Goal: Task Accomplishment & Management: Complete application form

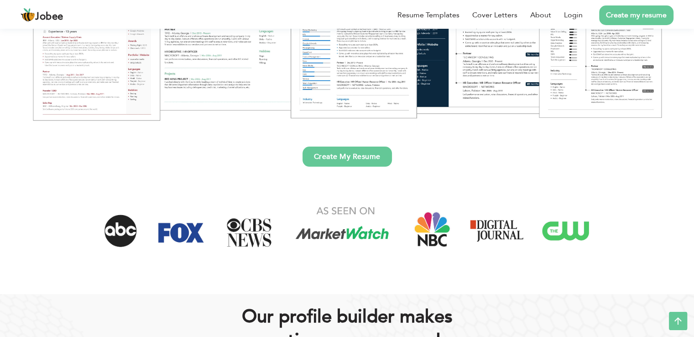
scroll to position [228, 0]
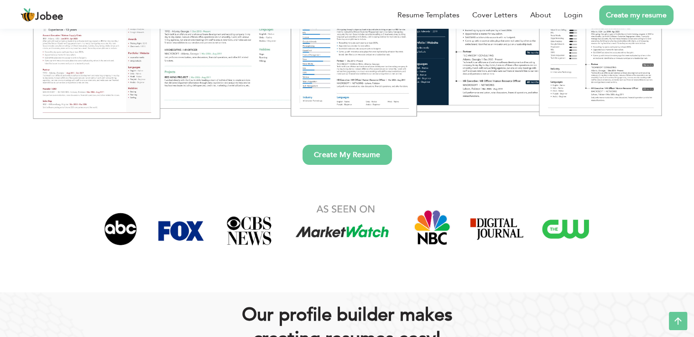
click at [329, 151] on link "Create My Resume" at bounding box center [347, 155] width 89 height 20
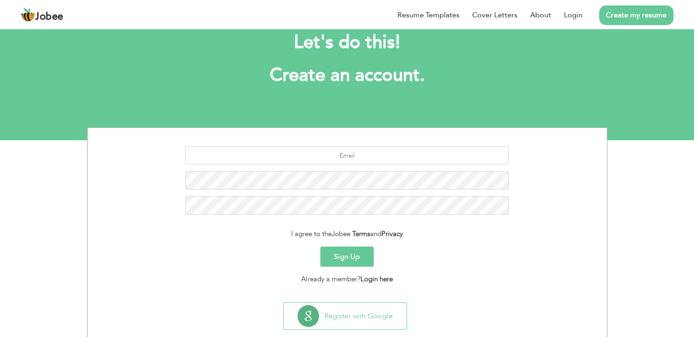
scroll to position [42, 0]
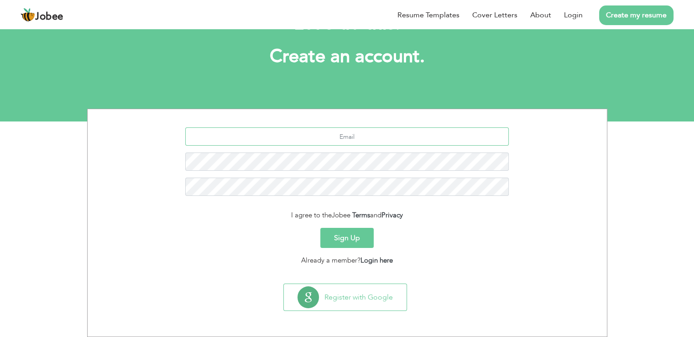
drag, startPoint x: 338, startPoint y: 137, endPoint x: 362, endPoint y: 137, distance: 24.2
click at [362, 137] on input "text" at bounding box center [347, 136] width 324 height 18
click at [361, 136] on input "text" at bounding box center [347, 136] width 324 height 18
click at [570, 15] on link "Login" at bounding box center [573, 15] width 19 height 11
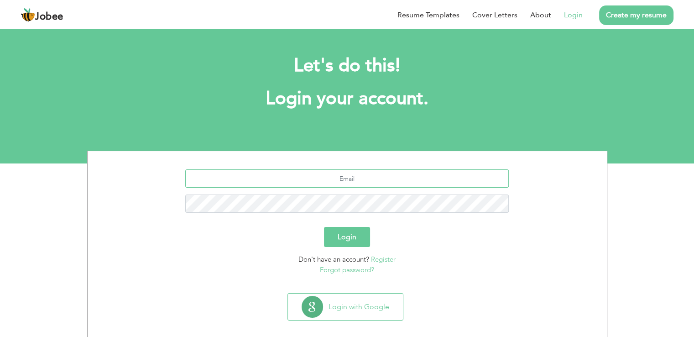
click at [334, 178] on input "text" at bounding box center [347, 178] width 324 height 18
click at [337, 179] on input "text" at bounding box center [347, 178] width 324 height 18
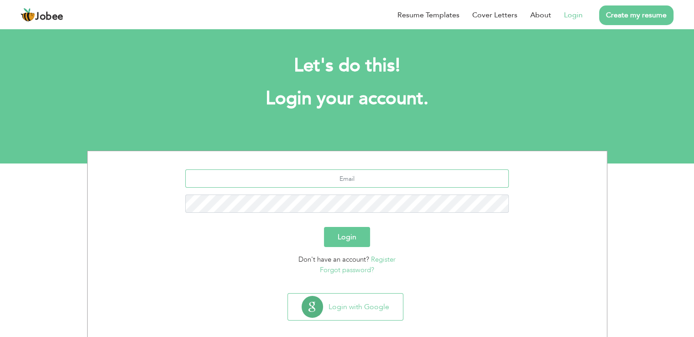
click at [337, 179] on input "text" at bounding box center [347, 178] width 324 height 18
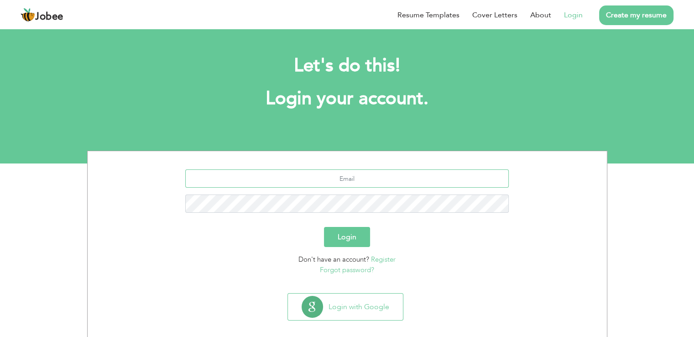
click at [337, 179] on input "text" at bounding box center [347, 178] width 324 height 18
click at [577, 17] on link "Login" at bounding box center [573, 15] width 19 height 11
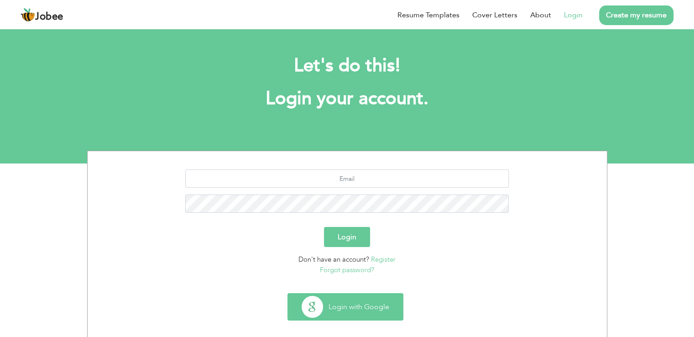
click at [351, 304] on button "Login with Google" at bounding box center [345, 306] width 115 height 26
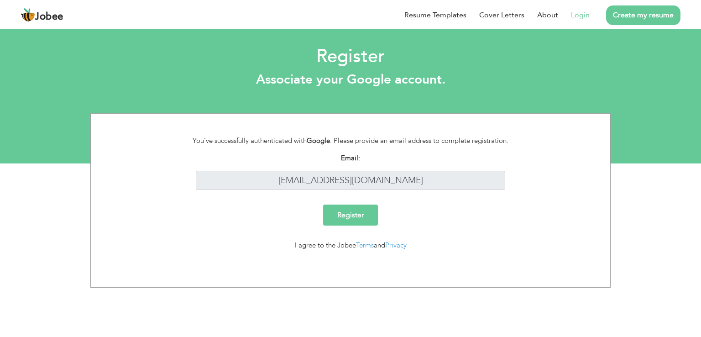
click at [362, 215] on input "Register" at bounding box center [350, 214] width 55 height 21
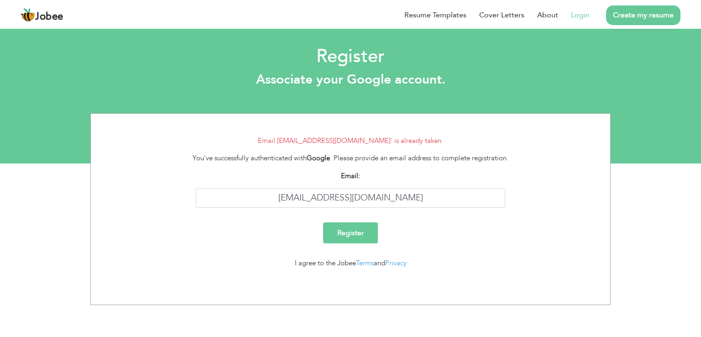
click at [589, 9] on li "Login" at bounding box center [573, 15] width 31 height 24
click at [576, 22] on li "Login" at bounding box center [573, 15] width 31 height 24
click at [586, 10] on link "Login" at bounding box center [580, 15] width 19 height 11
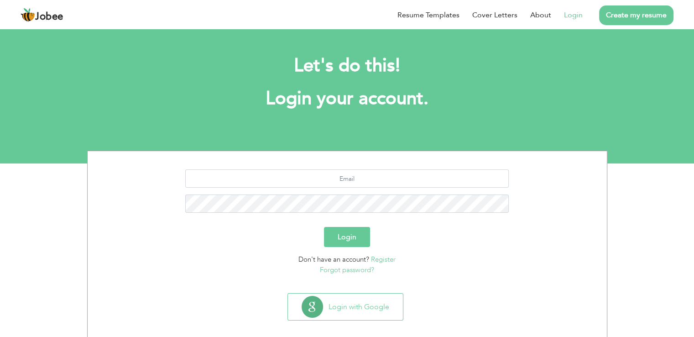
scroll to position [9, 0]
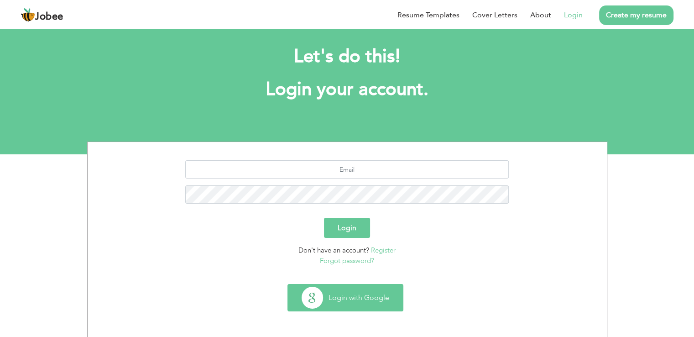
click at [366, 291] on button "Login with Google" at bounding box center [345, 297] width 115 height 26
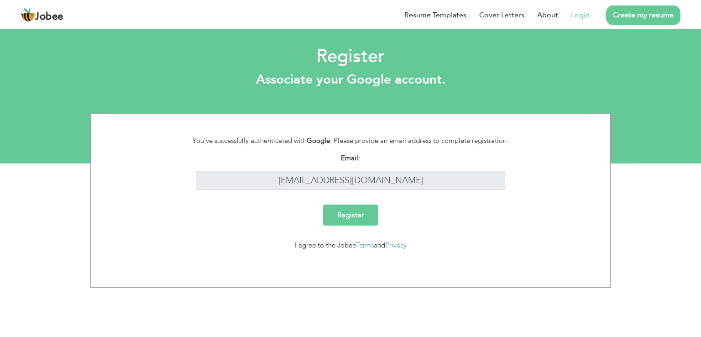
click at [566, 21] on li "Login" at bounding box center [573, 15] width 31 height 24
click at [579, 19] on link "Login" at bounding box center [580, 15] width 19 height 11
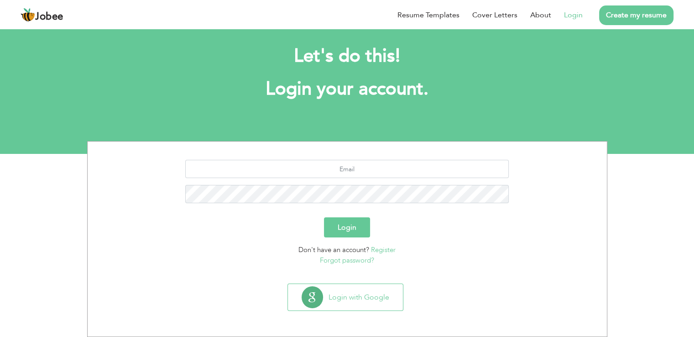
scroll to position [9, 0]
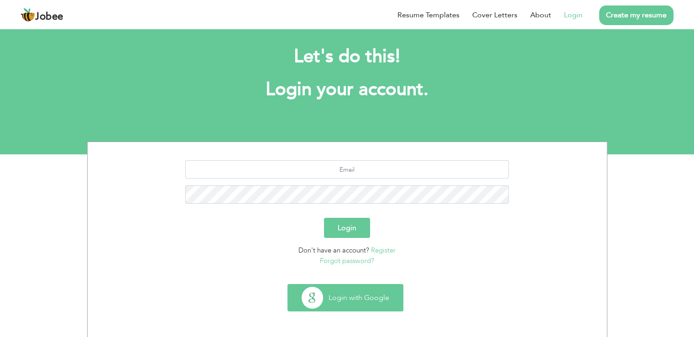
click at [358, 307] on button "Login with Google" at bounding box center [345, 297] width 115 height 26
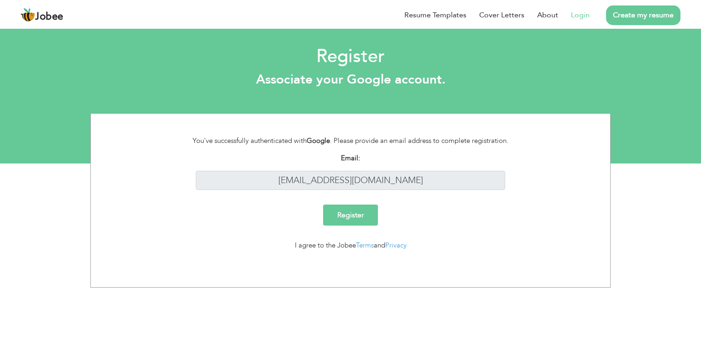
click at [573, 50] on h2 "Register" at bounding box center [350, 57] width 687 height 24
click at [447, 16] on link "Resume Templates" at bounding box center [435, 15] width 62 height 11
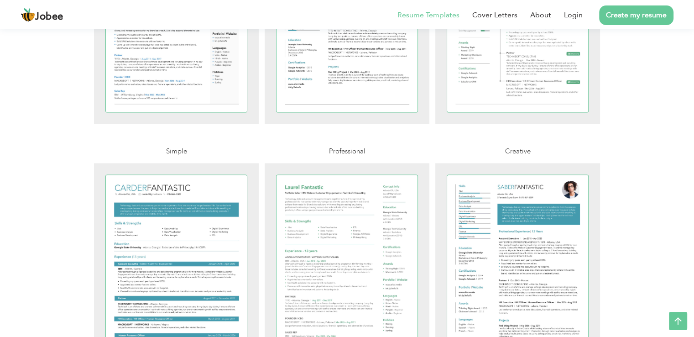
scroll to position [1643, 0]
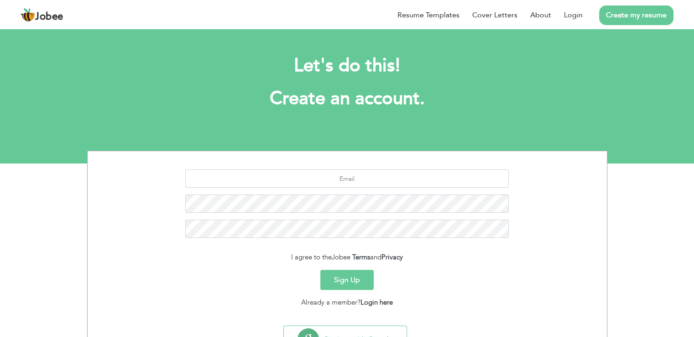
scroll to position [42, 0]
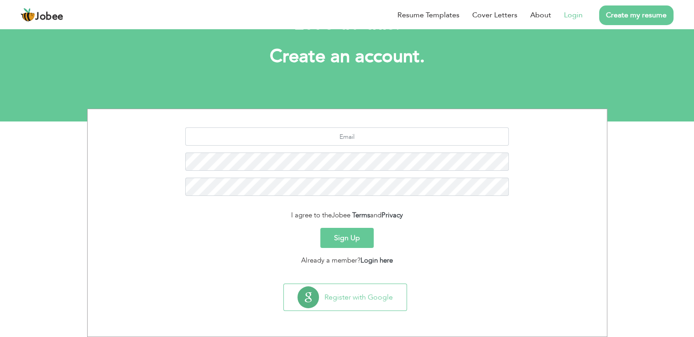
click at [576, 14] on link "Login" at bounding box center [573, 15] width 19 height 11
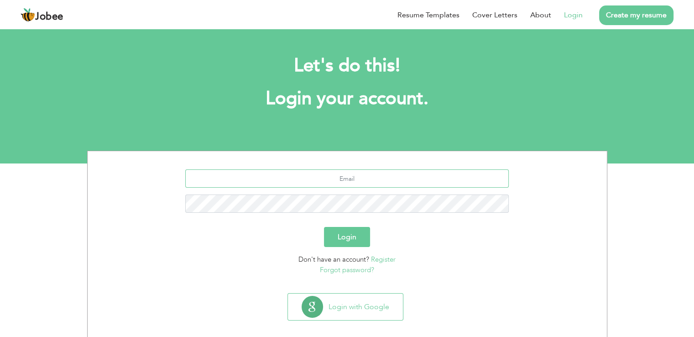
click at [331, 180] on input "text" at bounding box center [347, 178] width 324 height 18
type input "[EMAIL_ADDRESS][DOMAIN_NAME]"
click at [355, 233] on button "Login" at bounding box center [347, 237] width 46 height 20
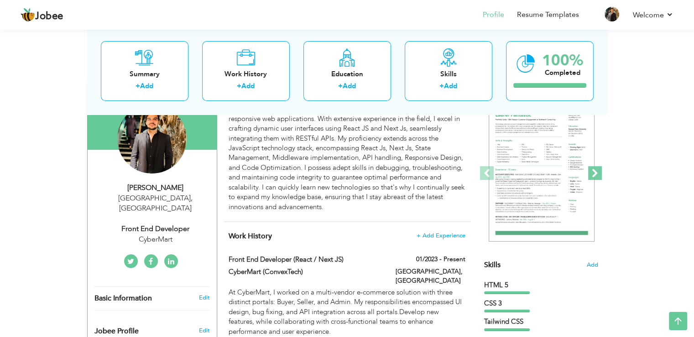
scroll to position [46, 0]
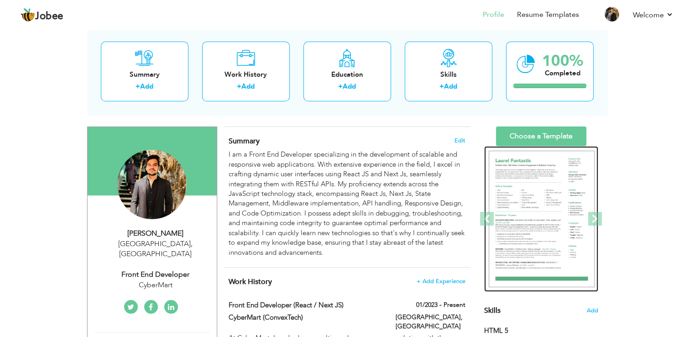
click at [557, 192] on img at bounding box center [542, 219] width 106 height 137
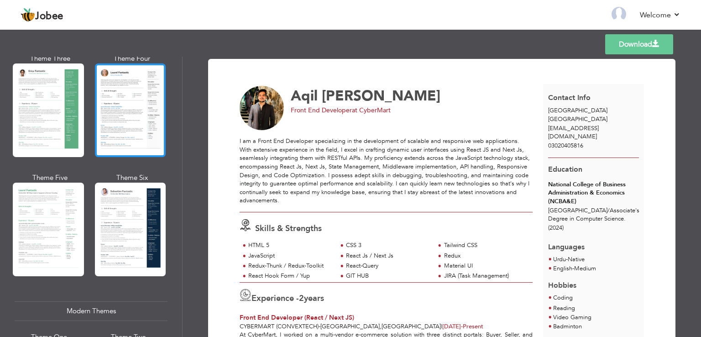
scroll to position [183, 0]
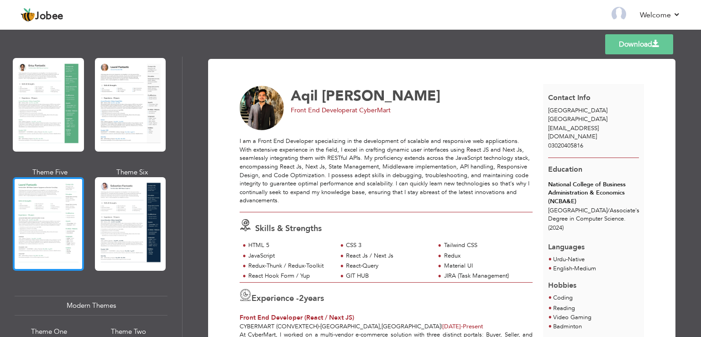
click at [66, 225] on div at bounding box center [48, 224] width 71 height 94
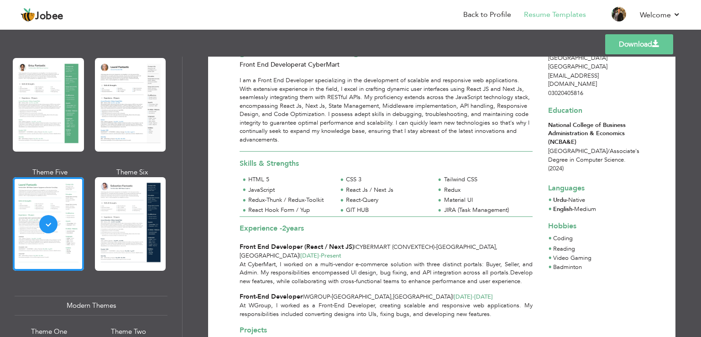
scroll to position [0, 0]
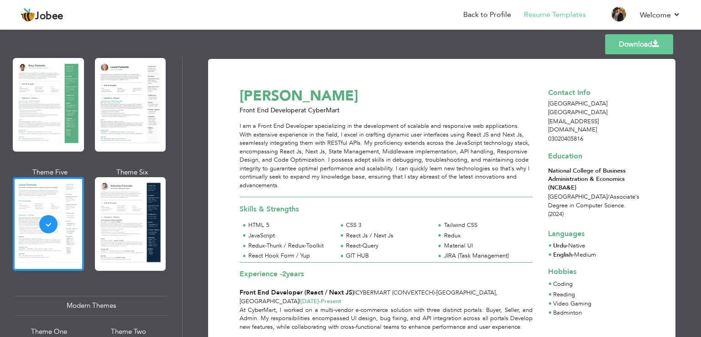
click at [286, 184] on div "I am a Front End Developer specializing in the development of scalable and resp…" at bounding box center [386, 156] width 293 height 68
click at [277, 185] on div "I am a Front End Developer specializing in the development of scalable and resp…" at bounding box center [386, 156] width 293 height 68
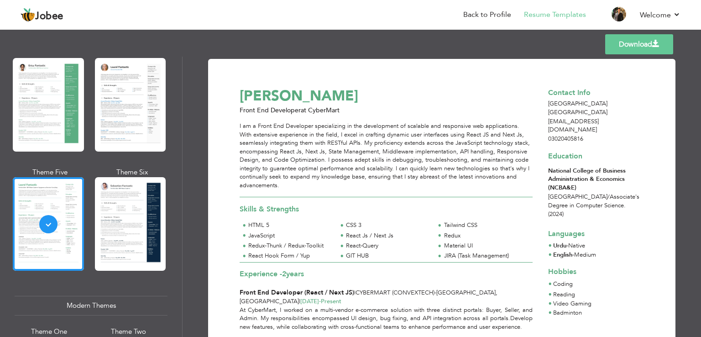
drag, startPoint x: 236, startPoint y: 128, endPoint x: 287, endPoint y: 183, distance: 75.9
click at [287, 183] on div "I am a Front End Developer specializing in the development of scalable and resp…" at bounding box center [386, 156] width 293 height 68
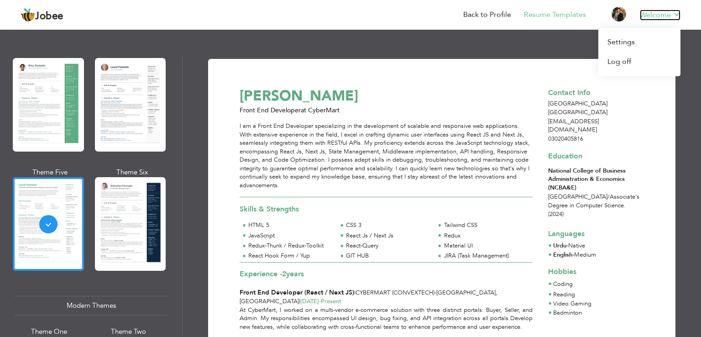
click at [679, 16] on link "Welcome" at bounding box center [660, 15] width 41 height 11
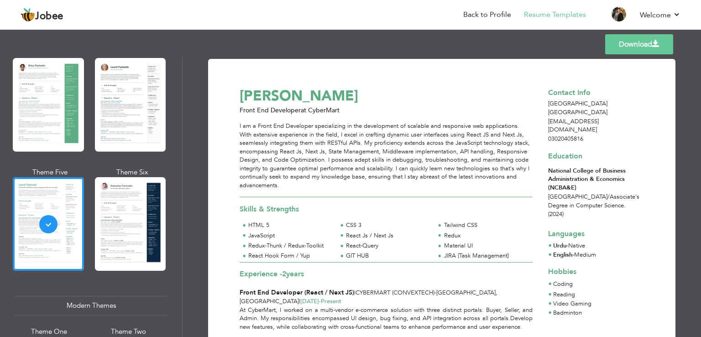
click at [528, 55] on div "Templates Download" at bounding box center [350, 44] width 701 height 29
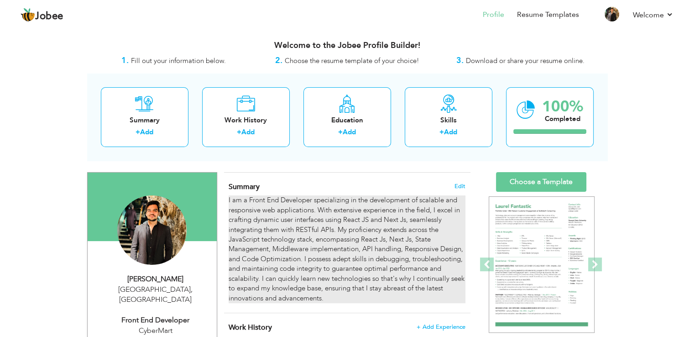
click at [368, 228] on div "I am a Front End Developer specializing in the development of scalable and resp…" at bounding box center [347, 249] width 236 height 108
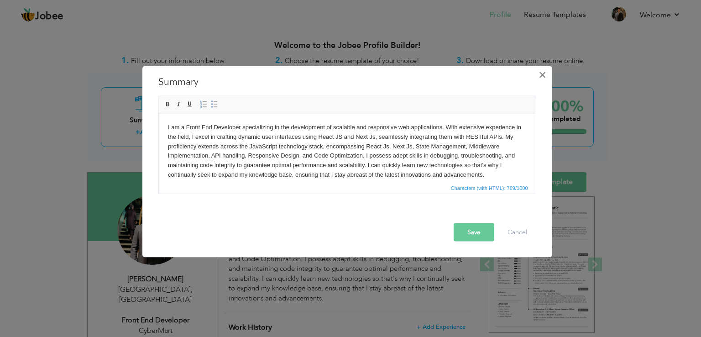
click at [540, 75] on span "×" at bounding box center [543, 75] width 8 height 16
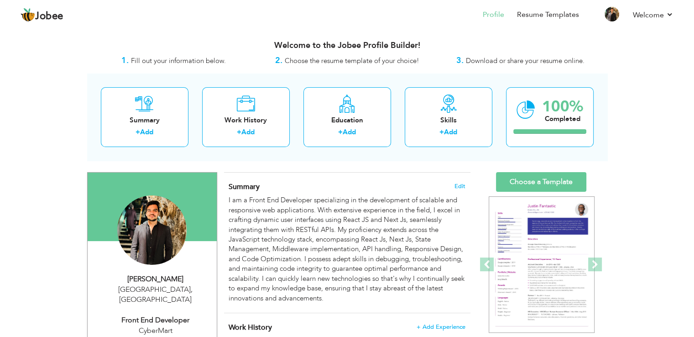
click at [160, 63] on span "Fill out your information below." at bounding box center [178, 60] width 95 height 9
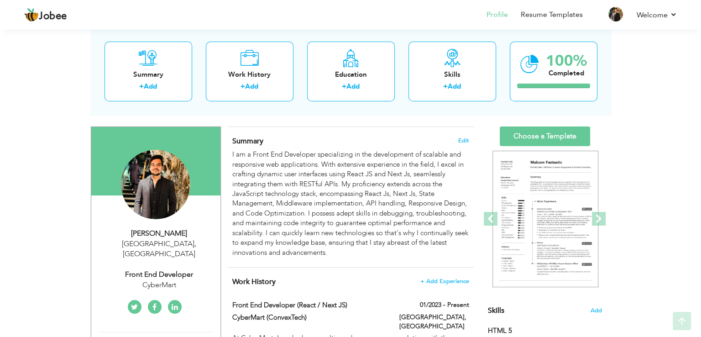
scroll to position [91, 0]
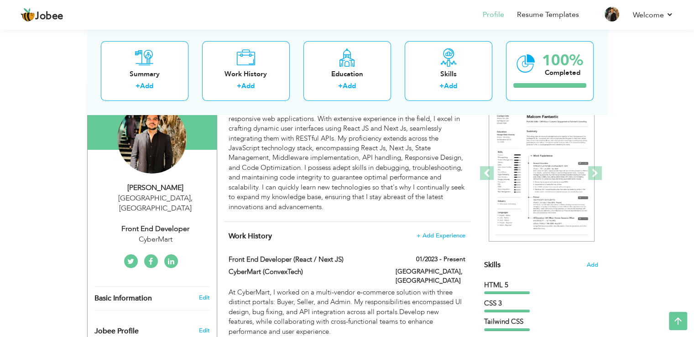
click at [170, 234] on div "CyberMart" at bounding box center [155, 239] width 122 height 10
type input "Aqil"
type input "[PERSON_NAME]"
type input "03020405816"
select select "number:166"
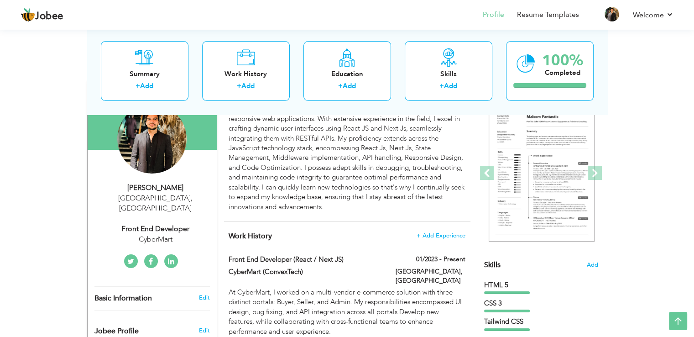
type input "[GEOGRAPHIC_DATA]"
select select "number:4"
type input "CyberMart"
type input "Front End Developer"
type input "https://www.linkedin.com/in/aqil-arif-484b141a0/"
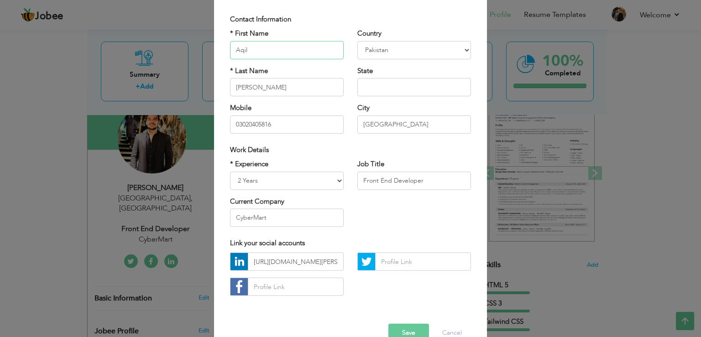
scroll to position [79, 0]
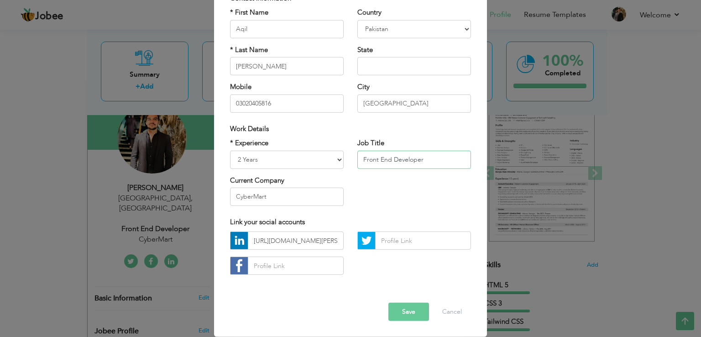
click at [390, 162] on input "Front End Developer" at bounding box center [414, 159] width 114 height 18
paste input "Software Engineer (React JS / Next JS) at Boolmind Solutions"
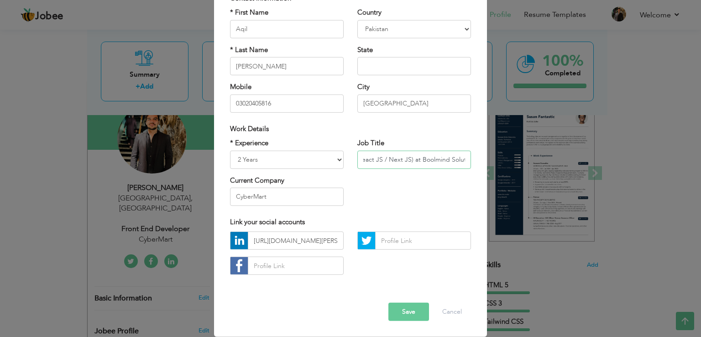
scroll to position [0, 71]
drag, startPoint x: 406, startPoint y: 161, endPoint x: 474, endPoint y: 161, distance: 68.0
click at [474, 161] on div "Job Title Software Engineer (React JS / Next JS) at Boolmind Solutions" at bounding box center [414, 156] width 127 height 37
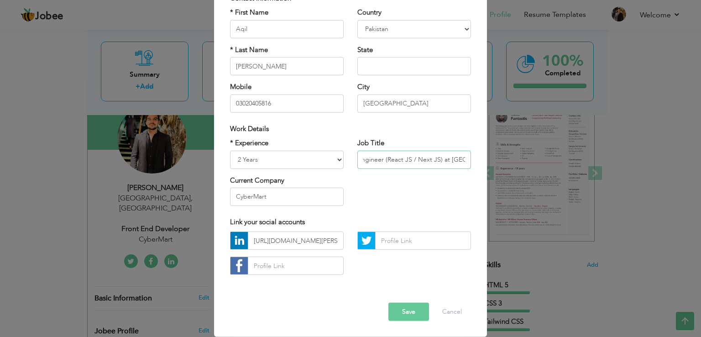
scroll to position [0, 35]
type input "Software Engineer (React JS / Next JS) at [GEOGRAPHIC_DATA]"
click at [250, 159] on select "Entry Level Less than 1 Year 1 Year 2 Years 3 Years 4 Years 5 Years 6 Years 7 Y…" at bounding box center [287, 159] width 114 height 18
select select "number:5"
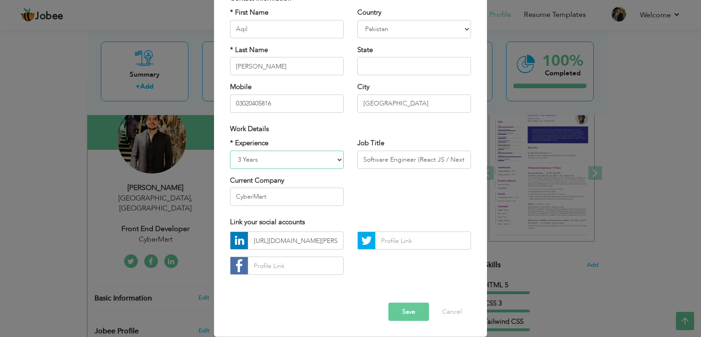
click at [230, 150] on select "Entry Level Less than 1 Year 1 Year 2 Years 3 Years 4 Years 5 Years 6 Years 7 Y…" at bounding box center [287, 159] width 114 height 18
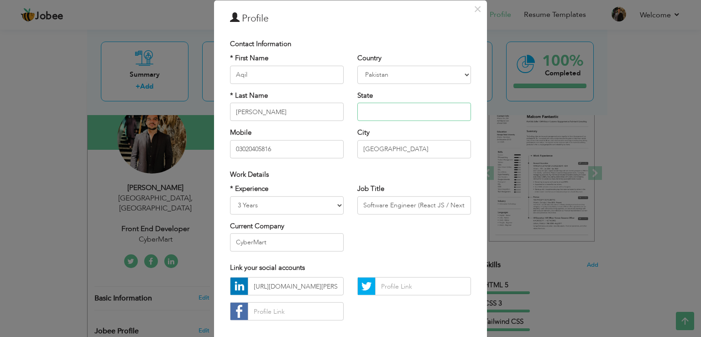
click at [376, 114] on input "text" at bounding box center [414, 112] width 114 height 18
click at [374, 148] on input "[GEOGRAPHIC_DATA]" at bounding box center [414, 149] width 114 height 18
click at [394, 163] on div "Country Afghanistan Albania Algeria American Samoa Andorra Angola Anguilla Anta…" at bounding box center [414, 108] width 127 height 111
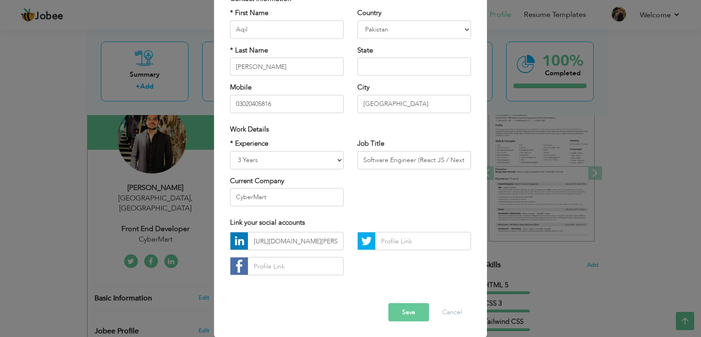
scroll to position [79, 0]
click at [281, 198] on input "CyberMart" at bounding box center [287, 197] width 114 height 18
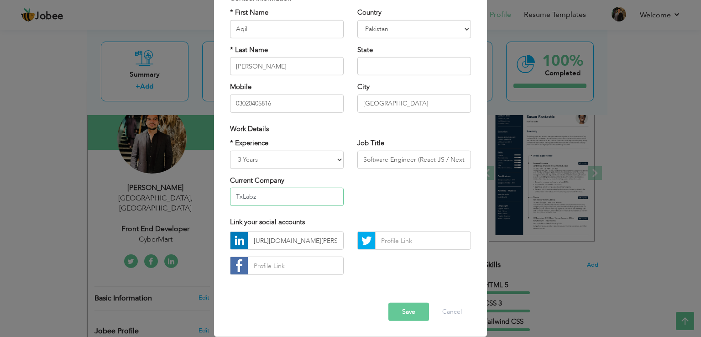
type input "TxLabz"
click at [324, 229] on div "Link your social accounts" at bounding box center [350, 222] width 255 height 19
click at [387, 197] on div "* Experience Entry Level Less than 1 Year 1 Year 2 Years 3 Years 4 Years 5 Year…" at bounding box center [350, 175] width 255 height 74
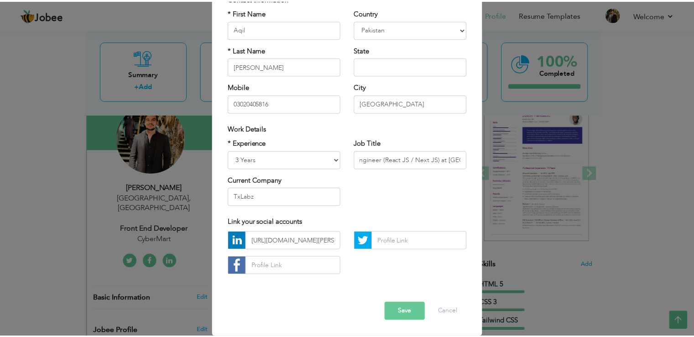
scroll to position [0, 35]
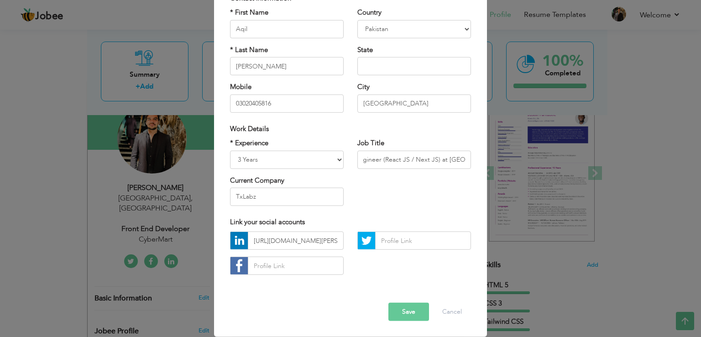
click at [405, 307] on button "Save" at bounding box center [408, 312] width 41 height 18
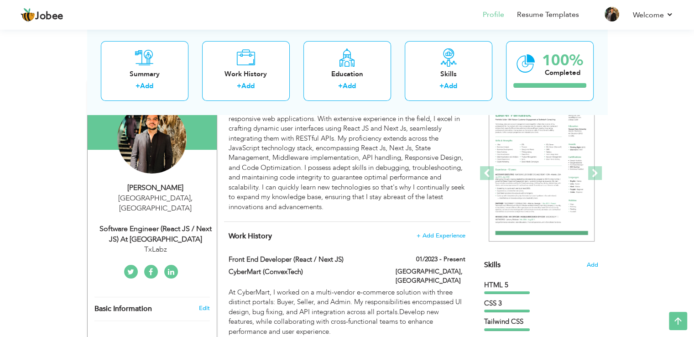
scroll to position [46, 0]
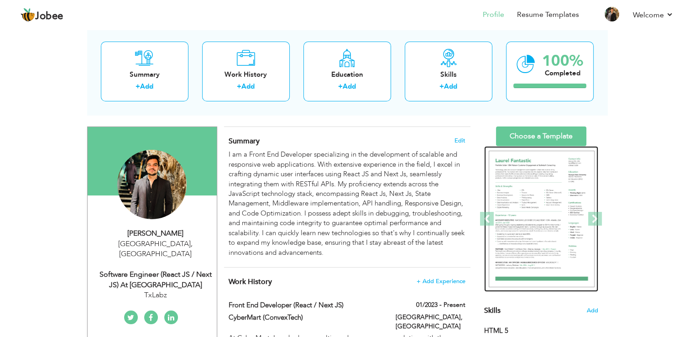
click at [539, 183] on img at bounding box center [542, 219] width 106 height 137
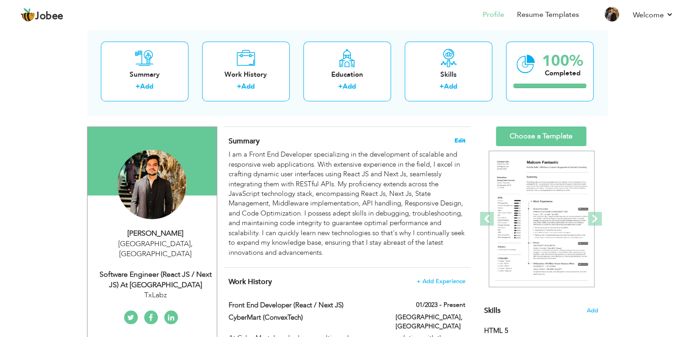
click at [462, 142] on span "Edit" at bounding box center [460, 140] width 11 height 6
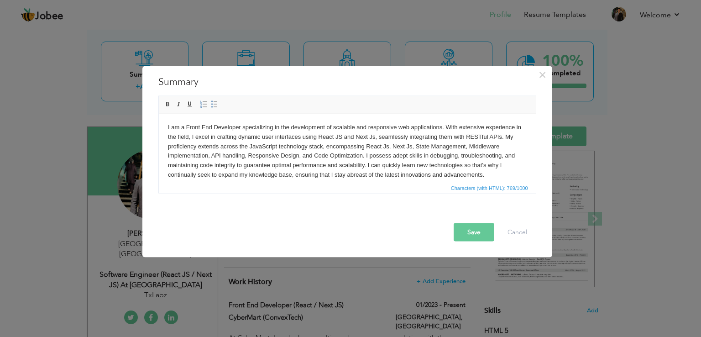
click at [389, 151] on body "I am a Front End Developer specializing in the development of scalable and resp…" at bounding box center [347, 150] width 359 height 57
click at [483, 174] on body "I am a Front End Developer specializing in the development of scalable and resp…" at bounding box center [347, 150] width 359 height 57
click at [640, 199] on div "× Summary Rich Text Editor, summaryEditor Editor toolbars Basic Styles Bold Ita…" at bounding box center [350, 168] width 701 height 337
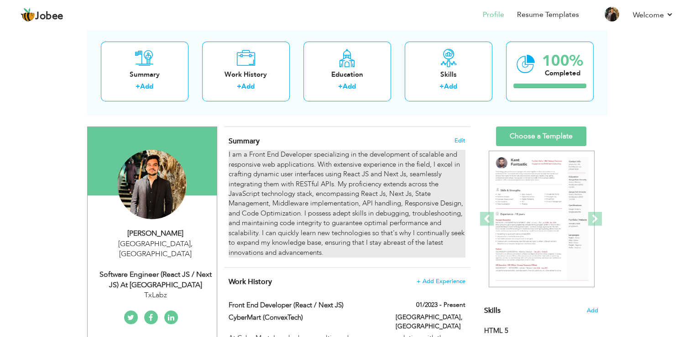
click at [429, 190] on div "I am a Front End Developer specializing in the development of scalable and resp…" at bounding box center [347, 204] width 236 height 108
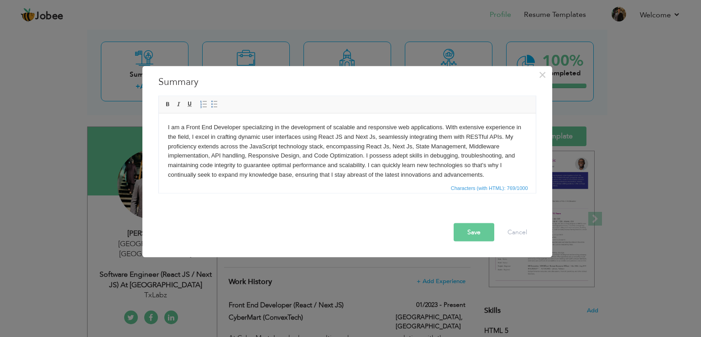
click at [498, 170] on body "I am a Front End Developer specializing in the development of scalable and resp…" at bounding box center [347, 150] width 359 height 57
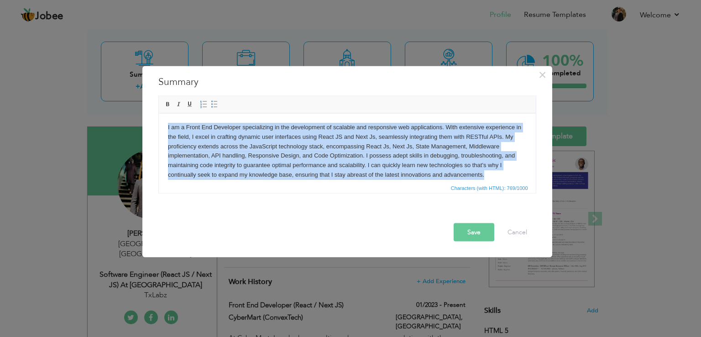
copy body "I am a Front End Developer specializing in the development of scalable and resp…"
click at [290, 157] on body "I am a Front End Developer specializing in the development of scalable and resp…" at bounding box center [347, 150] width 359 height 57
click at [483, 157] on body "I am a Front End Developer specializing in the development of scalable and resp…" at bounding box center [347, 150] width 359 height 57
drag, startPoint x: 487, startPoint y: 173, endPoint x: 147, endPoint y: 130, distance: 343.3
click at [158, 130] on html "I am a Front End Developer specializing in the development of scalable and resp…" at bounding box center [346, 150] width 377 height 75
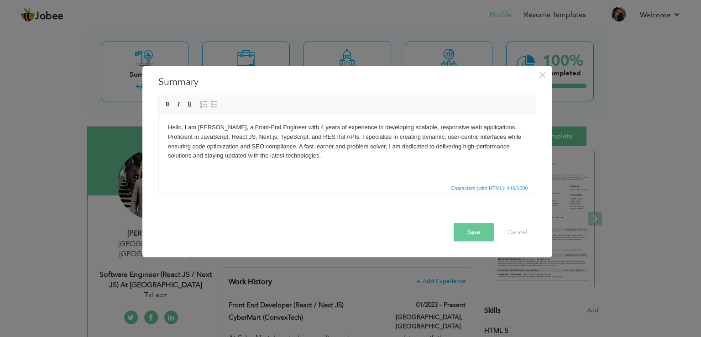
click at [205, 125] on body "Hello, I am Wasid, a Front-End Engineer with 4 years of experience in developin…" at bounding box center [347, 141] width 359 height 38
click at [286, 126] on body "Hello, I am Aqil, a Front-End Engineer with 4 years of experience in developing…" at bounding box center [347, 141] width 359 height 38
click at [286, 157] on body "Hello, I am Aqil, a Front-End Engineer with 3+ years of experience in developin…" at bounding box center [347, 141] width 359 height 38
click at [403, 128] on body "Hello, I am Aqil, a Front-End Engineer with 3+ years of experience in developin…" at bounding box center [347, 141] width 359 height 38
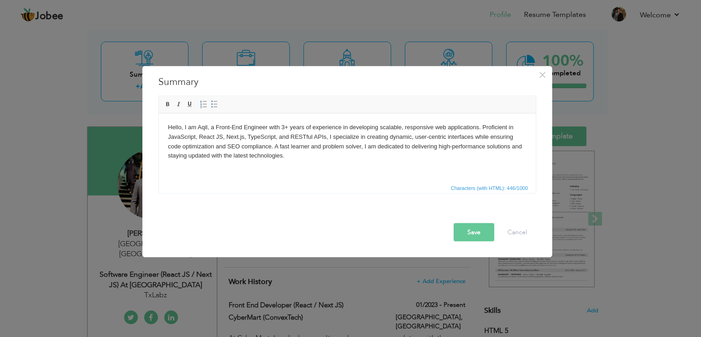
click at [405, 126] on body "Hello, I am Aqil, a Front-End Engineer with 3+ years of experience in developin…" at bounding box center [347, 141] width 359 height 38
click at [434, 129] on body "Hello, I am Aqil, a Front-End Engineer with 3+ years of experience in developin…" at bounding box center [347, 141] width 359 height 38
click at [282, 156] on body "Hello, I am Aqil, a Front-End Engineer with 3+ years of experience in developin…" at bounding box center [347, 141] width 359 height 38
click at [473, 230] on button "Save" at bounding box center [474, 232] width 41 height 18
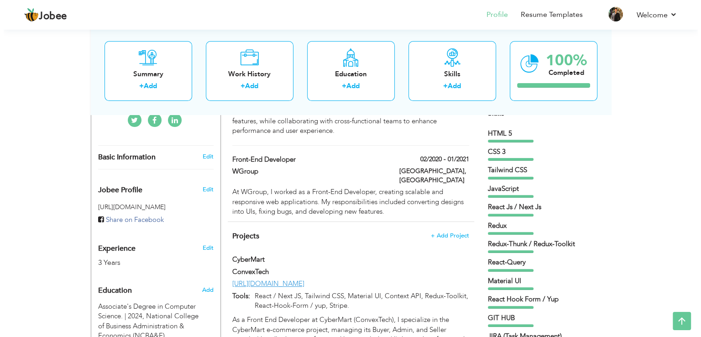
scroll to position [228, 0]
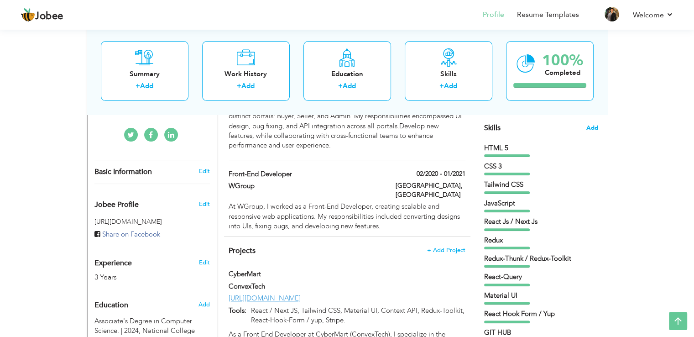
click at [591, 128] on span "Add" at bounding box center [592, 128] width 12 height 9
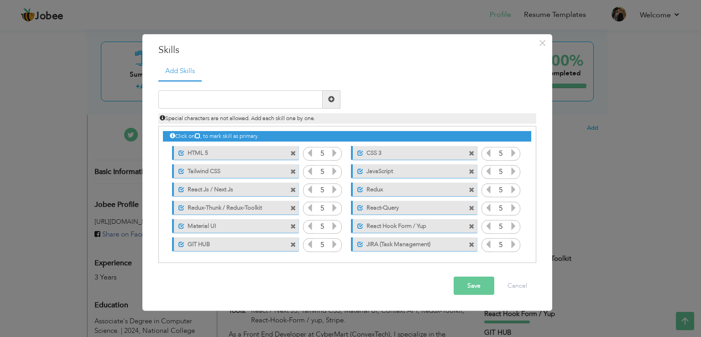
click at [408, 173] on label "JavaScript" at bounding box center [408, 169] width 91 height 11
click at [402, 171] on label "JavaScript" at bounding box center [407, 169] width 92 height 11
click at [413, 173] on label "JavaScript" at bounding box center [408, 169] width 91 height 11
drag, startPoint x: 413, startPoint y: 173, endPoint x: 403, endPoint y: 172, distance: 10.5
click at [403, 172] on label "JavaScript" at bounding box center [407, 169] width 92 height 11
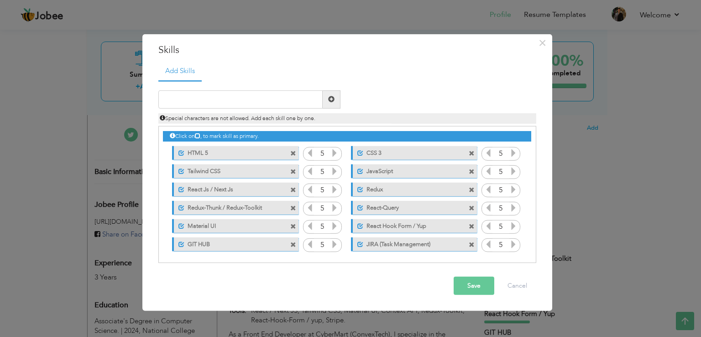
scroll to position [0, 0]
click at [269, 96] on input "text" at bounding box center [240, 99] width 164 height 18
type input "JavaScript / Typescript"
click at [334, 99] on span at bounding box center [331, 99] width 6 height 6
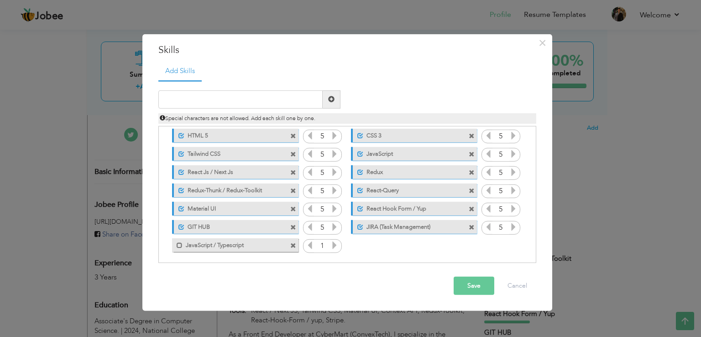
drag, startPoint x: 228, startPoint y: 245, endPoint x: 240, endPoint y: 221, distance: 26.9
click at [240, 221] on div "Click on , to mark skill as primary. Unmark as primary skill. HTML 5 5 CSS 3 5 …" at bounding box center [347, 181] width 368 height 145
drag, startPoint x: 236, startPoint y: 246, endPoint x: 269, endPoint y: 243, distance: 33.5
click at [269, 243] on label "JavaScript / Typescript" at bounding box center [229, 243] width 92 height 11
click at [269, 243] on label "JavaScript / Typescript" at bounding box center [229, 243] width 91 height 11
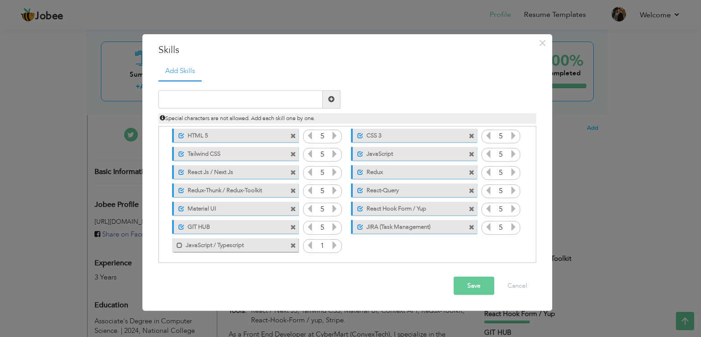
click at [262, 244] on label "JavaScript / Typescript" at bounding box center [229, 243] width 92 height 11
drag, startPoint x: 262, startPoint y: 244, endPoint x: 270, endPoint y: 216, distance: 28.9
click at [270, 216] on div "Click on , to mark skill as primary. Unmark as primary skill. HTML 5 5 CSS 3 5 …" at bounding box center [347, 181] width 368 height 145
drag, startPoint x: 266, startPoint y: 246, endPoint x: 267, endPoint y: 232, distance: 13.7
click at [267, 232] on div "Click on , to mark skill as primary. Unmark as primary skill. HTML 5 5 CSS 3 5 …" at bounding box center [347, 181] width 368 height 145
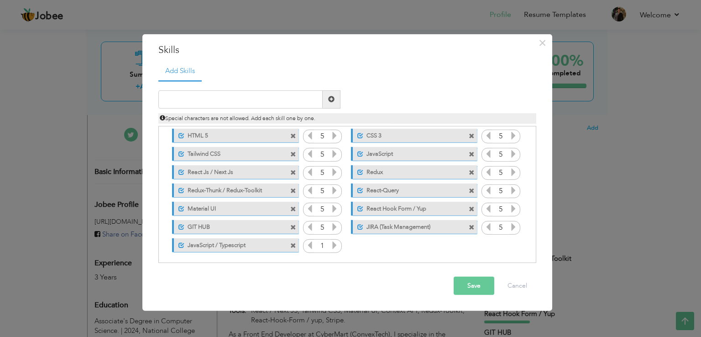
click at [332, 135] on icon at bounding box center [334, 135] width 8 height 8
click at [330, 243] on icon at bounding box center [334, 245] width 8 height 8
click at [331, 245] on icon at bounding box center [334, 245] width 8 height 8
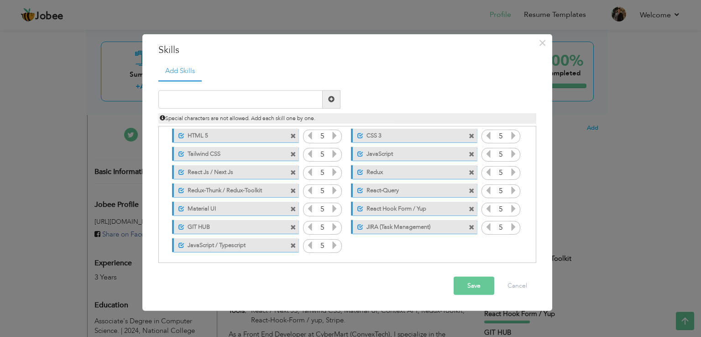
drag, startPoint x: 269, startPoint y: 245, endPoint x: 281, endPoint y: 245, distance: 11.4
click at [281, 245] on div "Unmark as primary skill. JavaScript / Typescript" at bounding box center [235, 245] width 126 height 14
click at [413, 154] on label "JavaScript" at bounding box center [408, 152] width 91 height 11
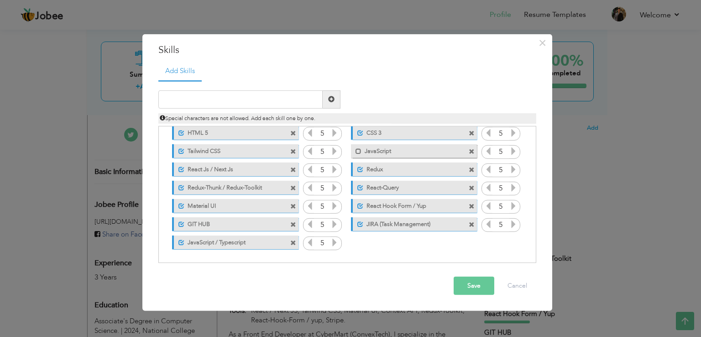
scroll to position [0, 0]
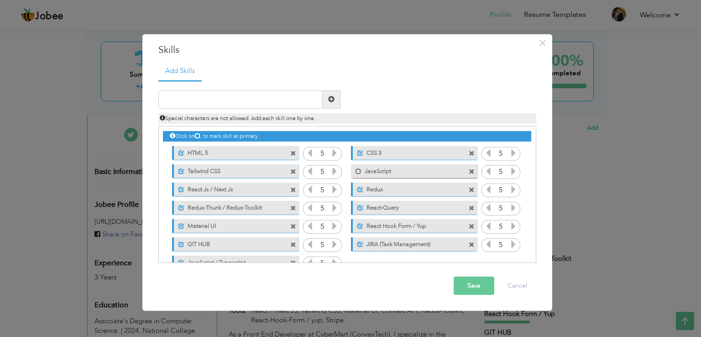
click at [410, 167] on label "JavaScript" at bounding box center [407, 169] width 92 height 11
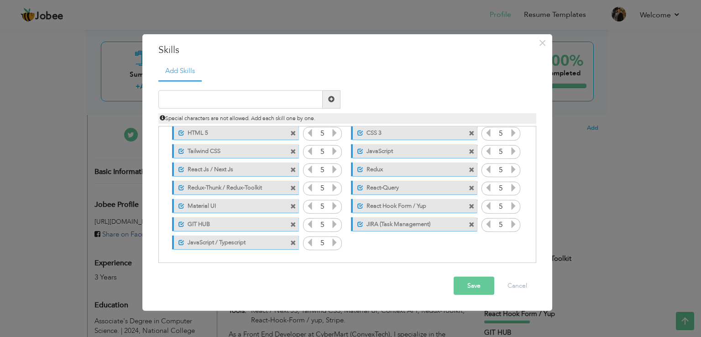
drag, startPoint x: 262, startPoint y: 243, endPoint x: 288, endPoint y: 187, distance: 62.1
click at [288, 187] on div "Click on , to mark skill as primary. Unmark as primary skill. HTML 5 5 CSS 3 5 …" at bounding box center [347, 178] width 368 height 145
click at [393, 150] on label "JavaScript" at bounding box center [408, 149] width 91 height 11
click at [393, 150] on label "JavaScript" at bounding box center [407, 149] width 92 height 11
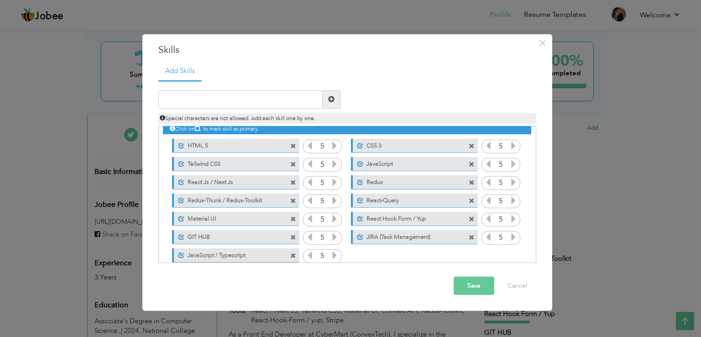
scroll to position [0, 0]
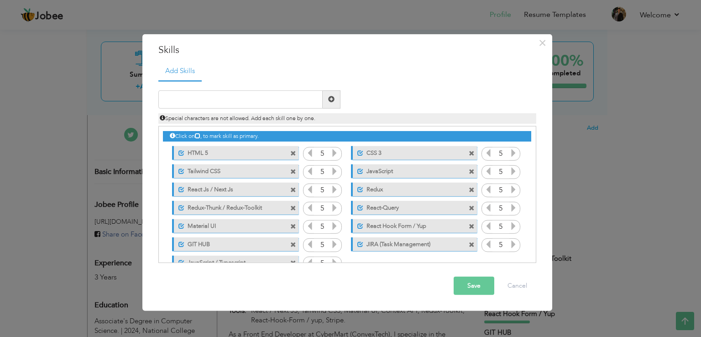
click at [198, 136] on icon at bounding box center [197, 135] width 5 height 5
click at [200, 136] on icon at bounding box center [197, 135] width 5 height 5
click at [200, 135] on icon at bounding box center [197, 135] width 5 height 5
drag, startPoint x: 203, startPoint y: 118, endPoint x: 296, endPoint y: 112, distance: 93.8
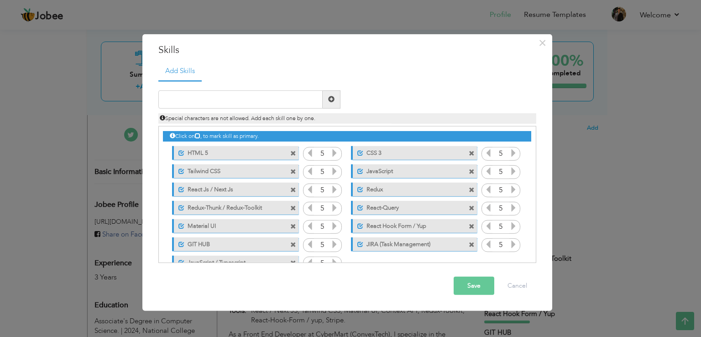
click at [296, 112] on div "Special characters are not allowed. Add each skill one by one." at bounding box center [348, 116] width 392 height 15
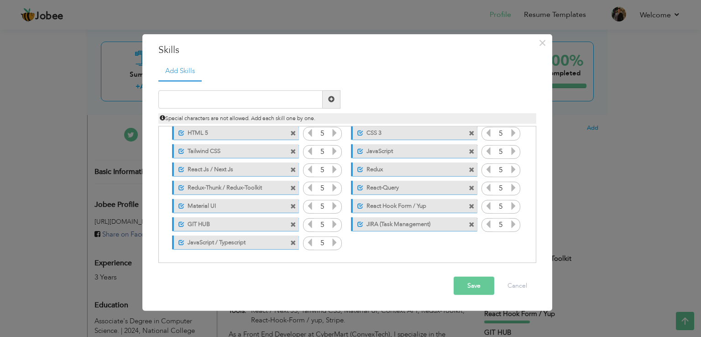
click at [290, 241] on span at bounding box center [293, 243] width 6 height 6
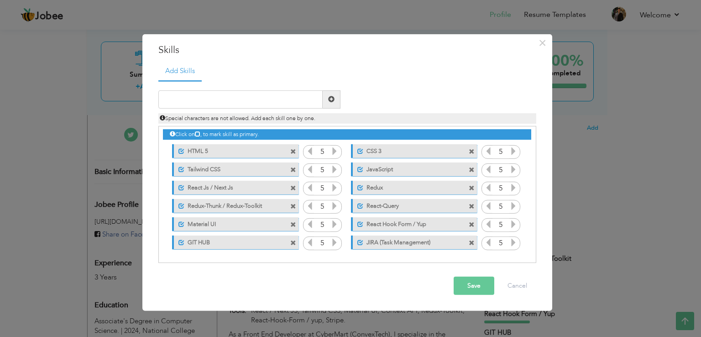
click at [290, 242] on span at bounding box center [293, 243] width 6 height 6
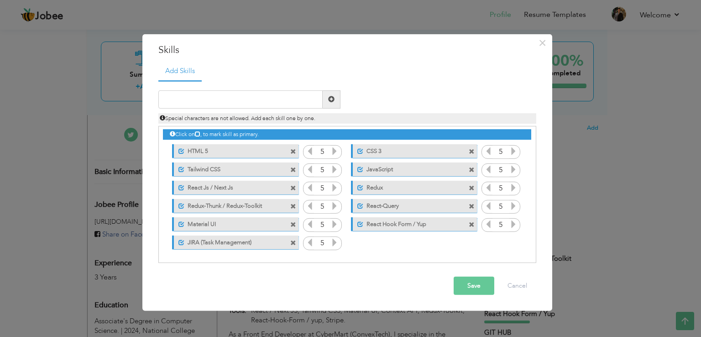
click at [292, 242] on span at bounding box center [293, 243] width 6 height 6
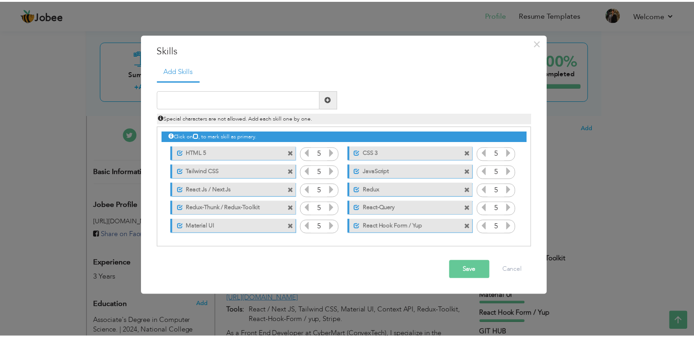
scroll to position [0, 0]
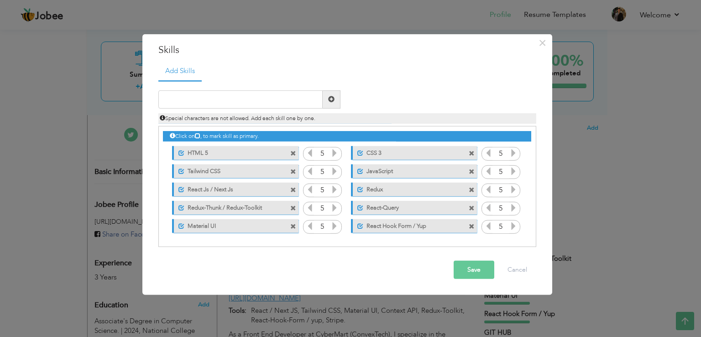
click at [297, 225] on span at bounding box center [294, 224] width 8 height 10
click at [294, 226] on span at bounding box center [293, 227] width 6 height 6
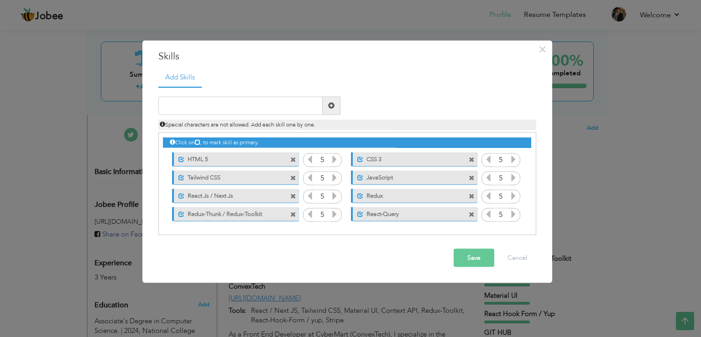
click at [293, 214] on span at bounding box center [293, 215] width 6 height 6
click at [293, 195] on span at bounding box center [293, 197] width 6 height 6
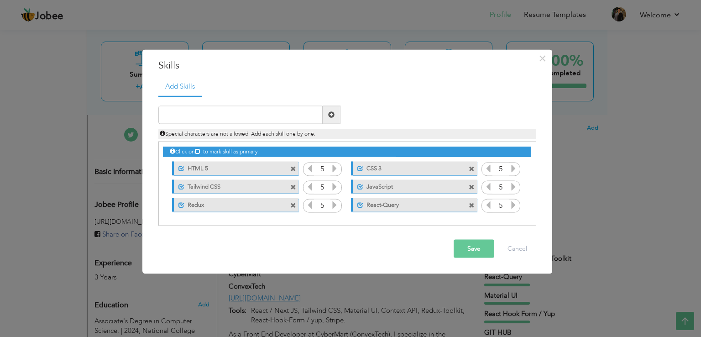
click at [295, 205] on span at bounding box center [293, 206] width 6 height 6
click at [294, 205] on span at bounding box center [293, 206] width 6 height 6
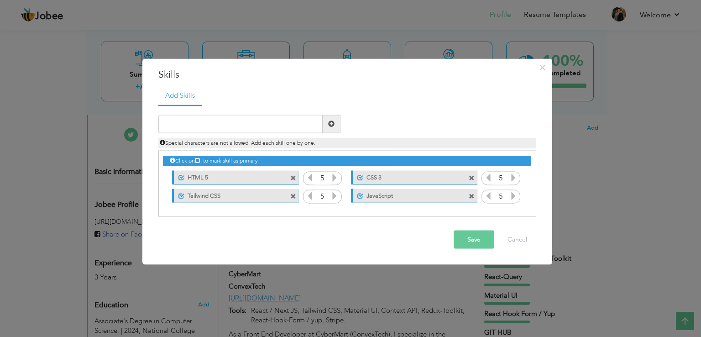
click at [471, 196] on span at bounding box center [472, 197] width 6 height 6
click at [218, 125] on input "text" at bounding box center [240, 124] width 164 height 18
type input "JavaScript / Typescript"
click at [271, 127] on input "text" at bounding box center [240, 124] width 164 height 18
type input "React JS / Next JS"
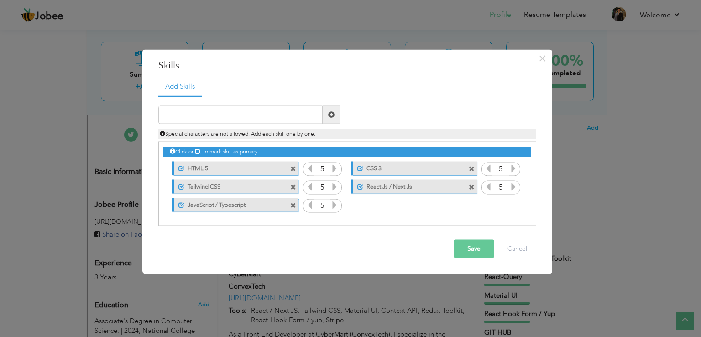
drag, startPoint x: 203, startPoint y: 206, endPoint x: 295, endPoint y: 197, distance: 92.2
click at [295, 197] on div "Unmark as primary skill. JavaScript / Typescript" at bounding box center [233, 205] width 140 height 18
drag, startPoint x: 260, startPoint y: 204, endPoint x: 369, endPoint y: 193, distance: 109.1
click at [369, 193] on div "Click on , to mark skill as primary. Unmark as primary skill. HTML 5 5 CSS 3 5 …" at bounding box center [347, 178] width 368 height 72
drag, startPoint x: 403, startPoint y: 187, endPoint x: 407, endPoint y: 209, distance: 22.2
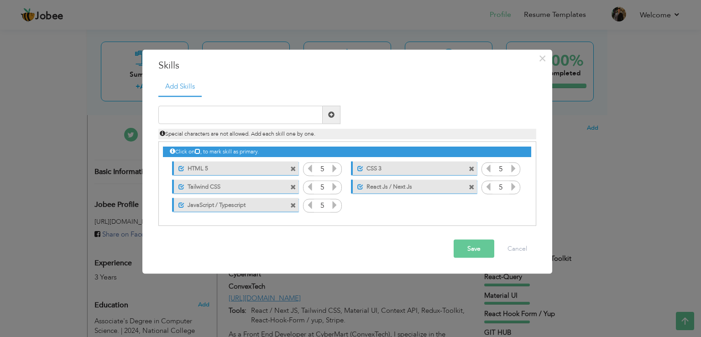
click at [407, 209] on div "Click on , to mark skill as primary. Unmark as primary skill. HTML 5 5 CSS 3 5 …" at bounding box center [347, 178] width 368 height 72
click at [488, 185] on icon at bounding box center [488, 186] width 8 height 8
click at [513, 186] on icon at bounding box center [513, 186] width 8 height 8
click at [283, 145] on div "Click on , to mark skill as primary. Unmark as primary skill. HTML 5 5 CSS 3 5 …" at bounding box center [347, 178] width 368 height 72
click at [463, 249] on button "Save" at bounding box center [474, 248] width 41 height 18
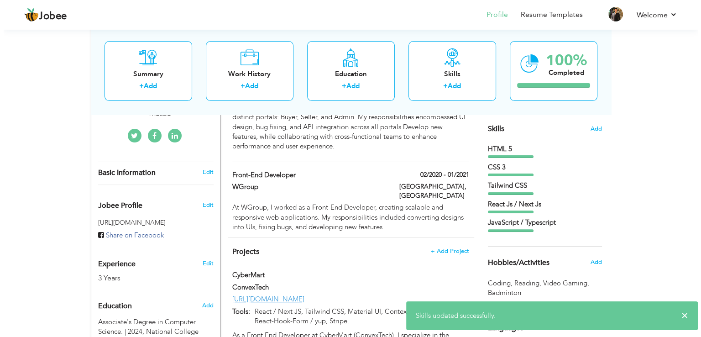
scroll to position [222, 0]
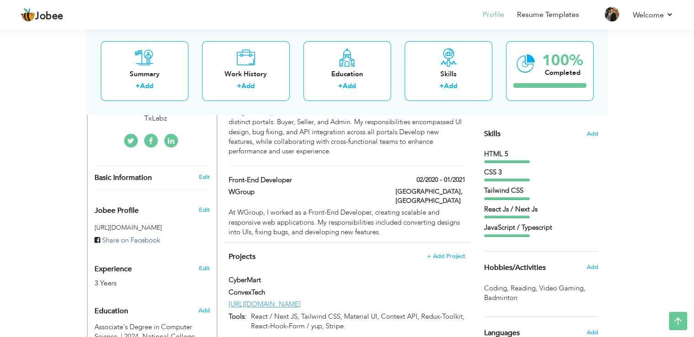
drag, startPoint x: 496, startPoint y: 229, endPoint x: 493, endPoint y: 158, distance: 70.4
click at [493, 158] on div "HTML 5 CSS 3 Tailwind CSS" at bounding box center [541, 193] width 114 height 88
drag, startPoint x: 506, startPoint y: 241, endPoint x: 501, endPoint y: 158, distance: 83.7
click at [595, 132] on span "Add" at bounding box center [592, 134] width 12 height 9
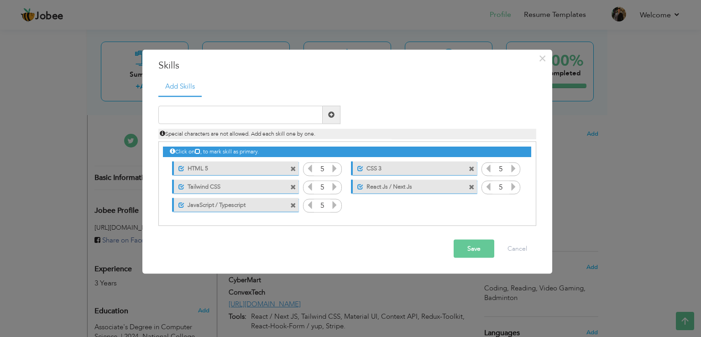
drag, startPoint x: 368, startPoint y: 183, endPoint x: 253, endPoint y: 187, distance: 115.1
click at [254, 187] on div "Click on , to mark skill as primary. Unmark as primary skill. HTML 5 5 CSS 3 5 …" at bounding box center [347, 178] width 368 height 72
drag, startPoint x: 250, startPoint y: 187, endPoint x: 309, endPoint y: 188, distance: 59.4
click at [365, 190] on div "Click on , to mark skill as primary. Unmark as primary skill. HTML 5 5 CSS 3 5 …" at bounding box center [347, 178] width 368 height 72
drag, startPoint x: 279, startPoint y: 185, endPoint x: 449, endPoint y: 191, distance: 169.9
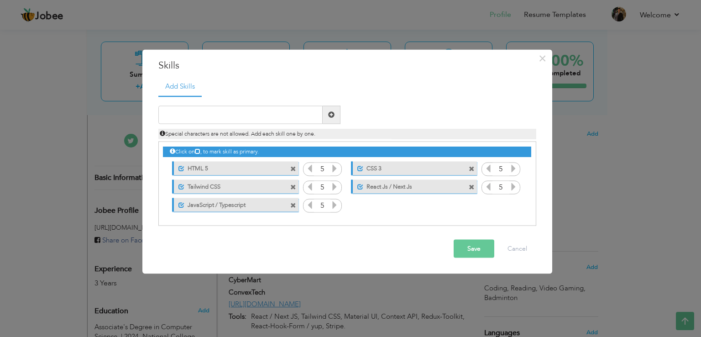
click at [449, 191] on div "Click on , to mark skill as primary. Unmark as primary skill. HTML 5 5 CSS 3 5 …" at bounding box center [347, 178] width 368 height 72
drag, startPoint x: 272, startPoint y: 202, endPoint x: 438, endPoint y: 183, distance: 167.2
click at [438, 183] on div "Click on , to mark skill as primary. Unmark as primary skill. HTML 5 5 CSS 3 5 …" at bounding box center [347, 178] width 368 height 72
click at [382, 207] on div "Click on , to mark skill as primary. Unmark as primary skill. HTML 5 5 CSS 3 5 …" at bounding box center [347, 178] width 368 height 72
click at [198, 115] on input "text" at bounding box center [240, 114] width 164 height 18
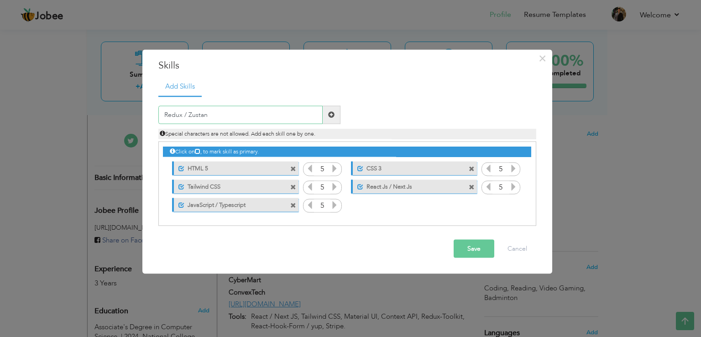
type input "Redux / Zustand"
click at [185, 114] on input "Redux Thunk" at bounding box center [240, 114] width 164 height 18
click at [235, 113] on input "Redux-Thunk / Redux" at bounding box center [240, 114] width 164 height 18
type input "Redux-Thunk / Redux-Toolkit"
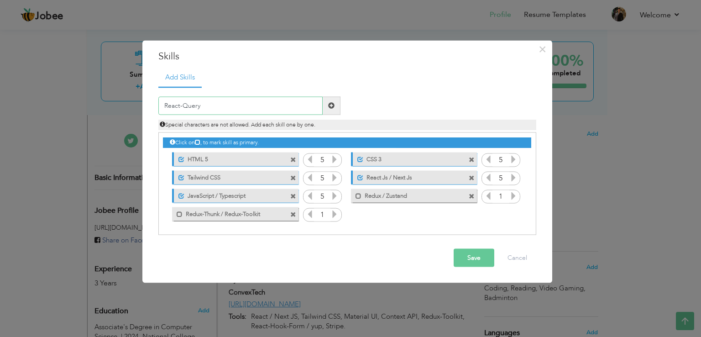
type input "React-Query"
type input "Framer Motion"
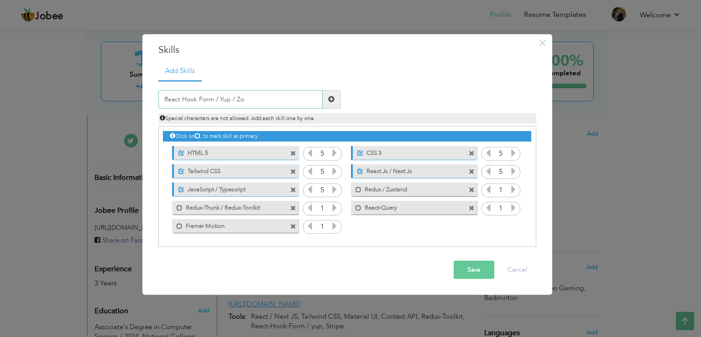
type input "React Hook Form / Yup / Zod"
type input "GIT HUB"
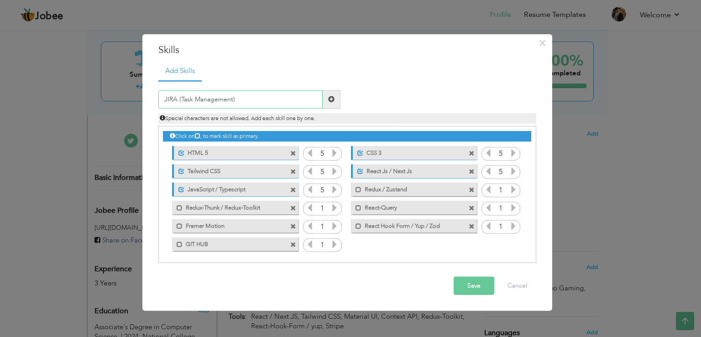
type input "JIRA (Task Management)"
click at [178, 99] on input "Shad CN" at bounding box center [240, 99] width 164 height 18
click at [199, 95] on input "Shad CN" at bounding box center [240, 99] width 164 height 18
type input "Shad CN UI"
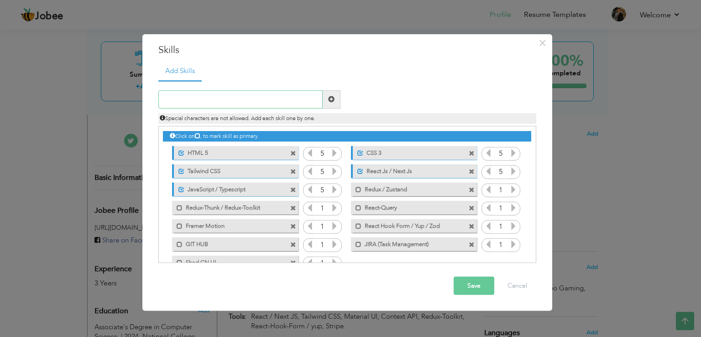
paste input "Material UI / Ant Design / Chakra UI / Next UI"
drag, startPoint x: 200, startPoint y: 101, endPoint x: 241, endPoint y: 101, distance: 41.1
click at [215, 101] on input "Material UI / Ant Design / Chakra UI / Next UI" at bounding box center [240, 99] width 164 height 18
drag, startPoint x: 239, startPoint y: 99, endPoint x: 272, endPoint y: 100, distance: 33.3
click at [272, 100] on input "Material UI / Ant Design / Chakra UI / Next UI" at bounding box center [240, 99] width 164 height 18
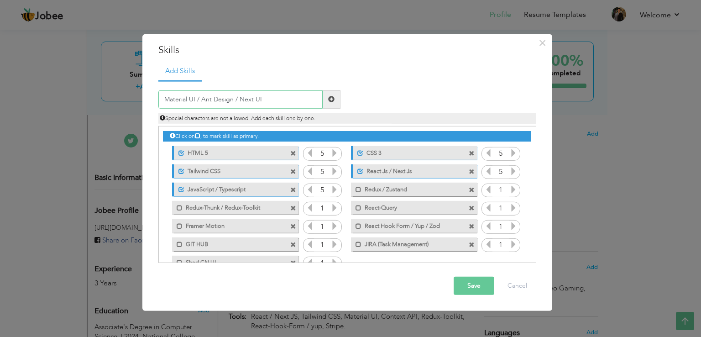
click at [272, 100] on input "Material UI / Ant Design / Next UI" at bounding box center [240, 99] width 164 height 18
type input "Material UI / Ant Design / Next UI"
click at [326, 100] on span at bounding box center [332, 99] width 18 height 18
click at [194, 99] on input "text" at bounding box center [240, 99] width 164 height 18
type input "AI Tools"
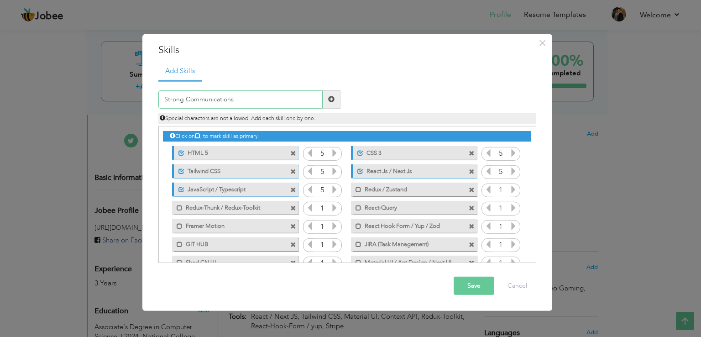
type input "Strong Communications"
click at [334, 101] on span at bounding box center [331, 99] width 6 height 6
click at [331, 206] on icon at bounding box center [334, 208] width 8 height 8
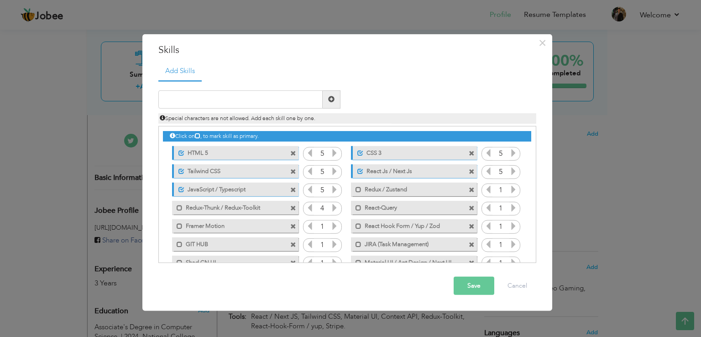
click at [331, 206] on icon at bounding box center [334, 208] width 8 height 8
click at [332, 223] on icon at bounding box center [334, 226] width 8 height 8
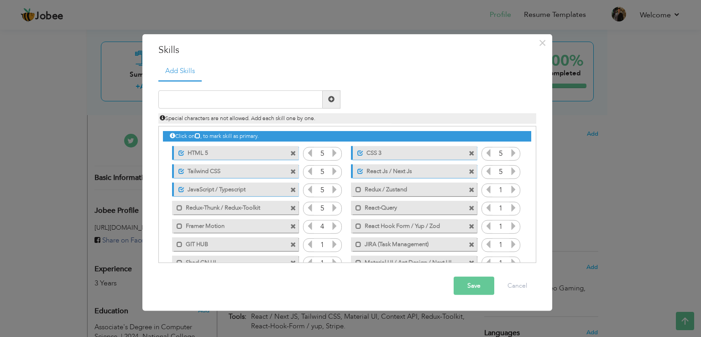
click at [332, 223] on icon at bounding box center [334, 226] width 8 height 8
click at [334, 245] on icon at bounding box center [334, 244] width 8 height 8
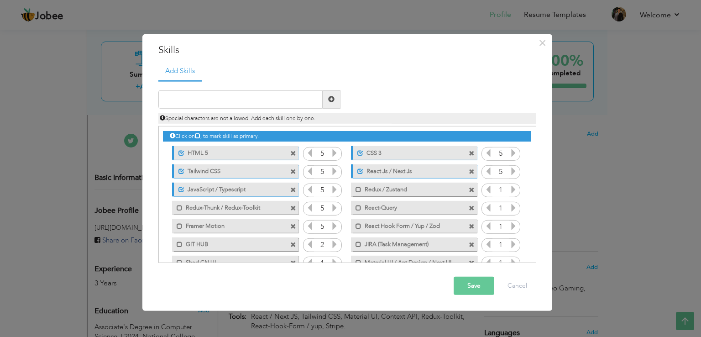
click at [334, 245] on icon at bounding box center [334, 244] width 8 height 8
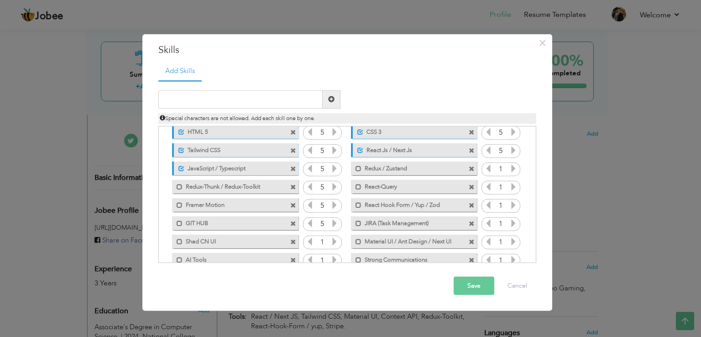
scroll to position [38, 0]
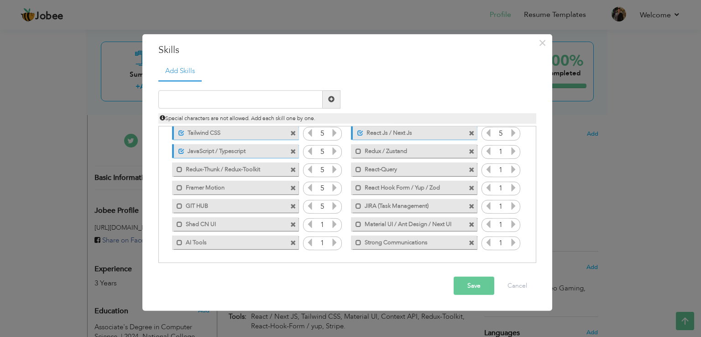
click at [333, 226] on icon at bounding box center [334, 224] width 8 height 8
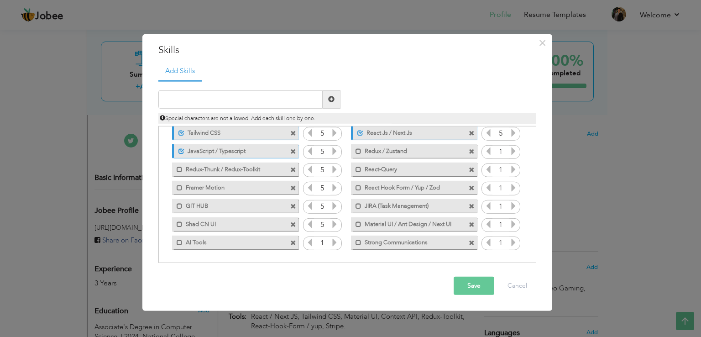
click at [333, 226] on icon at bounding box center [334, 224] width 8 height 8
click at [333, 241] on icon at bounding box center [334, 242] width 8 height 8
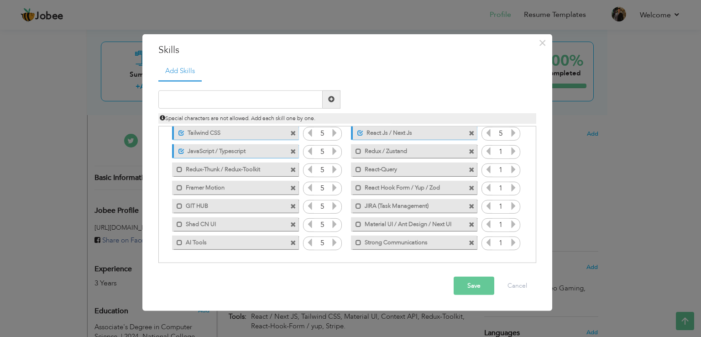
click at [333, 241] on icon at bounding box center [334, 242] width 8 height 8
click at [514, 150] on icon at bounding box center [513, 151] width 8 height 8
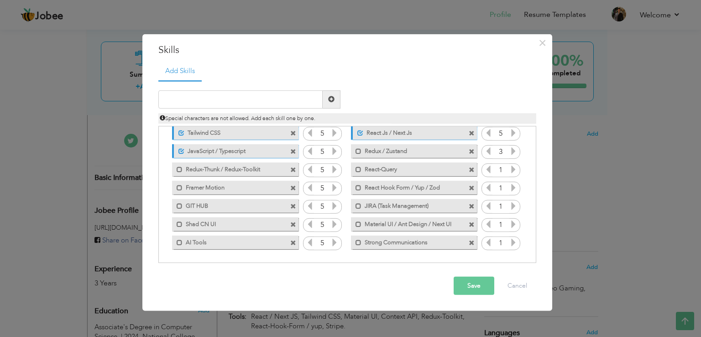
click at [514, 150] on icon at bounding box center [513, 151] width 8 height 8
click at [512, 168] on icon at bounding box center [513, 169] width 8 height 8
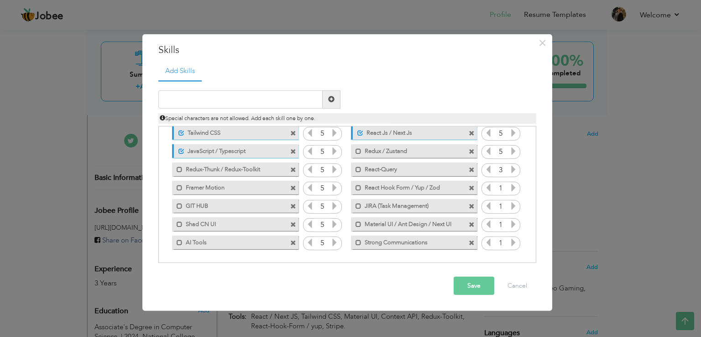
click at [512, 168] on icon at bounding box center [513, 169] width 8 height 8
click at [513, 186] on icon at bounding box center [513, 187] width 8 height 8
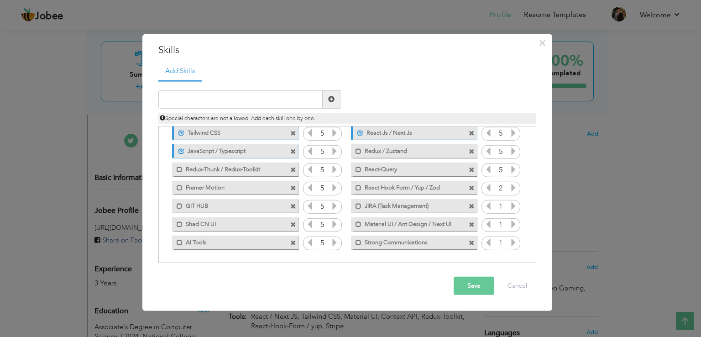
click at [513, 186] on icon at bounding box center [513, 187] width 8 height 8
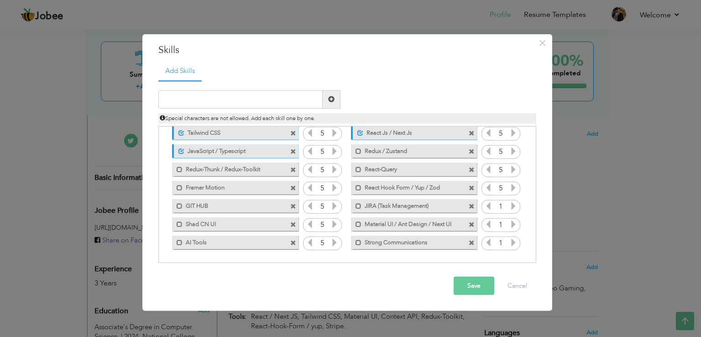
click at [512, 203] on icon at bounding box center [513, 206] width 8 height 8
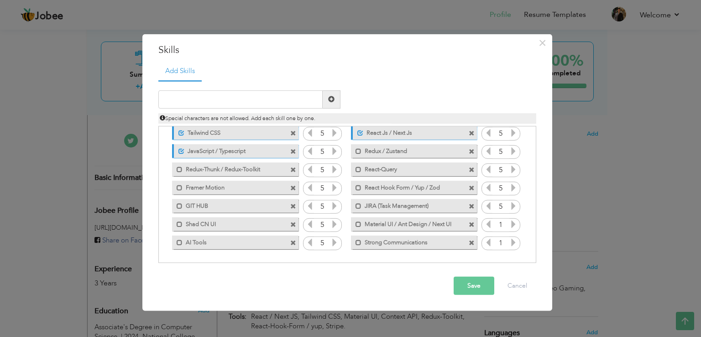
click at [512, 203] on icon at bounding box center [513, 206] width 8 height 8
click at [511, 221] on icon at bounding box center [513, 224] width 8 height 8
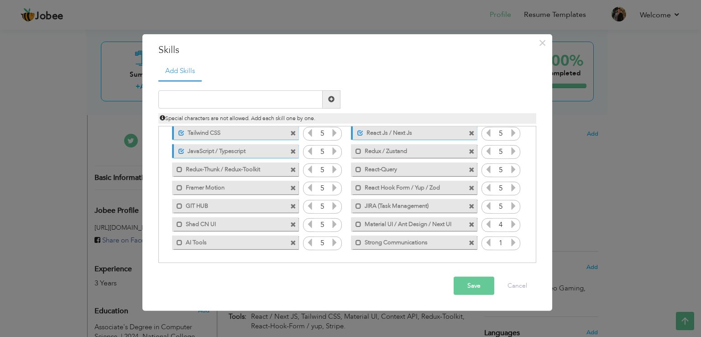
click at [511, 221] on icon at bounding box center [513, 224] width 8 height 8
click at [511, 241] on icon at bounding box center [513, 242] width 8 height 8
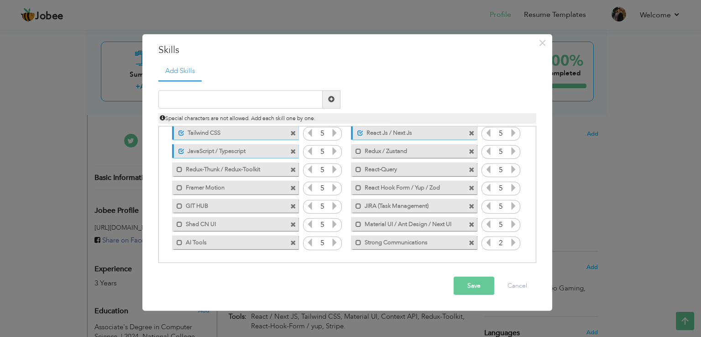
click at [511, 241] on icon at bounding box center [513, 242] width 8 height 8
click at [510, 241] on icon at bounding box center [513, 242] width 8 height 8
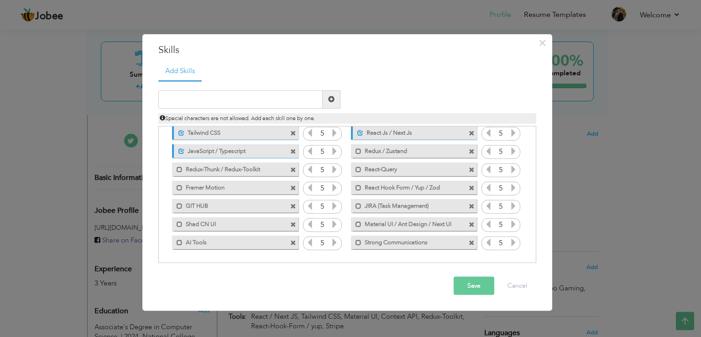
click at [510, 241] on icon at bounding box center [513, 242] width 8 height 8
click at [181, 169] on span at bounding box center [180, 170] width 6 height 6
click at [181, 185] on span at bounding box center [180, 188] width 6 height 6
drag, startPoint x: 178, startPoint y: 201, endPoint x: 185, endPoint y: 199, distance: 6.5
click at [179, 201] on span at bounding box center [177, 203] width 10 height 9
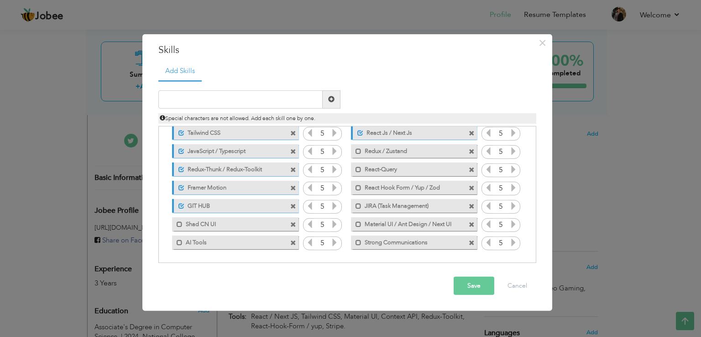
click at [214, 225] on label "Shad CN UI" at bounding box center [229, 222] width 92 height 11
drag, startPoint x: 230, startPoint y: 237, endPoint x: 259, endPoint y: 238, distance: 28.3
click at [231, 238] on label "AI Tools" at bounding box center [229, 241] width 92 height 11
click at [389, 241] on label "Strong Communications" at bounding box center [407, 241] width 92 height 11
drag, startPoint x: 396, startPoint y: 225, endPoint x: 396, endPoint y: 208, distance: 16.9
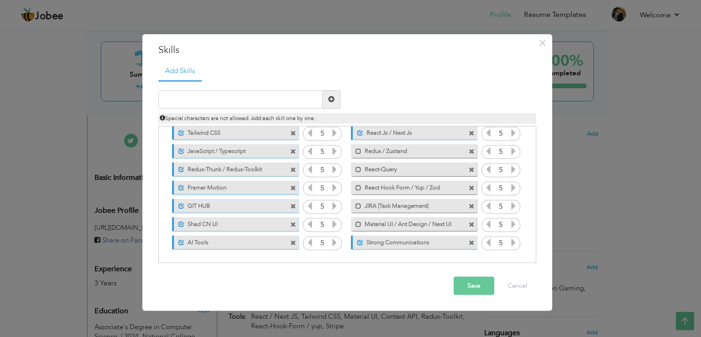
click at [396, 224] on label "Material UI / Ant Design / Next UI" at bounding box center [407, 222] width 92 height 11
drag, startPoint x: 397, startPoint y: 203, endPoint x: 398, endPoint y: 190, distance: 12.8
click at [398, 202] on label "JIRA (Task Management)" at bounding box center [407, 204] width 92 height 11
drag, startPoint x: 398, startPoint y: 190, endPoint x: 398, endPoint y: 173, distance: 17.3
click at [398, 189] on label "React Hook Form / Yup / Zod" at bounding box center [407, 186] width 92 height 11
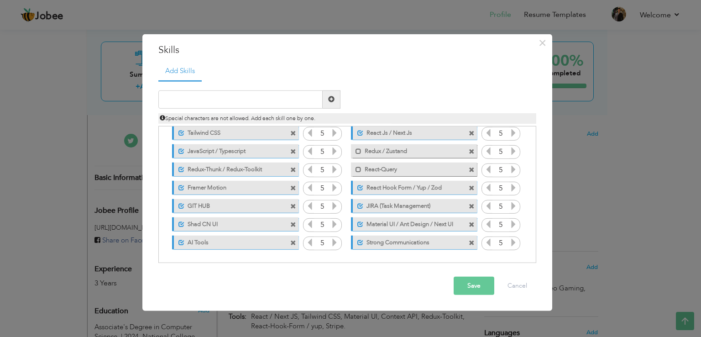
click at [398, 169] on label "React-Query" at bounding box center [407, 167] width 92 height 11
click at [395, 157] on div "Mark as primary skill. Redux / Zustand" at bounding box center [412, 151] width 140 height 18
click at [395, 146] on label "Redux / Zustand" at bounding box center [407, 149] width 92 height 11
click at [471, 290] on button "Save" at bounding box center [474, 286] width 41 height 18
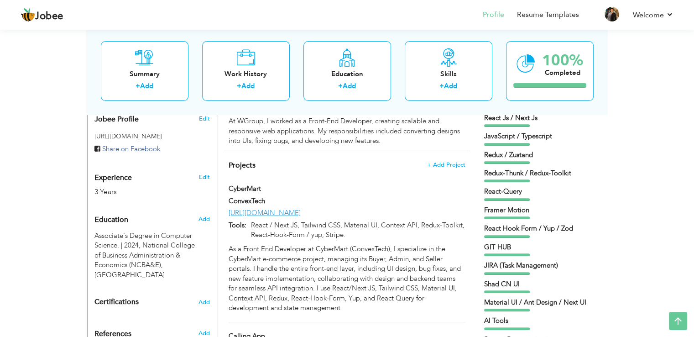
scroll to position [268, 0]
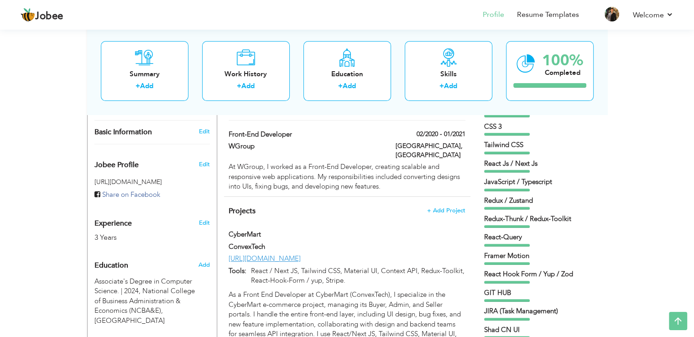
drag, startPoint x: 504, startPoint y: 183, endPoint x: 500, endPoint y: 158, distance: 24.9
click at [500, 158] on div "HTML 5 CSS 3 Tailwind CSS GIT HUB" at bounding box center [541, 249] width 114 height 291
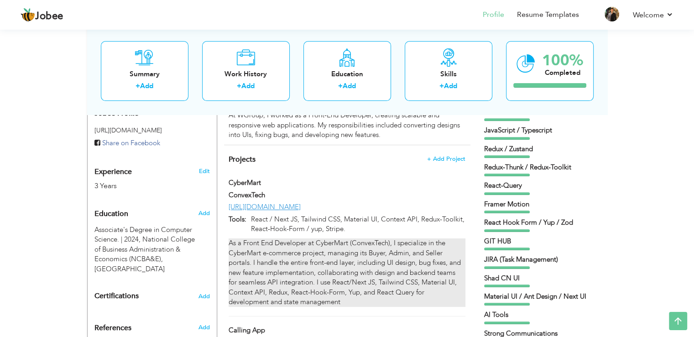
scroll to position [298, 0]
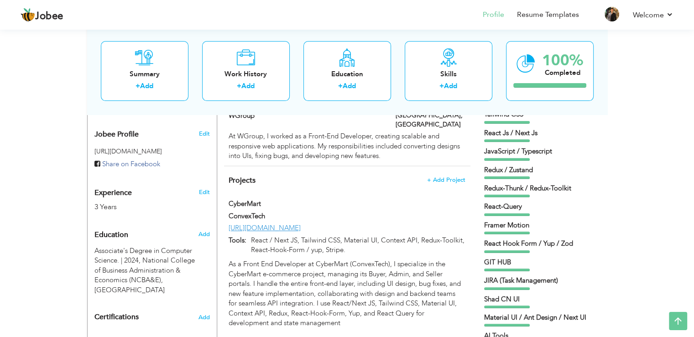
drag, startPoint x: 438, startPoint y: 162, endPoint x: 461, endPoint y: 179, distance: 29.0
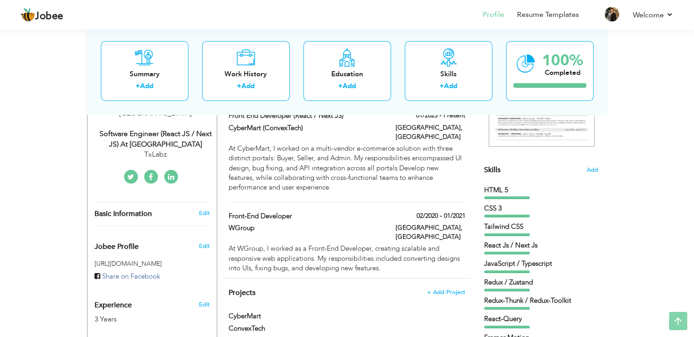
scroll to position [207, 0]
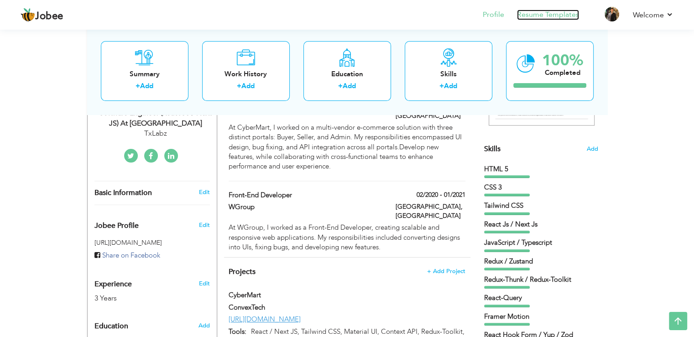
click at [525, 14] on link "Resume Templates" at bounding box center [548, 15] width 62 height 10
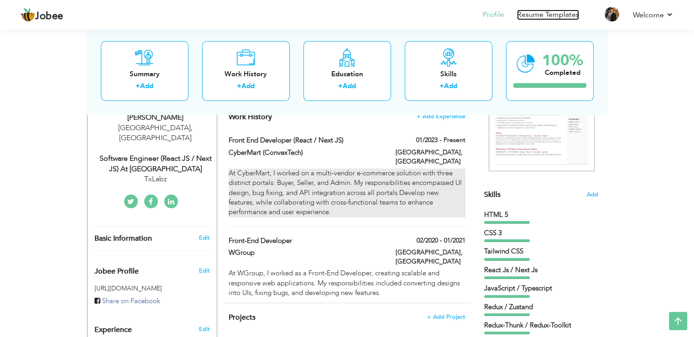
scroll to position [116, 0]
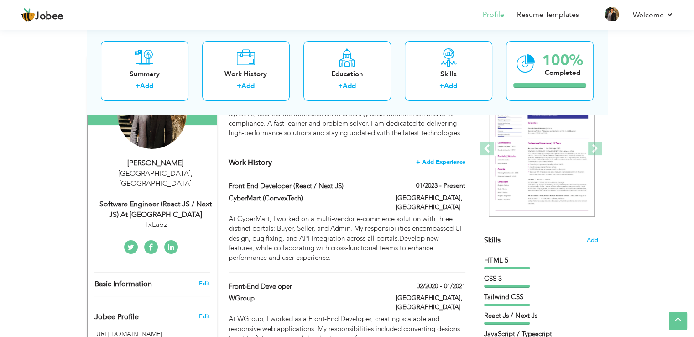
click at [433, 161] on span "+ Add Experience" at bounding box center [440, 162] width 49 height 6
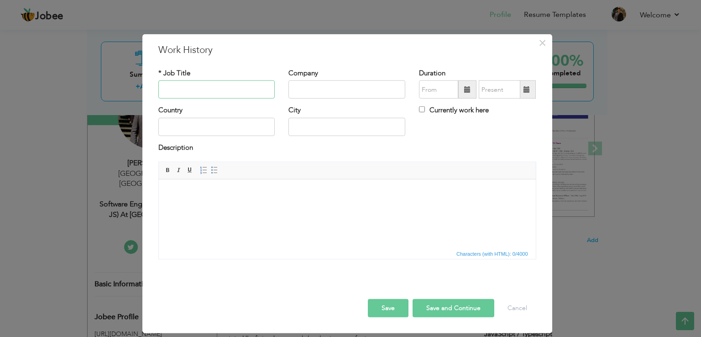
click at [212, 89] on input "text" at bounding box center [216, 89] width 117 height 18
paste input "Front End Engineer"
type input "Front End Engineer"
click at [330, 90] on input "text" at bounding box center [346, 89] width 117 height 18
type input "TxLabz"
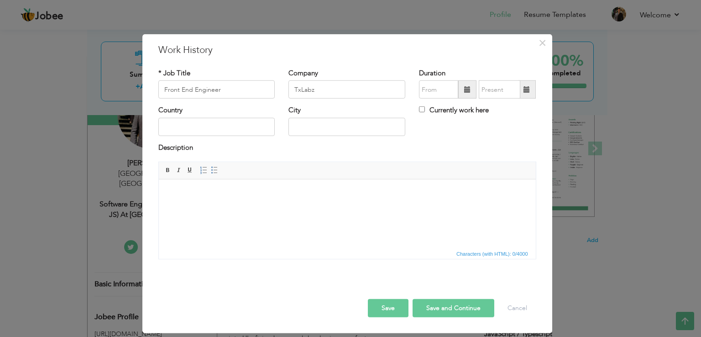
click at [468, 92] on span at bounding box center [467, 89] width 6 height 6
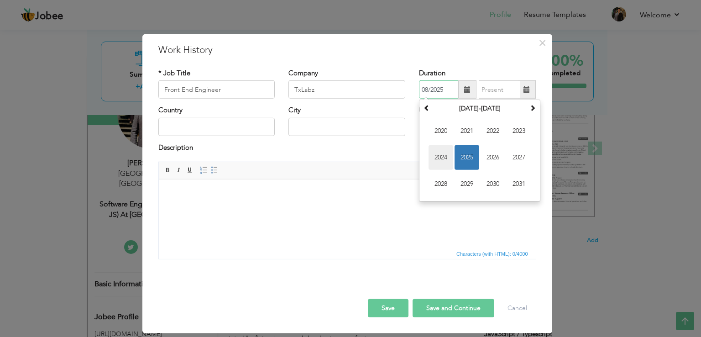
click at [447, 158] on span "2024" at bounding box center [441, 157] width 25 height 25
click at [495, 179] on span "Nov" at bounding box center [493, 184] width 25 height 25
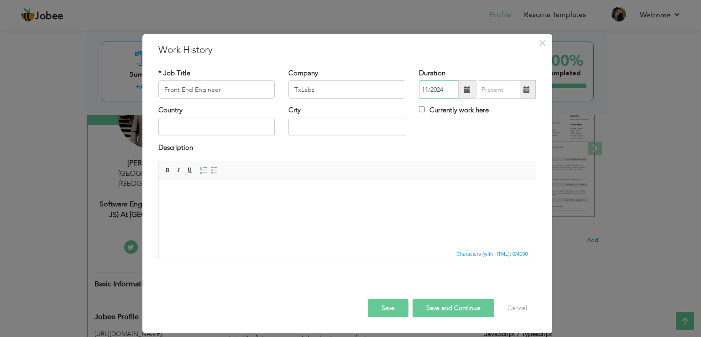
click at [430, 89] on input "11/2024" at bounding box center [438, 89] width 39 height 18
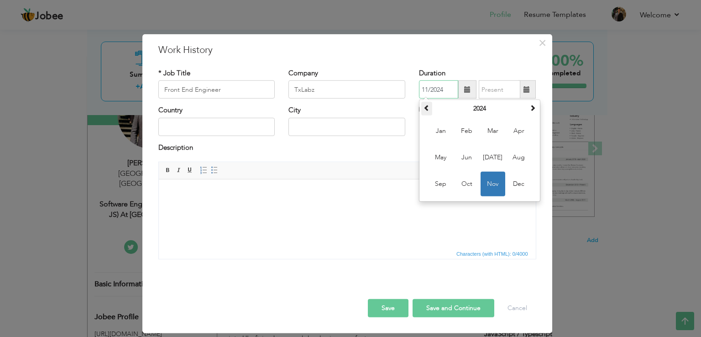
click at [430, 104] on th at bounding box center [426, 109] width 11 height 14
click at [533, 107] on span at bounding box center [532, 108] width 6 height 6
click at [450, 89] on input "11/2024" at bounding box center [438, 89] width 39 height 18
type input "1"
click at [449, 88] on input "text" at bounding box center [438, 89] width 39 height 18
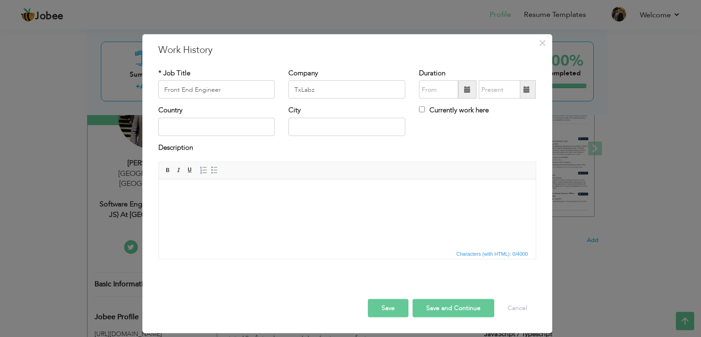
click at [464, 66] on div "* Job Title Front End Engineer Company TxLabz Duration Country" at bounding box center [348, 167] width 392 height 211
click at [466, 88] on span at bounding box center [467, 89] width 6 height 6
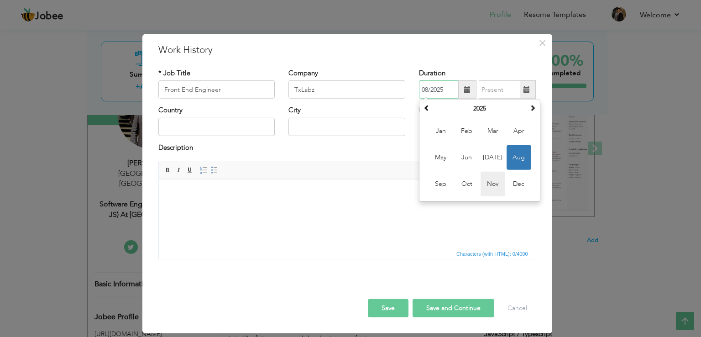
click at [492, 182] on span "Nov" at bounding box center [493, 184] width 25 height 25
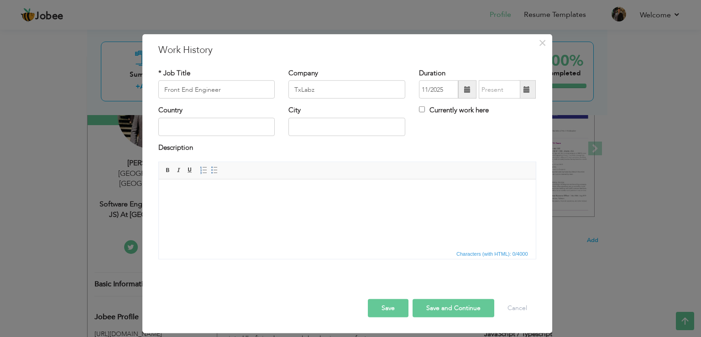
click at [467, 90] on span at bounding box center [467, 89] width 6 height 6
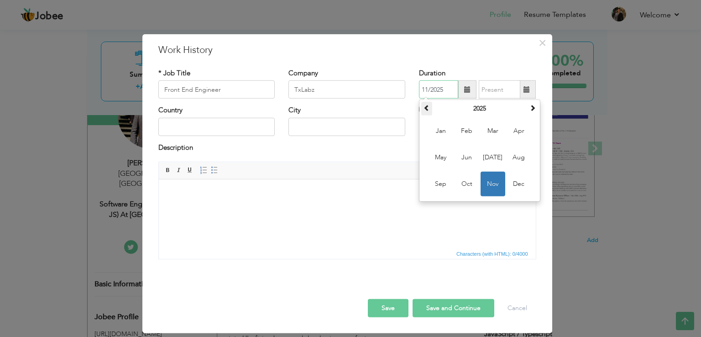
click at [427, 107] on span at bounding box center [427, 108] width 6 height 6
click at [492, 181] on span "Nov" at bounding box center [493, 184] width 25 height 25
type input "11/2024"
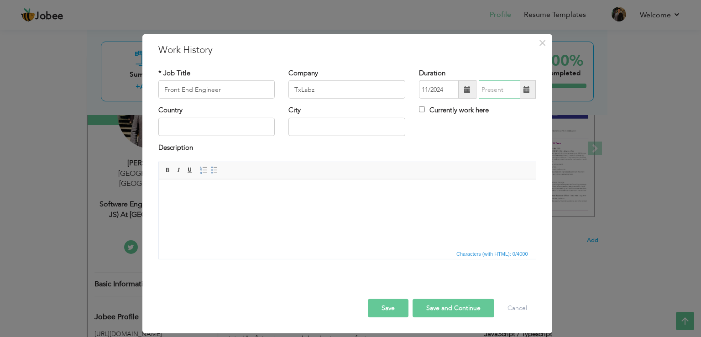
type input "08/2025"
click at [499, 86] on input "08/2025" at bounding box center [500, 89] width 42 height 18
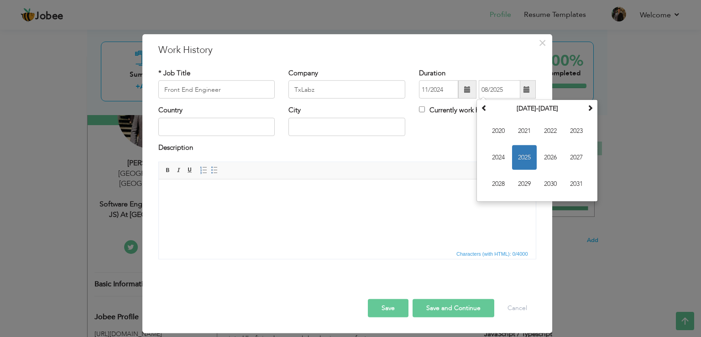
click at [481, 66] on div "* Job Title Front End Engineer Company TxLabz Duration 11/2024" at bounding box center [348, 167] width 392 height 211
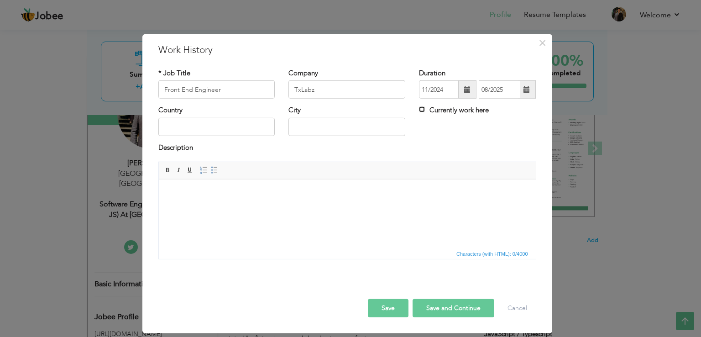
click at [424, 110] on input "Currently work here" at bounding box center [422, 109] width 6 height 6
checkbox input "true"
click at [204, 125] on input "text" at bounding box center [216, 127] width 117 height 18
type input "[GEOGRAPHIC_DATA]"
type input "TxLabz"
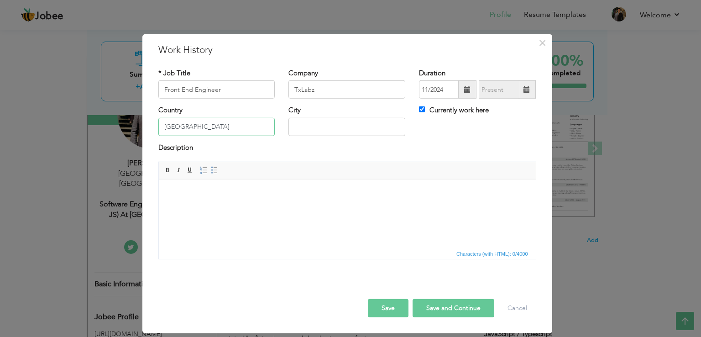
type input "[GEOGRAPHIC_DATA]"
click at [303, 130] on input "text" at bounding box center [346, 127] width 117 height 18
type input "[GEOGRAPHIC_DATA]"
click at [241, 204] on html at bounding box center [346, 193] width 377 height 28
paste body
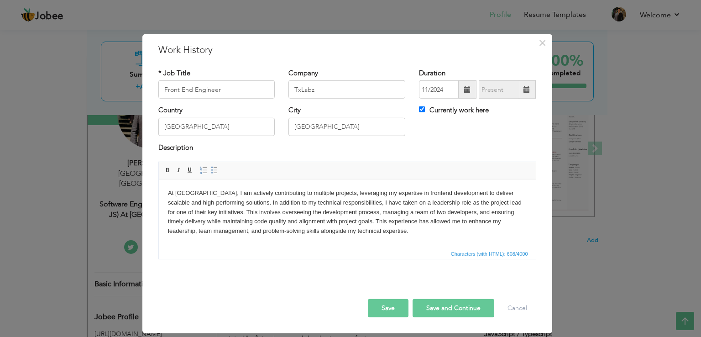
click at [188, 192] on body "At Boolmind, I am actively contributing to multiple projects, leveraging my exp…" at bounding box center [347, 211] width 359 height 47
click at [385, 307] on button "Save" at bounding box center [388, 308] width 41 height 18
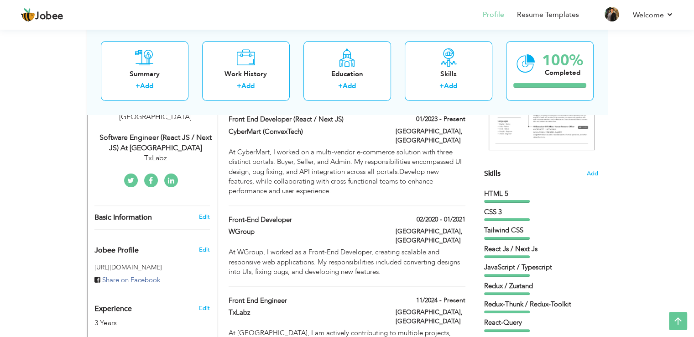
scroll to position [228, 0]
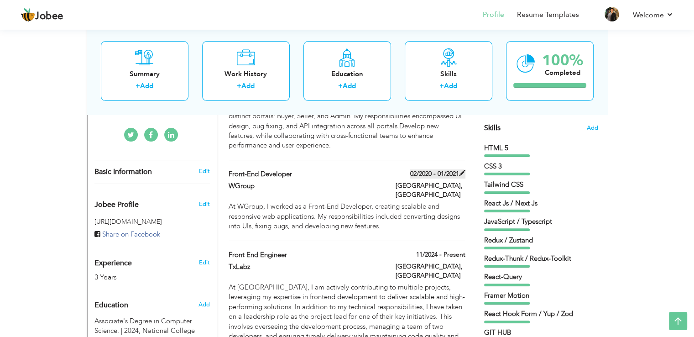
click at [461, 170] on span at bounding box center [462, 173] width 6 height 6
type input "Front-End Developer"
type input "WGroup"
type input "02/2020"
type input "01/2021"
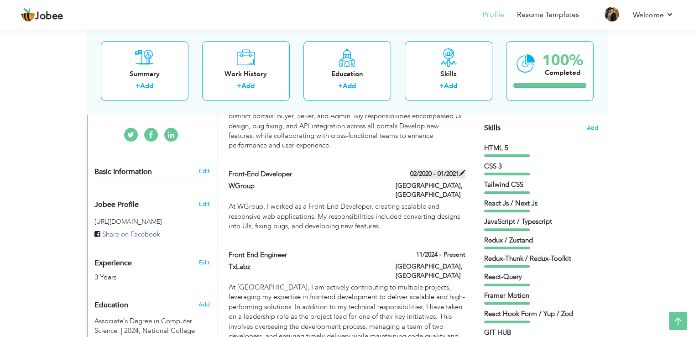
checkbox input "false"
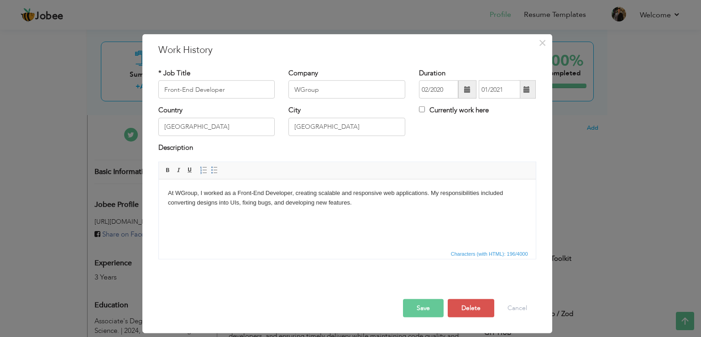
click at [470, 92] on span at bounding box center [467, 89] width 6 height 6
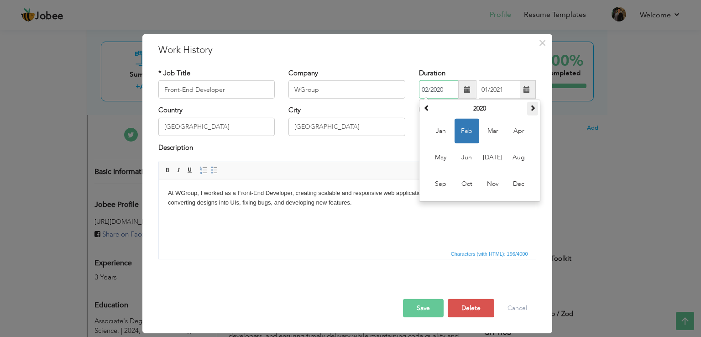
click at [533, 107] on span at bounding box center [532, 108] width 6 height 6
click at [465, 127] on span "Feb" at bounding box center [467, 131] width 25 height 25
type input "02/2021"
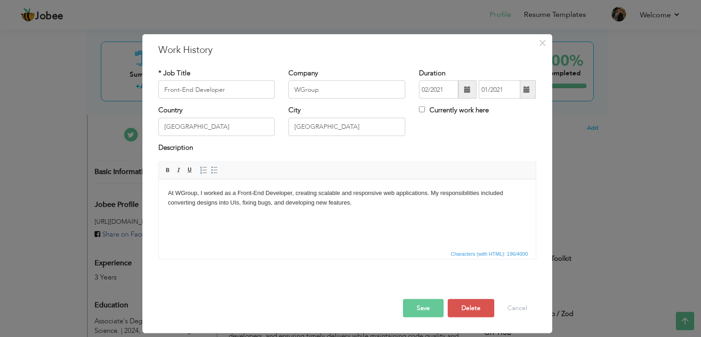
click at [472, 64] on div "* Job Title Front-End Developer Company WGroup Duration 02/2021 01/2021 Current…" at bounding box center [348, 167] width 392 height 211
click at [530, 91] on span at bounding box center [527, 89] width 6 height 6
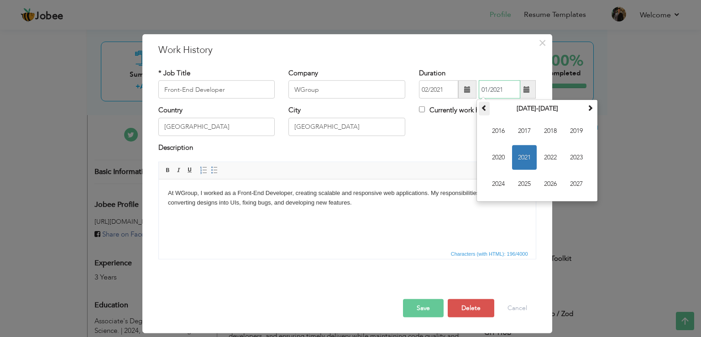
click at [485, 108] on span at bounding box center [484, 108] width 6 height 6
click at [589, 109] on span at bounding box center [590, 108] width 6 height 6
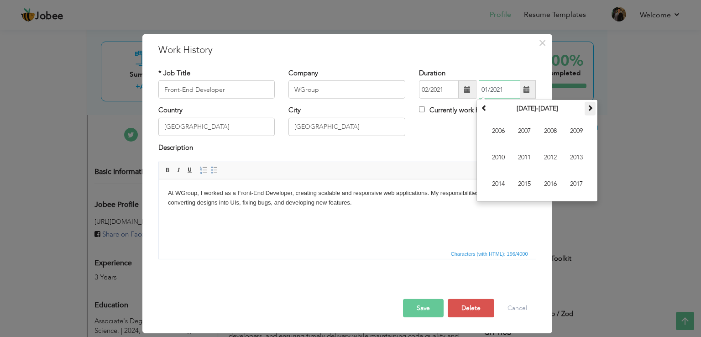
click at [589, 109] on span at bounding box center [590, 108] width 6 height 6
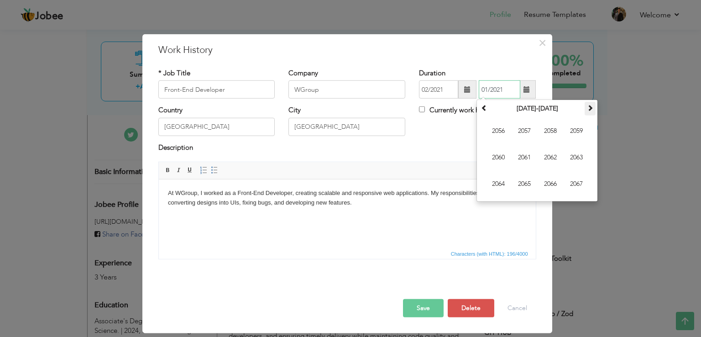
click at [589, 109] on span at bounding box center [590, 108] width 6 height 6
click at [482, 106] on span at bounding box center [484, 108] width 6 height 6
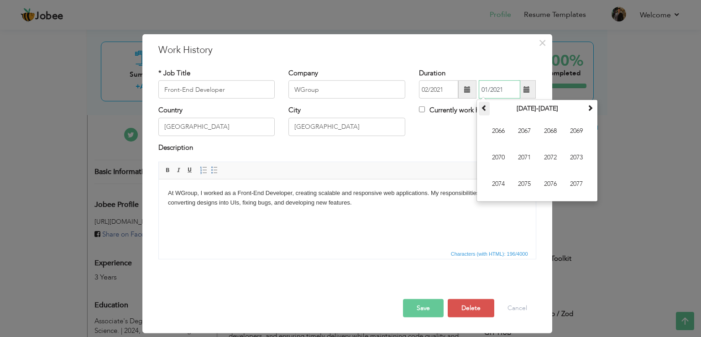
click at [482, 106] on span at bounding box center [484, 108] width 6 height 6
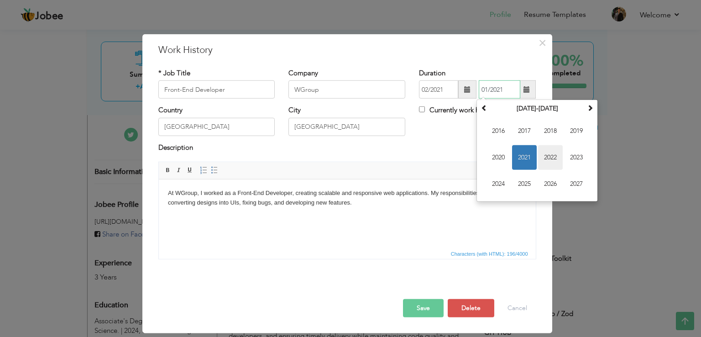
click at [551, 161] on span "2022" at bounding box center [550, 157] width 25 height 25
click at [503, 132] on span "Jan" at bounding box center [498, 131] width 25 height 25
type input "01/2022"
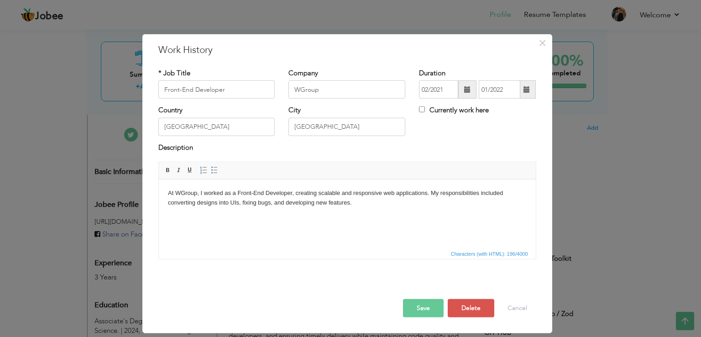
click at [499, 73] on div "Duration 02/2021 01/2022" at bounding box center [477, 83] width 117 height 30
click at [425, 313] on button "Save" at bounding box center [423, 308] width 41 height 18
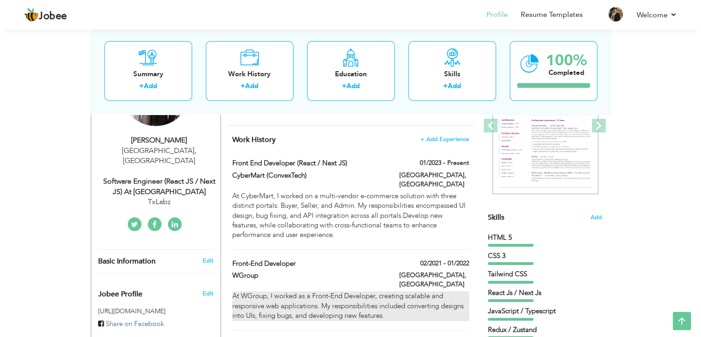
scroll to position [137, 0]
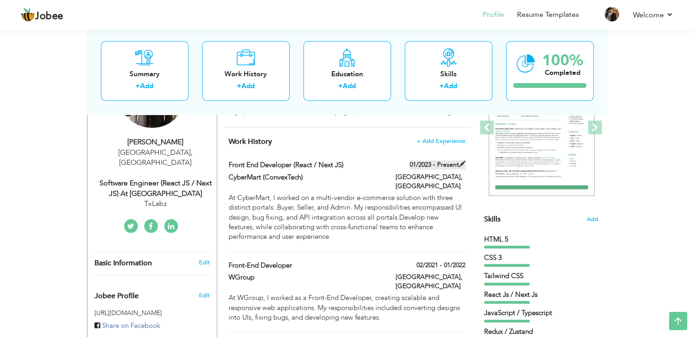
click at [458, 164] on label "01/2023 - Present" at bounding box center [438, 164] width 56 height 9
type input "Front End Developer (React / Next JS)"
type input "CyberMart (ConvexTech)"
type input "01/2023"
checkbox input "true"
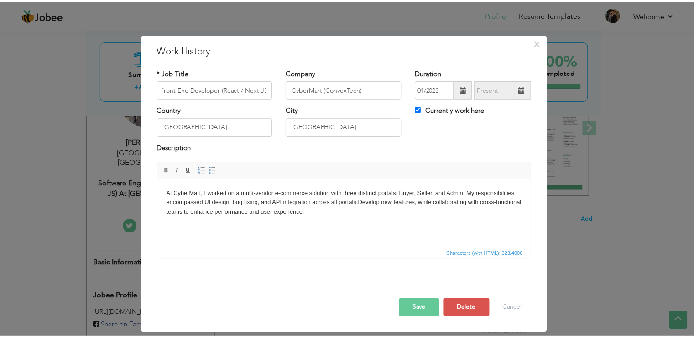
scroll to position [0, 0]
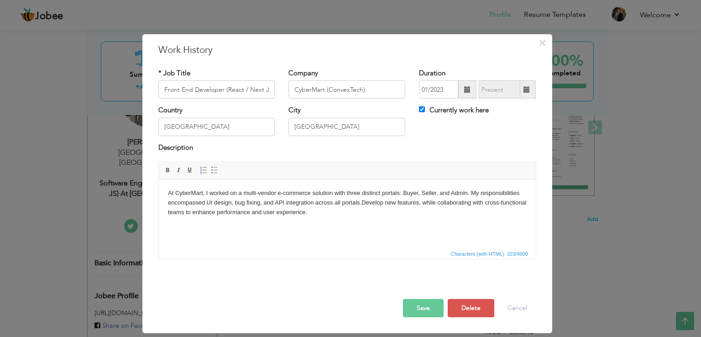
click at [464, 93] on span at bounding box center [467, 89] width 6 height 6
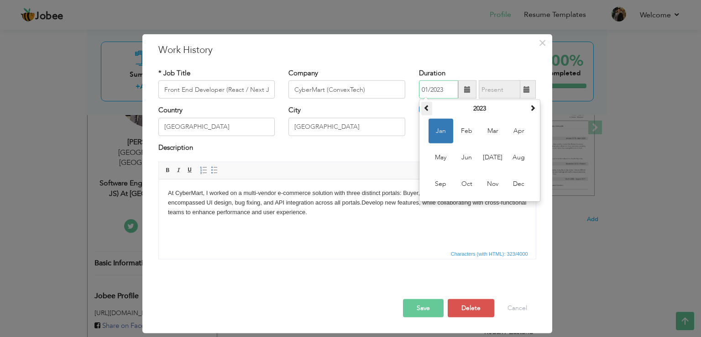
click at [428, 109] on span at bounding box center [427, 108] width 6 height 6
click at [440, 128] on span "Jan" at bounding box center [441, 131] width 25 height 25
type input "01/2022"
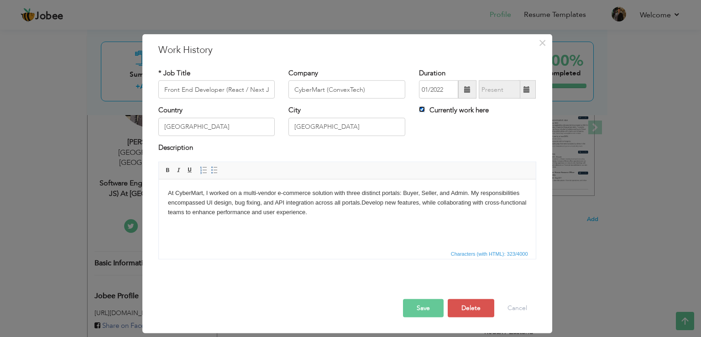
click at [420, 108] on input "Currently work here" at bounding box center [422, 109] width 6 height 6
checkbox input "false"
click at [526, 91] on span at bounding box center [527, 89] width 6 height 6
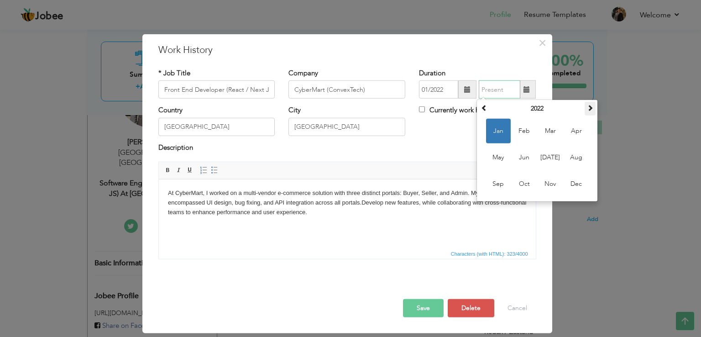
click at [589, 110] on span at bounding box center [590, 108] width 6 height 6
click at [590, 110] on span at bounding box center [590, 108] width 6 height 6
click at [550, 180] on span "Nov" at bounding box center [550, 184] width 25 height 25
type input "11/2024"
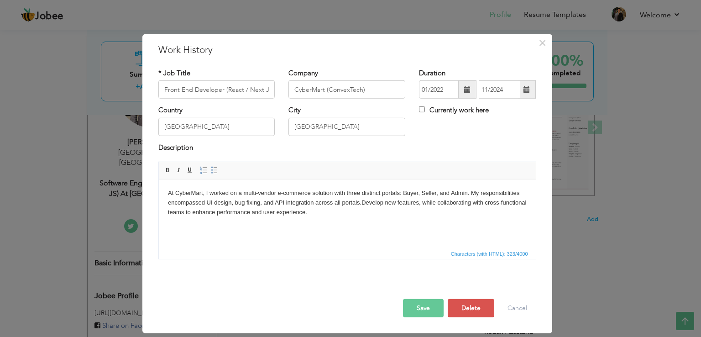
click at [508, 119] on div "Currently work here" at bounding box center [477, 114] width 131 height 19
click at [413, 304] on button "Save" at bounding box center [423, 308] width 41 height 18
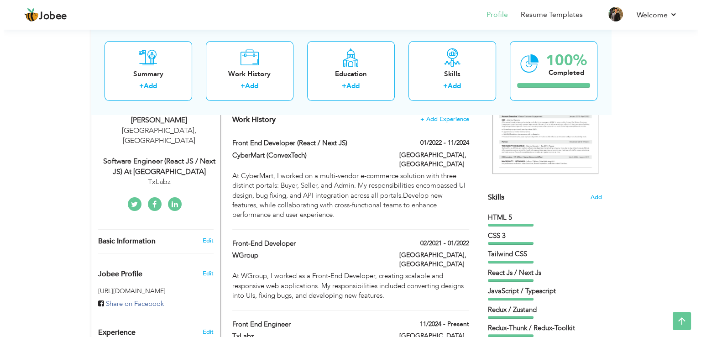
scroll to position [137, 0]
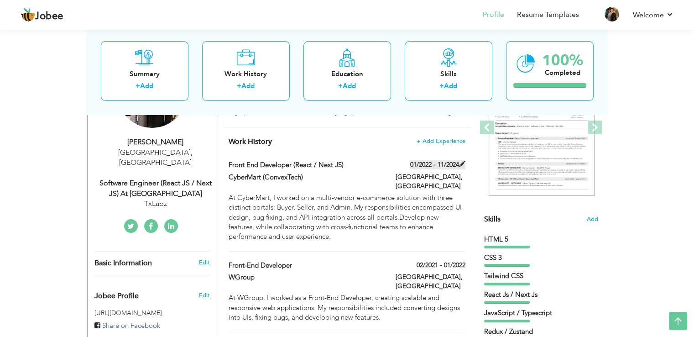
click at [442, 165] on label "01/2022 - 11/2024" at bounding box center [437, 164] width 55 height 9
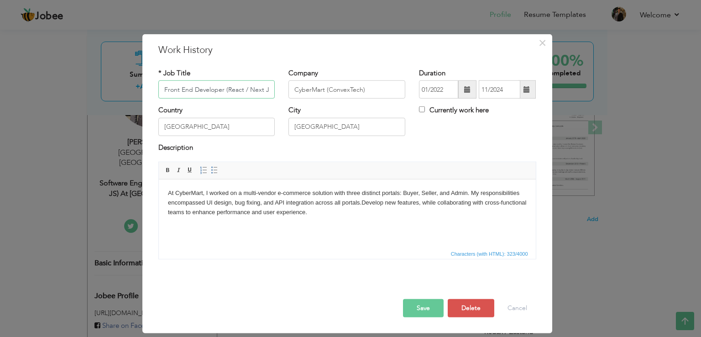
scroll to position [0, 2]
paste input "Software Engine"
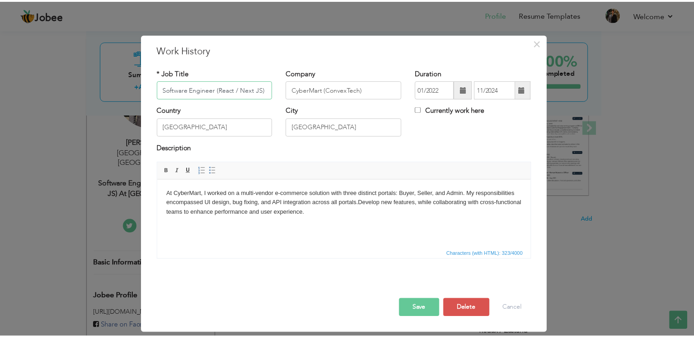
scroll to position [0, 0]
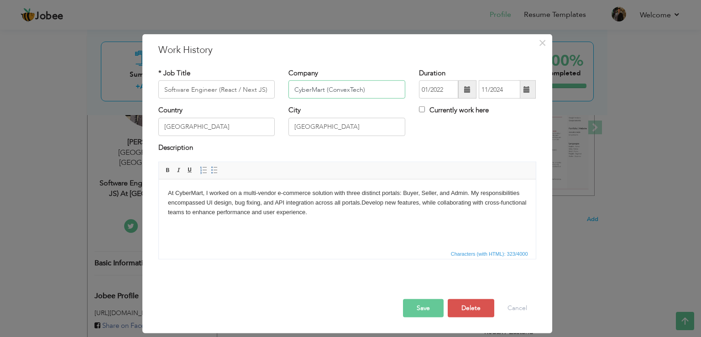
click at [371, 91] on input "CyberMart (ConvexTech)" at bounding box center [346, 89] width 117 height 18
click at [416, 145] on div "Description" at bounding box center [347, 149] width 378 height 12
click at [429, 309] on button "Save" at bounding box center [423, 308] width 41 height 18
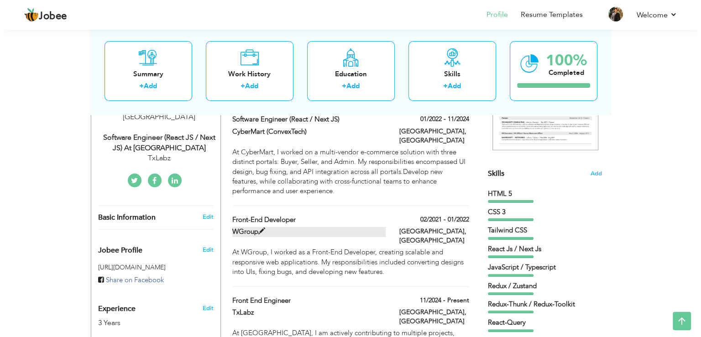
scroll to position [228, 0]
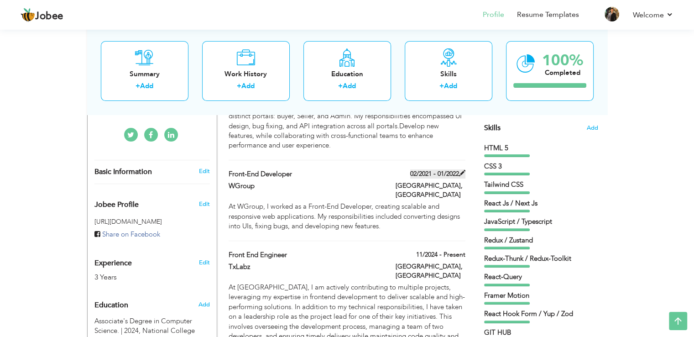
click at [442, 169] on label "02/2021 - 01/2022" at bounding box center [437, 173] width 55 height 9
type input "Front-End Developer"
type input "WGroup"
type input "02/2021"
type input "01/2022"
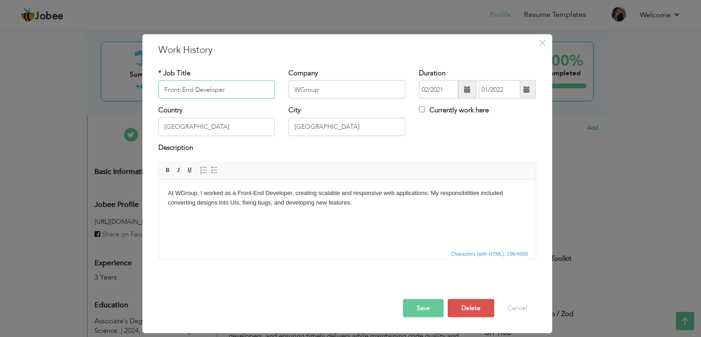
paste input "Front End Developer (React / Next JS)"
drag, startPoint x: 219, startPoint y: 90, endPoint x: 189, endPoint y: 90, distance: 29.7
click at [189, 90] on input "Front-End Developer Front End Developer (React / Next JS)" at bounding box center [216, 89] width 117 height 18
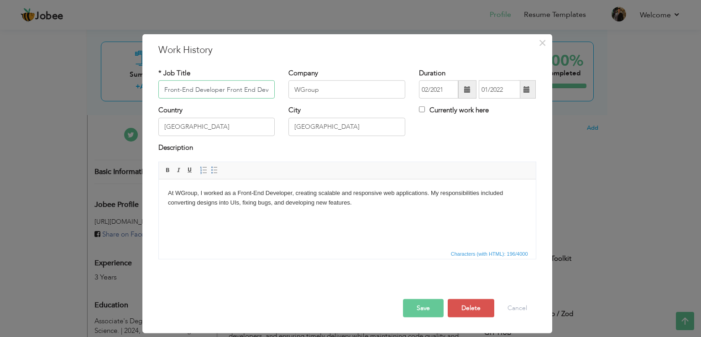
drag, startPoint x: 225, startPoint y: 90, endPoint x: 157, endPoint y: 92, distance: 68.0
click at [157, 92] on div "* Job Title Front-End Developer Front End Developer (React / Next JS)" at bounding box center [217, 86] width 131 height 37
drag, startPoint x: 245, startPoint y: 90, endPoint x: 262, endPoint y: 91, distance: 17.4
click at [262, 91] on input "Front End Developer (React / Next JS)" at bounding box center [216, 89] width 117 height 18
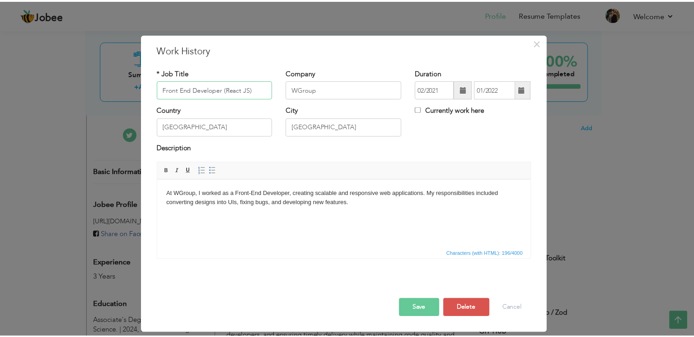
scroll to position [0, 0]
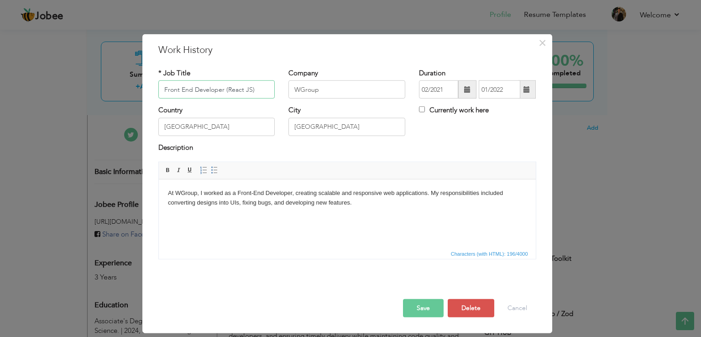
click at [262, 89] on input "Front End Developer (React JS)" at bounding box center [216, 89] width 117 height 18
type input "Front End Developer (React JS)"
click at [435, 310] on button "Save" at bounding box center [423, 308] width 41 height 18
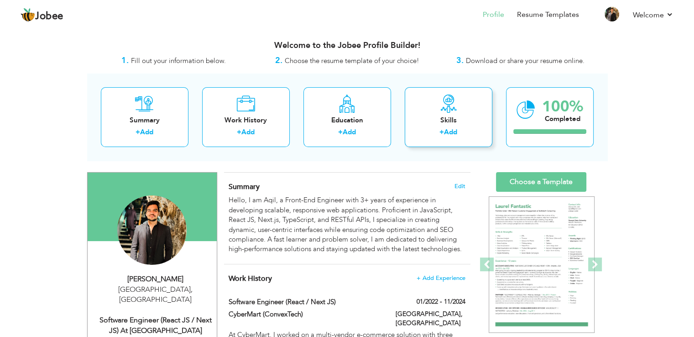
click at [450, 119] on div "Skills" at bounding box center [448, 120] width 73 height 10
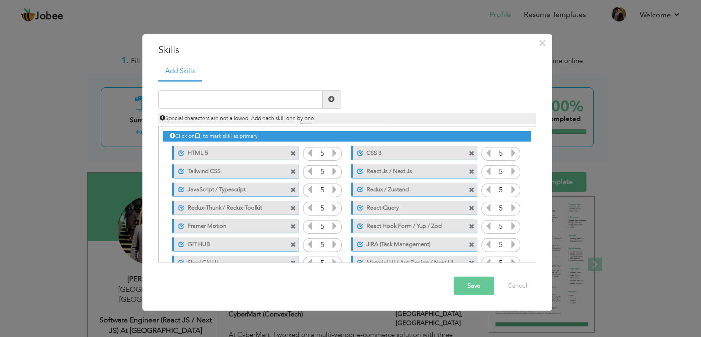
drag, startPoint x: 372, startPoint y: 186, endPoint x: 374, endPoint y: 167, distance: 19.4
click at [374, 167] on div "Click on , to mark skill as primary. Unmark as primary skill. HTML 5 5 CSS 3 5 …" at bounding box center [347, 207] width 368 height 163
drag, startPoint x: 383, startPoint y: 171, endPoint x: 386, endPoint y: 196, distance: 25.3
click at [386, 196] on div "Click on , to mark skill as primary. Unmark as primary skill. HTML 5 5 CSS 3 5 …" at bounding box center [347, 207] width 368 height 163
drag, startPoint x: 384, startPoint y: 185, endPoint x: 384, endPoint y: 168, distance: 16.4
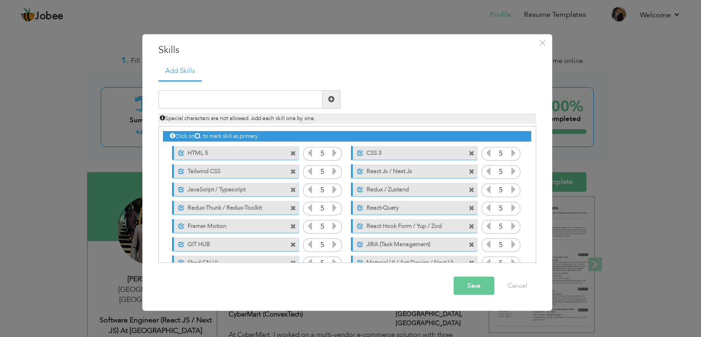
click at [384, 168] on div "Click on , to mark skill as primary. Unmark as primary skill. HTML 5 5 CSS 3 5 …" at bounding box center [347, 207] width 368 height 163
drag, startPoint x: 384, startPoint y: 171, endPoint x: 384, endPoint y: 190, distance: 19.2
click at [384, 190] on div "Click on , to mark skill as primary. Unmark as primary skill. HTML 5 5 CSS 3 5 …" at bounding box center [347, 207] width 368 height 163
drag, startPoint x: 236, startPoint y: 186, endPoint x: 288, endPoint y: 181, distance: 52.3
click at [371, 168] on div "Click on , to mark skill as primary. Unmark as primary skill. HTML 5 5 CSS 3 5 …" at bounding box center [347, 207] width 368 height 163
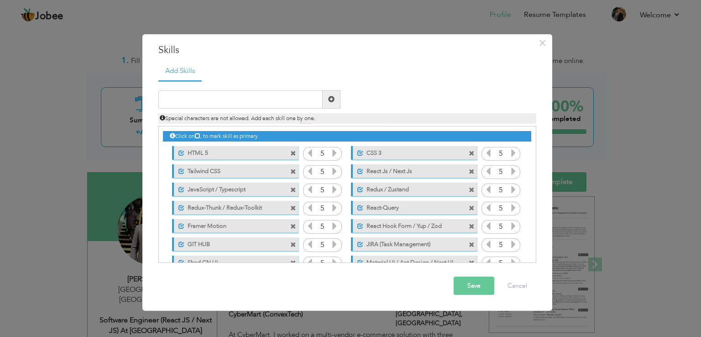
drag, startPoint x: 219, startPoint y: 195, endPoint x: 157, endPoint y: 186, distance: 62.7
click at [157, 186] on div "Add Skills Duplicate entry HTML 5 5 CSS 3" at bounding box center [348, 166] width 392 height 208
drag, startPoint x: 207, startPoint y: 172, endPoint x: 268, endPoint y: 174, distance: 61.2
click at [245, 172] on label "Tailwind CSS" at bounding box center [229, 169] width 91 height 11
click at [246, 188] on label "JavaScript / Typescript" at bounding box center [229, 188] width 91 height 11
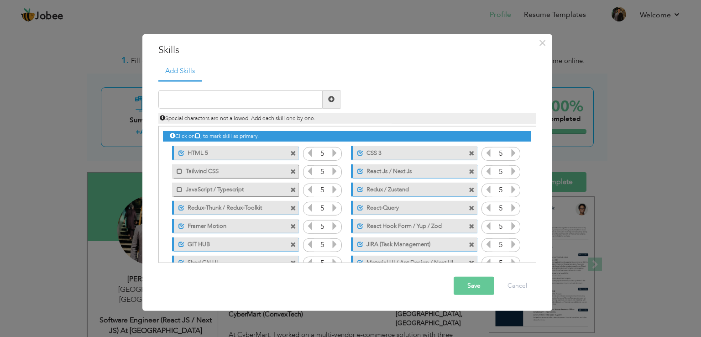
click at [369, 170] on label "React Js / Next Js" at bounding box center [408, 169] width 91 height 11
drag, startPoint x: 240, startPoint y: 194, endPoint x: 386, endPoint y: 168, distance: 148.0
click at [386, 168] on div "Click on , to mark skill as primary. Unmark as primary skill. HTML 5 5 CSS 3 5 …" at bounding box center [347, 207] width 368 height 163
drag, startPoint x: 381, startPoint y: 170, endPoint x: 365, endPoint y: 172, distance: 15.6
click at [364, 172] on label "React Js / Next Js" at bounding box center [407, 169] width 92 height 11
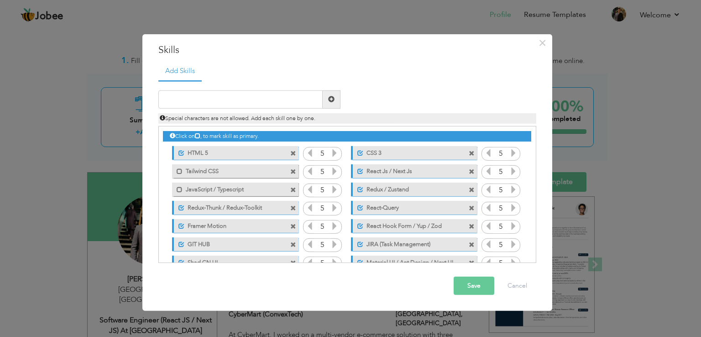
click at [375, 185] on div "Click on , to mark skill as primary. Unmark as primary skill. HTML 5 5 CSS 3 5 …" at bounding box center [347, 207] width 368 height 163
click at [228, 173] on label "Tailwind CSS" at bounding box center [229, 169] width 92 height 11
click at [229, 185] on label "JavaScript / Typescript" at bounding box center [229, 188] width 92 height 11
drag, startPoint x: 460, startPoint y: 172, endPoint x: 460, endPoint y: 186, distance: 14.1
click at [460, 186] on div "Click on , to mark skill as primary. Unmark as primary skill. HTML 5 5 CSS 3 5 …" at bounding box center [347, 207] width 368 height 163
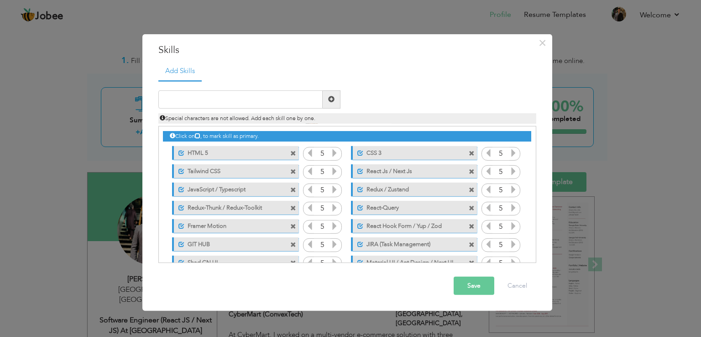
click at [486, 288] on button "Save" at bounding box center [474, 286] width 41 height 18
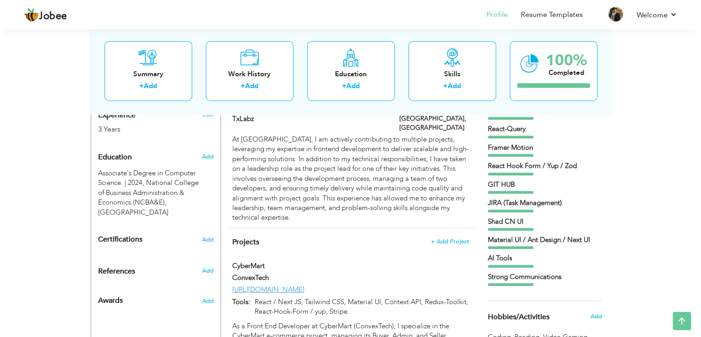
scroll to position [411, 0]
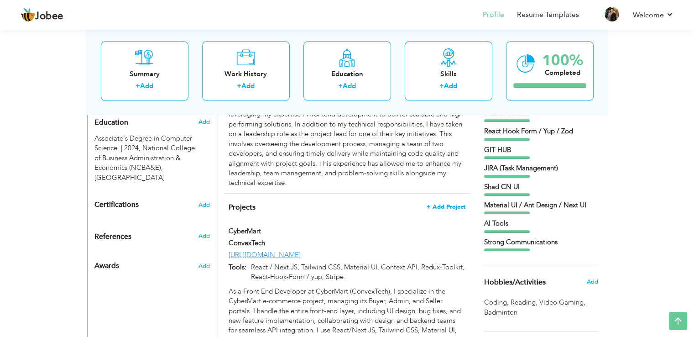
click at [444, 204] on span "+ Add Project" at bounding box center [446, 207] width 39 height 6
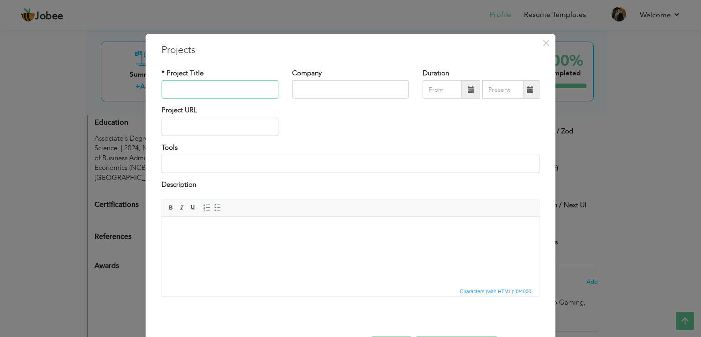
paste input "Total Tek"
paste input "Shortimize"
type input "Shortimize"
click at [317, 90] on input "text" at bounding box center [350, 89] width 117 height 18
type input "TxLabz"
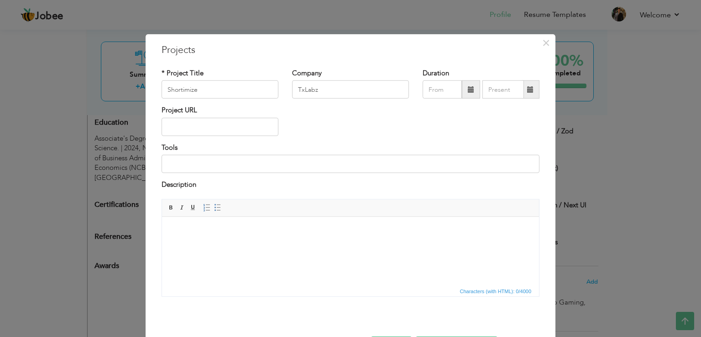
click at [468, 92] on span at bounding box center [471, 89] width 6 height 6
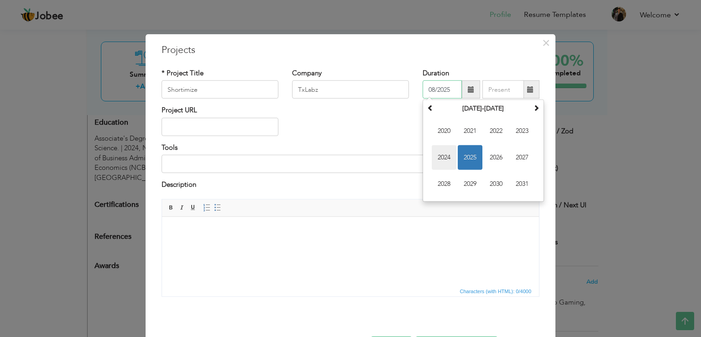
click at [448, 157] on span "2024" at bounding box center [444, 157] width 25 height 25
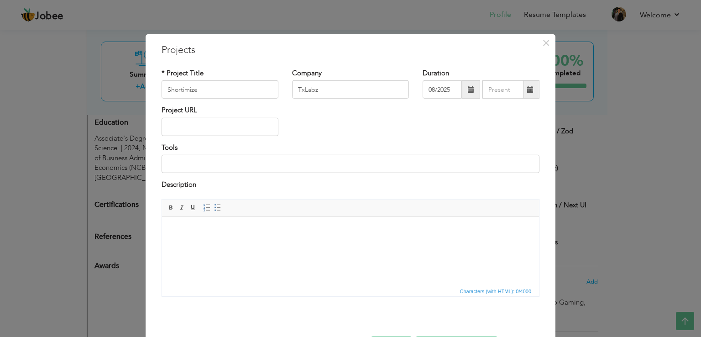
click at [500, 67] on div "* Project Title Shortimize Company TxLabz Duration 08/2025" at bounding box center [351, 186] width 392 height 249
click at [464, 92] on span at bounding box center [471, 89] width 18 height 18
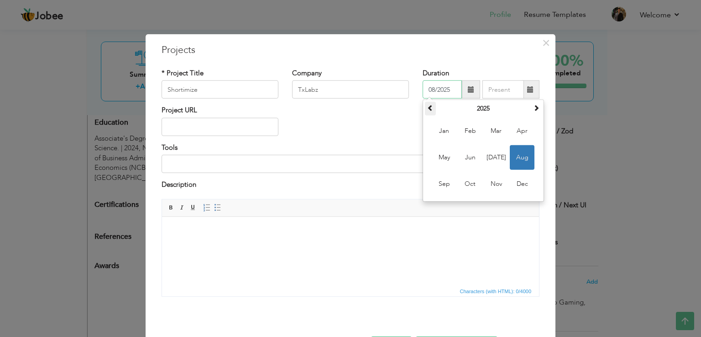
click at [427, 108] on span at bounding box center [430, 108] width 6 height 6
click at [495, 181] on span "Nov" at bounding box center [496, 184] width 25 height 25
type input "11/2024"
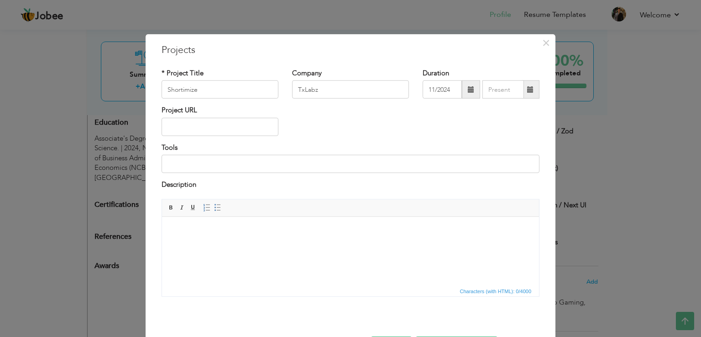
click at [486, 136] on div "Project URL" at bounding box center [351, 123] width 392 height 37
type input "08/2025"
click at [498, 92] on input "08/2025" at bounding box center [503, 89] width 42 height 18
click at [490, 70] on div "Duration 11/2024 08/2025" at bounding box center [481, 83] width 117 height 30
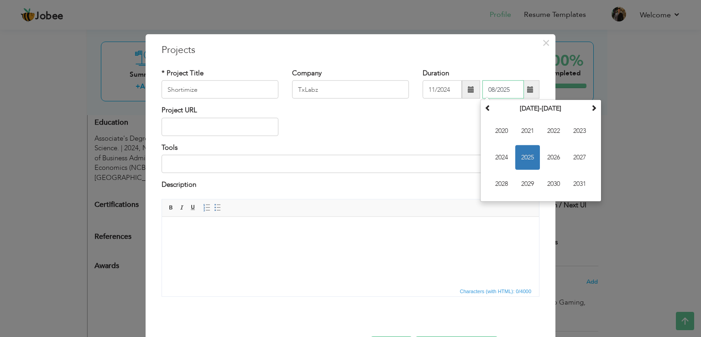
click at [497, 86] on input "08/2025" at bounding box center [503, 89] width 42 height 18
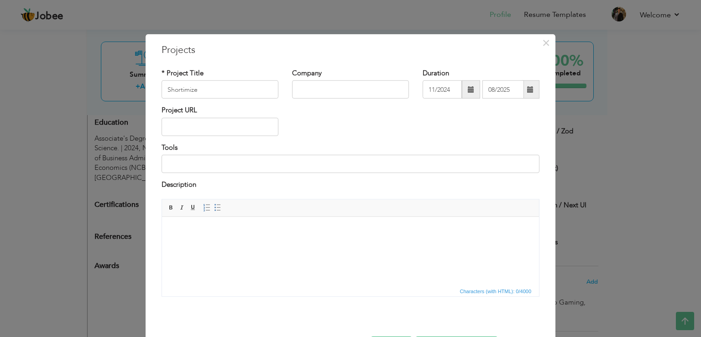
click at [485, 77] on div "Duration 11/2024 08/2025" at bounding box center [481, 83] width 117 height 30
click at [470, 66] on div "* Project Title Shortimize Company Duration 11/2024 08/2025" at bounding box center [351, 186] width 392 height 249
click at [542, 39] on span "×" at bounding box center [546, 43] width 8 height 16
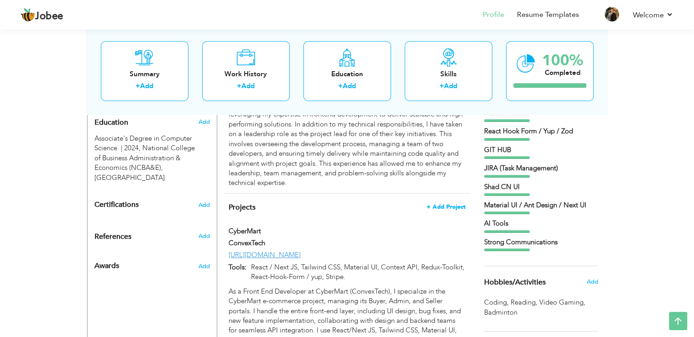
click at [451, 204] on span "+ Add Project" at bounding box center [446, 207] width 39 height 6
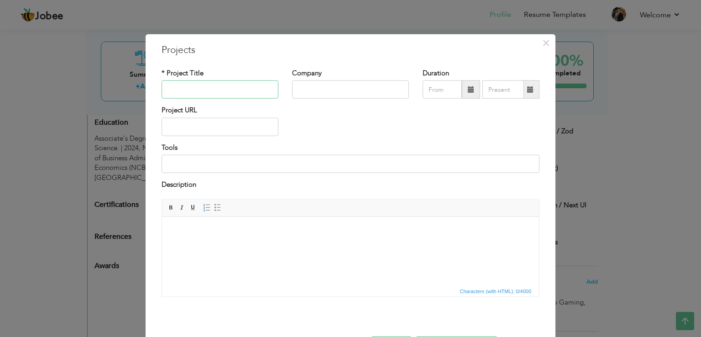
click at [249, 94] on input "text" at bounding box center [220, 89] width 117 height 18
paste input "Shortimize"
type input "Shortimize"
click at [317, 89] on input "text" at bounding box center [350, 89] width 117 height 18
type input "TxLabz"
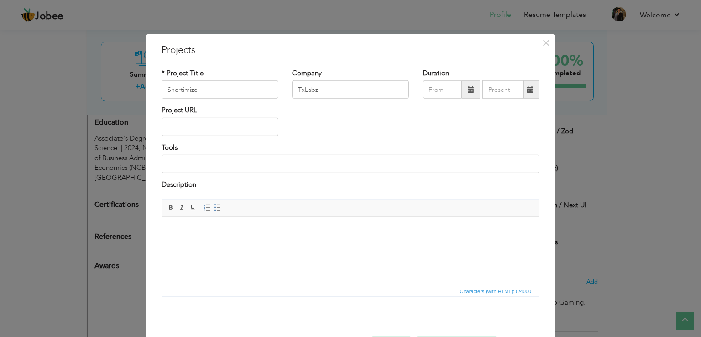
click at [468, 93] on span at bounding box center [471, 89] width 6 height 6
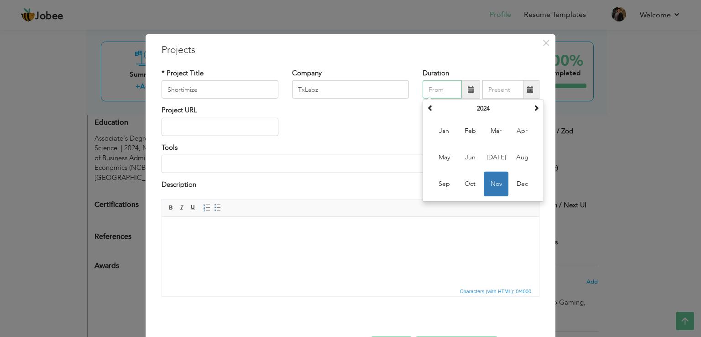
click at [488, 183] on span "Nov" at bounding box center [496, 184] width 25 height 25
type input "11/2024"
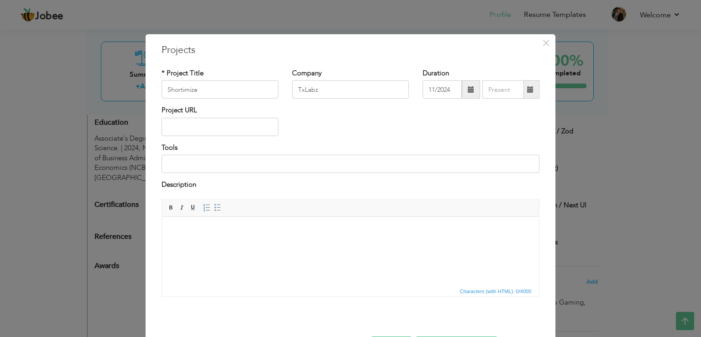
click at [458, 132] on div "Project URL" at bounding box center [351, 123] width 392 height 37
click at [227, 126] on input "text" at bounding box center [220, 127] width 117 height 18
paste input "[URL][DOMAIN_NAME]"
type input "[URL][DOMAIN_NAME]"
click at [308, 128] on div "Project URL https://www.shortimize.com/" at bounding box center [351, 123] width 392 height 37
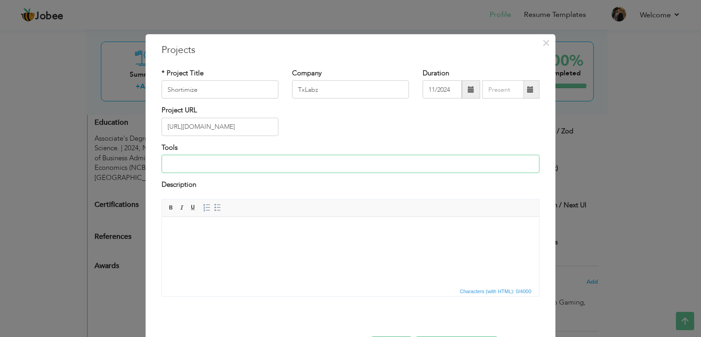
click at [196, 167] on input at bounding box center [351, 164] width 378 height 18
paste input "Tools: Typescript, React / Next JS, Tailwind CSS, Next UI, React Query, React-H…"
click at [320, 163] on input "Tools: Typescript, React / Next JS, Tailwind CSS, Next UI, React Query, React-H…" at bounding box center [351, 164] width 378 height 18
drag, startPoint x: 323, startPoint y: 163, endPoint x: 301, endPoint y: 162, distance: 22.0
click at [301, 162] on input "Tools: Typescript, React / Next JS, Tailwind CSS, Next UI, React Query, React-H…" at bounding box center [351, 164] width 378 height 18
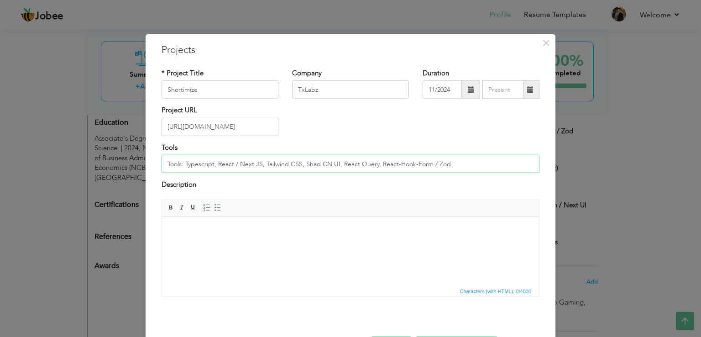
type input "Tools: Typescript, React / Next JS, Tailwind CSS, Shad CN UI, React Query, Reac…"
drag, startPoint x: 193, startPoint y: 224, endPoint x: 366, endPoint y: 429, distance: 267.5
click at [193, 224] on html at bounding box center [350, 230] width 377 height 28
paste body
click at [171, 230] on body "The #1 Tracking Solution to Operate Shorts,Reels &TikTok Marketing" at bounding box center [350, 239] width 359 height 28
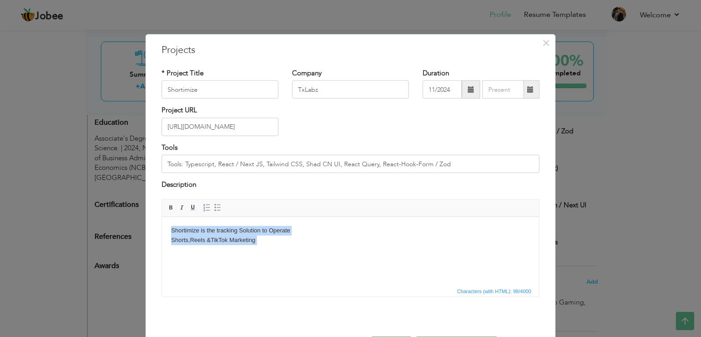
copy body "Shortimize is the tracking Solution to Operate Shorts,Reels &TikTok Marketing"
click at [172, 242] on body "Shortimize is the tracking Solution to Operate Shorts,Reels &TikTok Marketing" at bounding box center [350, 239] width 359 height 28
click at [213, 239] on body "Shortimize is the tracking Solution to Operate Youtube Shorts,Reels &TikTok Mar…" at bounding box center [350, 239] width 359 height 28
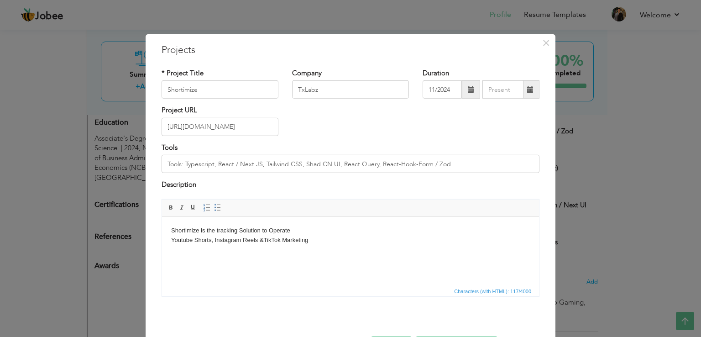
click at [318, 239] on body "Shortimize is the tracking Solution to Operate Youtube Shorts, Instagram Reels …" at bounding box center [350, 239] width 359 height 28
click at [262, 241] on body "Shortimize is the tracking Solution to Operate Youtube Shorts, Instagram Reels …" at bounding box center [350, 239] width 359 height 28
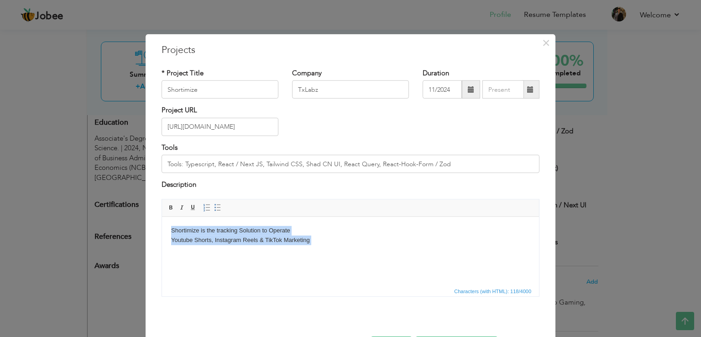
copy body "Shortimize is the tracking Solution to Operate Youtube Shorts, Instagram Reels …"
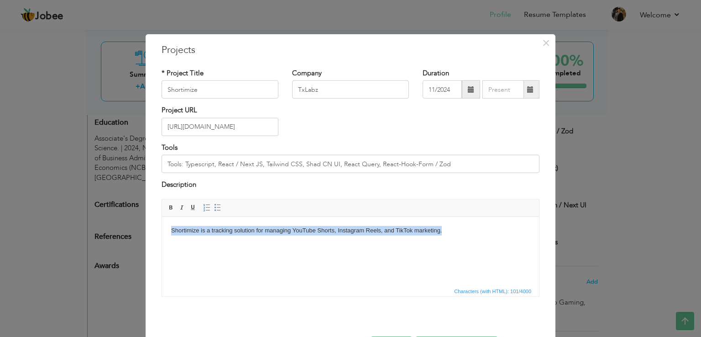
drag, startPoint x: 170, startPoint y: 230, endPoint x: 445, endPoint y: 232, distance: 275.2
click at [445, 232] on html "Shortimize is a tracking solution for managing YouTube Shorts, Instagram Reels,…" at bounding box center [350, 230] width 377 height 28
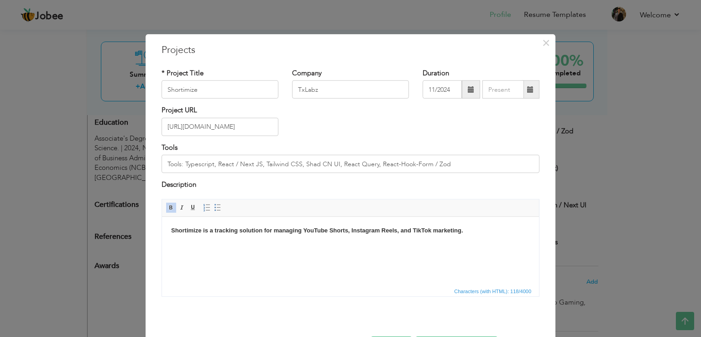
click at [508, 236] on html "Shortimize is a tracking solution for managing YouTube Shorts, Instagram Reels,…" at bounding box center [350, 230] width 377 height 28
click at [475, 228] on body "Shortimize is a tracking solution for managing YouTube Shorts, Instagram Reels,…" at bounding box center [350, 230] width 359 height 10
click at [449, 238] on html "Shortimize is a tracking solution for managing YouTube Shorts, Instagram Reels,…" at bounding box center [350, 230] width 377 height 28
click at [449, 233] on body "Shortimize is a tracking solution for managing YouTube Shorts, Instagram Reels,…" at bounding box center [350, 230] width 359 height 10
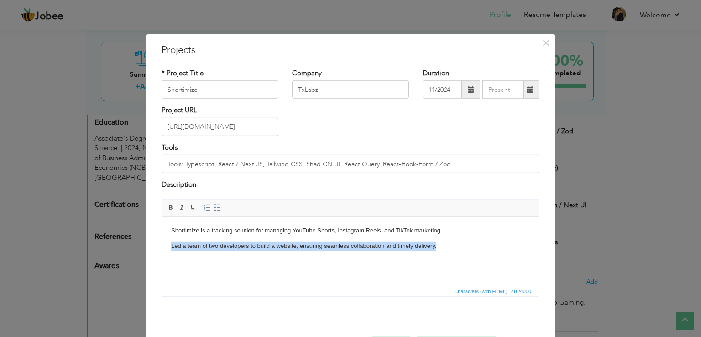
drag, startPoint x: 444, startPoint y: 248, endPoint x: 169, endPoint y: 247, distance: 274.3
click at [169, 247] on html "Shortimize is a tracking solution for managing YouTube Shorts, Instagram Reels,…" at bounding box center [350, 237] width 377 height 43
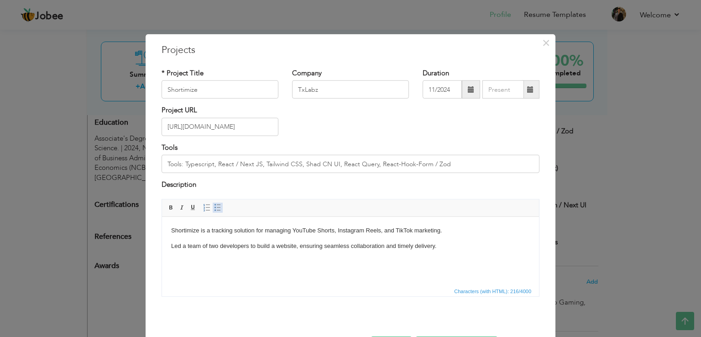
click at [214, 207] on span at bounding box center [217, 207] width 7 height 7
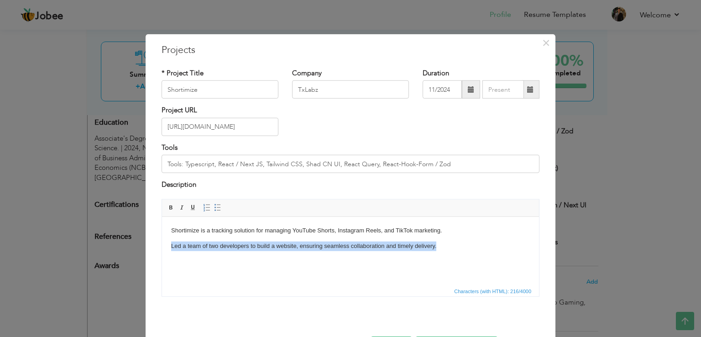
drag, startPoint x: 170, startPoint y: 248, endPoint x: 469, endPoint y: 246, distance: 299.4
click at [471, 246] on html "Shortimize is a tracking solution for managing YouTube Shorts, Instagram Reels,…" at bounding box center [350, 237] width 377 height 43
click at [214, 205] on span at bounding box center [217, 207] width 7 height 7
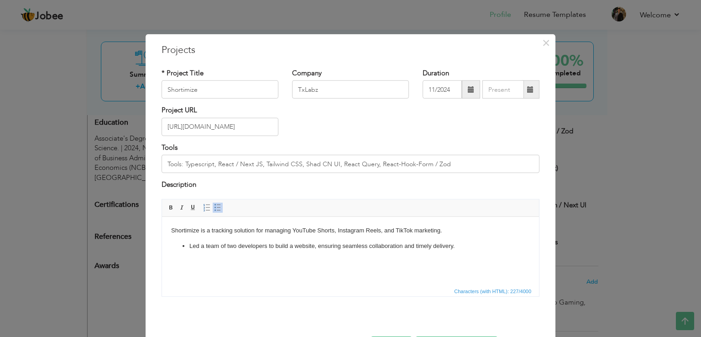
click at [185, 253] on html "Shortimize is a tracking solution for managing YouTube Shorts, Instagram Reels,…" at bounding box center [350, 237] width 377 height 43
click at [181, 242] on ul "Led a team of two developers to build a website, ensuring seamless collaboratio…" at bounding box center [350, 246] width 359 height 10
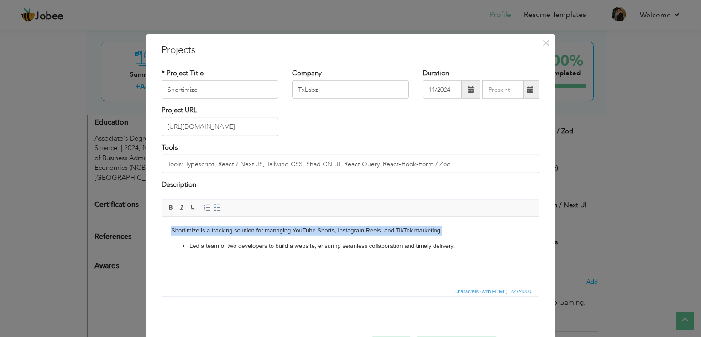
drag, startPoint x: 170, startPoint y: 231, endPoint x: 355, endPoint y: 221, distance: 185.1
click at [461, 232] on html "Shortimize is a tracking solution for managing YouTube Shorts, Instagram Reels,…" at bounding box center [350, 237] width 377 height 43
click at [214, 206] on span at bounding box center [217, 207] width 7 height 7
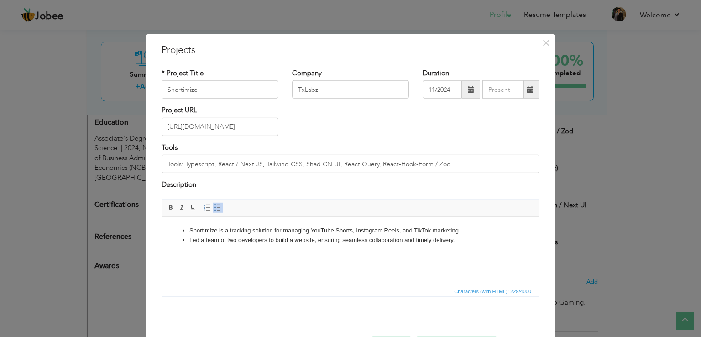
click at [194, 248] on html "Shortimize is a tracking solution for managing YouTube Shorts, Instagram Reels,…" at bounding box center [350, 234] width 377 height 37
click at [189, 232] on li "Shortimize is a tracking solution for managing YouTube Shorts, Instagram Reels,…" at bounding box center [350, 230] width 322 height 10
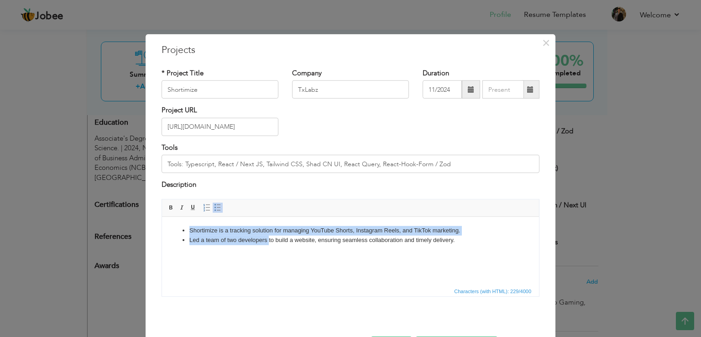
drag, startPoint x: 188, startPoint y: 232, endPoint x: 224, endPoint y: 219, distance: 37.8
click at [267, 238] on ul "Shortimize is a tracking solution for managing YouTube Shorts, Instagram Reels,…" at bounding box center [350, 234] width 359 height 19
click at [189, 231] on li "Shortimize is a tracking solution for managing YouTube Shorts, Instagram Reels,…" at bounding box center [350, 230] width 322 height 10
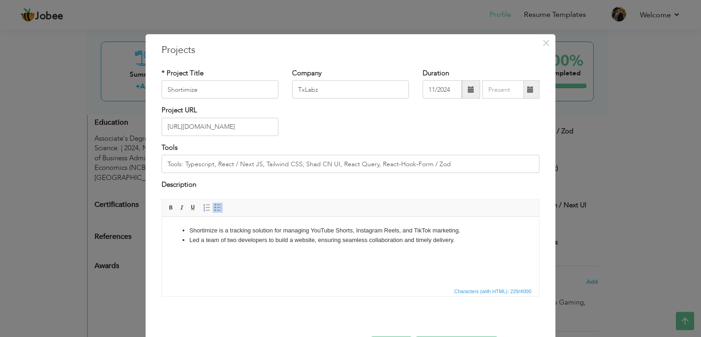
click at [467, 237] on li "Led a team of two developers to build a website, ensuring seamless collaboratio…" at bounding box center [350, 240] width 322 height 10
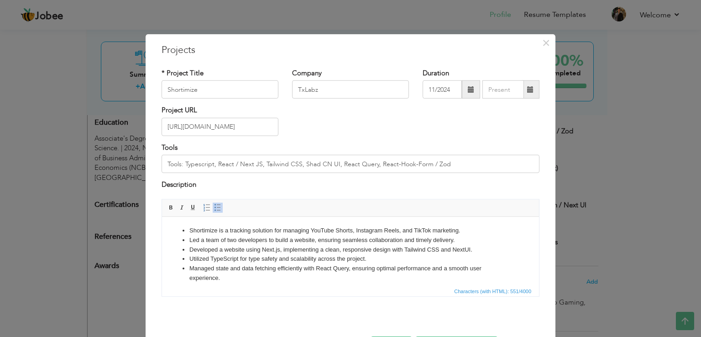
click at [351, 270] on li "Managed state and data fetching efficiently with React Query, ensuring optimal …" at bounding box center [350, 272] width 322 height 19
click at [228, 277] on li "Managed state and data fetching efficiently with React Query, ensuring optimal …" at bounding box center [350, 272] width 322 height 19
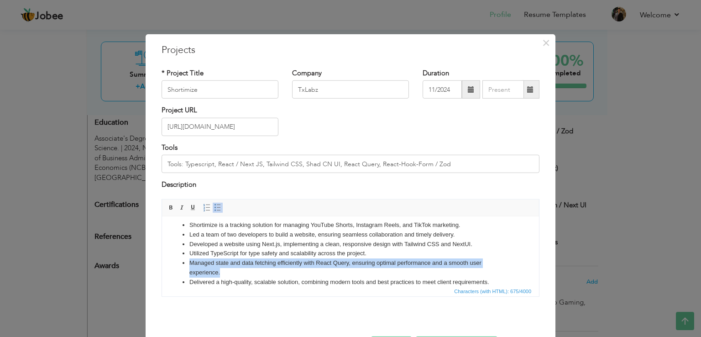
drag, startPoint x: 189, startPoint y: 263, endPoint x: 221, endPoint y: 275, distance: 33.5
click at [221, 275] on li "Managed state and data fetching efficiently with React Query, ensuring optimal …" at bounding box center [350, 267] width 322 height 19
copy li "Managed state and data fetching efficiently with React Query, ensuring optimal …"
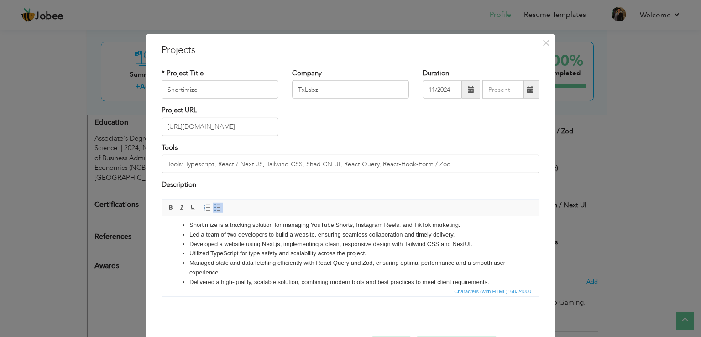
click at [317, 264] on li "Managed state and data fetching efficiently with React Query and Zod, ensuring …" at bounding box center [350, 267] width 322 height 19
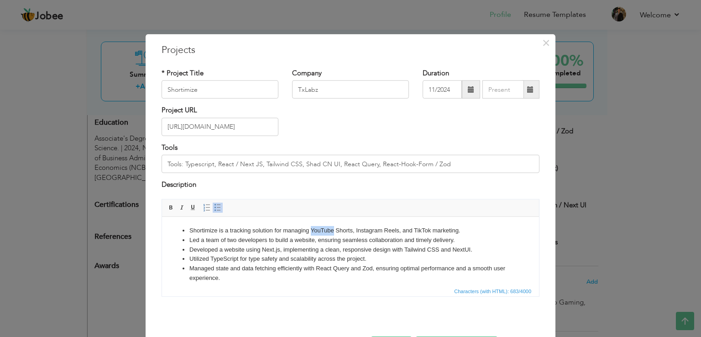
drag, startPoint x: 310, startPoint y: 225, endPoint x: 332, endPoint y: 222, distance: 22.2
click at [332, 222] on html "Shortimize is a tracking solution for managing YouTube Shorts, Instagram Reels,…" at bounding box center [350, 258] width 377 height 85
drag, startPoint x: 357, startPoint y: 232, endPoint x: 382, endPoint y: 231, distance: 24.7
click at [382, 231] on li "Shortimize is a tracking solution for managing YouTube Shorts, Instagram Reels,…" at bounding box center [350, 230] width 322 height 10
drag, startPoint x: 416, startPoint y: 229, endPoint x: 434, endPoint y: 229, distance: 17.8
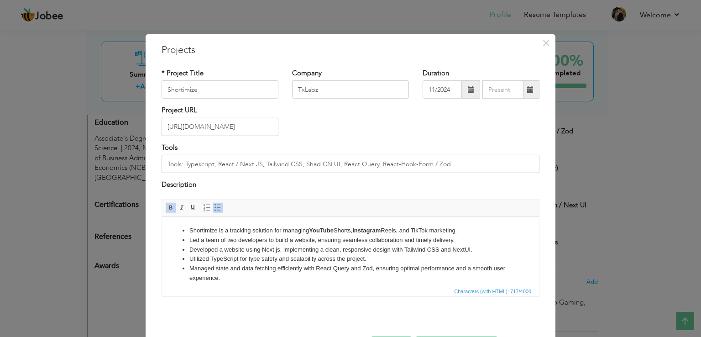
click at [434, 229] on li "Shortimize is a tracking solution for managing YouTube Shorts, Instagram Reels,…" at bounding box center [350, 230] width 322 height 10
drag, startPoint x: 434, startPoint y: 229, endPoint x: 417, endPoint y: 229, distance: 16.9
click at [417, 229] on li "Shortimize is a tracking solution for managing YouTube Shorts, Instagram Reels,…" at bounding box center [350, 230] width 322 height 10
drag, startPoint x: 262, startPoint y: 250, endPoint x: 279, endPoint y: 250, distance: 17.3
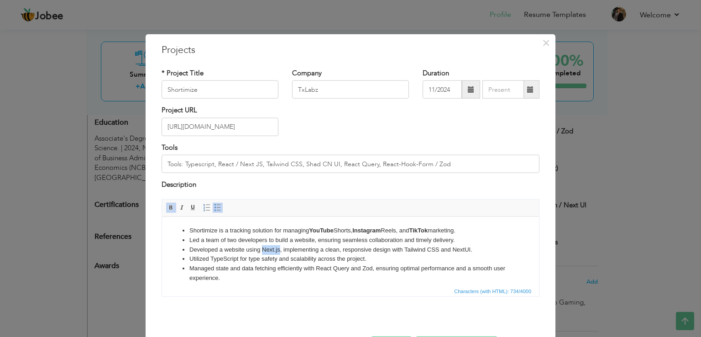
click at [279, 250] on li "Developed a website using Next.js, implementing a clean, responsive design with…" at bounding box center [350, 250] width 322 height 10
drag, startPoint x: 405, startPoint y: 248, endPoint x: 440, endPoint y: 249, distance: 35.2
click at [440, 249] on li "Developed a website using Next.js , implementing a clean, responsive design wit…" at bounding box center [350, 250] width 322 height 10
drag, startPoint x: 455, startPoint y: 249, endPoint x: 466, endPoint y: 249, distance: 11.4
click at [466, 249] on li "Developed a website using Next.js , implementing a clean, responsive design wit…" at bounding box center [350, 250] width 322 height 10
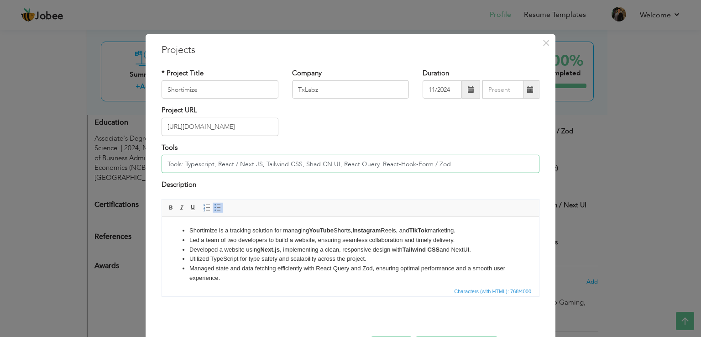
drag, startPoint x: 300, startPoint y: 162, endPoint x: 333, endPoint y: 160, distance: 32.5
click at [333, 160] on input "Tools: Typescript, React / Next JS, Tailwind CSS, Shad CN UI, React Query, Reac…" at bounding box center [351, 164] width 378 height 18
drag, startPoint x: 455, startPoint y: 249, endPoint x: 474, endPoint y: 249, distance: 18.7
click at [474, 249] on li "Developed a website using Next.js , implementing a clean, responsive design wit…" at bounding box center [350, 250] width 322 height 10
drag, startPoint x: 489, startPoint y: 248, endPoint x: 458, endPoint y: 246, distance: 31.1
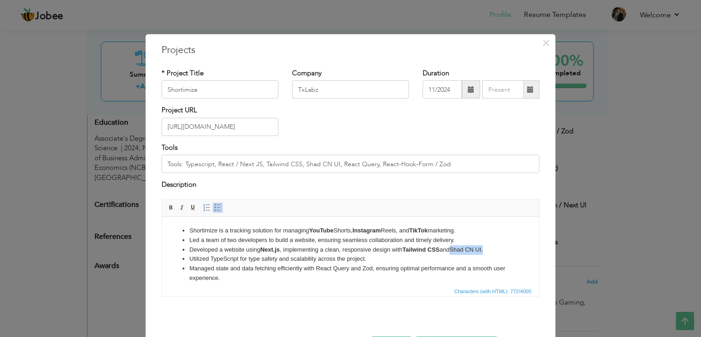
click at [458, 246] on li "Developed a website using Next.js , implementing a clean, responsive design wit…" at bounding box center [350, 250] width 322 height 10
drag, startPoint x: 211, startPoint y: 258, endPoint x: 239, endPoint y: 259, distance: 27.9
click at [239, 259] on li "Utilized TypeScript for type safety and scalability across the project." at bounding box center [350, 259] width 322 height 10
drag, startPoint x: 317, startPoint y: 268, endPoint x: 349, endPoint y: 268, distance: 31.5
click at [349, 268] on li "Managed state and data fetching efficiently with React Query and Zod, ensuring …" at bounding box center [350, 272] width 322 height 19
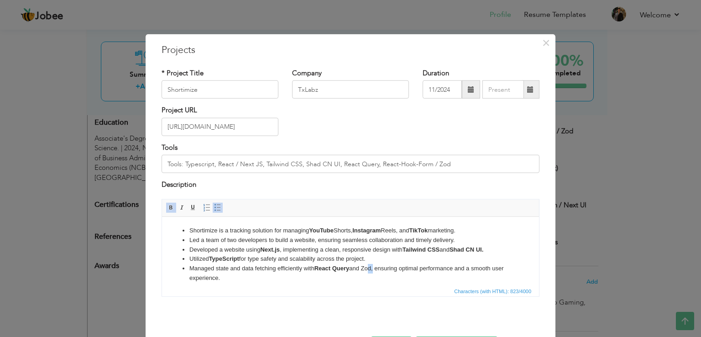
drag, startPoint x: 368, startPoint y: 268, endPoint x: 373, endPoint y: 268, distance: 5.5
click at [373, 268] on li "Managed state and data fetching efficiently with React Query and Zod, ensuring …" at bounding box center [350, 272] width 322 height 19
click at [283, 281] on li "Managed state and data fetching efficiently with React Query and Zustand , ensu…" at bounding box center [350, 272] width 322 height 19
drag, startPoint x: 181, startPoint y: 163, endPoint x: 162, endPoint y: 163, distance: 18.7
click at [162, 163] on input "Tools: Typescript, React / Next JS, Tailwind CSS, Shad CN UI, React Query, Reac…" at bounding box center [351, 164] width 378 height 18
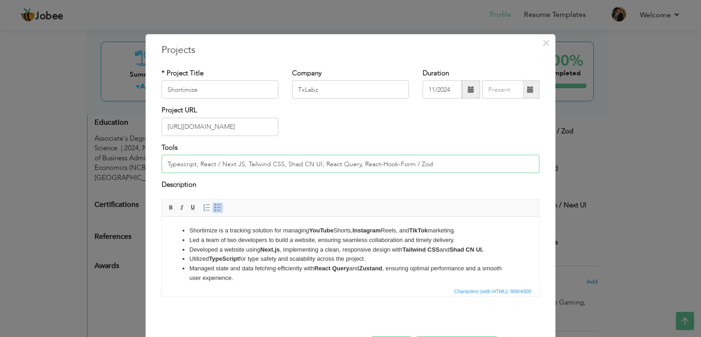
click at [427, 164] on input "Typescript, React / Next JS, Tailwind CSS, Shad CN UI, React Query, React-Hook-…" at bounding box center [351, 164] width 378 height 18
drag, startPoint x: 406, startPoint y: 165, endPoint x: 356, endPoint y: 162, distance: 49.8
click at [356, 162] on input "Typescript, React / Next JS, Tailwind CSS, Shad CN UI, React Query, React-Hook-…" at bounding box center [351, 164] width 378 height 18
click at [317, 165] on input "Typescript, React / Next JS, Tailwind CSS, Shad CN UI, React Query, / Zod" at bounding box center [351, 164] width 378 height 18
click at [408, 165] on input "Typescript, React / Next JS, Tailwind CSS, Shad CN UI, Zustand, React Query, / …" at bounding box center [351, 164] width 378 height 18
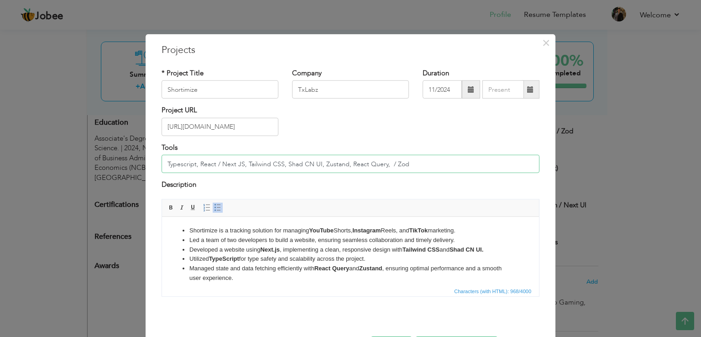
click at [343, 166] on input "Typescript, React / Next JS, Tailwind CSS, Shad CN UI, Zustand, React Query, / …" at bounding box center [351, 164] width 378 height 18
click at [398, 161] on input "Typescript, React / Next JS, Tailwind CSS, Shad CN UI, Zustand, React Query, / …" at bounding box center [351, 164] width 378 height 18
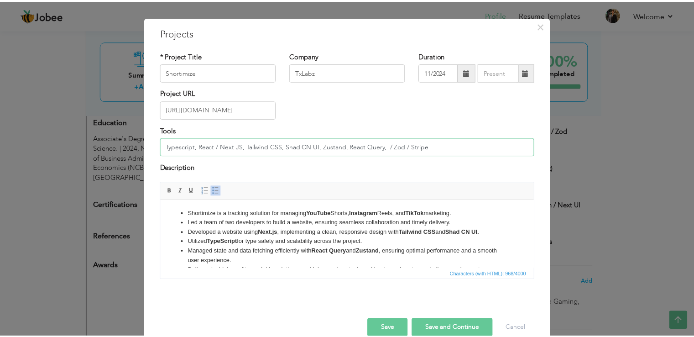
scroll to position [33, 0]
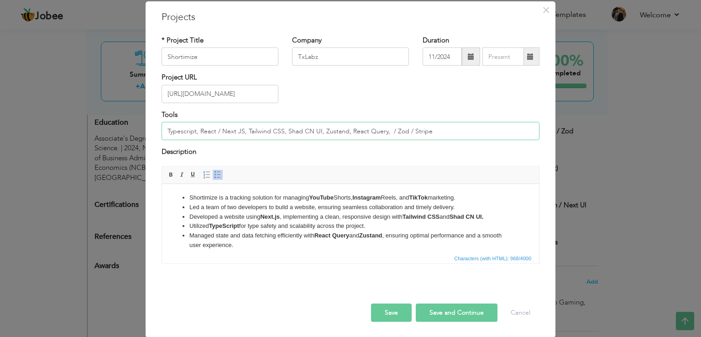
type input "Typescript, React / Next JS, Tailwind CSS, Shad CN UI, Zustand, React Query, / …"
click at [382, 308] on button "Save" at bounding box center [391, 312] width 41 height 18
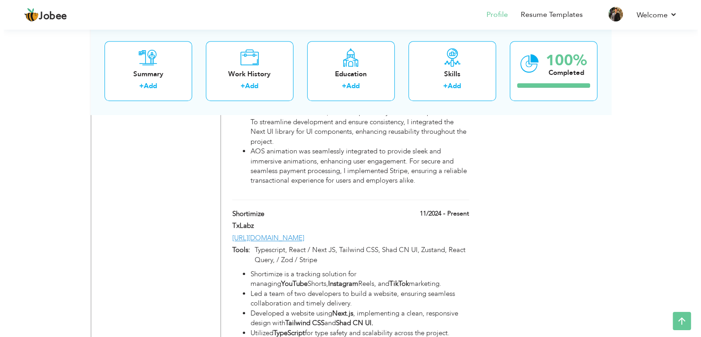
scroll to position [956, 0]
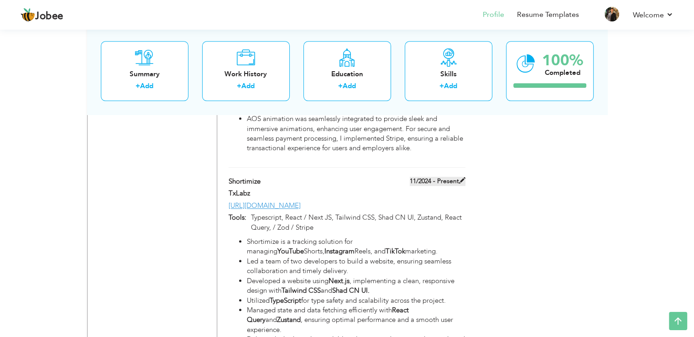
click at [442, 177] on label "11/2024 - Present" at bounding box center [438, 181] width 56 height 9
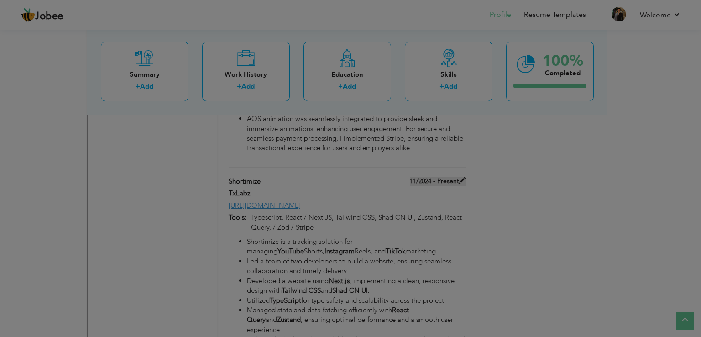
scroll to position [0, 0]
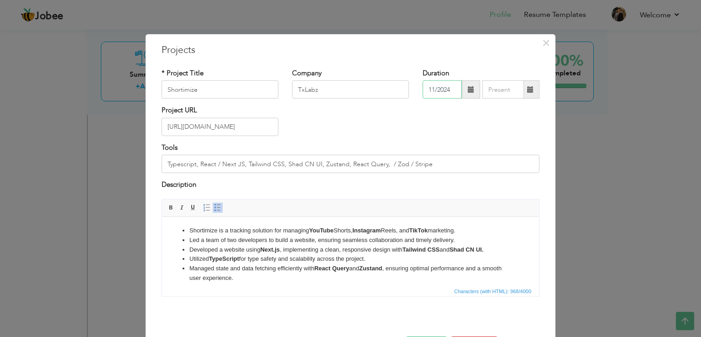
click at [450, 88] on input "11/2024" at bounding box center [442, 89] width 39 height 18
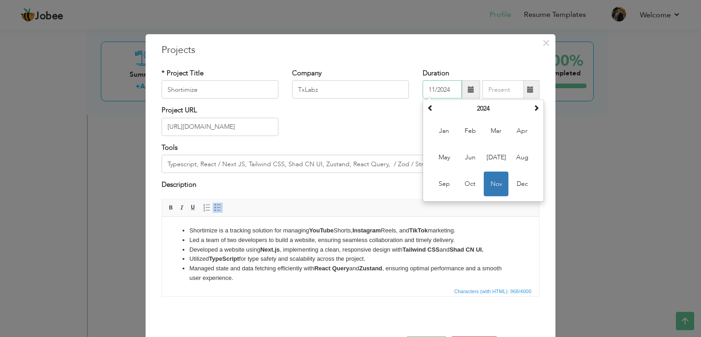
click at [450, 88] on input "11/2024" at bounding box center [442, 89] width 39 height 18
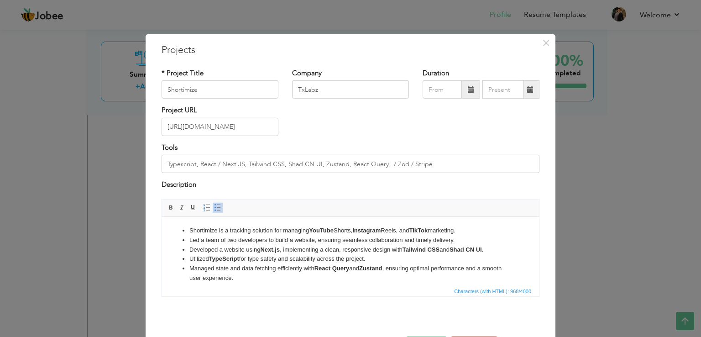
click at [395, 117] on div "Project URL https://www.shortimize.com/" at bounding box center [351, 123] width 392 height 37
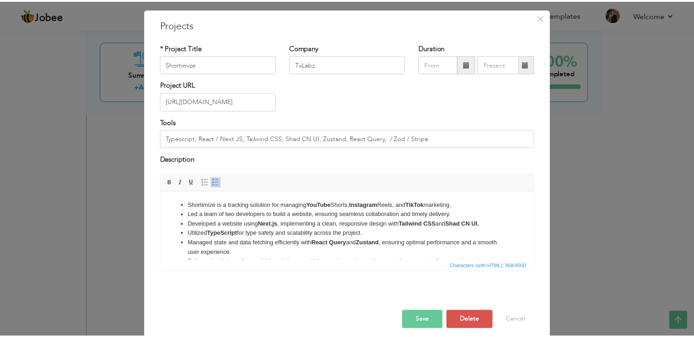
scroll to position [33, 0]
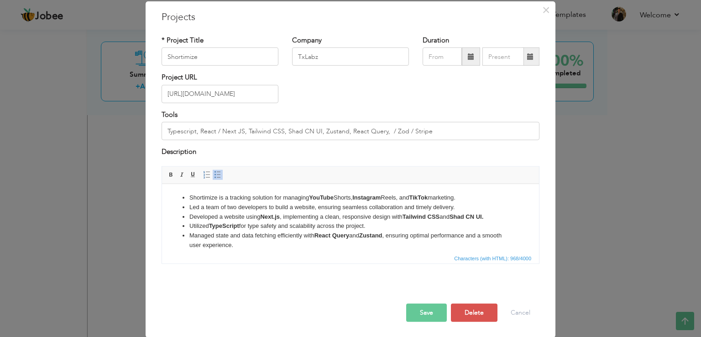
drag, startPoint x: 422, startPoint y: 311, endPoint x: 426, endPoint y: 302, distance: 10.0
click at [422, 311] on button "Save" at bounding box center [426, 312] width 41 height 18
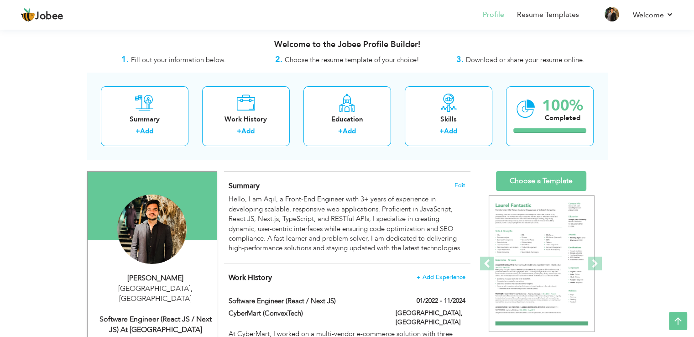
scroll to position [0, 0]
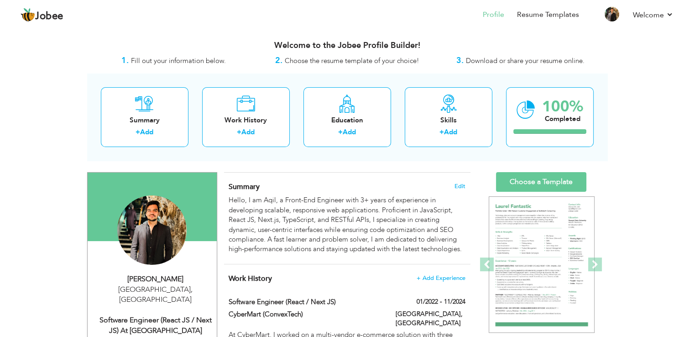
click at [403, 174] on div "Summary Edit Hello, I am Aqil, a Front-End Engineer with 3+ years of experience…" at bounding box center [347, 219] width 246 height 92
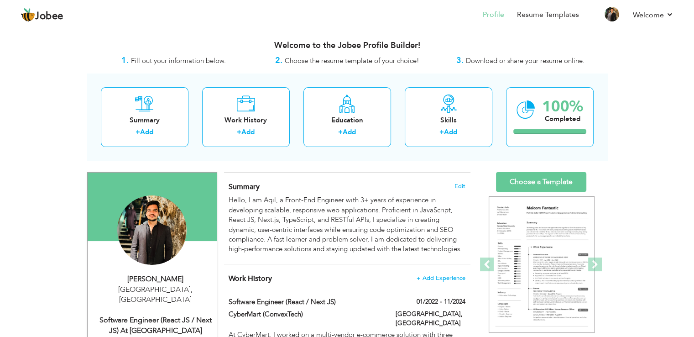
drag, startPoint x: 227, startPoint y: 184, endPoint x: 261, endPoint y: 184, distance: 34.2
click at [261, 184] on div "Summary Edit Hello, I am Aqil, a Front-End Engineer with 3+ years of experience…" at bounding box center [347, 219] width 246 height 92
click at [261, 184] on h4 "Summary Edit" at bounding box center [347, 186] width 236 height 9
click at [340, 184] on h4 "Summary Edit" at bounding box center [347, 186] width 236 height 9
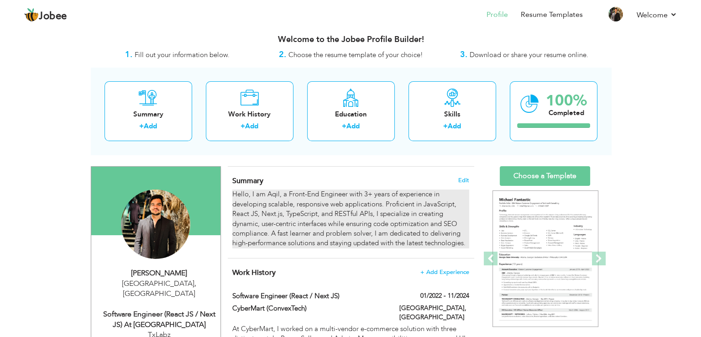
scroll to position [137, 0]
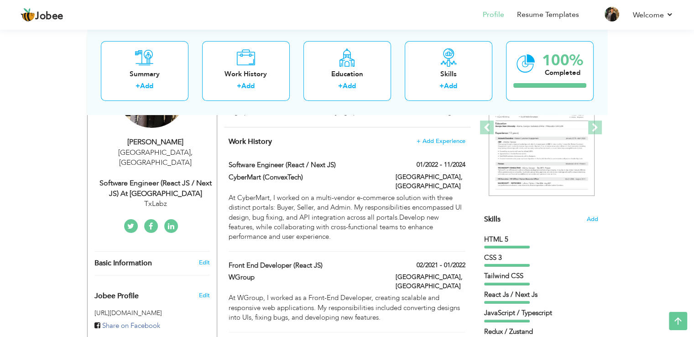
click at [167, 199] on div "TxLabz" at bounding box center [155, 204] width 122 height 10
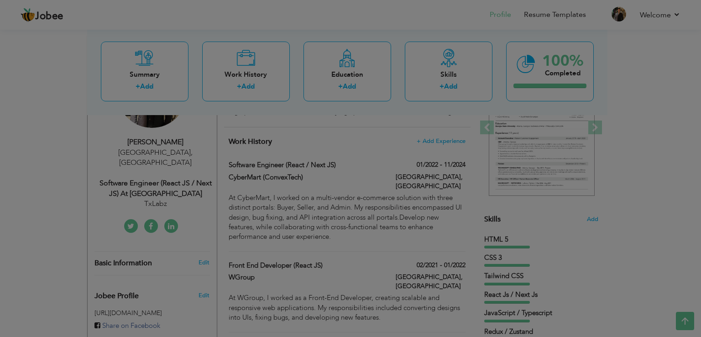
scroll to position [0, 0]
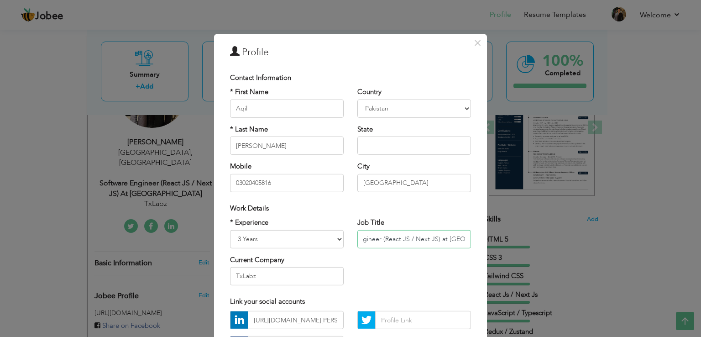
drag, startPoint x: 436, startPoint y: 239, endPoint x: 462, endPoint y: 239, distance: 25.6
click at [462, 239] on input "Software Engineer (React JS / Next JS) at TxLabz" at bounding box center [414, 239] width 114 height 18
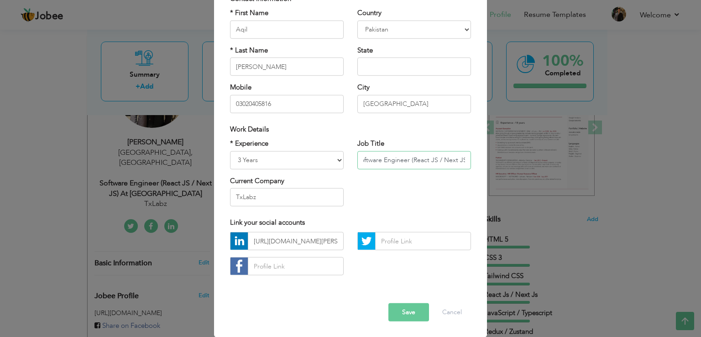
scroll to position [79, 0]
type input "Software Engineer (React JS / Next JS)"
click at [400, 320] on button "Save" at bounding box center [408, 312] width 41 height 18
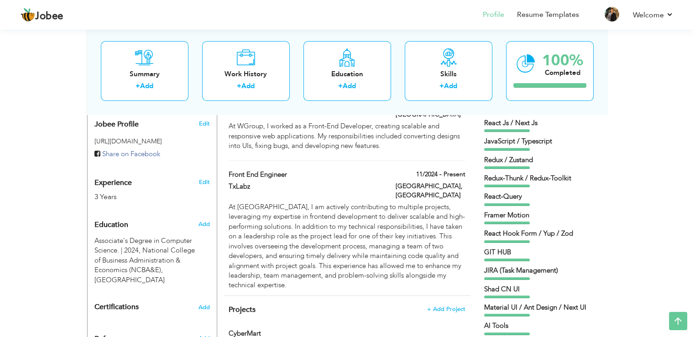
scroll to position [319, 0]
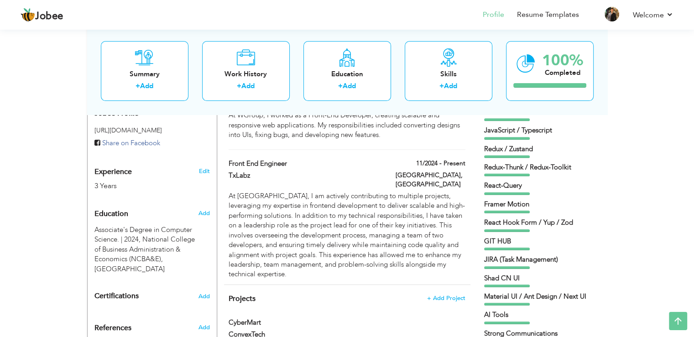
click at [363, 159] on div "Front End Engineer" at bounding box center [305, 165] width 167 height 12
type input "Front End Engineer"
type input "TxLabz"
type input "11/2024"
checkbox input "true"
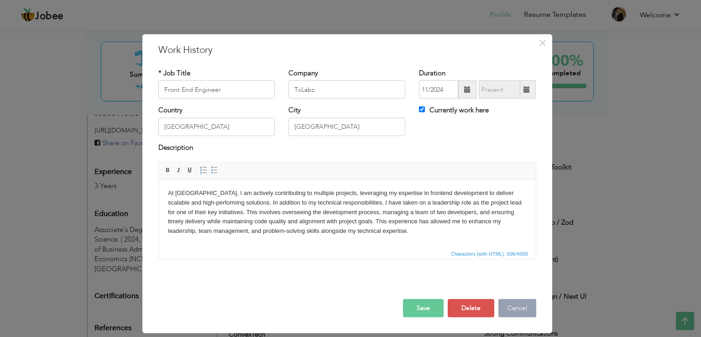
click at [530, 310] on button "Cancel" at bounding box center [517, 308] width 38 height 18
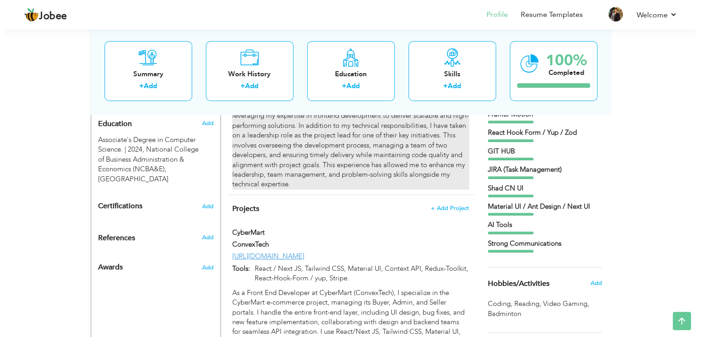
scroll to position [411, 0]
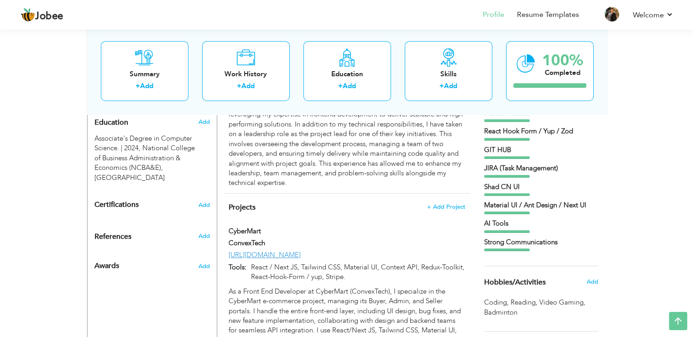
click at [431, 226] on div "CyberMart" at bounding box center [347, 232] width 250 height 12
type input "CyberMart"
type input "ConvexTech"
type input "[URL][DOMAIN_NAME]"
type input "React / Next JS, Tailwind CSS, Material UI, Context API, Redux-Toolkit, React-H…"
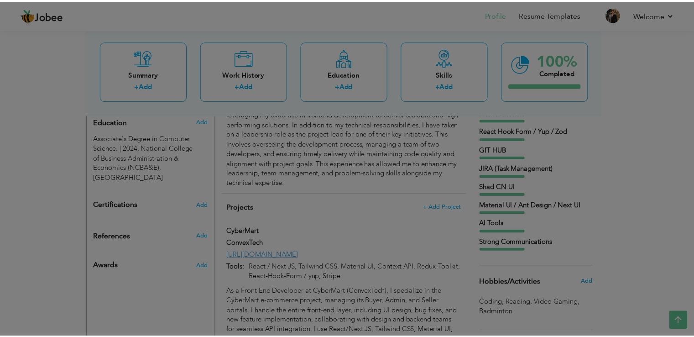
scroll to position [0, 0]
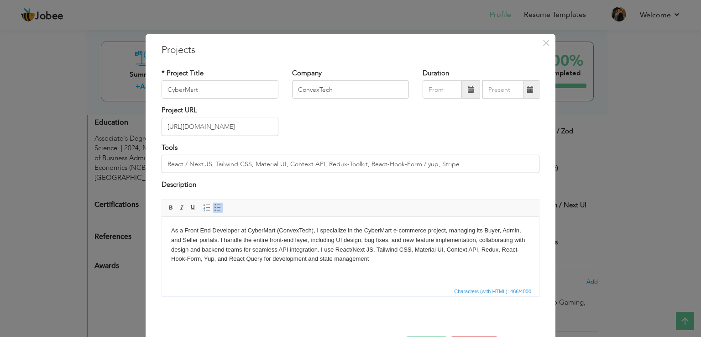
click at [630, 206] on div "× Projects * Project Title CyberMart Company ConvexTech Duration Tools" at bounding box center [350, 168] width 701 height 337
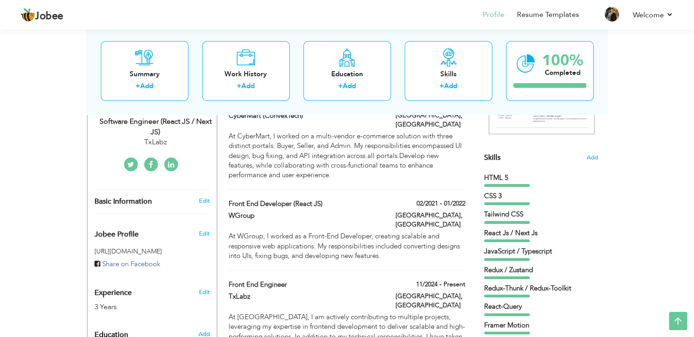
scroll to position [183, 0]
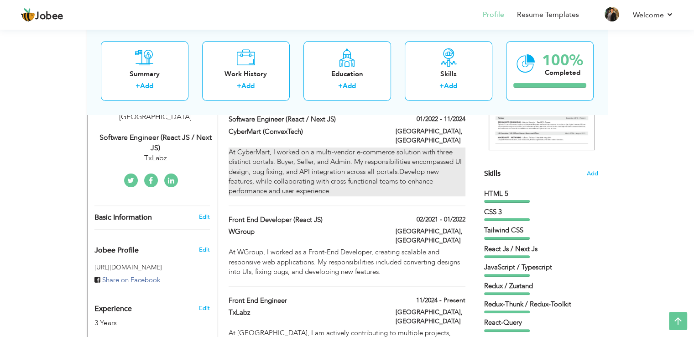
click at [426, 150] on div "At CyberMart, I worked on a multi-vendor e-commerce solution with three distinc…" at bounding box center [347, 171] width 236 height 49
type input "Software Engineer (React / Next JS)"
type input "CyberMart (ConvexTech)"
type input "01/2022"
type input "11/2024"
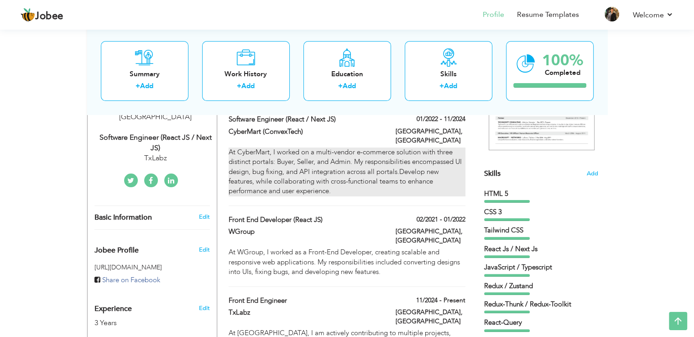
checkbox input "false"
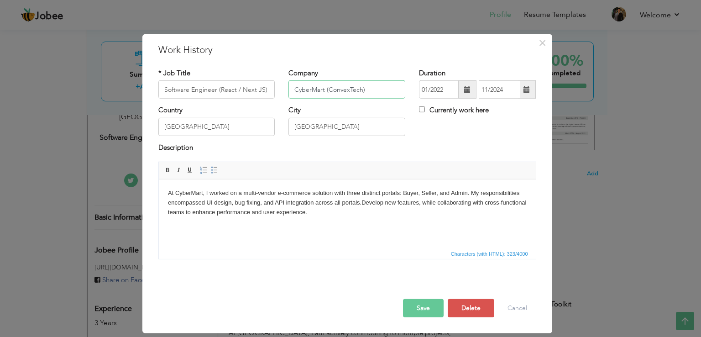
drag, startPoint x: 372, startPoint y: 88, endPoint x: 325, endPoint y: 90, distance: 46.6
click at [325, 90] on input "CyberMart (ConvexTech)" at bounding box center [346, 89] width 117 height 18
type input "CyberMart"
click at [419, 306] on button "Save" at bounding box center [423, 308] width 41 height 18
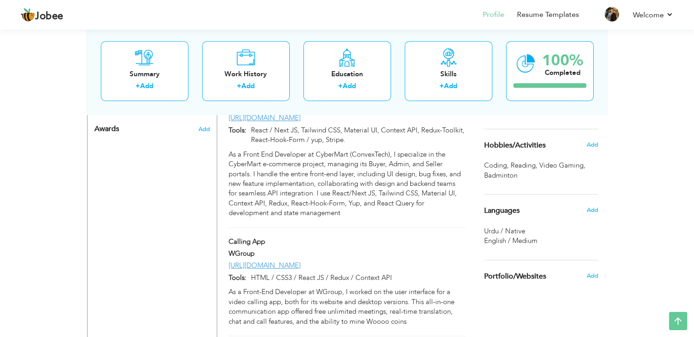
scroll to position [548, 0]
click at [594, 146] on span "Add" at bounding box center [592, 145] width 12 height 8
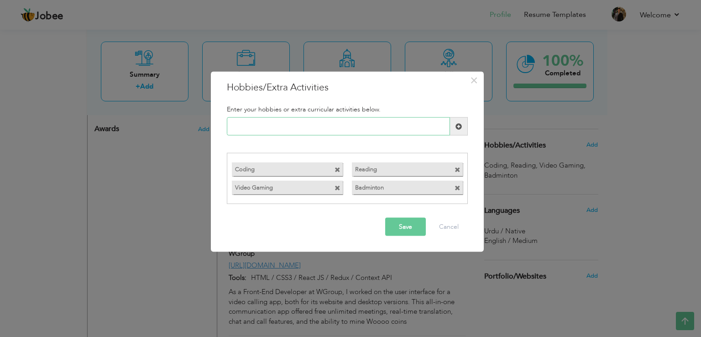
click at [301, 120] on input "text" at bounding box center [338, 126] width 223 height 18
type input "Fitness"
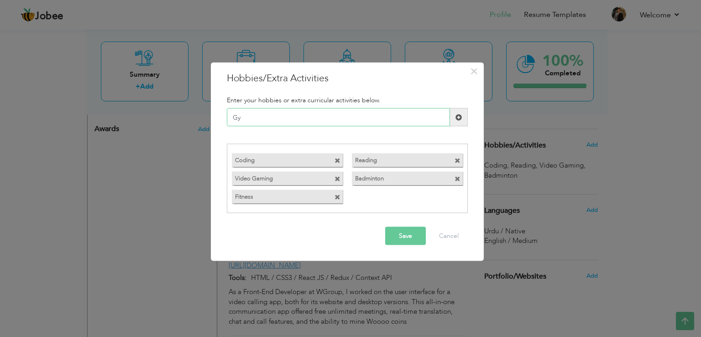
type input "Gym"
click at [413, 230] on button "Save" at bounding box center [405, 235] width 41 height 18
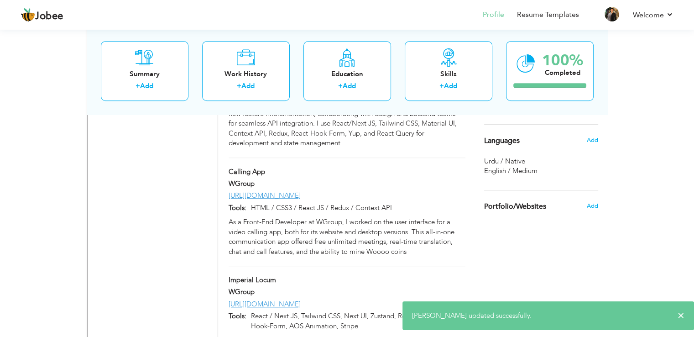
scroll to position [639, 0]
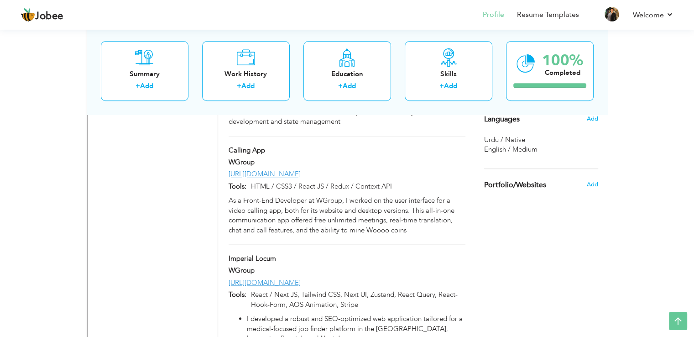
drag, startPoint x: 483, startPoint y: 184, endPoint x: 637, endPoint y: 248, distance: 166.0
click at [637, 248] on div "View Resume Export PDF Profile Summary Public Link Experience Education Awards …" at bounding box center [347, 54] width 694 height 1333
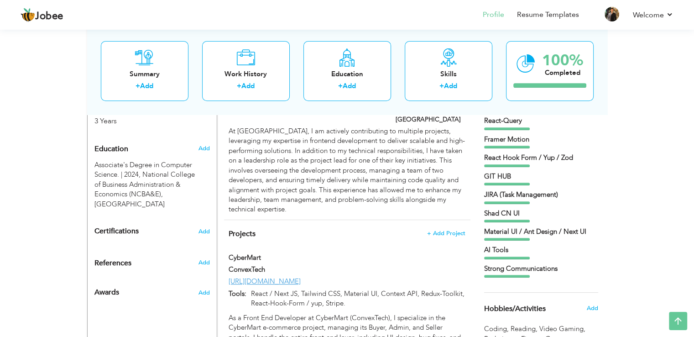
scroll to position [363, 0]
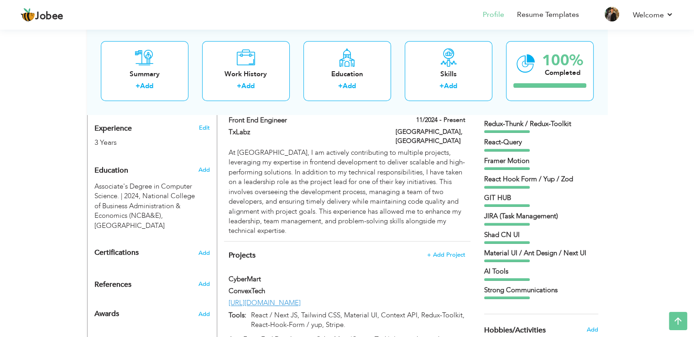
click at [260, 251] on h4 "Projects + Add Project" at bounding box center [347, 255] width 236 height 9
click at [252, 250] on span "Projects" at bounding box center [242, 255] width 27 height 10
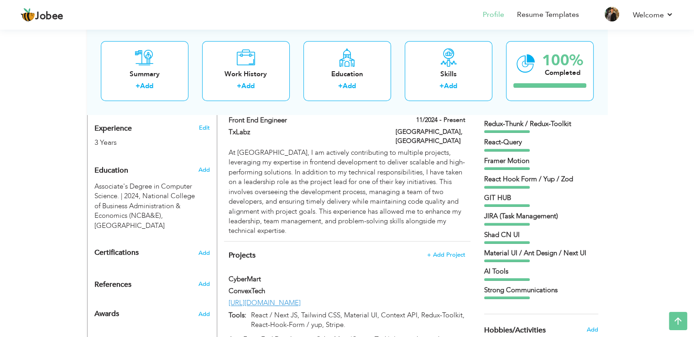
click at [252, 250] on span "Projects" at bounding box center [242, 255] width 27 height 10
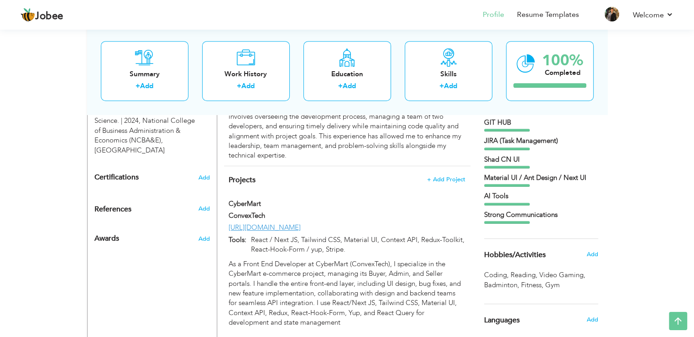
scroll to position [408, 0]
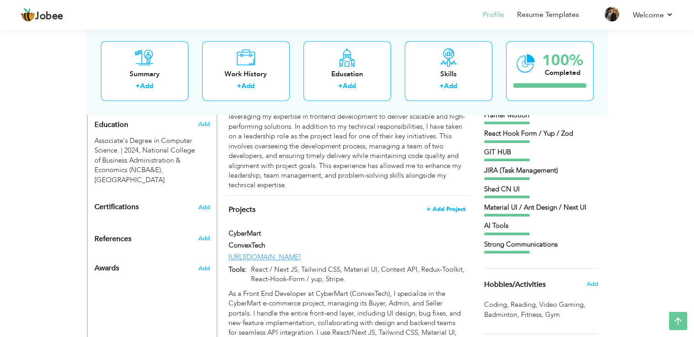
click at [453, 206] on span "+ Add Project" at bounding box center [446, 209] width 39 height 6
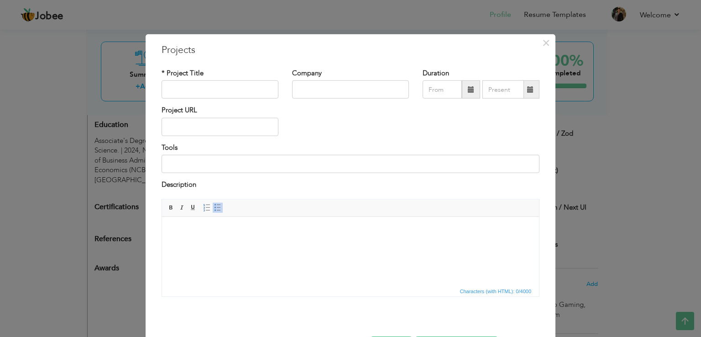
click at [595, 137] on div "× Projects * Project Title Company Duration Project URL Tools Description" at bounding box center [350, 168] width 701 height 337
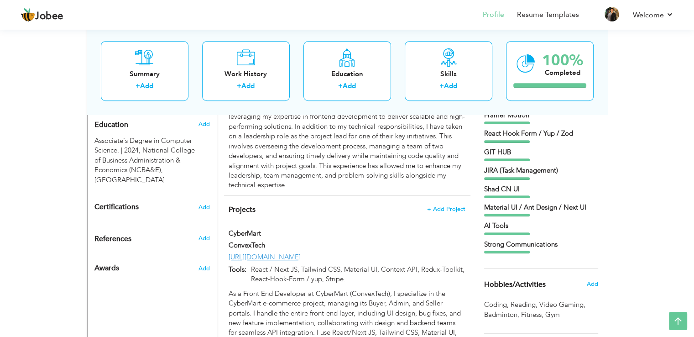
click at [442, 241] on div at bounding box center [431, 242] width 84 height 2
type input "CyberMart"
type input "ConvexTech"
type input "[URL][DOMAIN_NAME]"
type input "React / Next JS, Tailwind CSS, Material UI, Context API, Redux-Toolkit, React-H…"
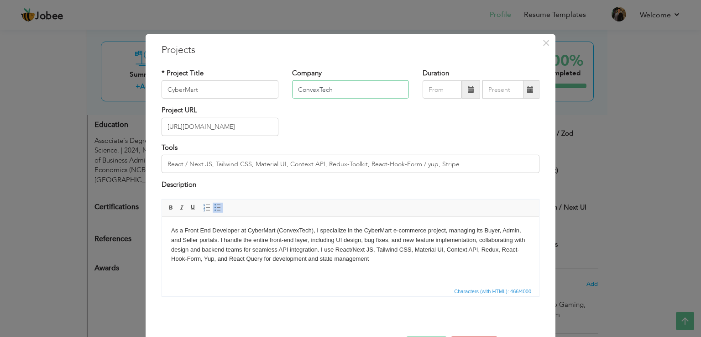
click at [334, 89] on input "ConvexTech" at bounding box center [350, 89] width 117 height 18
click at [618, 180] on div "× Projects * Project Title CyberMart Company ConvexTech Duration Tools" at bounding box center [350, 168] width 701 height 337
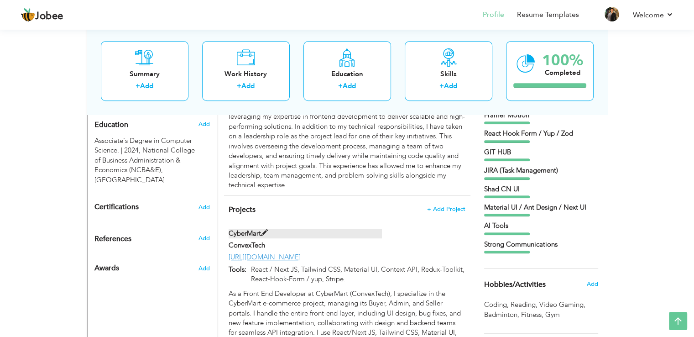
click at [360, 229] on label "CyberMart" at bounding box center [305, 234] width 153 height 10
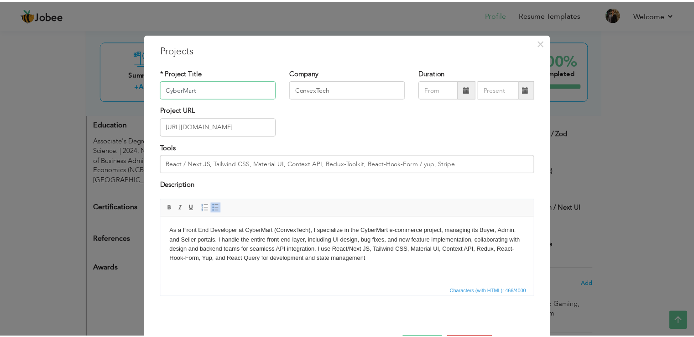
scroll to position [33, 0]
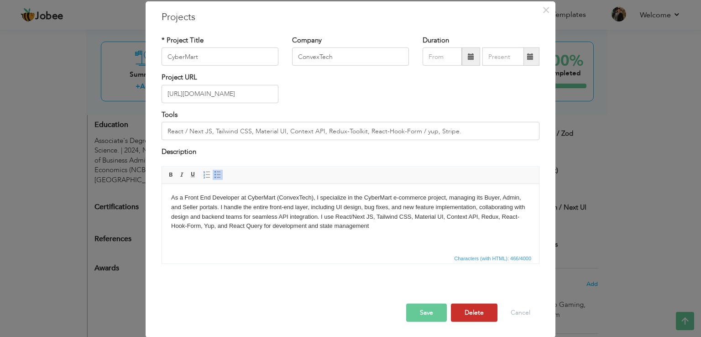
click at [480, 314] on button "Delete" at bounding box center [474, 312] width 47 height 18
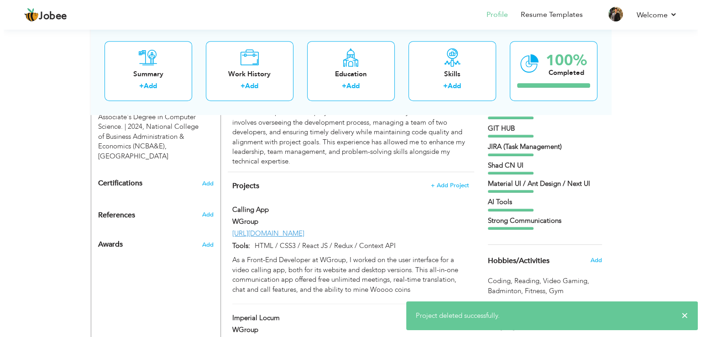
scroll to position [454, 0]
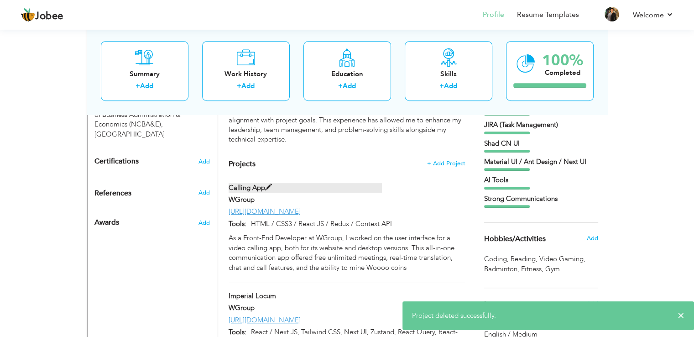
click at [342, 183] on label "Calling App" at bounding box center [305, 188] width 153 height 10
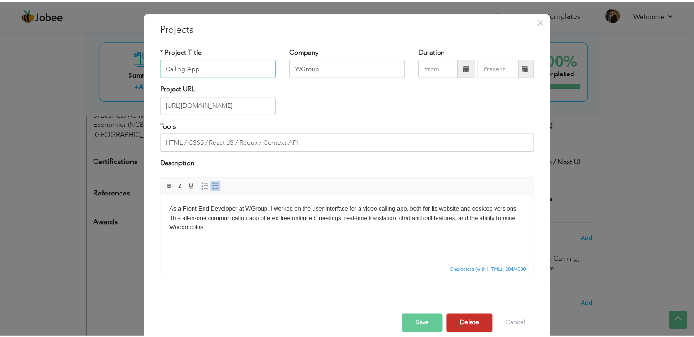
scroll to position [33, 0]
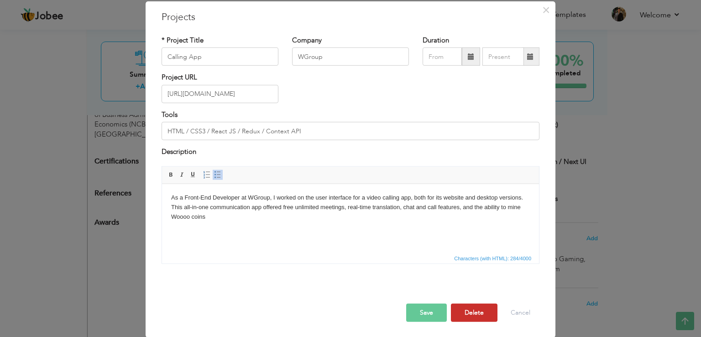
click at [476, 305] on button "Delete" at bounding box center [474, 312] width 47 height 18
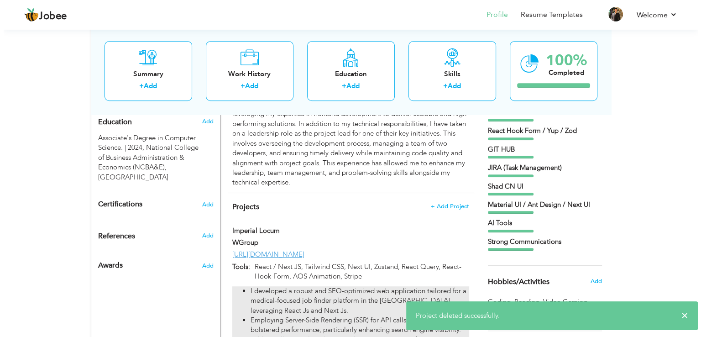
scroll to position [408, 0]
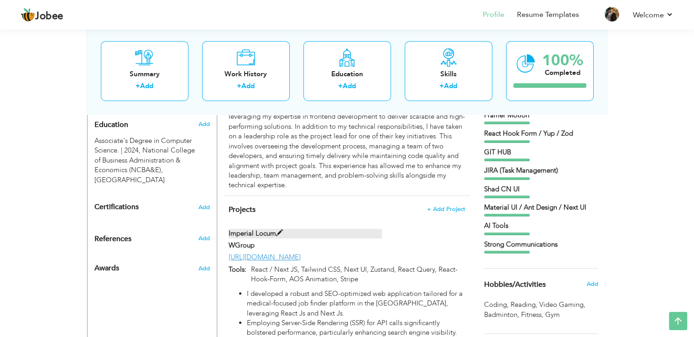
click at [364, 229] on label "Imperial Locum" at bounding box center [305, 234] width 153 height 10
type input "Imperial Locum"
type input "[URL][DOMAIN_NAME]"
type input "React / Next JS, Tailwind CSS, Next UI, Zustand, React Query, React-Hook-Form, …"
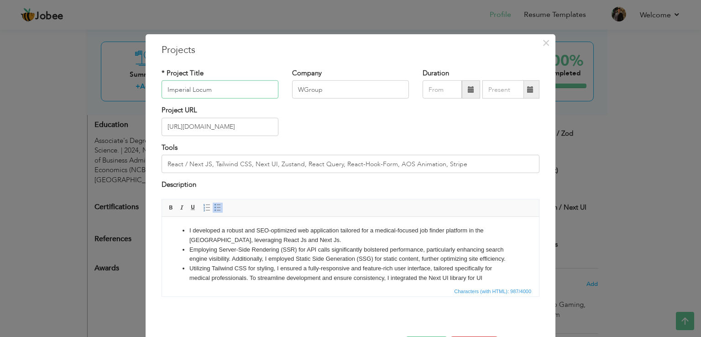
scroll to position [33, 0]
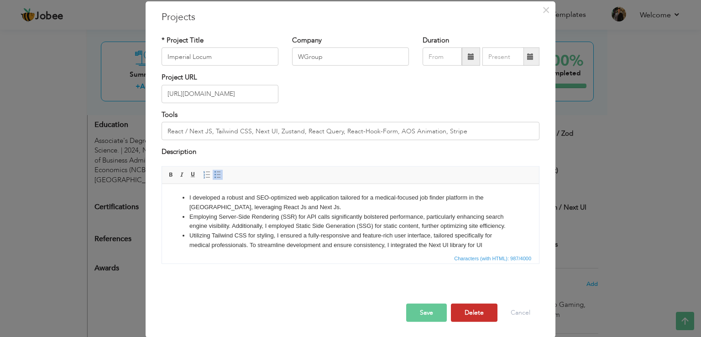
click at [466, 305] on button "Delete" at bounding box center [474, 312] width 47 height 18
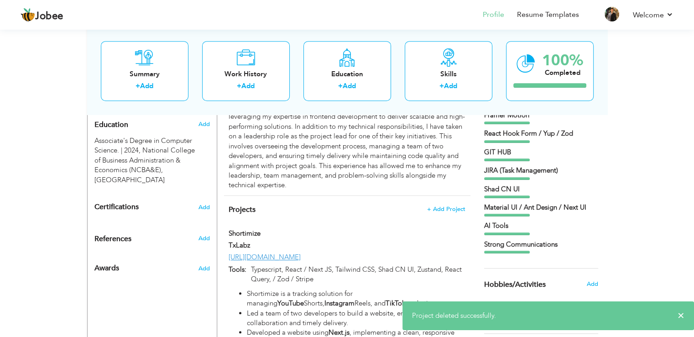
click at [401, 241] on div at bounding box center [431, 242] width 84 height 2
type input "Shortimize"
type input "TxLabz"
type input "[URL][DOMAIN_NAME]"
type input "Typescript, React / Next JS, Tailwind CSS, Shad CN UI, Zustand, React Query, / …"
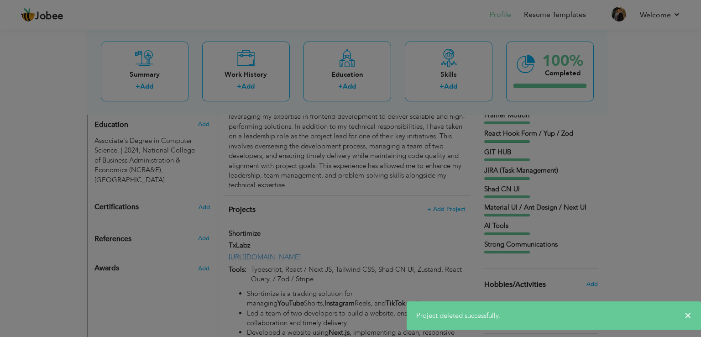
scroll to position [0, 0]
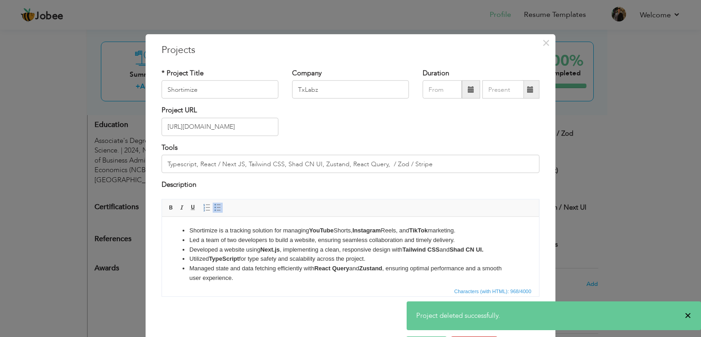
click at [686, 318] on span "×" at bounding box center [688, 315] width 7 height 9
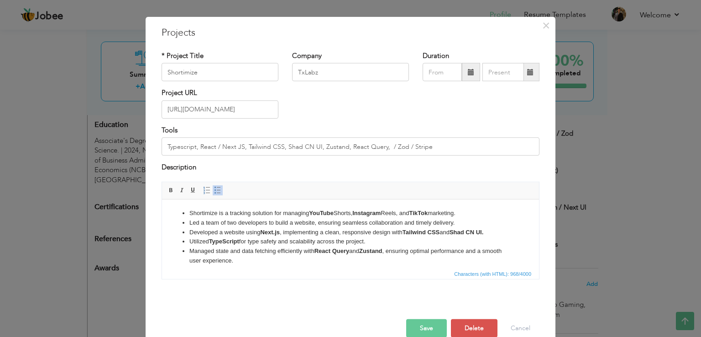
scroll to position [33, 0]
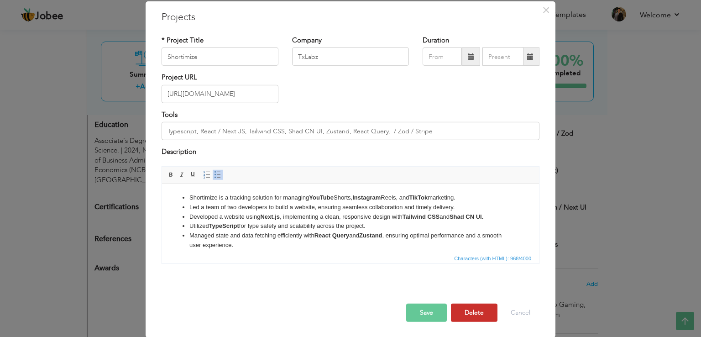
click at [471, 316] on button "Delete" at bounding box center [474, 312] width 47 height 18
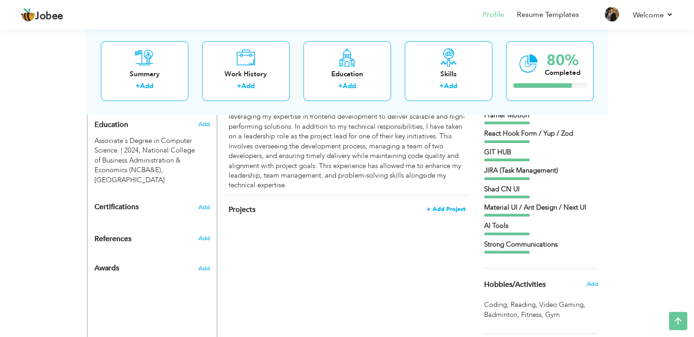
click at [436, 206] on span "+ Add Project" at bounding box center [446, 209] width 39 height 6
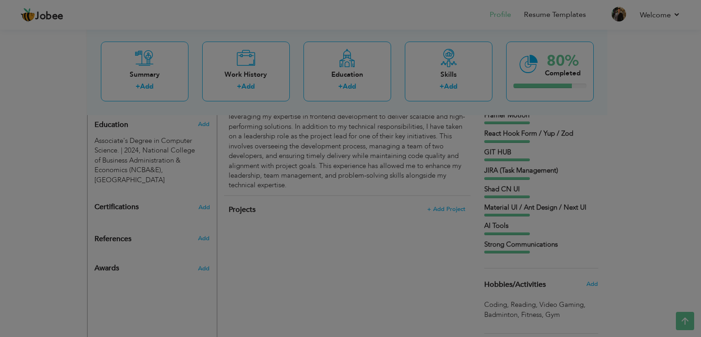
scroll to position [0, 0]
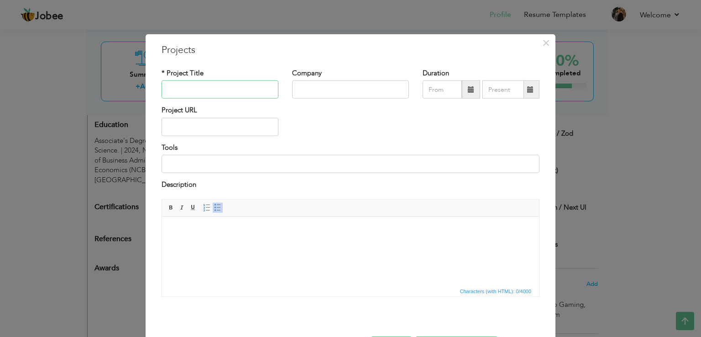
paste input "Imperial Locum"
type input "Imperial Locum"
click at [311, 85] on input "text" at bounding box center [350, 89] width 117 height 18
paste input "WGroup"
type input "WGroup"
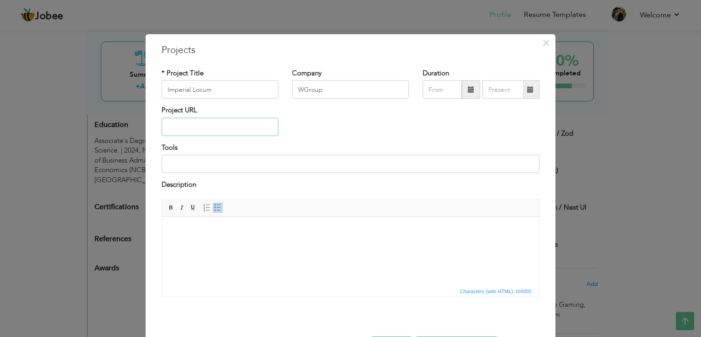
click at [217, 126] on input "text" at bounding box center [220, 127] width 117 height 18
paste input "[URL][DOMAIN_NAME]"
type input "[URL][DOMAIN_NAME]"
click at [224, 167] on input at bounding box center [351, 164] width 378 height 18
paste input "React / Next JS, Tailwind CSS, Next UI, Zustand, React Query, React-Hook-Form, …"
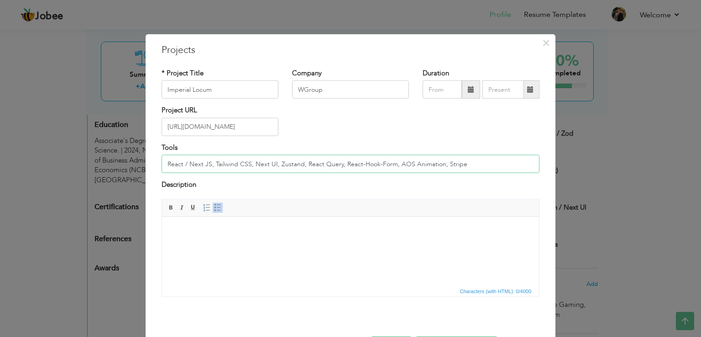
type input "React / Next JS, Tailwind CSS, Next UI, Zustand, React Query, React-Hook-Form, …"
click at [203, 207] on span at bounding box center [206, 207] width 7 height 7
click at [214, 206] on span at bounding box center [217, 207] width 7 height 7
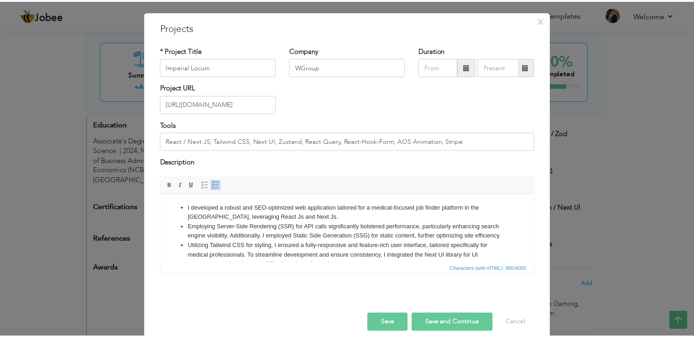
scroll to position [33, 0]
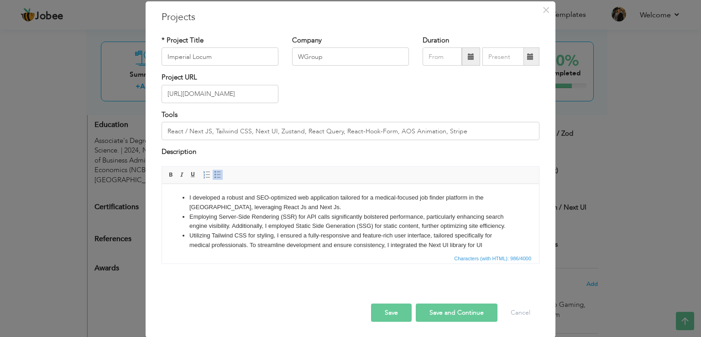
click at [440, 311] on button "Save and Continue" at bounding box center [457, 312] width 82 height 18
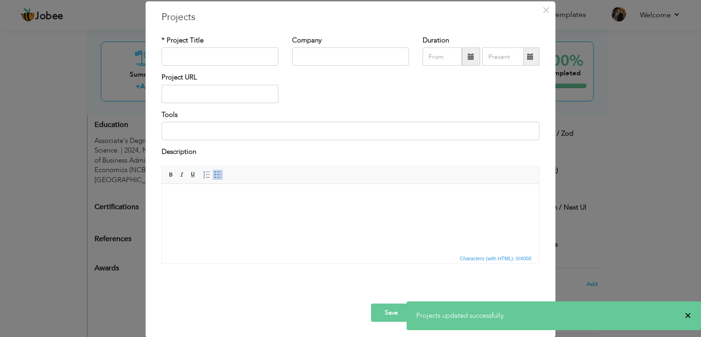
click at [686, 314] on span "×" at bounding box center [688, 315] width 7 height 9
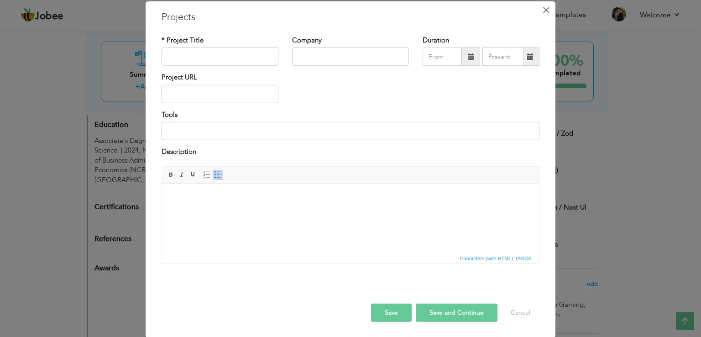
click at [542, 10] on span "×" at bounding box center [546, 10] width 8 height 16
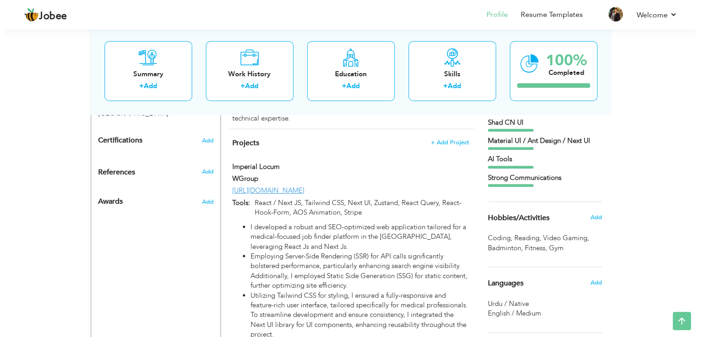
scroll to position [454, 0]
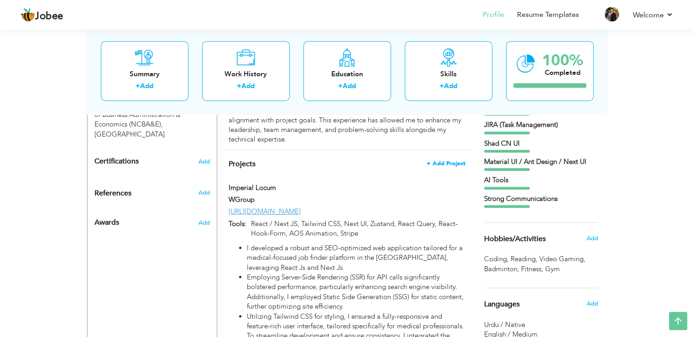
click at [452, 160] on span "+ Add Project" at bounding box center [446, 163] width 39 height 6
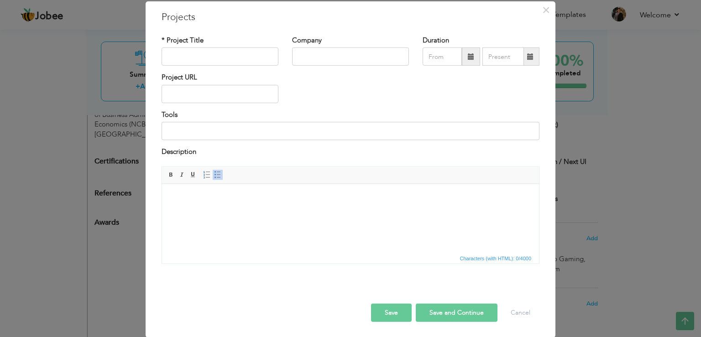
scroll to position [0, 0]
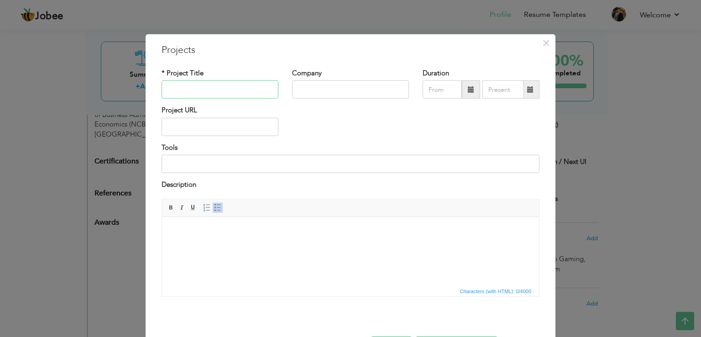
paste input "Calling App"
type input "Calling App"
click at [307, 90] on input "text" at bounding box center [350, 89] width 117 height 18
paste input "WGroup"
type input "WGroup"
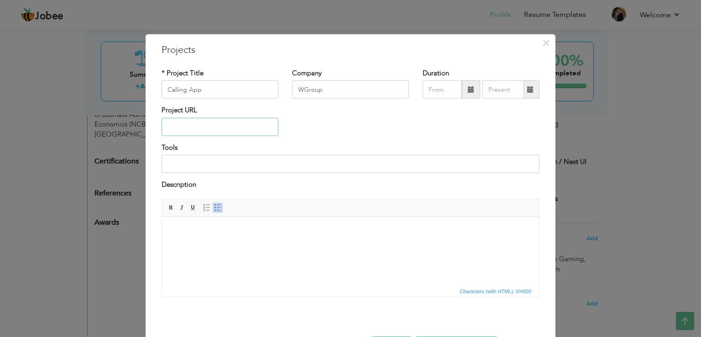
click at [223, 125] on input "text" at bounding box center [220, 127] width 117 height 18
click at [210, 124] on input "text" at bounding box center [220, 127] width 117 height 18
paste input "[URL][DOMAIN_NAME]"
type input "[URL][DOMAIN_NAME]"
click at [214, 168] on input at bounding box center [351, 164] width 378 height 18
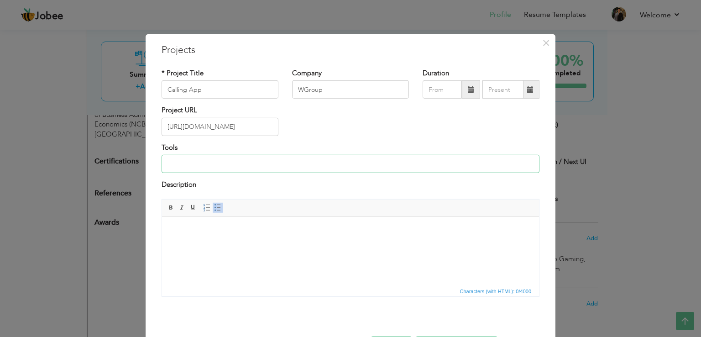
paste input "HTML / CSS3 / React JS / Redux / Context API"
type input "HTML / CSS3 / React JS / Redux / Context API"
click at [263, 244] on html at bounding box center [350, 230] width 377 height 28
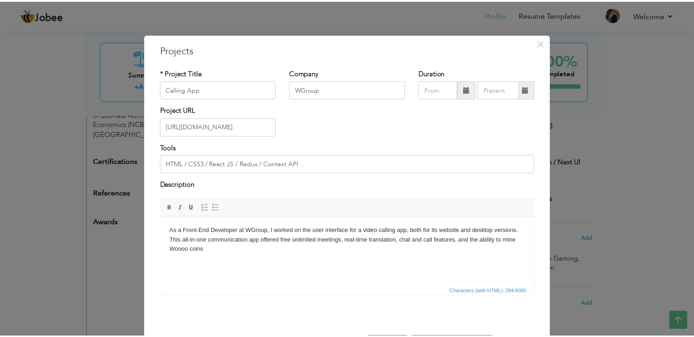
scroll to position [33, 0]
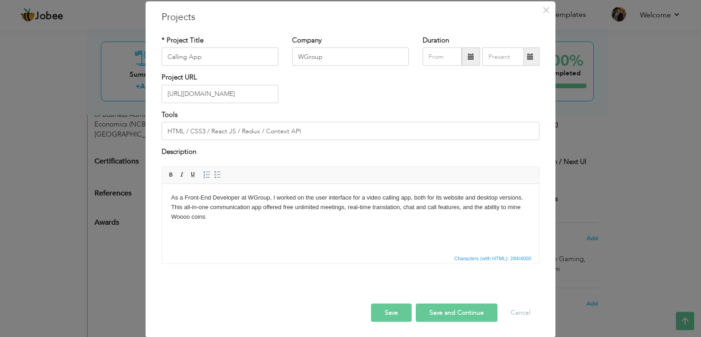
click at [461, 312] on button "Save and Continue" at bounding box center [457, 312] width 82 height 18
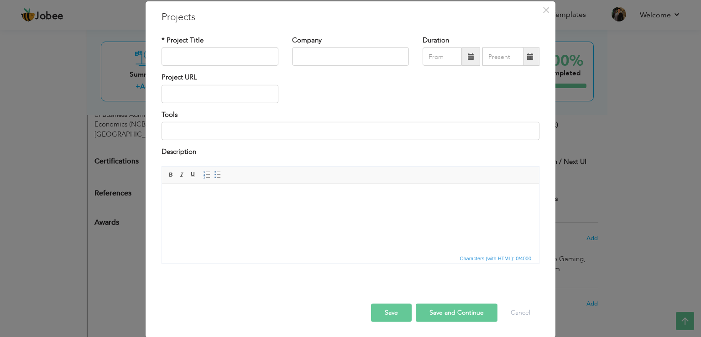
click at [655, 204] on div "× Projects * Project Title Company Duration Project URL Tools Description" at bounding box center [350, 168] width 701 height 337
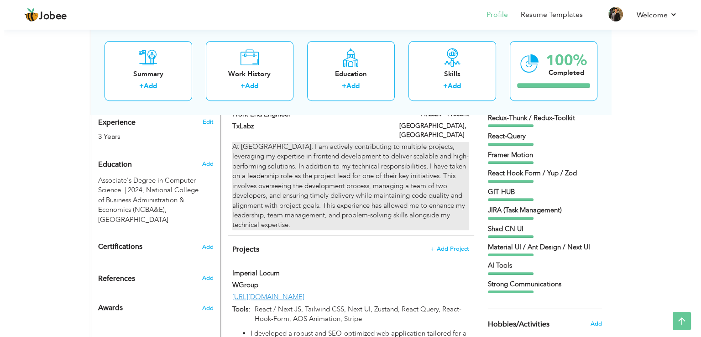
scroll to position [363, 0]
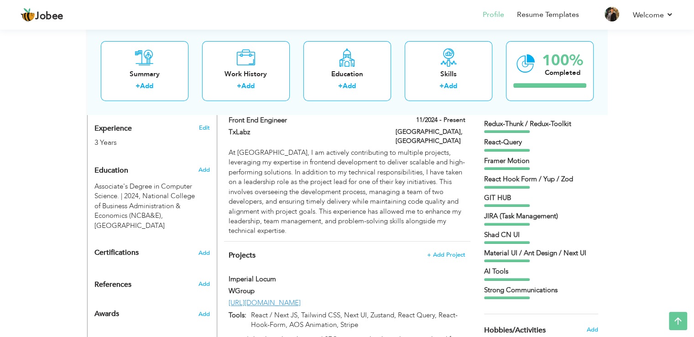
click at [453, 251] on span "+ Add Project" at bounding box center [446, 254] width 39 height 6
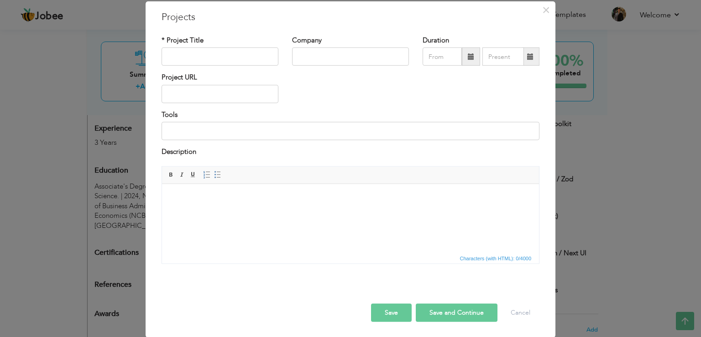
scroll to position [0, 0]
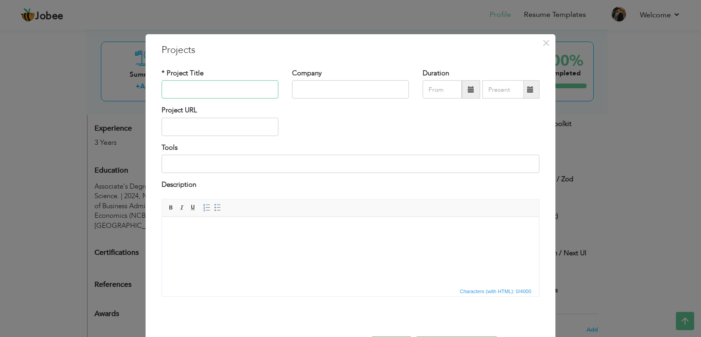
click at [227, 97] on input "text" at bounding box center [220, 89] width 117 height 18
paste input "As a Front-End Developer at WGroup, I worked on the user interface for a video …"
type input "As a Front-End Developer at WGroup, I worked on the user interface for a video …"
click at [334, 95] on input "text" at bounding box center [350, 89] width 117 height 18
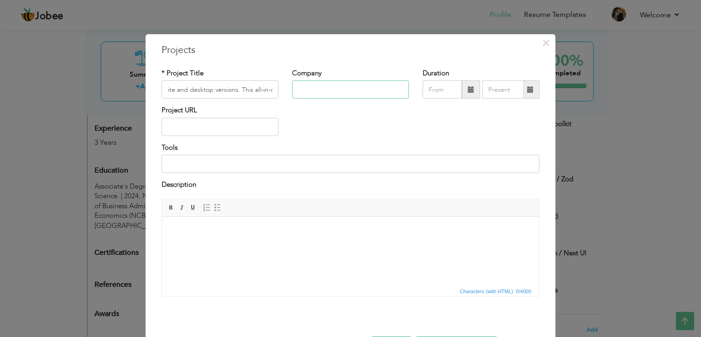
scroll to position [0, 0]
paste input "As a Front-End Developer at WGroup, I worked on the user interface for a video …"
type input "As a Front-End Developer at WGroup, I worked on the user interface for a video …"
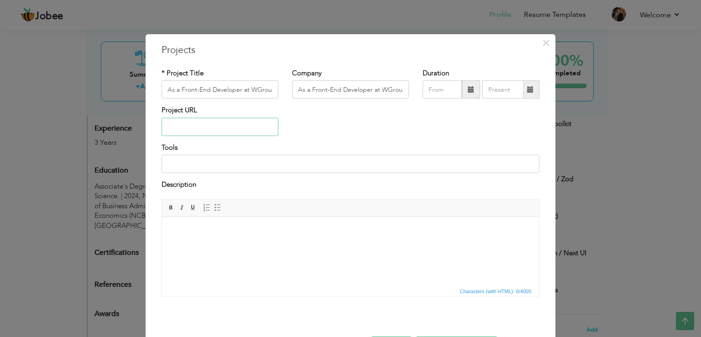
click at [225, 123] on input "text" at bounding box center [220, 127] width 117 height 18
paste input "As a Front-End Developer at WGroup, I worked on the user interface for a video …"
type input "As a Front-End Developer at WGroup, I worked on the user interface for a video …"
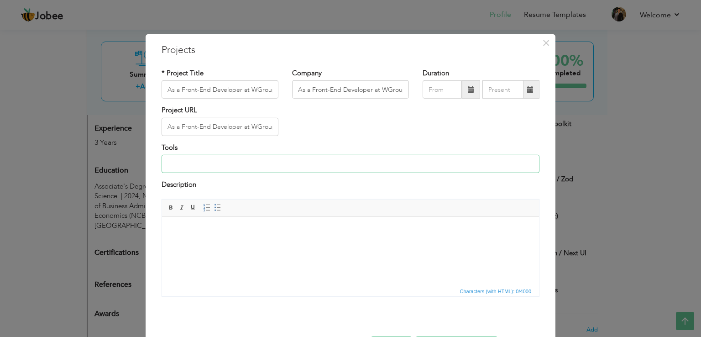
click at [225, 164] on input at bounding box center [351, 164] width 378 height 18
paste input "As a Front-End Developer at WGroup, I worked on the user interface for a video …"
type input "As a Front-End Developer at WGroup, I worked on the user interface for a video …"
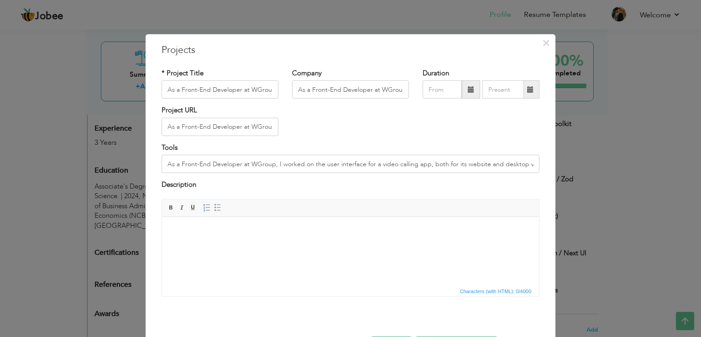
click at [243, 227] on body at bounding box center [350, 230] width 359 height 10
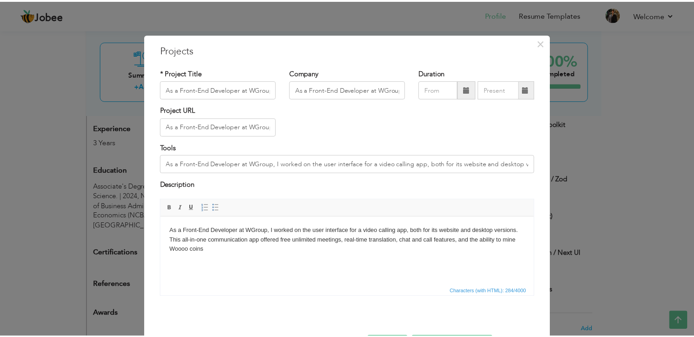
scroll to position [33, 0]
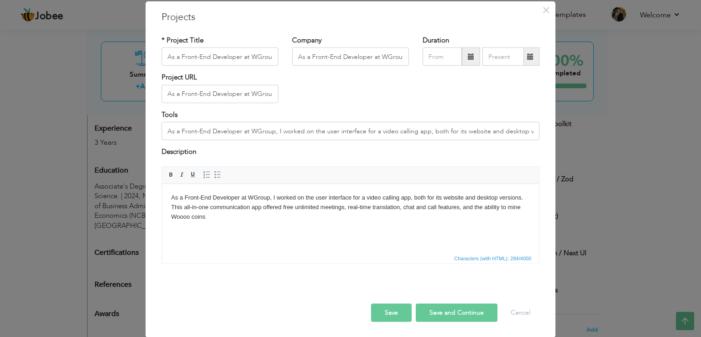
click at [474, 309] on button "Save and Continue" at bounding box center [457, 312] width 82 height 18
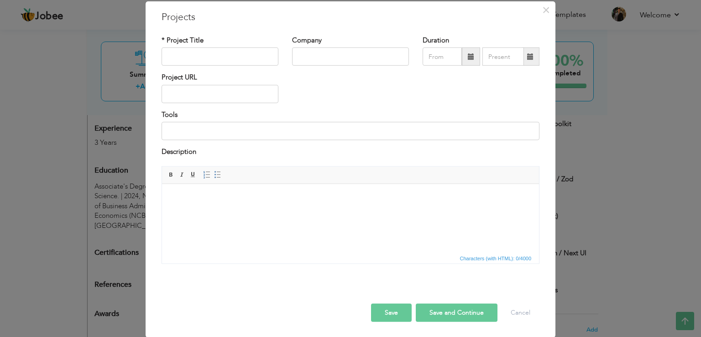
click at [610, 230] on div "× Projects * Project Title Company Duration Project URL Tools Description" at bounding box center [350, 168] width 701 height 337
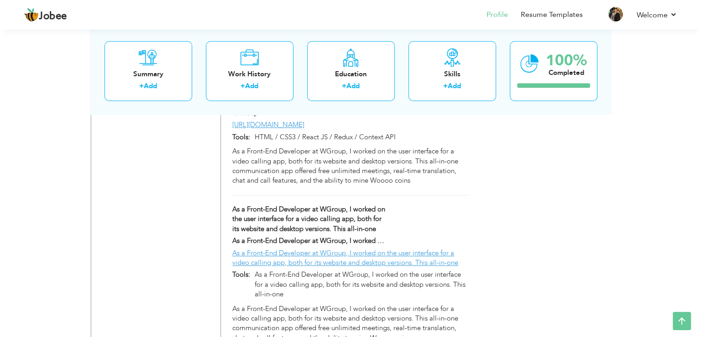
scroll to position [728, 0]
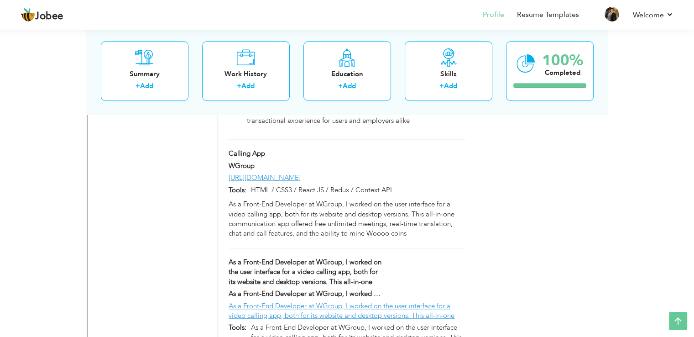
click at [403, 257] on div "As a Front-End Developer at WGroup, I worked on the user interface for a video …" at bounding box center [347, 272] width 250 height 31
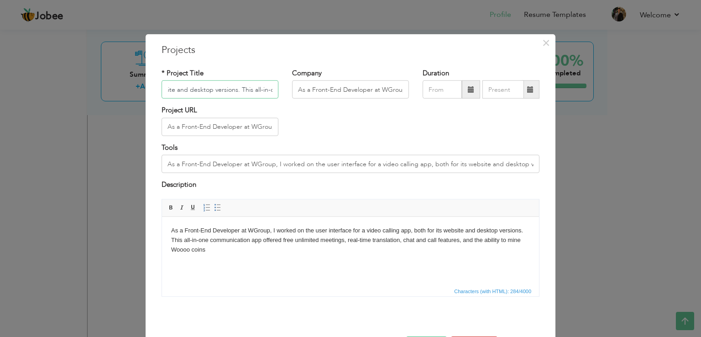
scroll to position [33, 0]
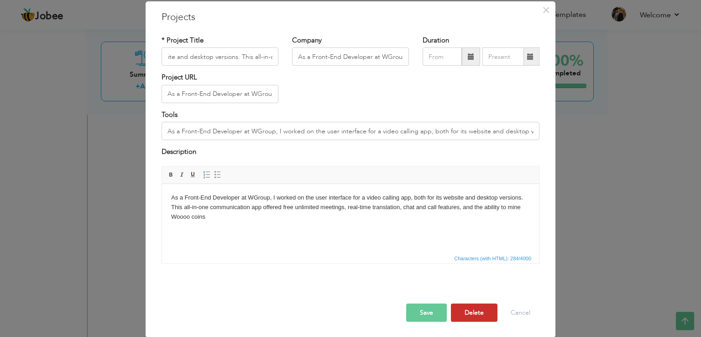
click at [464, 314] on button "Delete" at bounding box center [474, 312] width 47 height 18
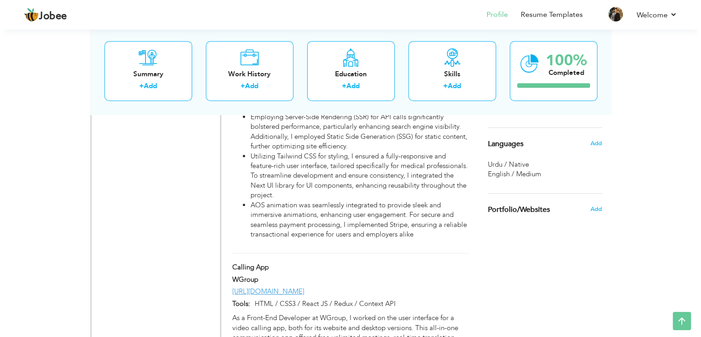
scroll to position [591, 0]
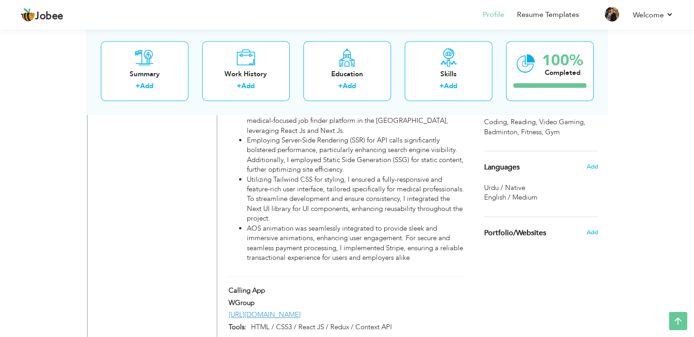
click at [405, 310] on div "[URL][DOMAIN_NAME]" at bounding box center [347, 315] width 250 height 10
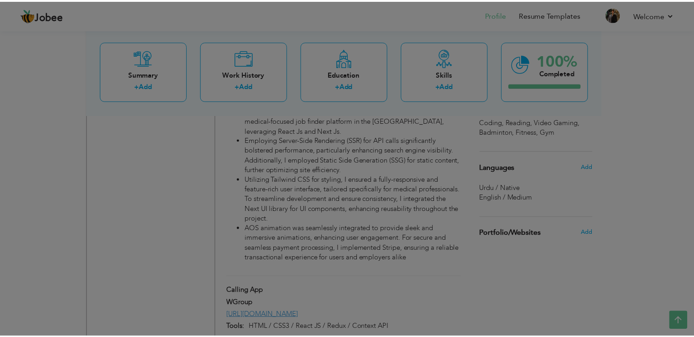
scroll to position [0, 0]
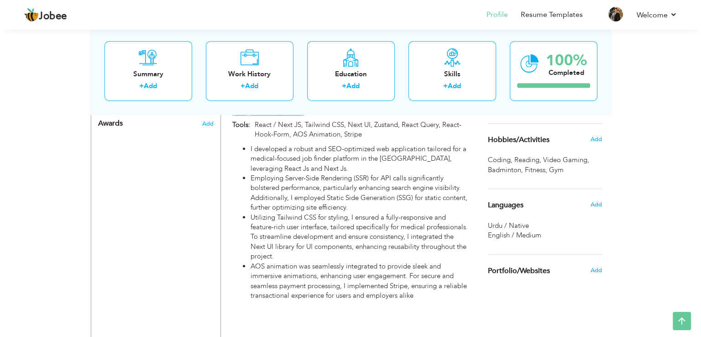
scroll to position [454, 0]
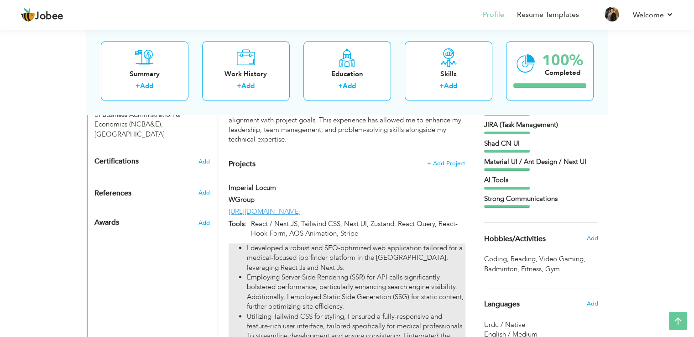
click at [386, 272] on li "Employing Server-Side Rendering (SSR) for API calls significantly bolstered per…" at bounding box center [356, 291] width 218 height 39
type input "Imperial Locum"
type input "[URL][DOMAIN_NAME]"
type input "React / Next JS, Tailwind CSS, Next UI, Zustand, React Query, React-Hook-Form, …"
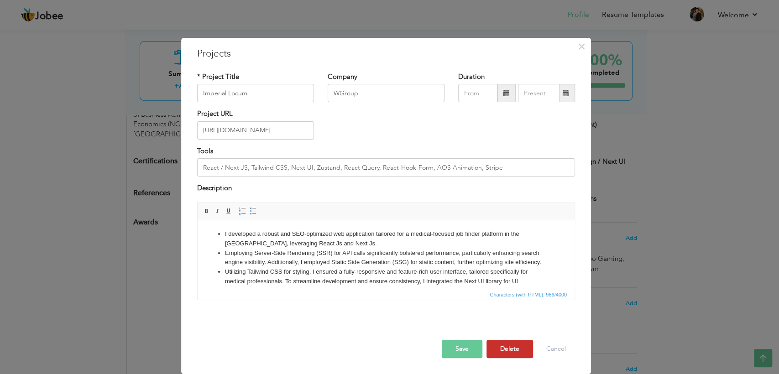
click at [521, 336] on button "Delete" at bounding box center [510, 349] width 47 height 18
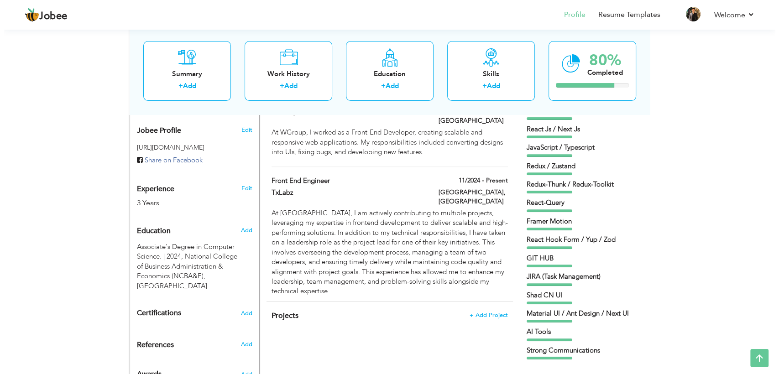
scroll to position [353, 0]
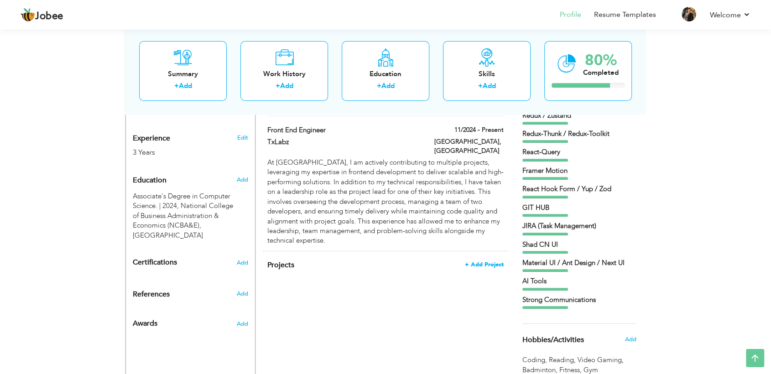
click at [489, 262] on span "+ Add Project" at bounding box center [484, 265] width 39 height 6
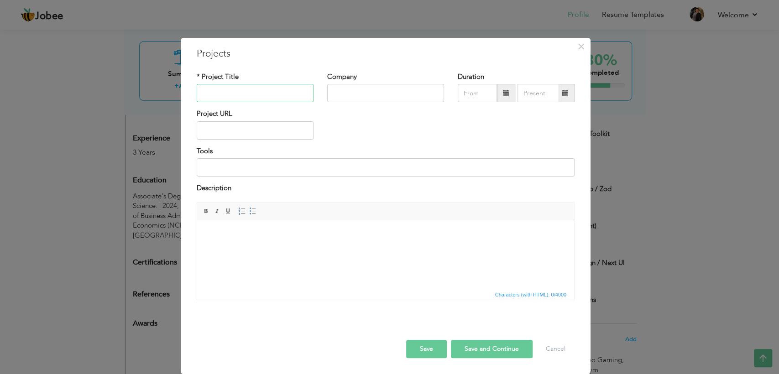
paste input "Shortimize"
type input "Shortimize"
click at [363, 89] on input "text" at bounding box center [385, 93] width 117 height 18
paste input "TxLabz"
type input "TxLabz"
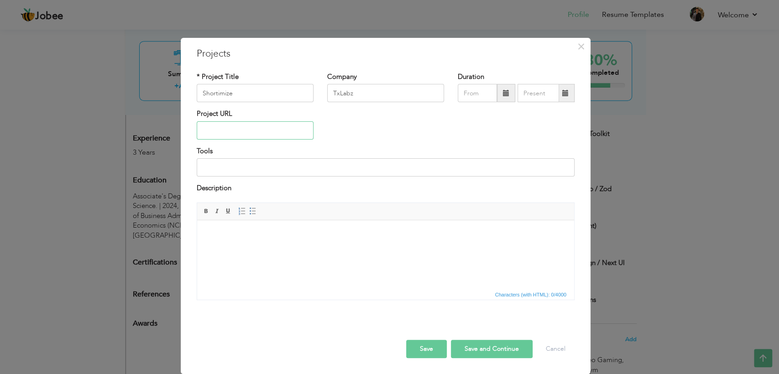
click at [265, 133] on input "text" at bounding box center [255, 130] width 117 height 18
paste input "[URL][DOMAIN_NAME]"
type input "[URL][DOMAIN_NAME]"
click at [272, 163] on input at bounding box center [386, 167] width 378 height 18
paste input "Typescript, React / Next JS, Tailwind CSS, Shad CN UI, Zustand, React Query, / …"
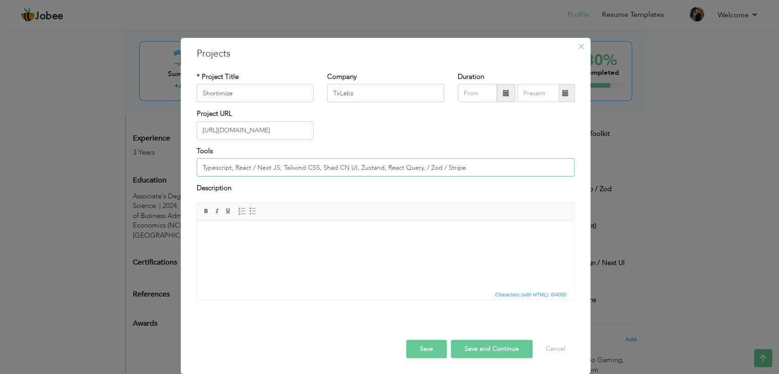
type input "Typescript, React / Next JS, Tailwind CSS, Shad CN UI, Zustand, React Query, / …"
click at [250, 215] on link "Insert/Remove Bulleted List" at bounding box center [253, 211] width 10 height 10
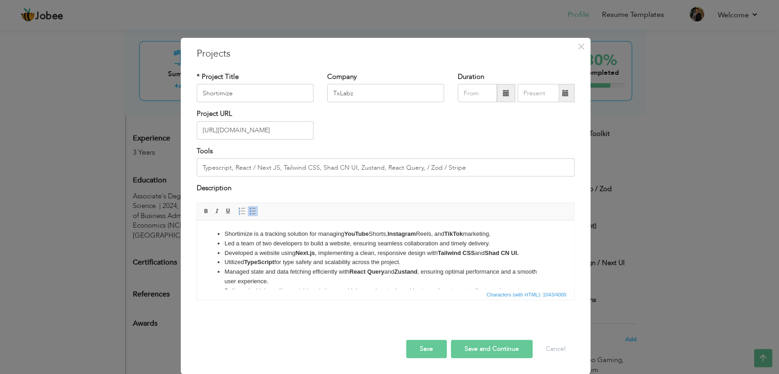
scroll to position [15, 0]
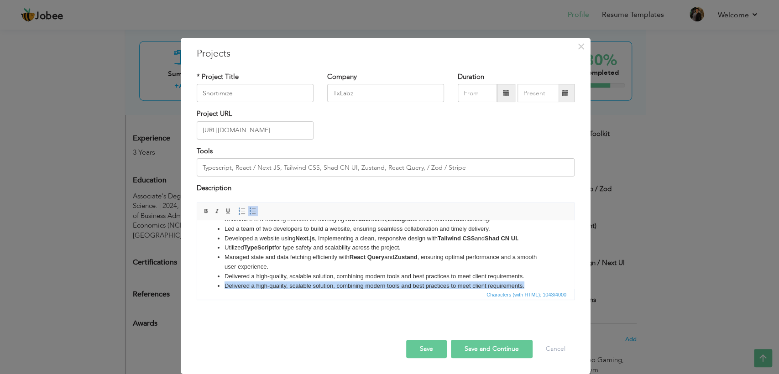
drag, startPoint x: 529, startPoint y: 281, endPoint x: 531, endPoint y: 276, distance: 4.9
click at [531, 276] on ul "Shortimize is a tracking solution for managing YouTube Shorts, Instagram Reels,…" at bounding box center [385, 253] width 359 height 76
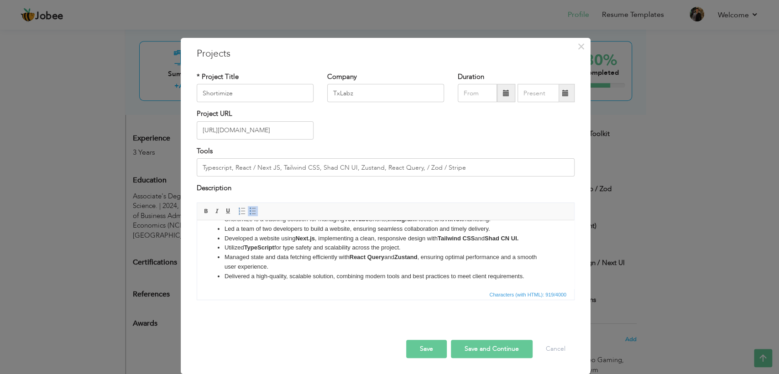
scroll to position [0, 0]
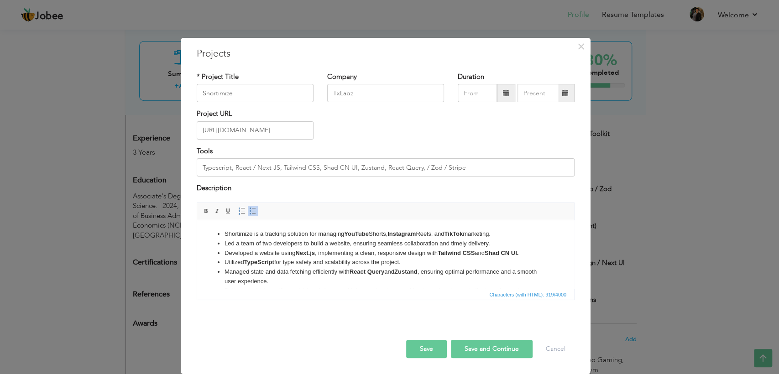
click at [469, 336] on button "Save and Continue" at bounding box center [492, 349] width 82 height 18
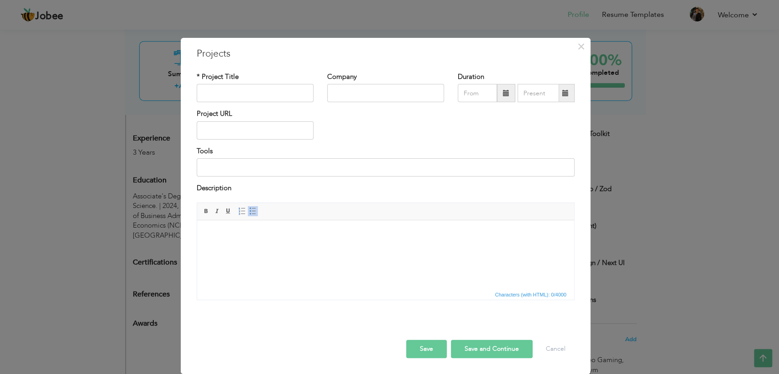
drag, startPoint x: 246, startPoint y: 82, endPoint x: 245, endPoint y: 92, distance: 10.1
click at [245, 83] on div "* Project Title" at bounding box center [255, 87] width 117 height 30
click at [245, 92] on input "text" at bounding box center [255, 93] width 117 height 18
paste input "Calling App"
type input "Calling App"
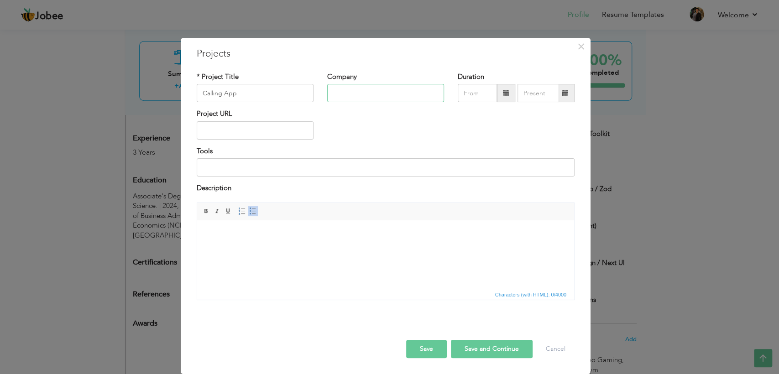
click at [343, 94] on input "text" at bounding box center [385, 93] width 117 height 18
paste input "WGroup"
type input "WGroup"
click at [249, 169] on input at bounding box center [386, 167] width 378 height 18
paste input "HTML / CSS3 / React JS / Redux / Context API"
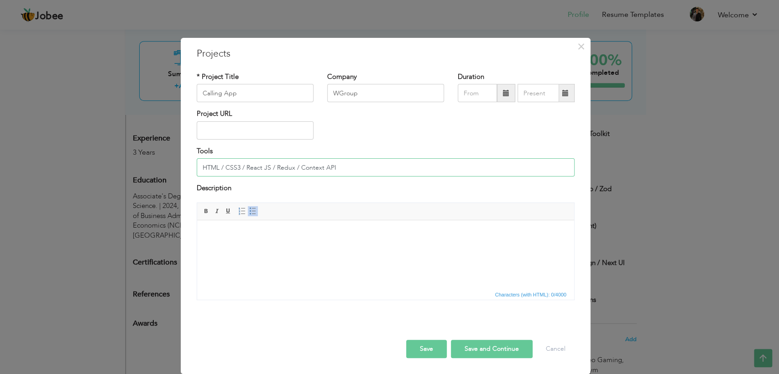
type input "HTML / CSS3 / React JS / Redux / Context API"
click at [262, 127] on input "text" at bounding box center [255, 130] width 117 height 18
paste input "[URL][DOMAIN_NAME]"
type input "[URL][DOMAIN_NAME]"
click at [266, 248] on html at bounding box center [385, 234] width 377 height 28
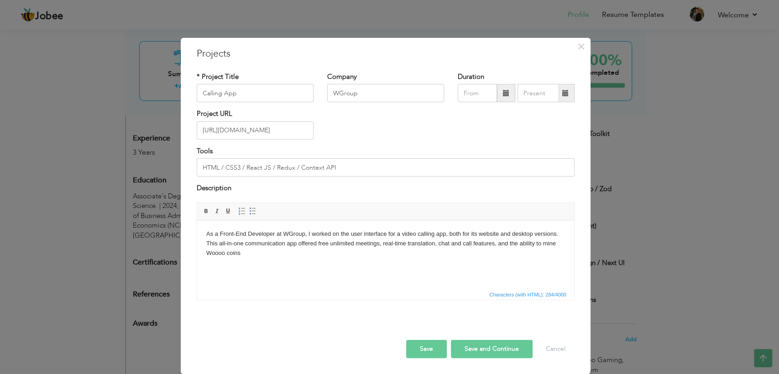
click at [471, 336] on button "Save and Continue" at bounding box center [492, 349] width 82 height 18
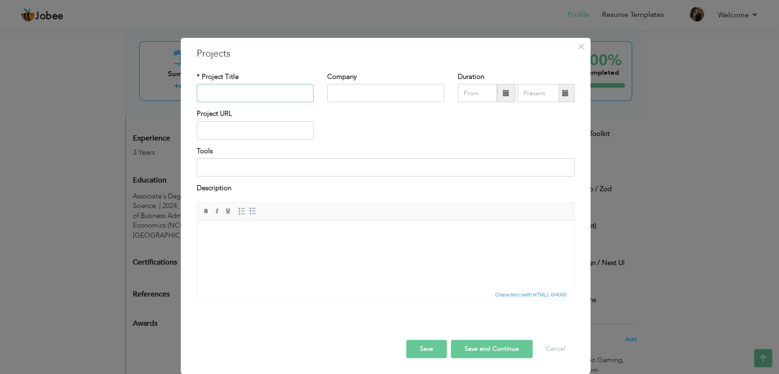
click at [246, 92] on input "text" at bounding box center [255, 93] width 117 height 18
paste input "Imperial Locum"
type input "Imperial Locum"
click at [347, 90] on input "text" at bounding box center [385, 93] width 117 height 18
paste input "WGroup"
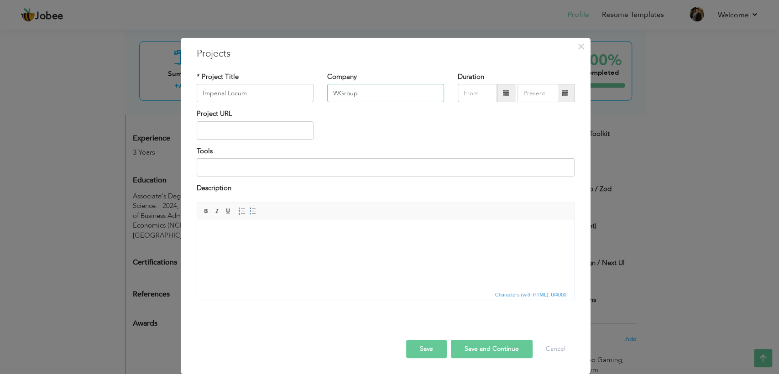
type input "WGroup"
click at [225, 132] on input "text" at bounding box center [255, 130] width 117 height 18
paste input "[URL][DOMAIN_NAME]"
type input "[URL][DOMAIN_NAME]"
click at [264, 173] on input at bounding box center [386, 167] width 378 height 18
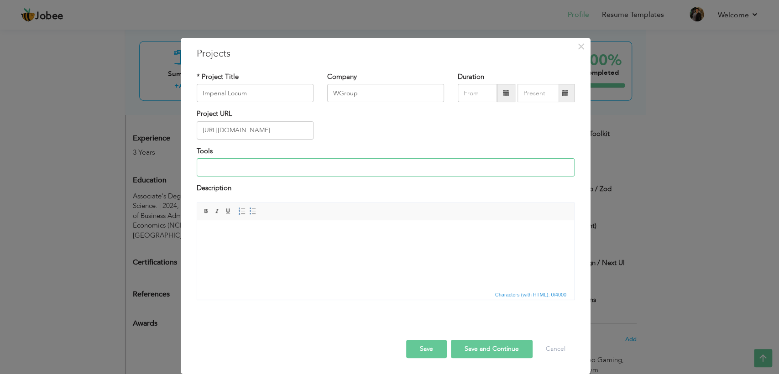
paste input "React / Next JS, Tailwind CSS, Next UI, Zustand, React Query, React-Hook-Form, …"
type input "React / Next JS, Tailwind CSS, Next UI, Zustand, React Query, React-Hook-Form, …"
click at [253, 210] on span at bounding box center [252, 211] width 7 height 7
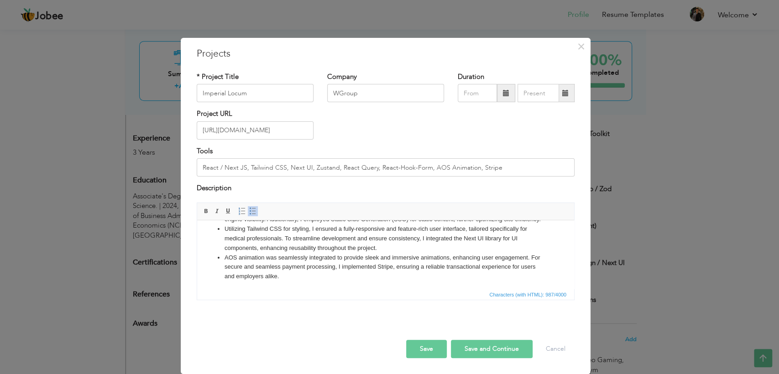
click at [470, 336] on button "Save and Continue" at bounding box center [492, 349] width 82 height 18
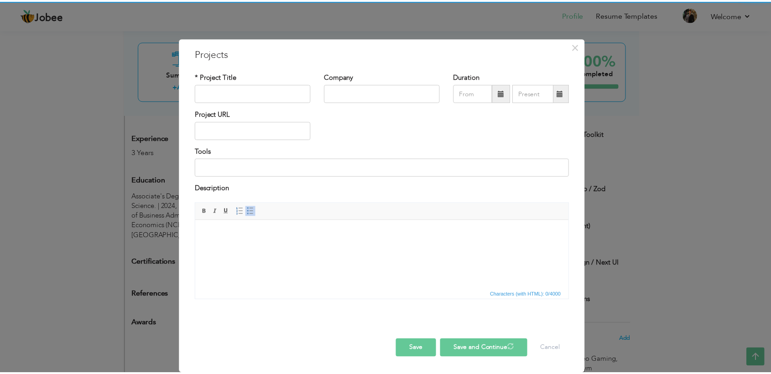
scroll to position [0, 0]
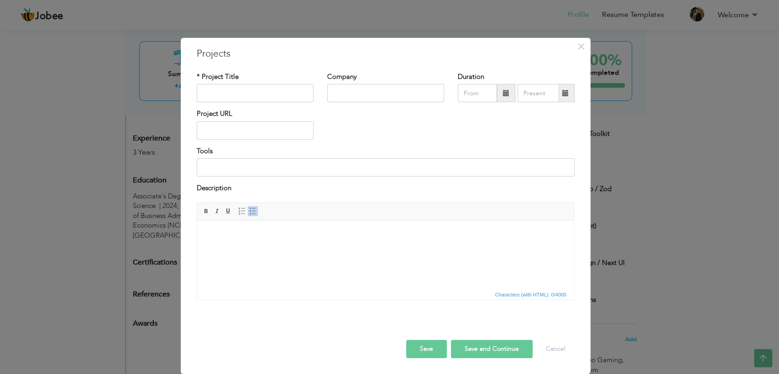
click at [691, 205] on div "× Projects * Project Title Company Duration Project URL Tools Description" at bounding box center [389, 187] width 779 height 374
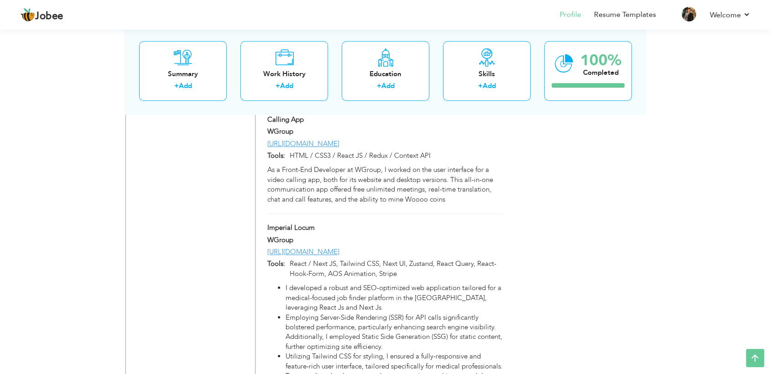
scroll to position [708, 0]
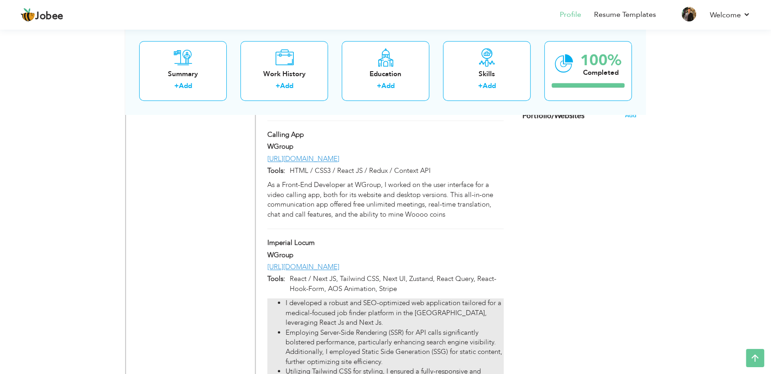
click at [440, 298] on li "I developed a robust and SEO-optimized web application tailored for a medical-f…" at bounding box center [395, 312] width 218 height 29
type input "Imperial Locum"
type input "WGroup"
type input "[URL][DOMAIN_NAME]"
type input "React / Next JS, Tailwind CSS, Next UI, Zustand, React Query, React-Hook-Form, …"
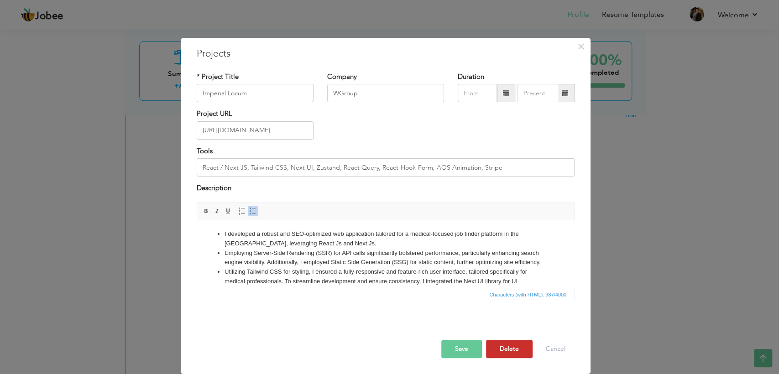
click at [504, 336] on button "Delete" at bounding box center [509, 349] width 47 height 18
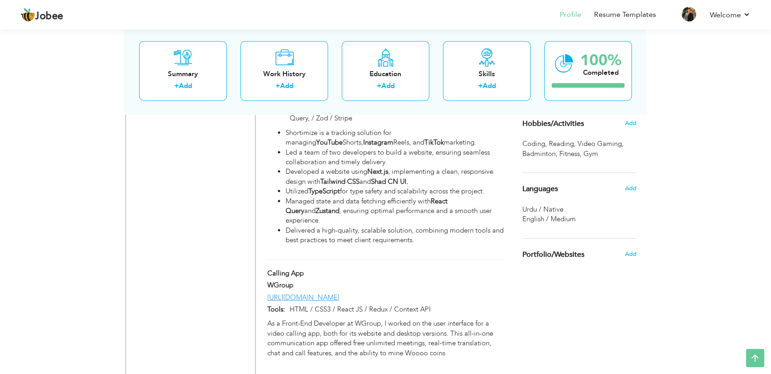
scroll to position [555, 0]
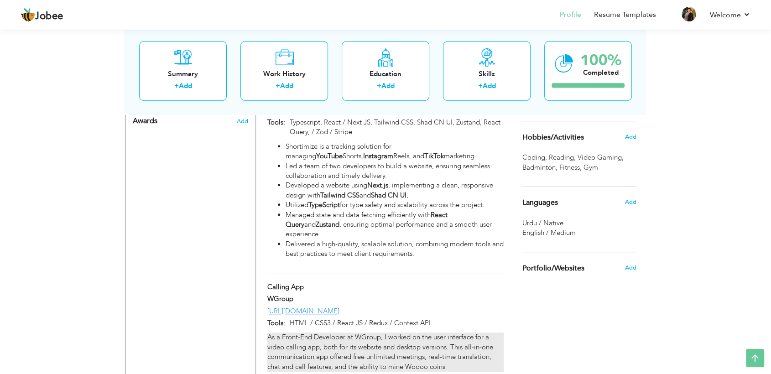
click at [455, 333] on div "As a Front-End Developer at WGroup, I worked on the user interface for a video …" at bounding box center [385, 352] width 236 height 39
type input "Calling App"
type input "[URL][DOMAIN_NAME]"
type input "HTML / CSS3 / React JS / Redux / Context API"
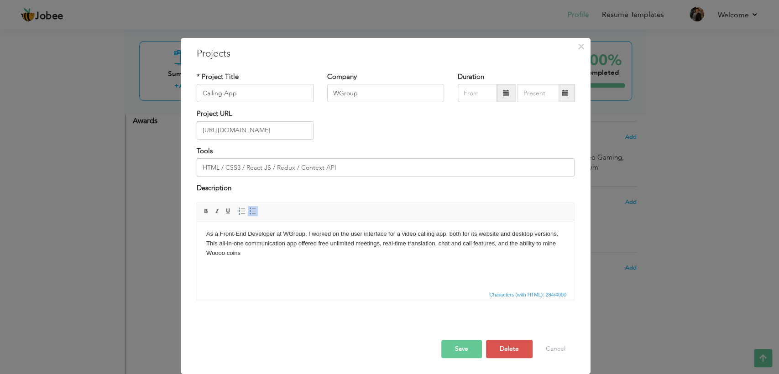
click at [504, 336] on span "Project deleted successfully." at bounding box center [503, 352] width 84 height 9
click at [517, 336] on span "Project deleted successfully." at bounding box center [503, 352] width 84 height 9
click at [507, 336] on span "Project deleted successfully." at bounding box center [503, 352] width 84 height 9
click at [648, 308] on div "× Projects * Project Title Calling App Company WGroup Duration Tools" at bounding box center [389, 187] width 779 height 374
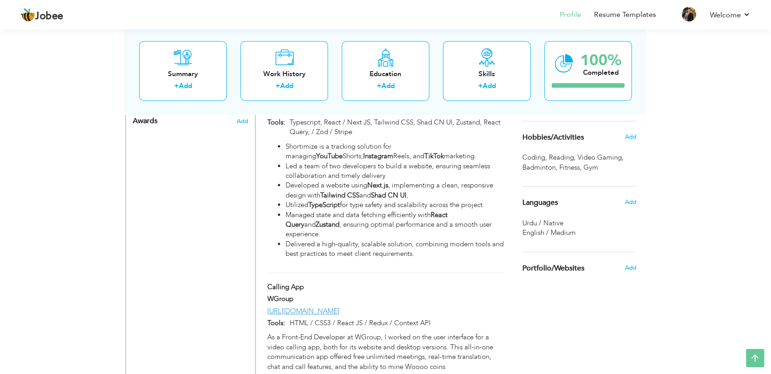
click at [435, 283] on div "Calling App" at bounding box center [386, 289] width 250 height 12
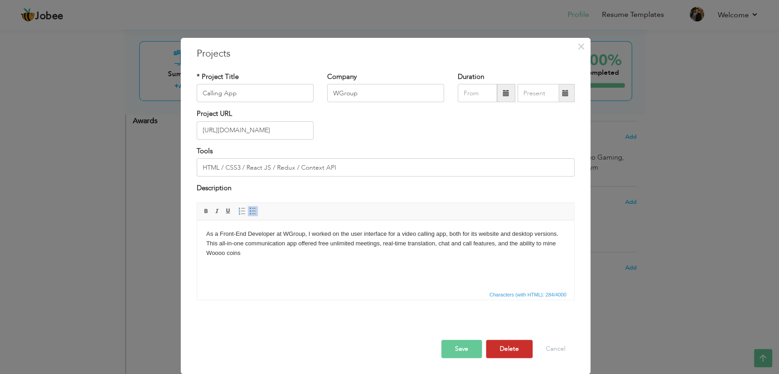
click at [498, 336] on button "Delete" at bounding box center [509, 349] width 47 height 18
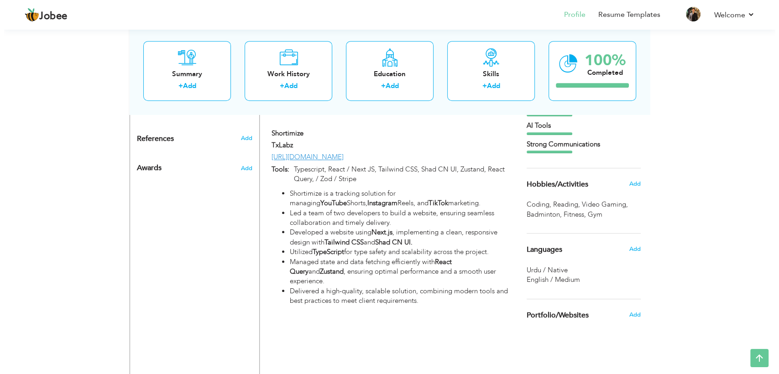
scroll to position [403, 0]
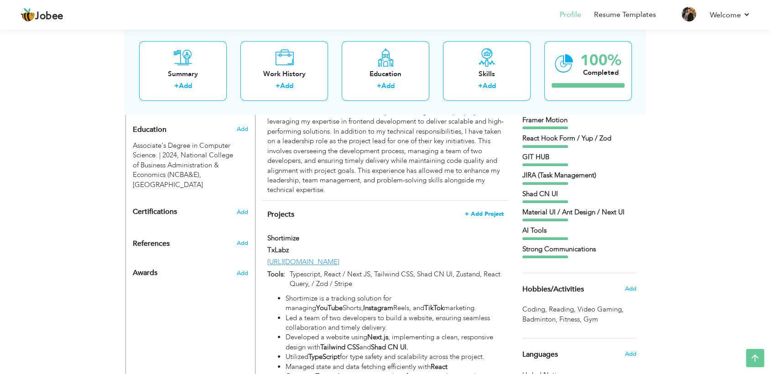
click at [487, 211] on span "+ Add Project" at bounding box center [484, 214] width 39 height 6
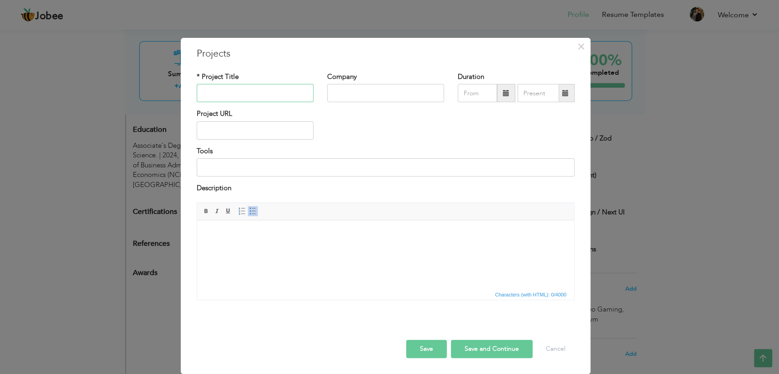
paste input "CyberMart"
type input "CyberMart"
click at [336, 94] on input "text" at bounding box center [385, 93] width 117 height 18
paste input "ConvexTech"
type input "ConvexTech"
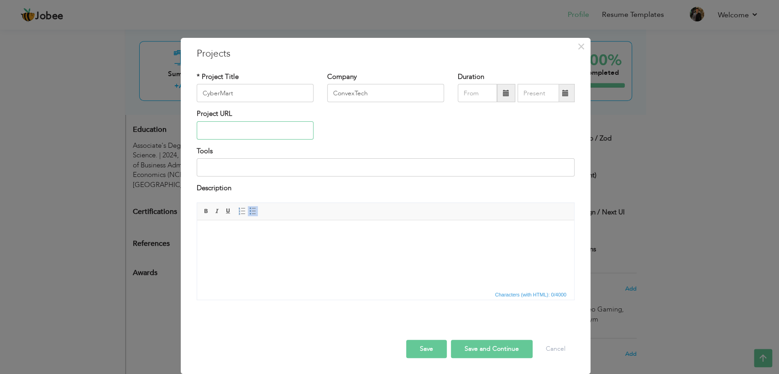
click at [269, 130] on input "text" at bounding box center [255, 130] width 117 height 18
paste input "[URL][DOMAIN_NAME]"
type input "[URL][DOMAIN_NAME]"
click at [250, 167] on input at bounding box center [386, 167] width 378 height 18
paste input "React / Next JS, Tailwind CSS, Material UI, Context API, Redux-Toolkit, React-H…"
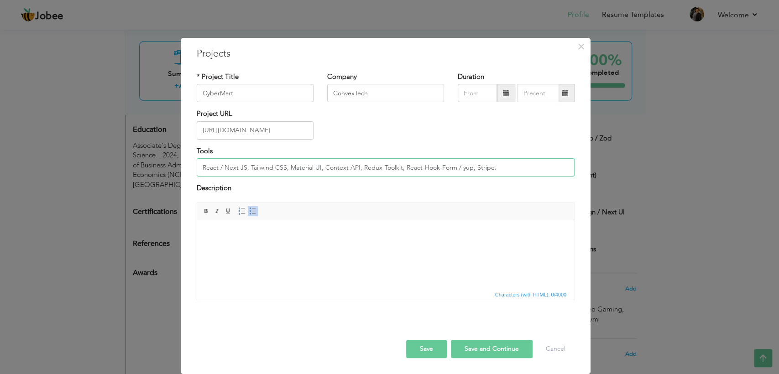
type input "React / Next JS, Tailwind CSS, Material UI, Context API, Redux-Toolkit, React-H…"
click at [299, 238] on body at bounding box center [385, 234] width 359 height 10
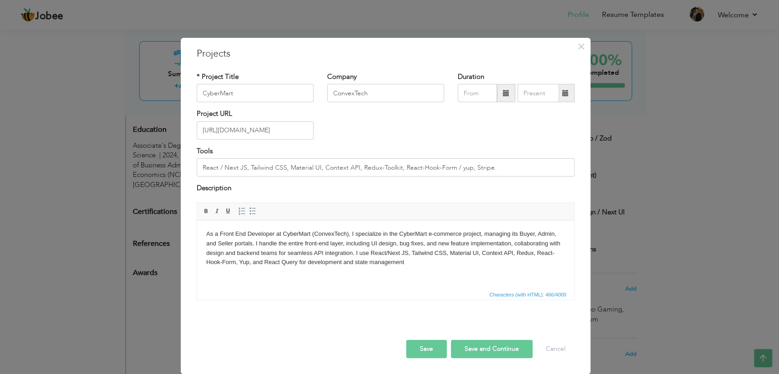
click at [493, 336] on button "Save and Continue" at bounding box center [492, 349] width 82 height 18
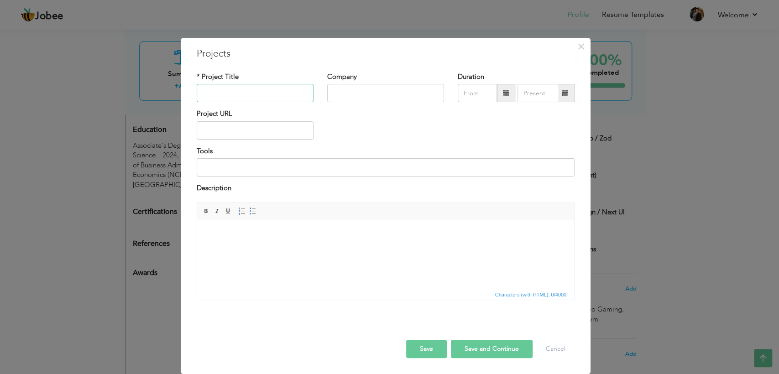
click at [275, 85] on input "text" at bounding box center [255, 93] width 117 height 18
paste input "Calling App"
type input "Calling App"
click at [342, 94] on input "text" at bounding box center [385, 93] width 117 height 18
paste input "WGroup"
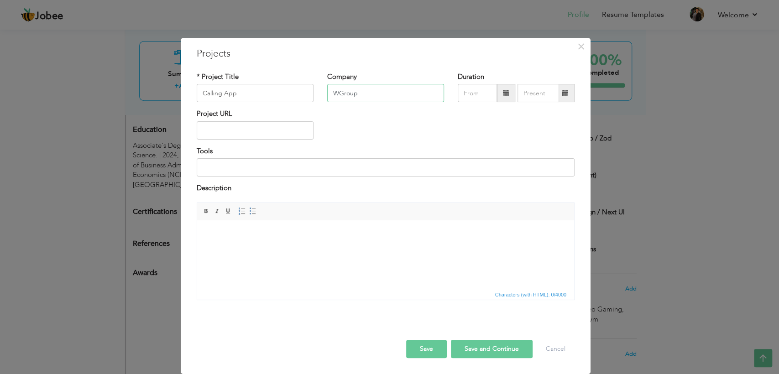
type input "WGroup"
click at [255, 174] on input at bounding box center [386, 167] width 378 height 18
click at [251, 127] on input "text" at bounding box center [255, 130] width 117 height 18
paste input "[URL][DOMAIN_NAME]"
type input "[URL][DOMAIN_NAME]"
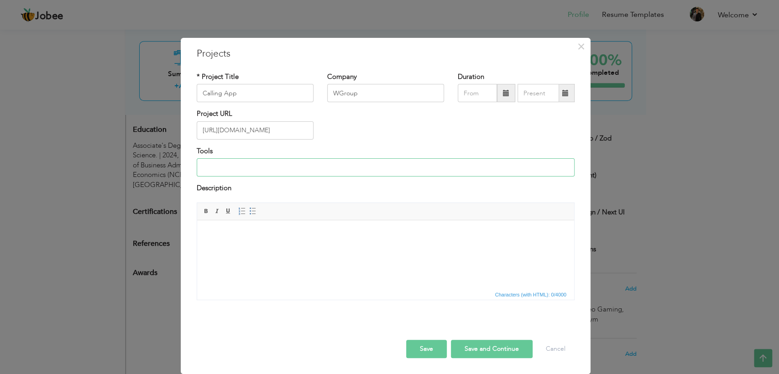
click at [277, 175] on input at bounding box center [386, 167] width 378 height 18
paste input "HTML / CSS3 / React JS / Redux / Context API"
click at [202, 170] on input "HTML / CSS3 / React JS / Redux / Context API" at bounding box center [386, 167] width 378 height 18
click at [205, 171] on input "HTML / CSS3 / React JS / Redux / Context API" at bounding box center [386, 167] width 378 height 18
type input "HTML / CSS3 / React JS / Redux / Context API"
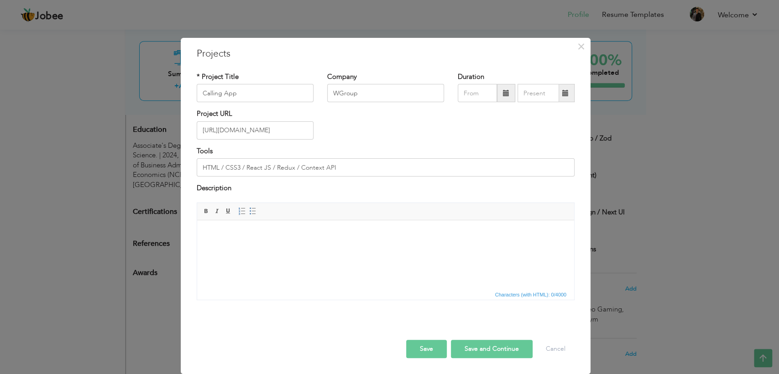
click at [296, 238] on html at bounding box center [385, 234] width 377 height 28
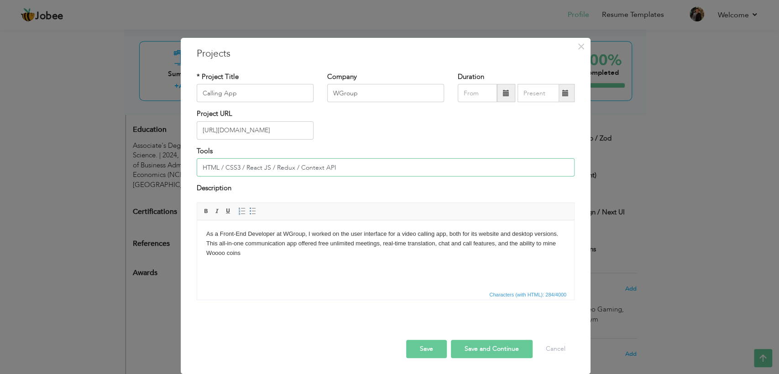
click at [360, 173] on input "HTML / CSS3 / React JS / Redux / Context API" at bounding box center [386, 167] width 378 height 18
click at [478, 336] on button "Save and Continue" at bounding box center [492, 349] width 82 height 18
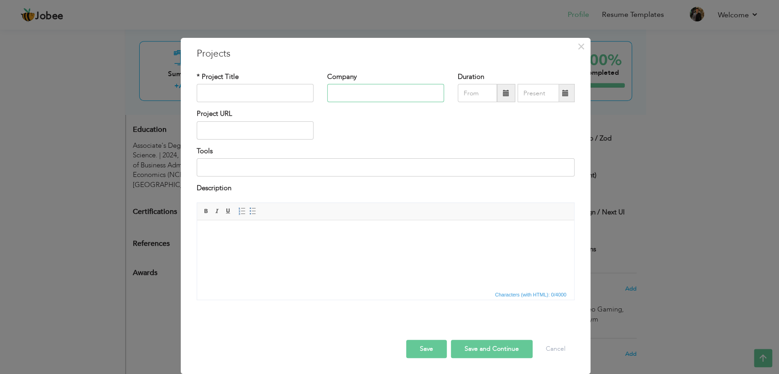
click at [351, 90] on input "text" at bounding box center [385, 93] width 117 height 18
paste input "Imperial Locum"
type input "Imperial Locum"
click at [276, 98] on input "text" at bounding box center [255, 93] width 117 height 18
paste input "Imperial Locum"
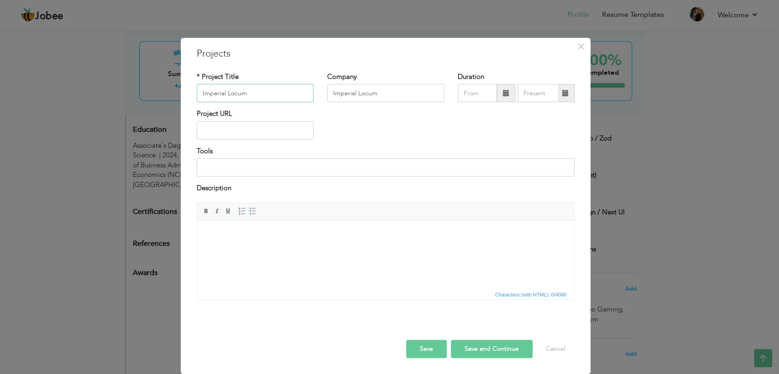
type input "Imperial Locum"
click at [390, 89] on input "Imperial Locum" at bounding box center [385, 93] width 117 height 18
paste input "WGroup"
type input "WGroup"
click at [258, 130] on input "text" at bounding box center [255, 130] width 117 height 18
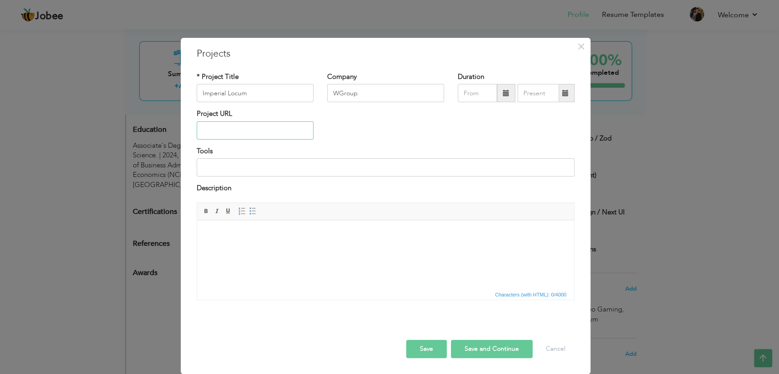
paste input "[URL][DOMAIN_NAME]"
type input "[URL][DOMAIN_NAME]"
click at [281, 171] on input at bounding box center [386, 167] width 378 height 18
paste input "React / Next JS, Tailwind CSS, Next UI, Zustand, React Query, React-Hook-Form, …"
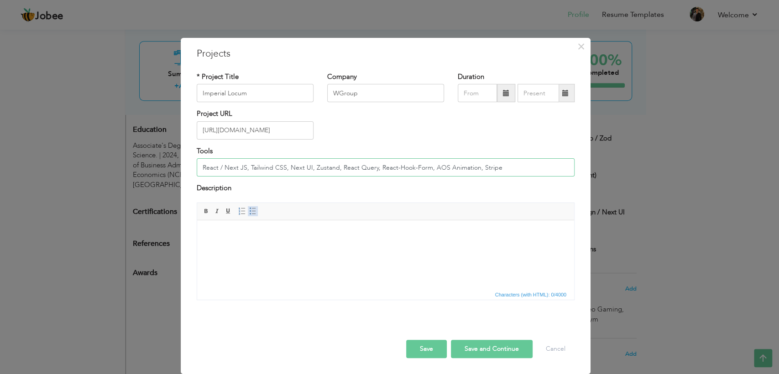
click at [252, 214] on span at bounding box center [252, 211] width 7 height 7
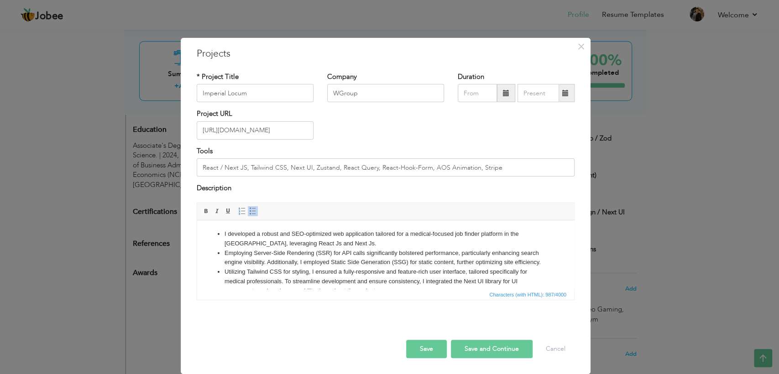
scroll to position [43, 0]
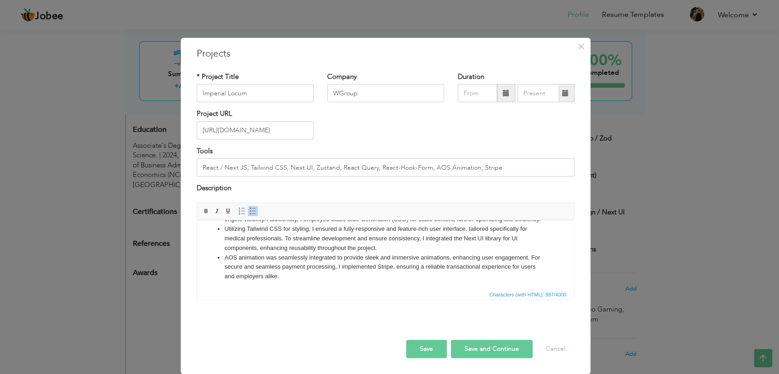
click at [473, 336] on button "Save and Continue" at bounding box center [492, 349] width 82 height 18
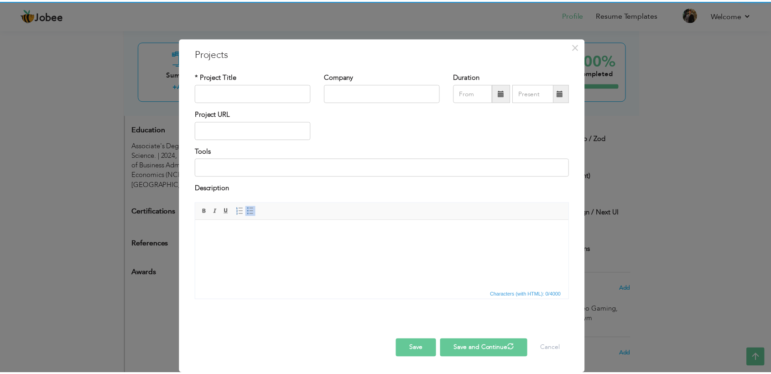
scroll to position [0, 0]
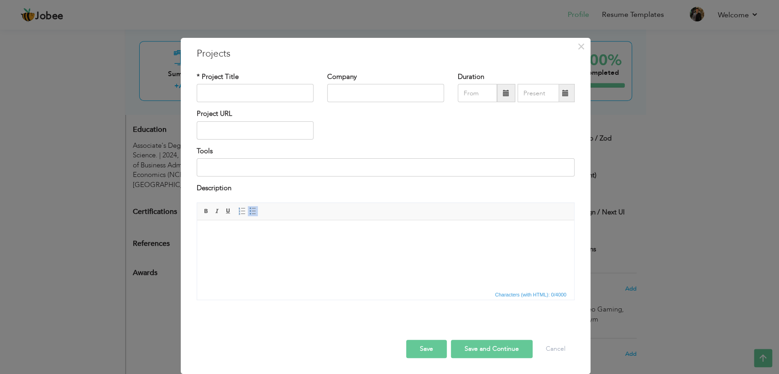
click at [667, 167] on div "× Projects * Project Title Company Duration Project URL Tools Description" at bounding box center [389, 187] width 779 height 374
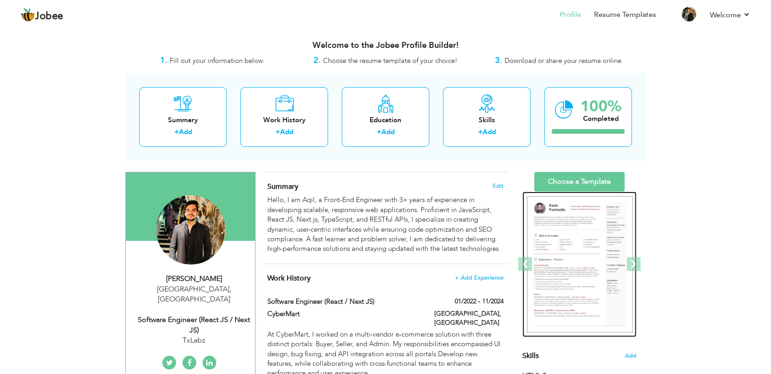
click at [568, 215] on img at bounding box center [580, 264] width 106 height 137
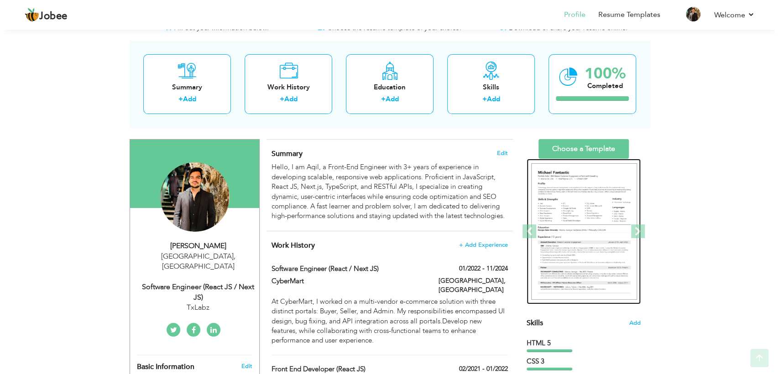
scroll to position [101, 0]
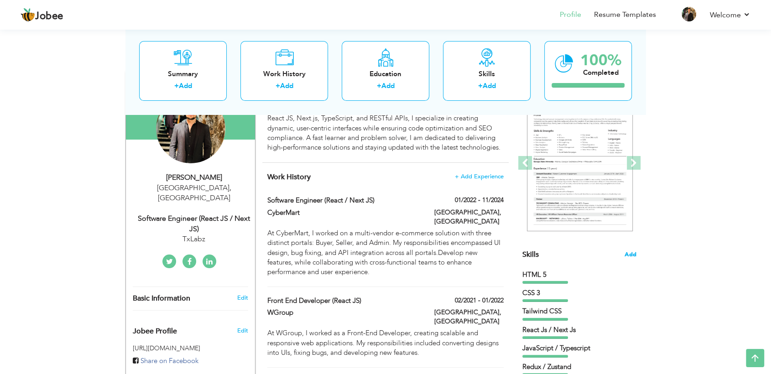
click at [630, 257] on span "Add" at bounding box center [631, 255] width 12 height 9
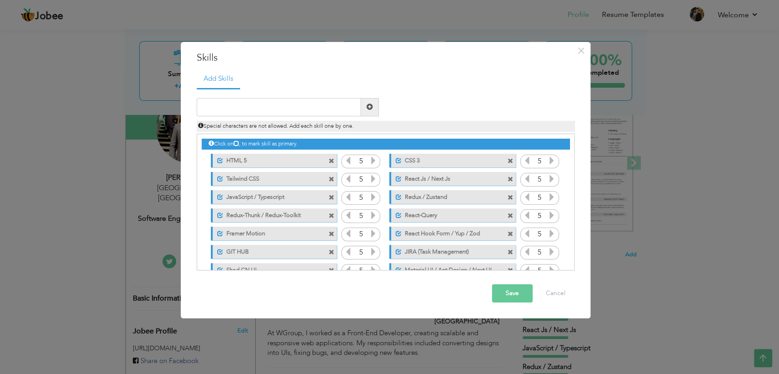
click at [332, 164] on span at bounding box center [332, 161] width 6 height 6
click at [332, 163] on span at bounding box center [332, 161] width 6 height 6
click at [508, 163] on span at bounding box center [511, 161] width 6 height 6
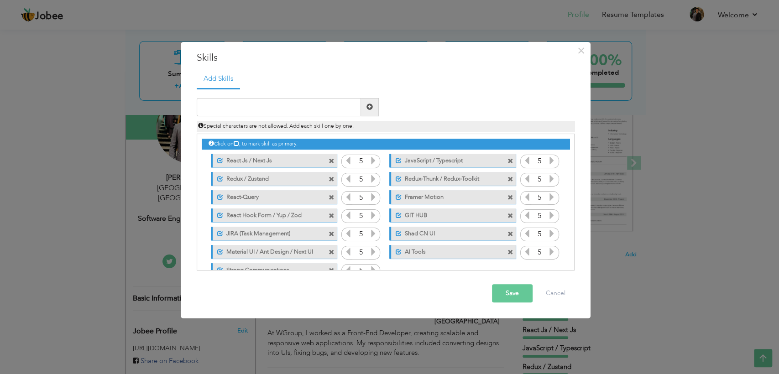
click at [331, 163] on span at bounding box center [332, 161] width 6 height 6
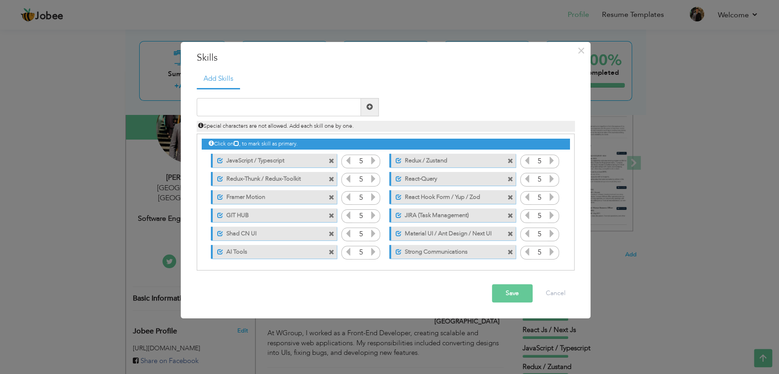
click at [331, 163] on span at bounding box center [332, 161] width 6 height 6
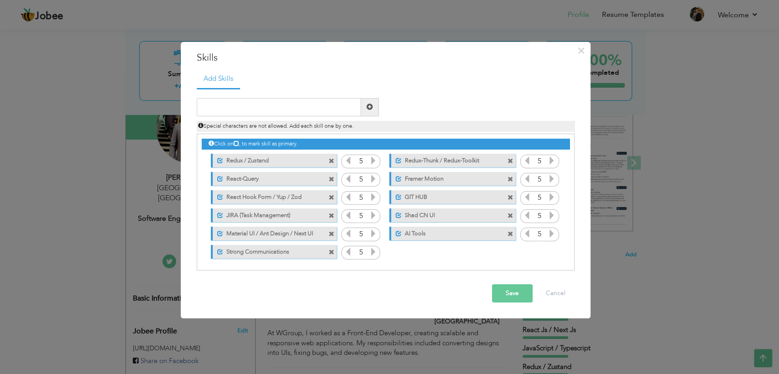
click at [331, 164] on span at bounding box center [332, 161] width 6 height 6
click at [508, 163] on span at bounding box center [512, 159] width 8 height 10
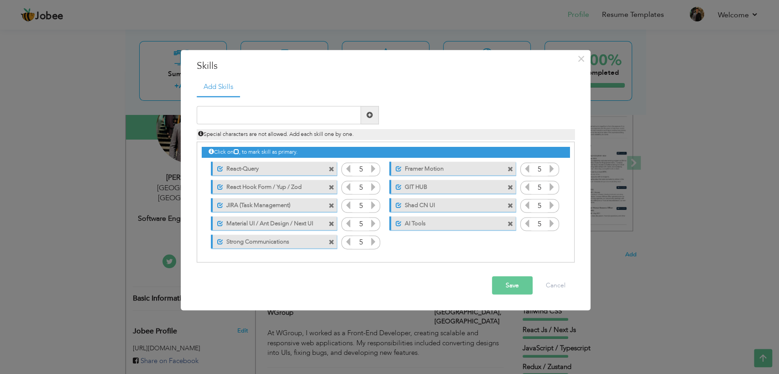
click at [331, 164] on span at bounding box center [333, 167] width 8 height 10
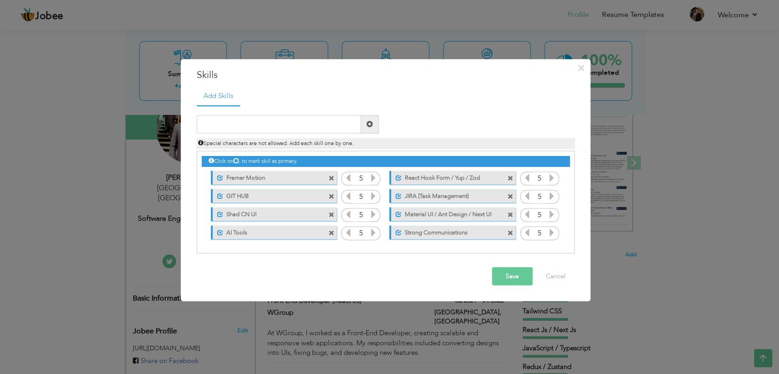
click at [331, 177] on span at bounding box center [332, 179] width 6 height 6
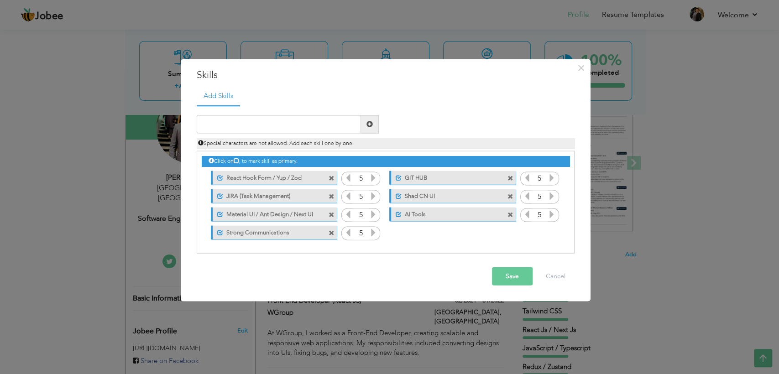
drag, startPoint x: 331, startPoint y: 177, endPoint x: 331, endPoint y: 182, distance: 5.0
click at [331, 179] on span at bounding box center [332, 179] width 6 height 6
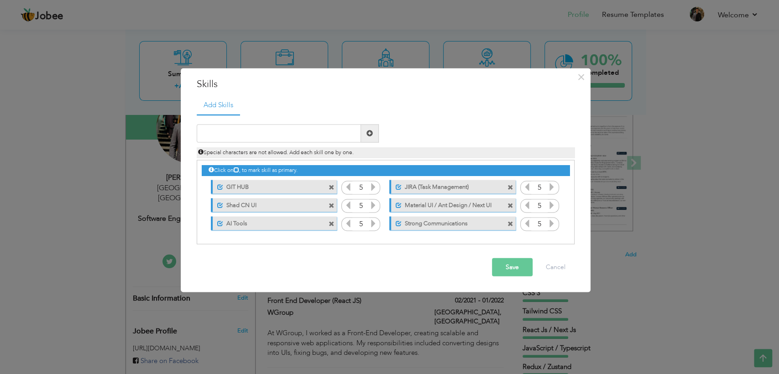
click at [331, 182] on span at bounding box center [333, 185] width 8 height 10
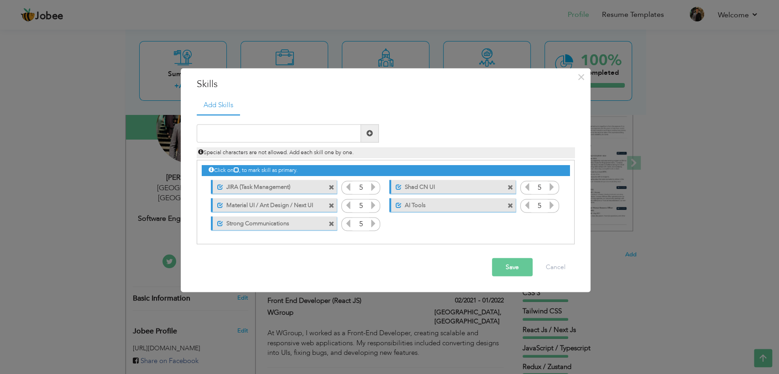
click at [331, 188] on span at bounding box center [332, 188] width 6 height 6
click at [380, 188] on div "Unmark as primary skill. Shad CN UI" at bounding box center [450, 187] width 140 height 18
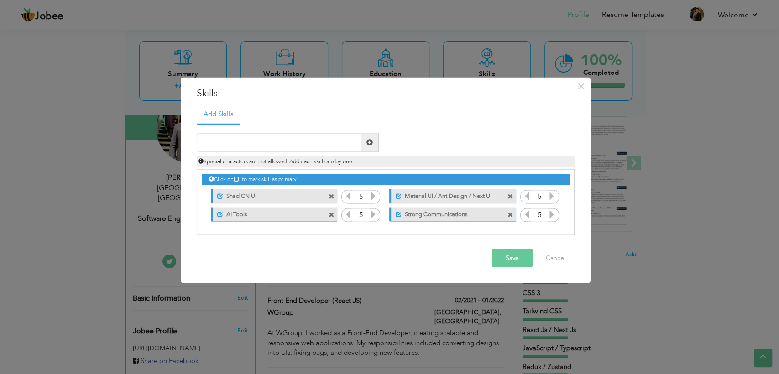
drag, startPoint x: 331, startPoint y: 188, endPoint x: 332, endPoint y: 196, distance: 8.7
click at [331, 189] on div "Unmark as primary skill. Shad CN UI" at bounding box center [272, 196] width 140 height 18
click at [332, 199] on span at bounding box center [332, 197] width 6 height 6
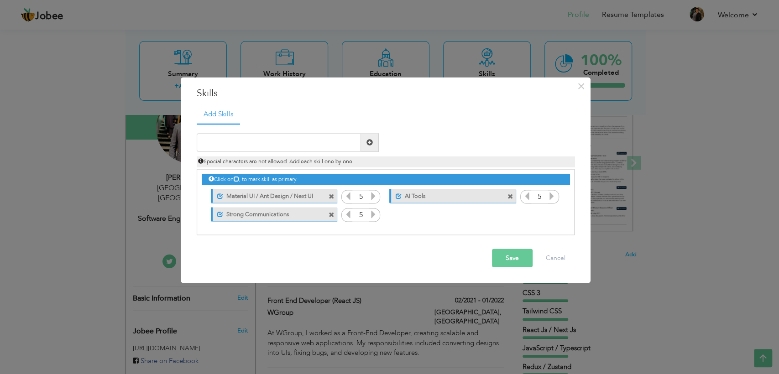
click at [332, 199] on span at bounding box center [332, 197] width 6 height 6
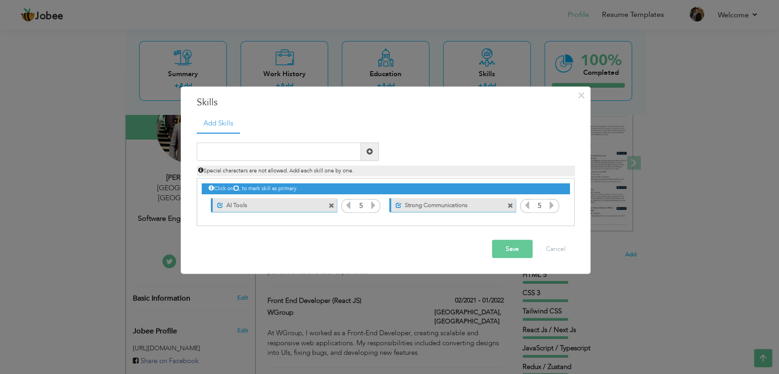
click at [332, 199] on span at bounding box center [333, 204] width 8 height 10
click at [332, 206] on span at bounding box center [332, 206] width 6 height 6
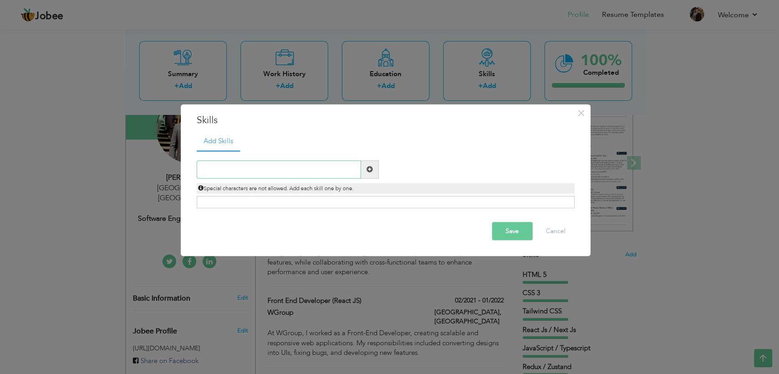
drag, startPoint x: 309, startPoint y: 169, endPoint x: 309, endPoint y: 176, distance: 6.8
click at [309, 173] on input "text" at bounding box center [279, 169] width 164 height 18
paste input "HTML 5"
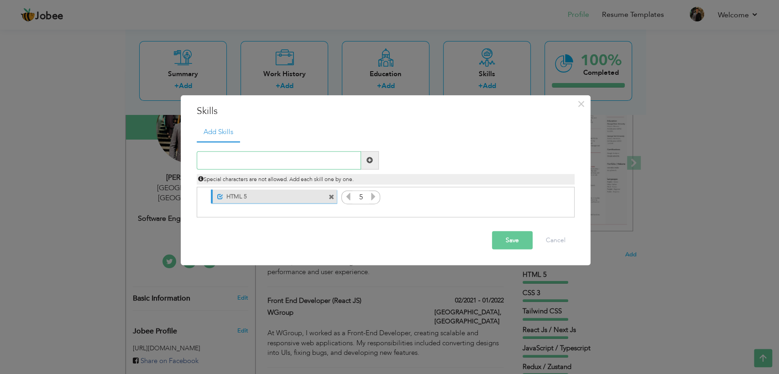
paste input "CSS 3"
paste input "Tailwind CSS"
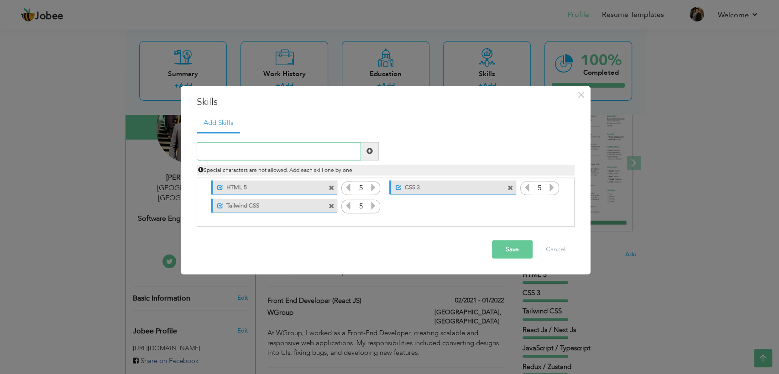
paste input "JavaScript / Typescript"
paste input "React Js / Next Js"
click at [371, 153] on span at bounding box center [369, 151] width 6 height 6
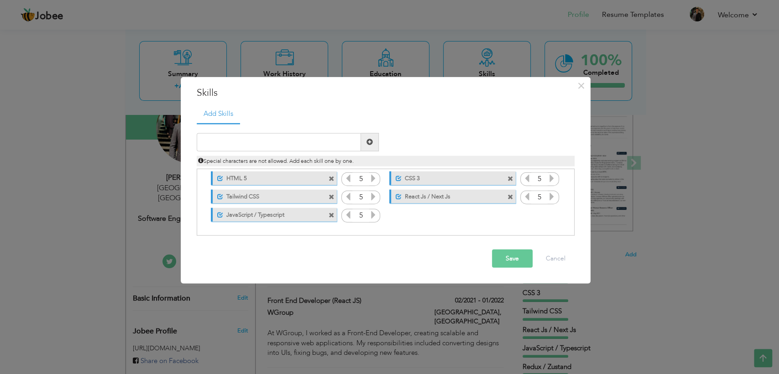
drag, startPoint x: 402, startPoint y: 198, endPoint x: 372, endPoint y: 204, distance: 30.4
click at [372, 204] on div "Click on , to mark skill as primary. Unmark as primary skill. HTML 5 5 CSS 3 5 …" at bounding box center [386, 196] width 368 height 55
click at [333, 215] on span at bounding box center [332, 216] width 6 height 6
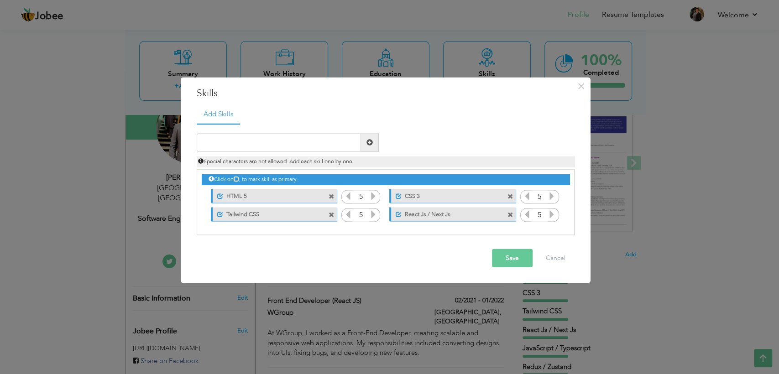
click at [511, 215] on span at bounding box center [511, 215] width 6 height 6
click at [303, 213] on label "Tailwind CSS" at bounding box center [268, 213] width 91 height 11
click at [282, 216] on label "Tailwind CSS" at bounding box center [267, 213] width 92 height 11
click at [330, 215] on span at bounding box center [332, 215] width 6 height 6
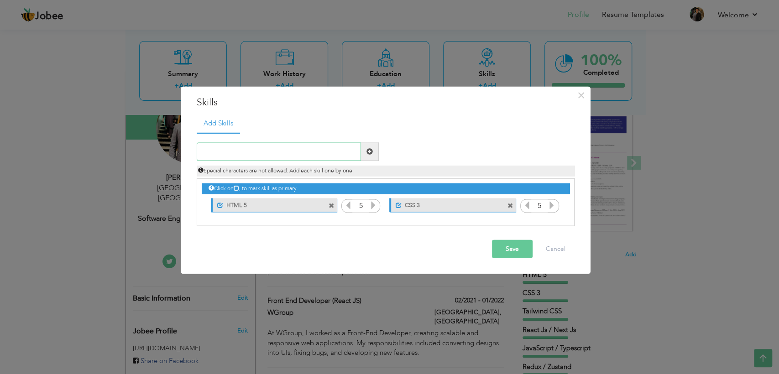
click at [272, 156] on input "text" at bounding box center [279, 151] width 164 height 18
paste input "Tailwind CSS / Styled Components"
click at [369, 152] on span at bounding box center [369, 151] width 6 height 6
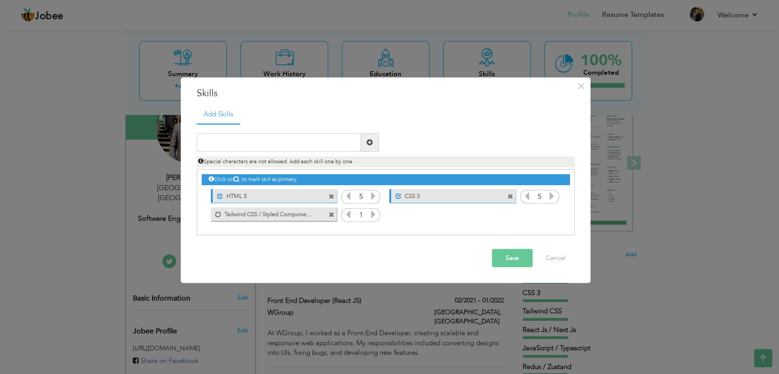
click at [283, 216] on label "Tailwind CSS / Styled Components" at bounding box center [267, 213] width 92 height 11
click at [325, 144] on input "text" at bounding box center [279, 142] width 164 height 18
paste input "JavaScript / Typescript"
click at [371, 143] on span at bounding box center [369, 142] width 6 height 6
click at [330, 216] on span at bounding box center [332, 215] width 6 height 6
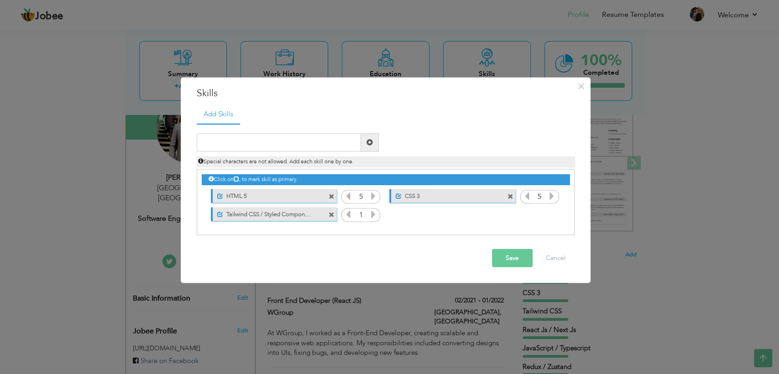
click at [330, 216] on span at bounding box center [332, 215] width 6 height 6
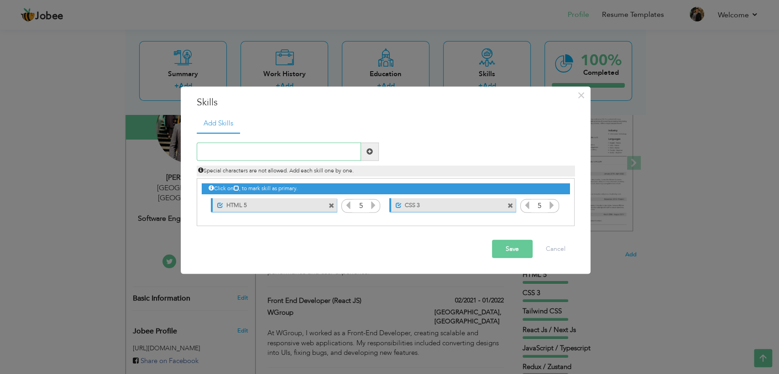
click at [298, 151] on input "text" at bounding box center [279, 151] width 164 height 18
paste input "Tailwind CSS"
click at [376, 152] on span at bounding box center [370, 151] width 18 height 18
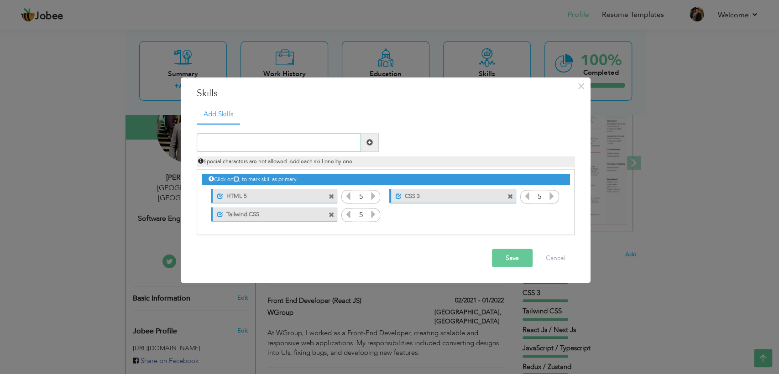
click at [282, 147] on input "text" at bounding box center [279, 142] width 164 height 18
paste input "JavaScript"
click at [371, 143] on span at bounding box center [369, 142] width 6 height 6
click at [408, 216] on label "JavaScript" at bounding box center [446, 213] width 92 height 11
click at [325, 147] on input "text" at bounding box center [279, 142] width 164 height 18
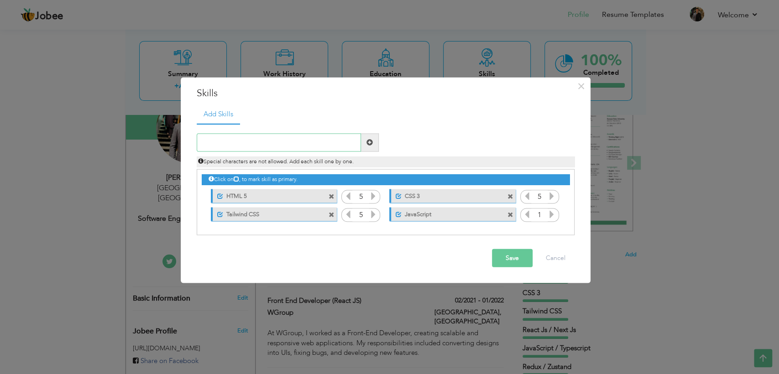
paste input "React Js / Next Js"
click at [365, 140] on span at bounding box center [370, 142] width 18 height 18
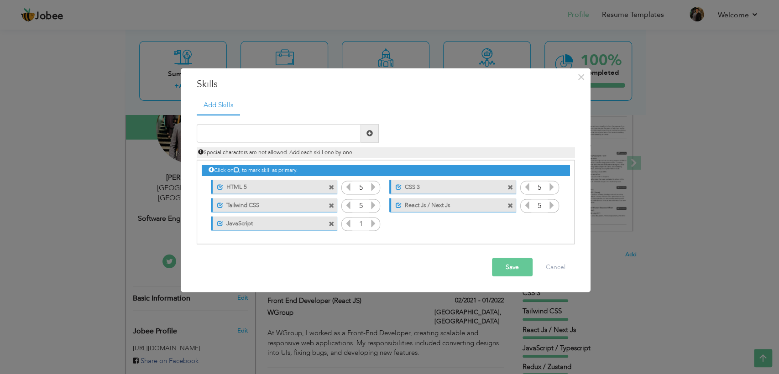
click at [332, 223] on span at bounding box center [332, 224] width 6 height 6
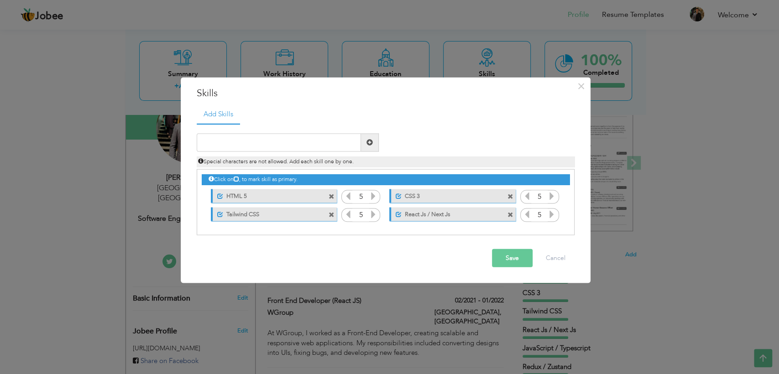
click at [511, 214] on span at bounding box center [511, 215] width 6 height 6
click at [319, 146] on input "text" at bounding box center [279, 142] width 164 height 18
paste input "JavaScript / Typescript"
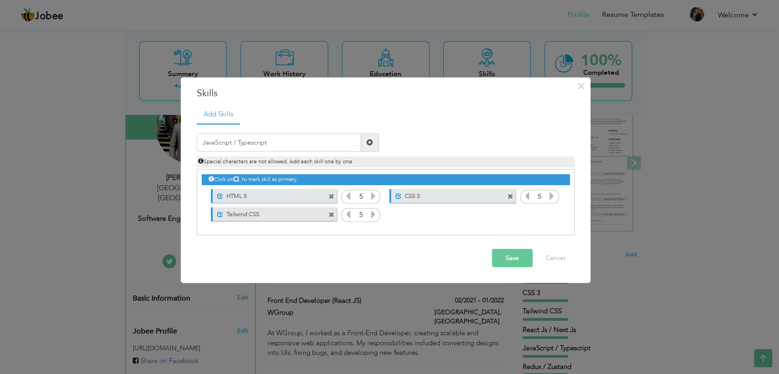
click at [369, 141] on span at bounding box center [369, 142] width 6 height 6
click at [294, 143] on input "text" at bounding box center [279, 142] width 164 height 18
paste input "React Js / Next Js"
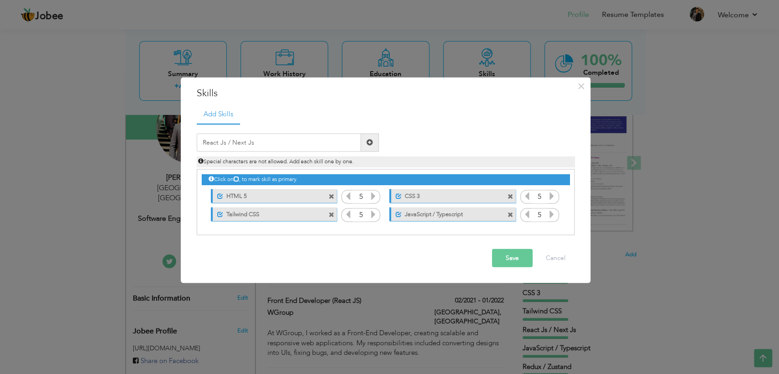
click at [369, 139] on span at bounding box center [369, 142] width 6 height 6
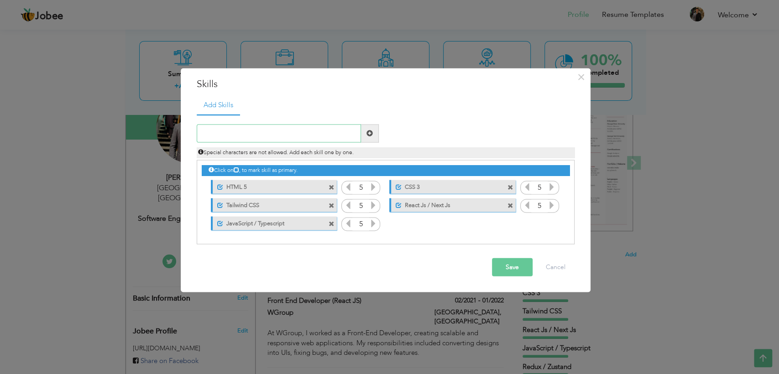
click at [283, 140] on input "text" at bounding box center [279, 133] width 164 height 18
paste input "Redux / Zustand"
click at [371, 131] on span at bounding box center [369, 133] width 6 height 6
click at [298, 135] on input "text" at bounding box center [279, 133] width 164 height 18
paste input "Redux-Thunk / Redux-Toolkit"
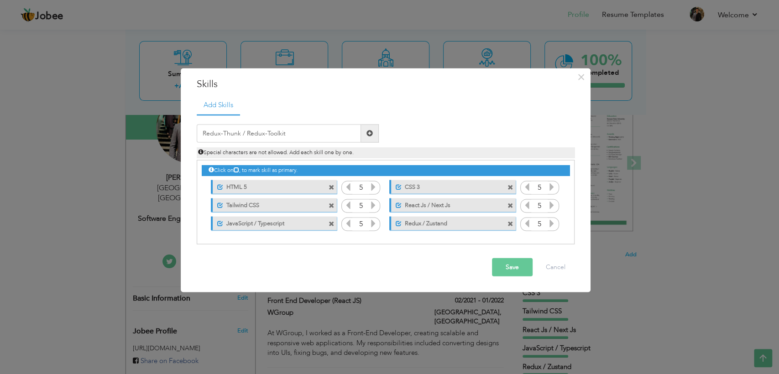
click at [367, 131] on span at bounding box center [369, 133] width 6 height 6
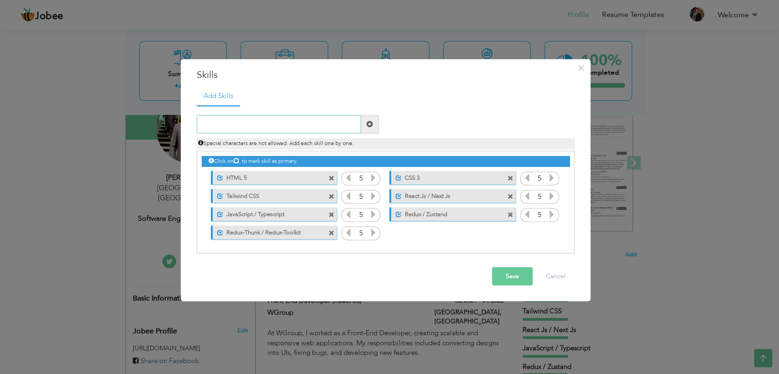
click at [315, 130] on input "text" at bounding box center [279, 124] width 164 height 18
paste input "React-Query"
click at [373, 123] on span at bounding box center [370, 124] width 18 height 18
click at [277, 129] on input "text" at bounding box center [279, 124] width 164 height 18
paste input "Framer Motion"
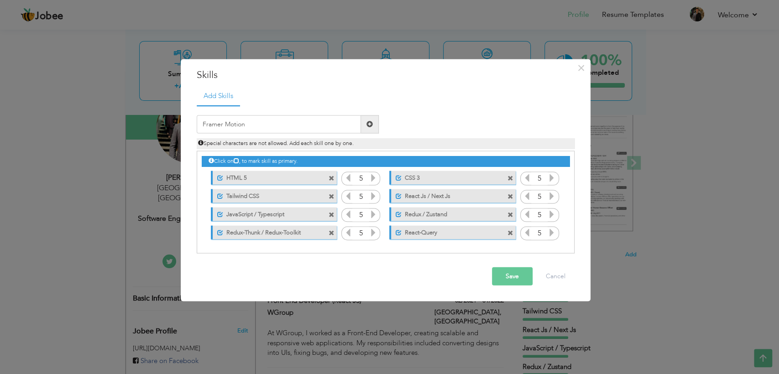
click at [373, 126] on span at bounding box center [370, 124] width 18 height 18
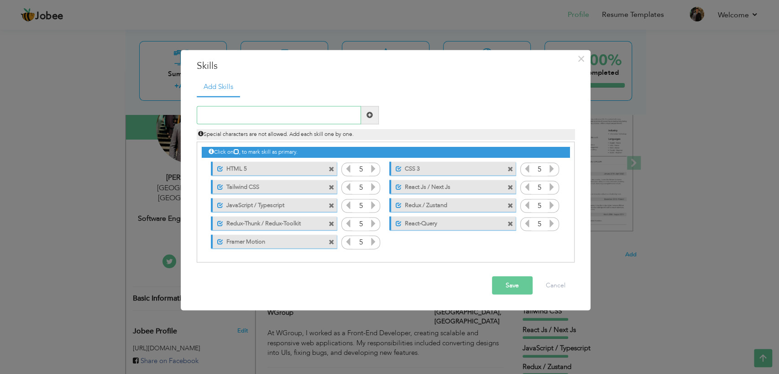
click at [297, 119] on input "text" at bounding box center [279, 115] width 164 height 18
paste input "React Hook Form / Yup / Zod"
click at [372, 115] on span at bounding box center [369, 115] width 6 height 6
click at [269, 111] on input "text" at bounding box center [279, 115] width 164 height 18
paste input "GIT HUB"
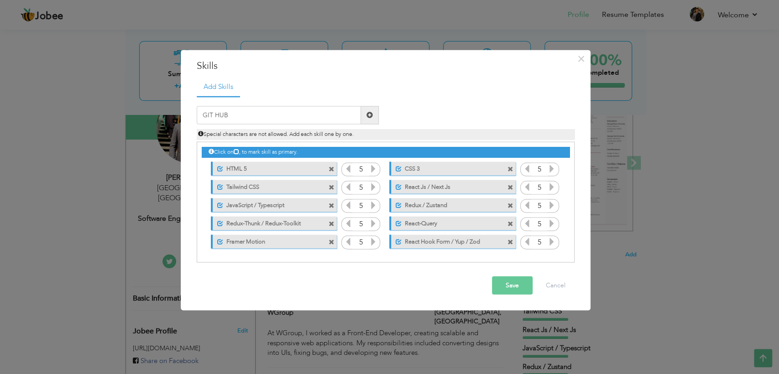
click at [372, 118] on span at bounding box center [369, 115] width 6 height 6
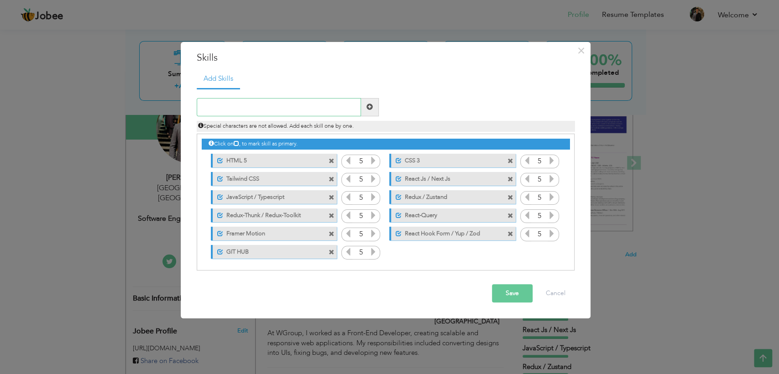
click at [252, 109] on input "text" at bounding box center [279, 107] width 164 height 18
paste input "JIRA (Task Management)"
click at [370, 109] on span at bounding box center [369, 107] width 6 height 6
click at [260, 110] on input "text" at bounding box center [279, 107] width 164 height 18
paste input "Shad CN UI"
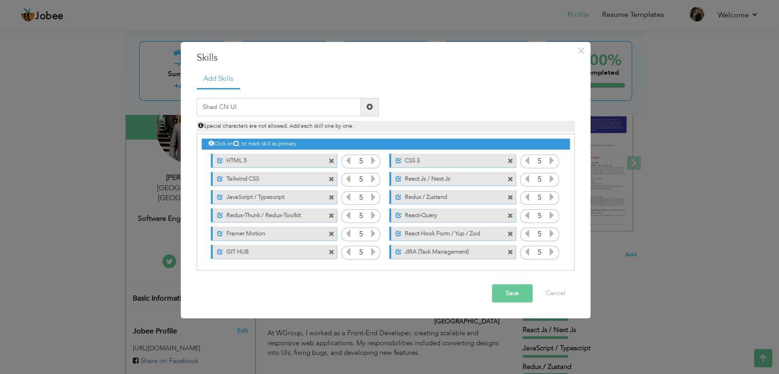
click at [372, 107] on span at bounding box center [369, 107] width 6 height 6
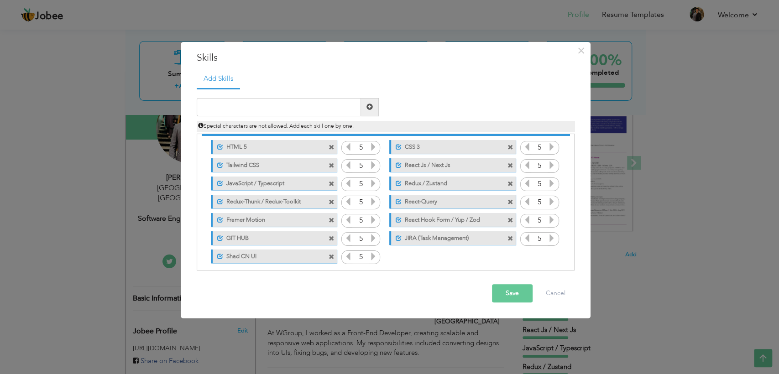
scroll to position [20, 0]
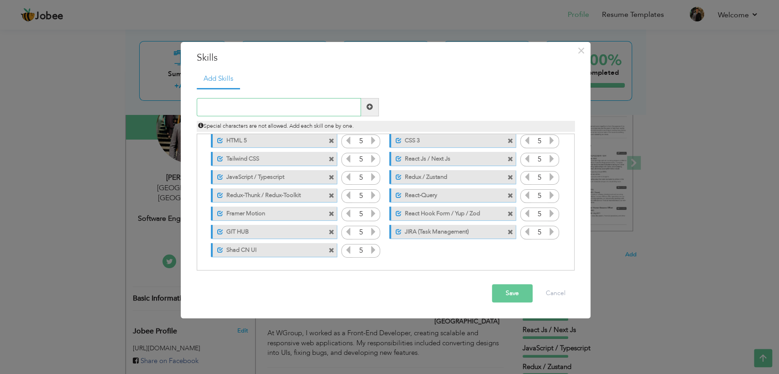
click at [261, 101] on input "text" at bounding box center [279, 107] width 164 height 18
paste input "Material UI / Ant Design / Next UI"
click at [372, 107] on span at bounding box center [369, 107] width 6 height 6
click at [264, 107] on input "text" at bounding box center [279, 107] width 164 height 18
paste input "AI Tools"
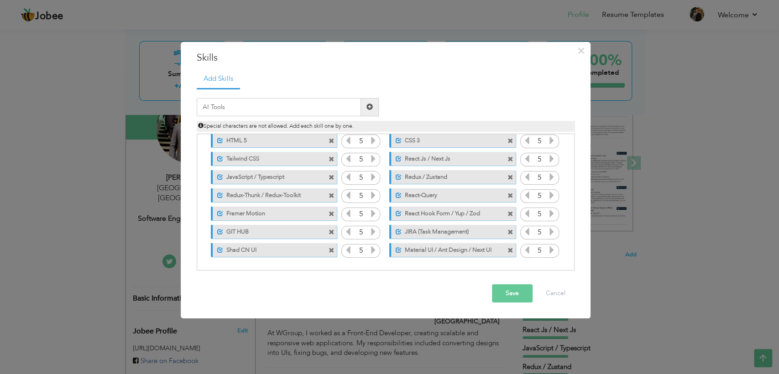
click at [372, 110] on span at bounding box center [370, 107] width 18 height 18
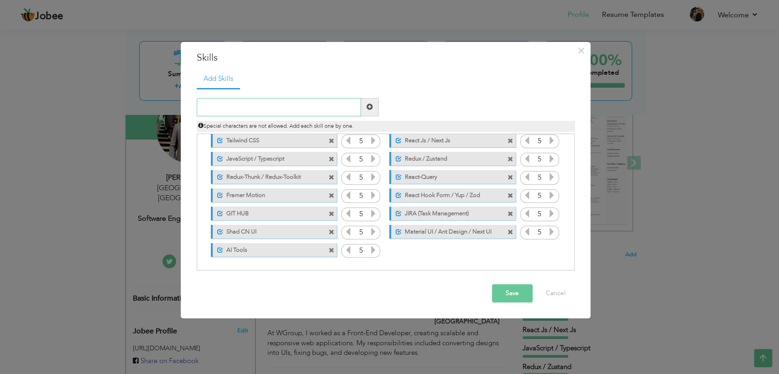
click at [259, 112] on input "text" at bounding box center [279, 107] width 164 height 18
paste input "Strong Communications"
click at [368, 105] on span at bounding box center [369, 107] width 6 height 6
click at [503, 292] on button "Save" at bounding box center [512, 293] width 41 height 18
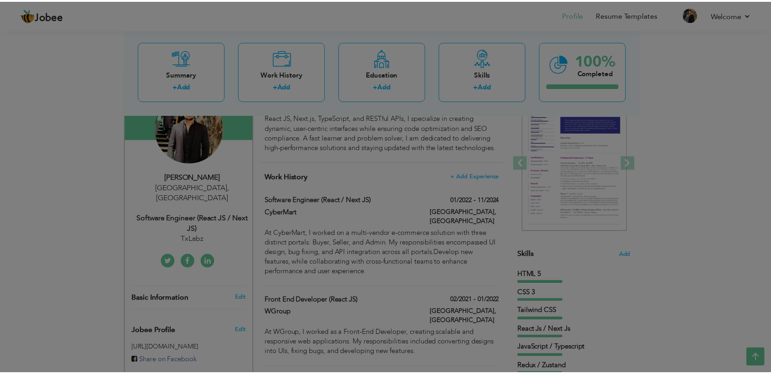
scroll to position [0, 0]
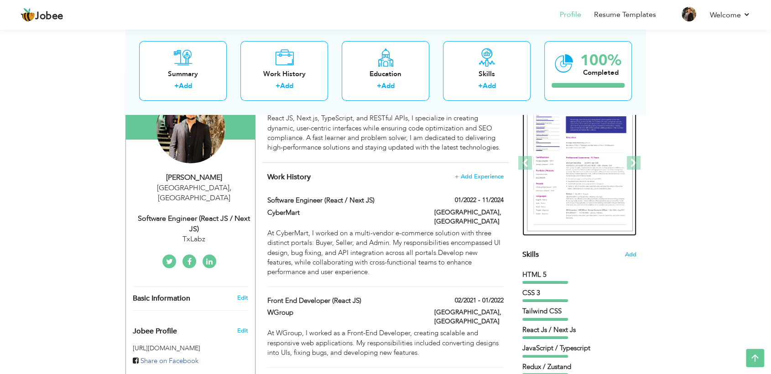
click at [583, 180] on img at bounding box center [580, 163] width 106 height 137
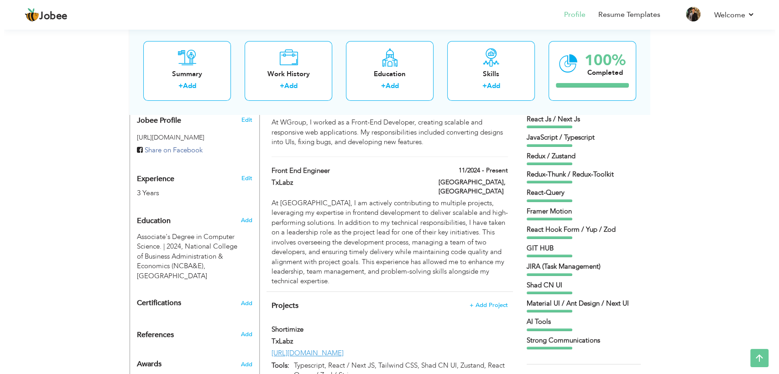
scroll to position [318, 0]
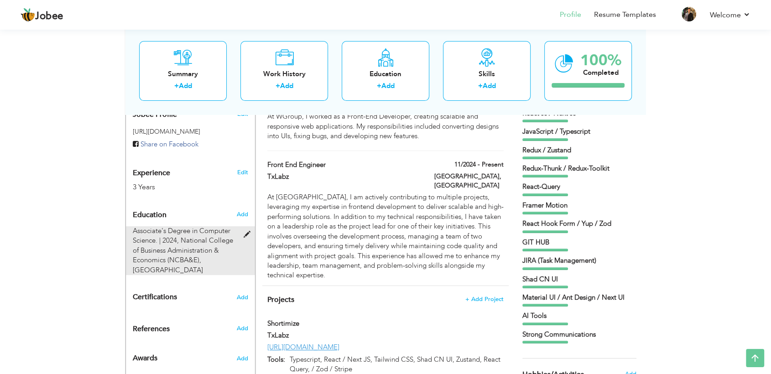
click at [245, 231] on span at bounding box center [249, 234] width 11 height 7
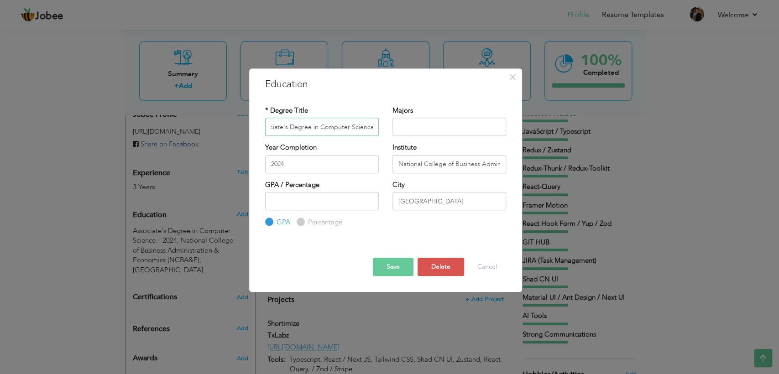
scroll to position [0, 0]
click at [335, 124] on input "Associate's Degree in Computer Science." at bounding box center [322, 127] width 114 height 18
paste input "Bachlor in Computer Science (2022)"
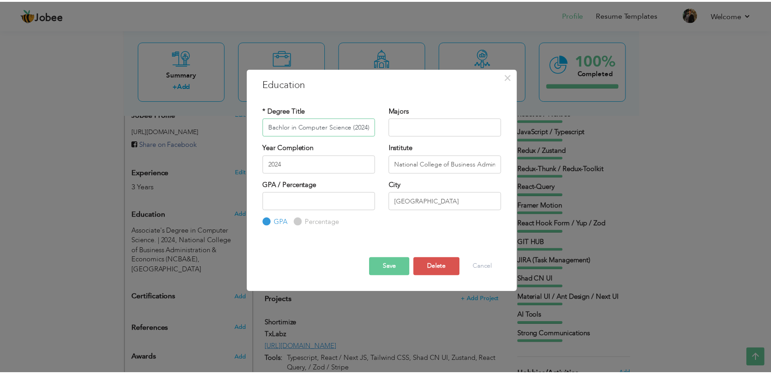
scroll to position [0, 93]
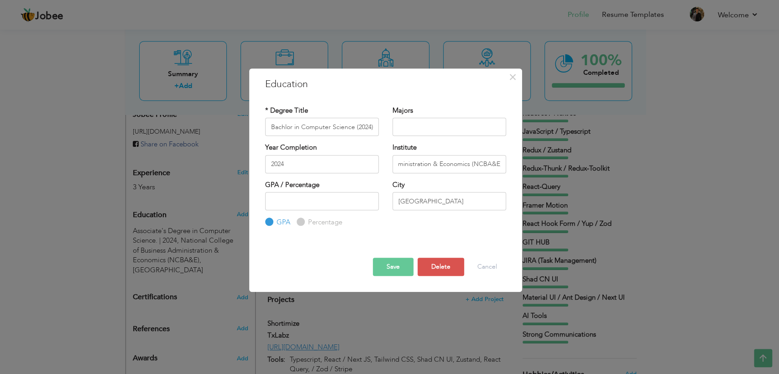
click at [394, 266] on button "Save" at bounding box center [393, 267] width 41 height 18
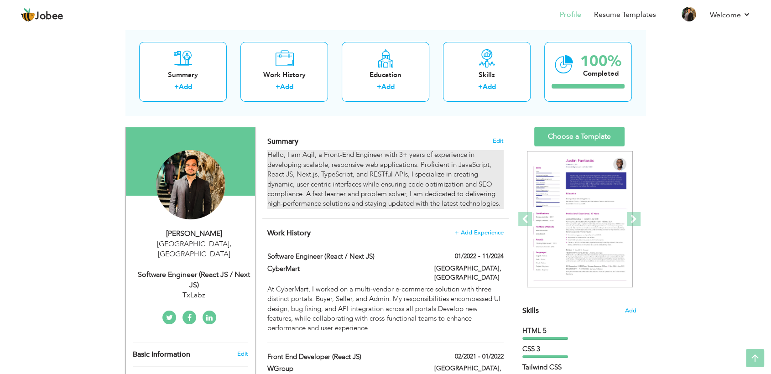
scroll to position [40, 0]
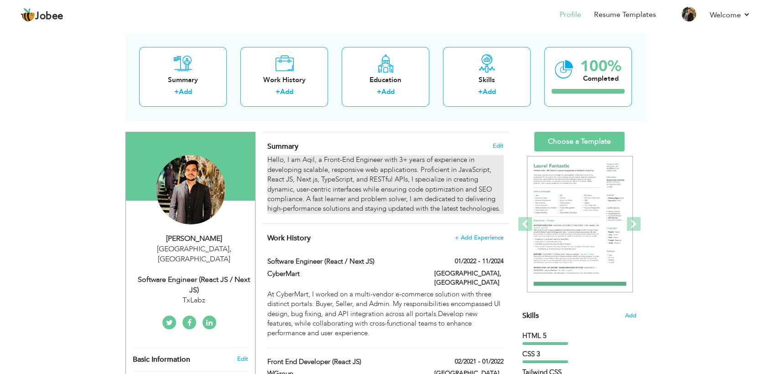
click at [365, 173] on div "Hello, I am Aqil, a Front-End Engineer with 3+ years of experience in developin…" at bounding box center [385, 184] width 236 height 59
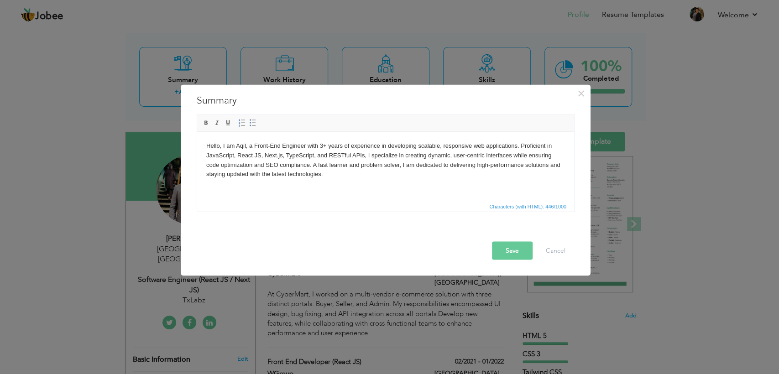
click at [326, 147] on body "Hello, I am Aqil, a Front-End Engineer with 3+ years of experience in developin…" at bounding box center [385, 160] width 359 height 38
click at [509, 247] on button "Save" at bounding box center [512, 251] width 41 height 18
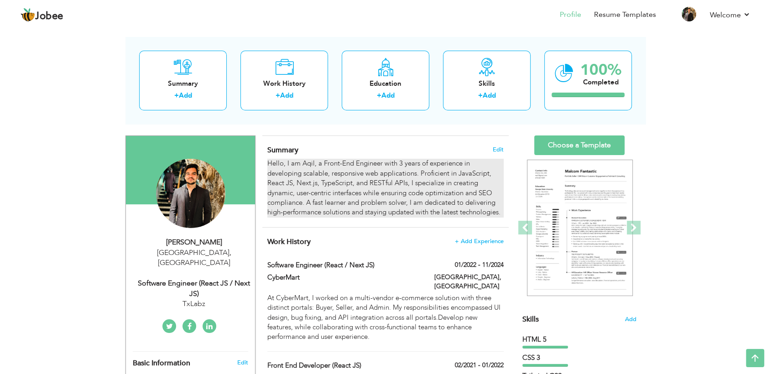
scroll to position [0, 0]
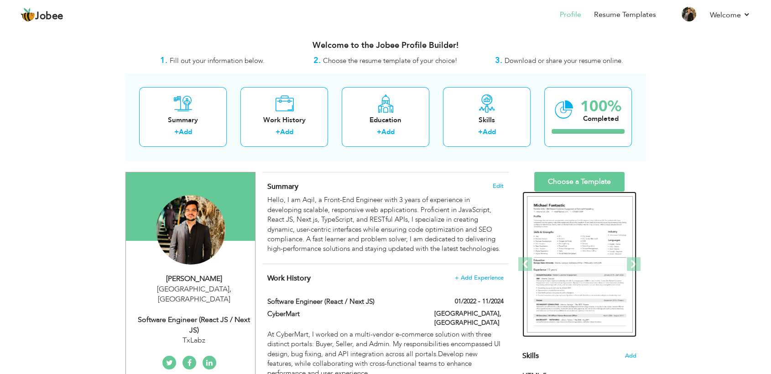
click at [559, 230] on img at bounding box center [580, 264] width 106 height 137
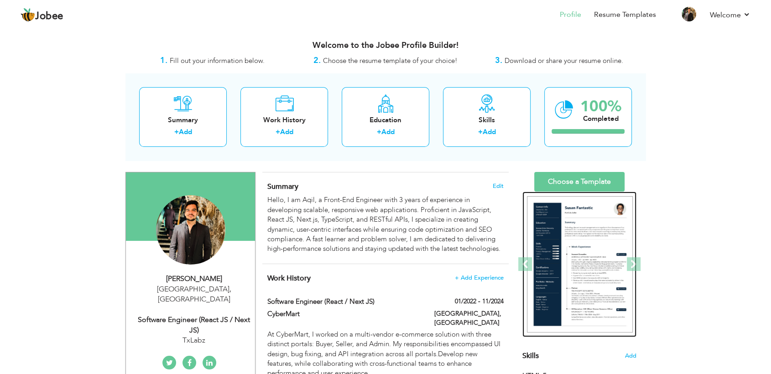
click at [572, 238] on img at bounding box center [580, 264] width 106 height 137
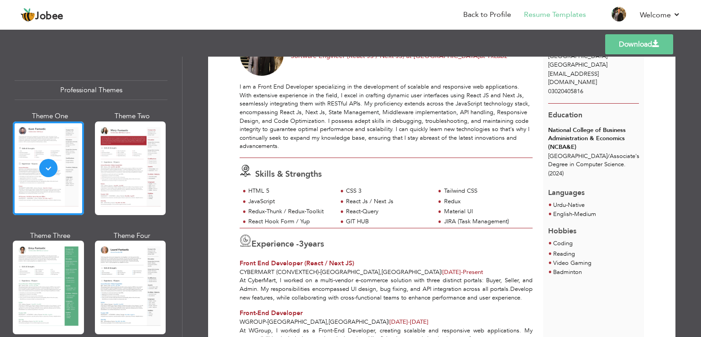
scroll to position [54, 0]
drag, startPoint x: 547, startPoint y: 122, endPoint x: 576, endPoint y: 136, distance: 32.7
click at [576, 136] on div "National College of Business Administration & Economics (NCBA&E)" at bounding box center [593, 139] width 91 height 26
copy div "National College of Business Administration & Economics (NCBA&E)"
click at [597, 156] on div "[GEOGRAPHIC_DATA] / Associate's Degree in Computer Science." at bounding box center [593, 160] width 91 height 17
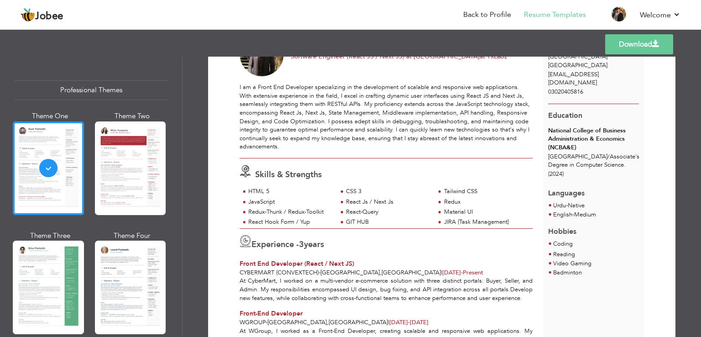
drag, startPoint x: 549, startPoint y: 149, endPoint x: 592, endPoint y: 165, distance: 45.6
click at [592, 165] on div "National College of Business Administration & Economics (NCBA&E) [GEOGRAPHIC_DA…" at bounding box center [593, 152] width 101 height 53
click at [592, 170] on div "(2024)" at bounding box center [593, 174] width 91 height 9
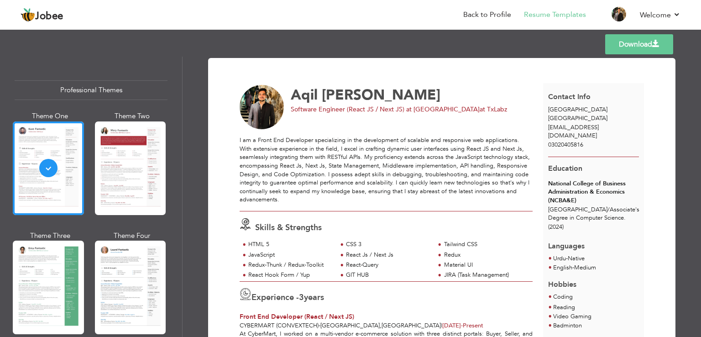
scroll to position [0, 0]
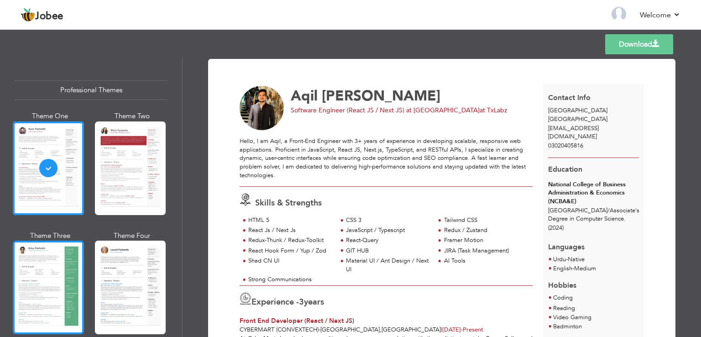
click at [64, 278] on div at bounding box center [48, 288] width 71 height 94
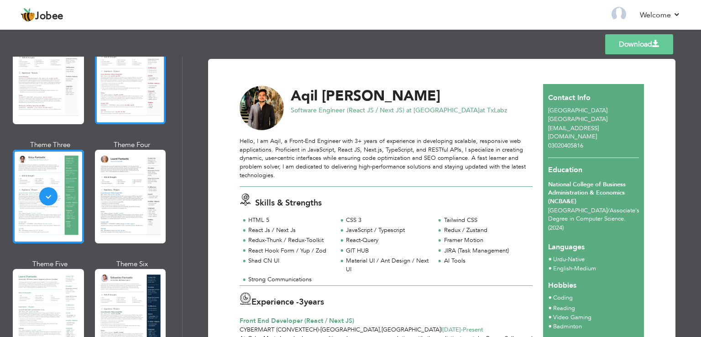
scroll to position [91, 0]
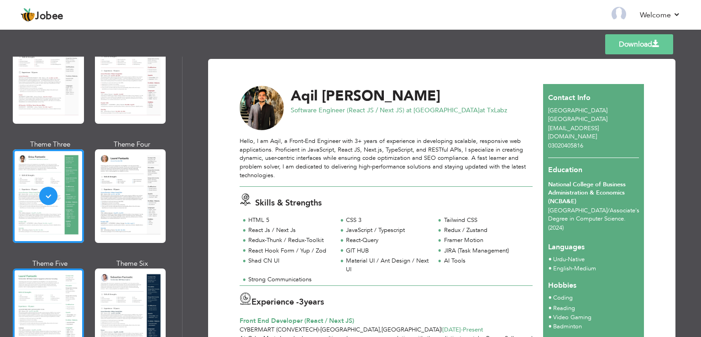
click at [59, 282] on div at bounding box center [48, 315] width 71 height 94
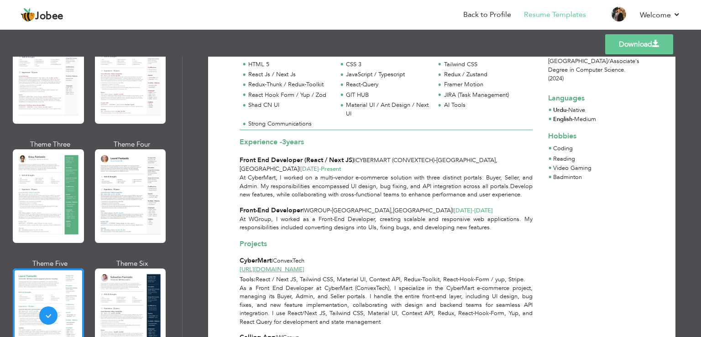
scroll to position [90, 0]
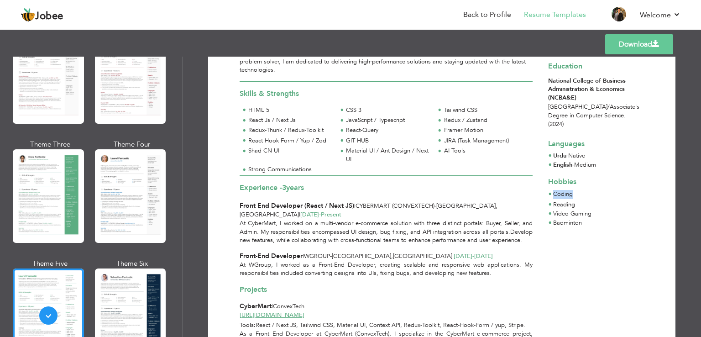
drag, startPoint x: 553, startPoint y: 186, endPoint x: 573, endPoint y: 195, distance: 21.5
click at [574, 188] on ul "Coding" at bounding box center [593, 184] width 91 height 29
drag, startPoint x: 573, startPoint y: 196, endPoint x: 551, endPoint y: 203, distance: 22.7
click at [553, 200] on li "Reading" at bounding box center [572, 204] width 38 height 9
drag, startPoint x: 551, startPoint y: 205, endPoint x: 586, endPoint y: 209, distance: 34.9
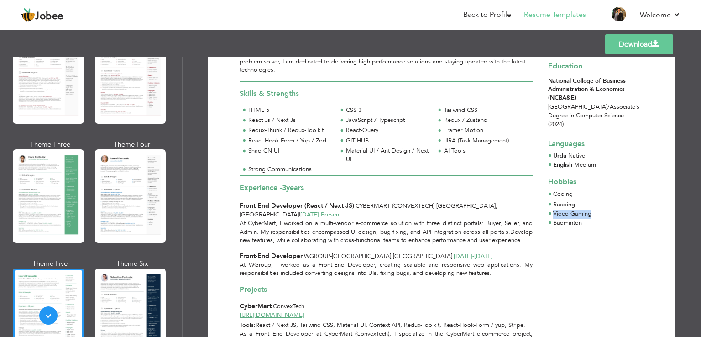
click at [596, 206] on ul "Reading Video Gaming Badminton" at bounding box center [593, 213] width 91 height 27
click at [580, 219] on li "Badminton" at bounding box center [572, 223] width 38 height 9
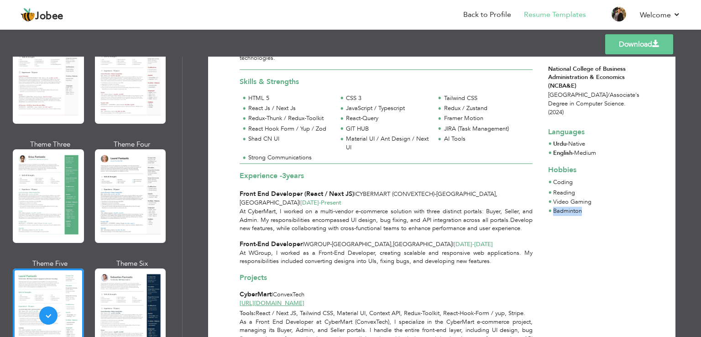
scroll to position [137, 0]
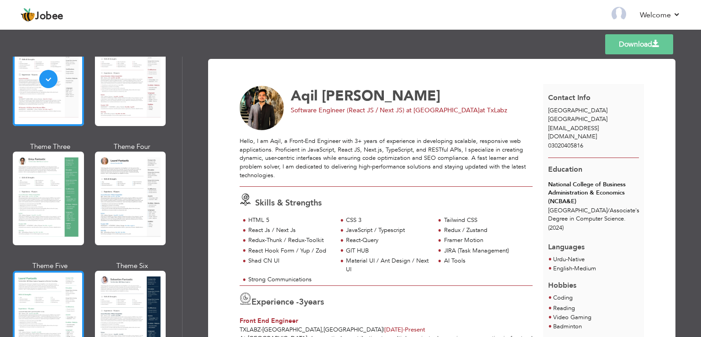
scroll to position [91, 0]
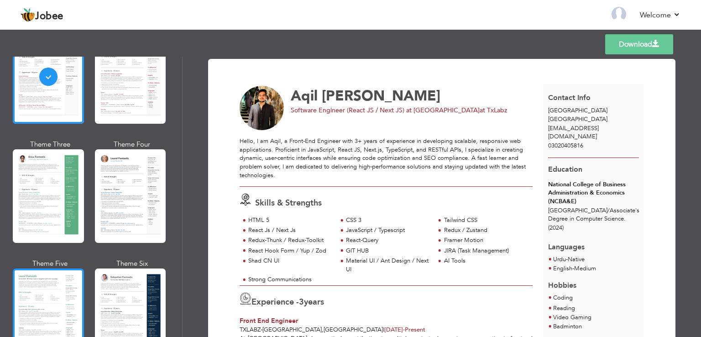
click at [64, 289] on div at bounding box center [48, 315] width 71 height 94
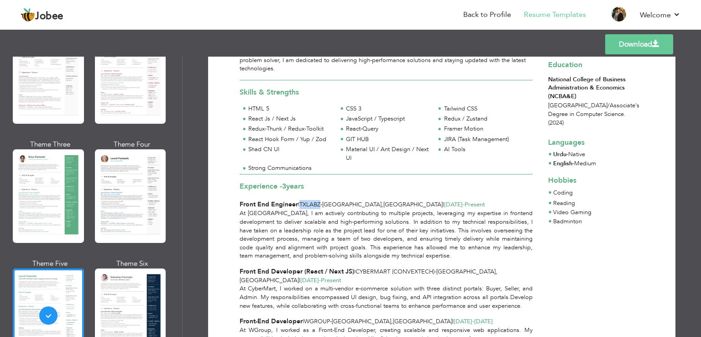
drag, startPoint x: 321, startPoint y: 205, endPoint x: 300, endPoint y: 204, distance: 21.0
click at [300, 204] on div "Front End Engineer | TxLabz - [GEOGRAPHIC_DATA] , [GEOGRAPHIC_DATA] | [DATE] - …" at bounding box center [386, 204] width 293 height 9
click at [354, 194] on div "Experience - 3 years Front End Engineer | TxLabz - Lahore , Pakistan | Nov 2024…" at bounding box center [387, 191] width 304 height 35
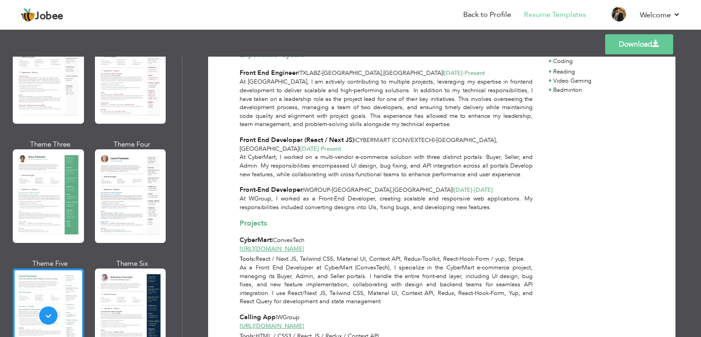
scroll to position [183, 0]
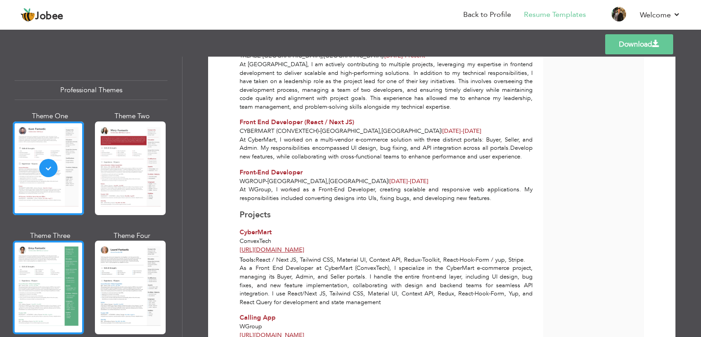
scroll to position [46, 0]
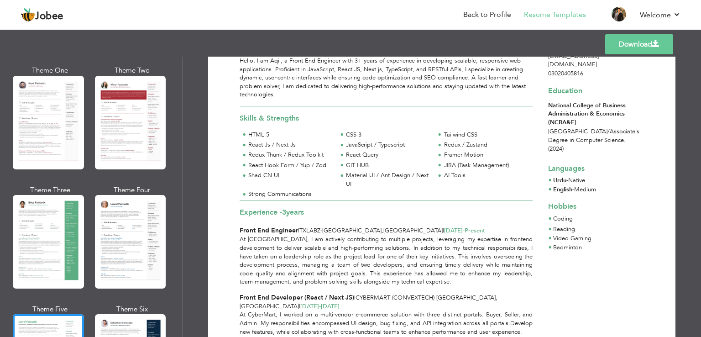
scroll to position [0, 0]
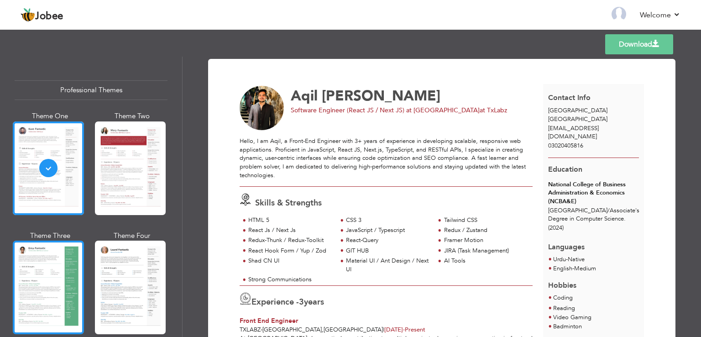
scroll to position [137, 0]
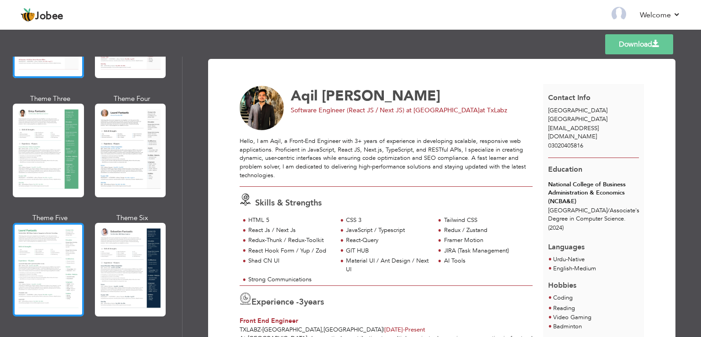
click at [44, 258] on div at bounding box center [48, 270] width 71 height 94
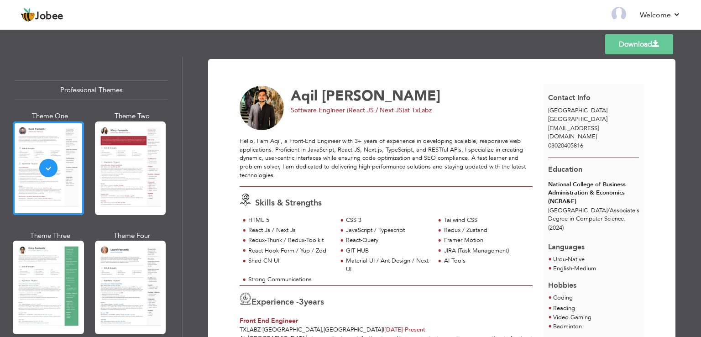
scroll to position [137, 0]
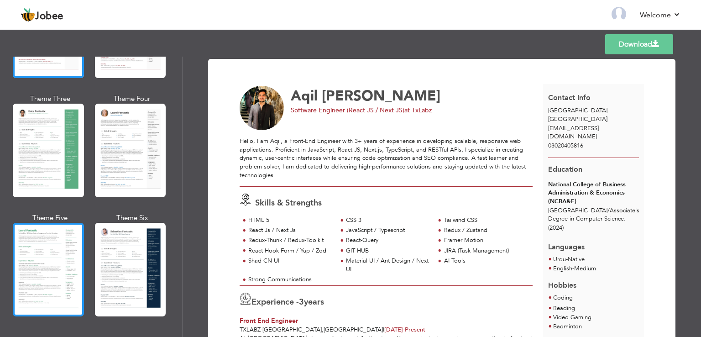
click at [60, 272] on div at bounding box center [48, 270] width 71 height 94
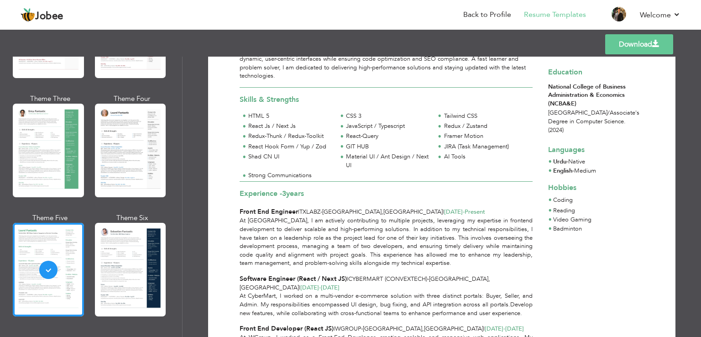
scroll to position [91, 0]
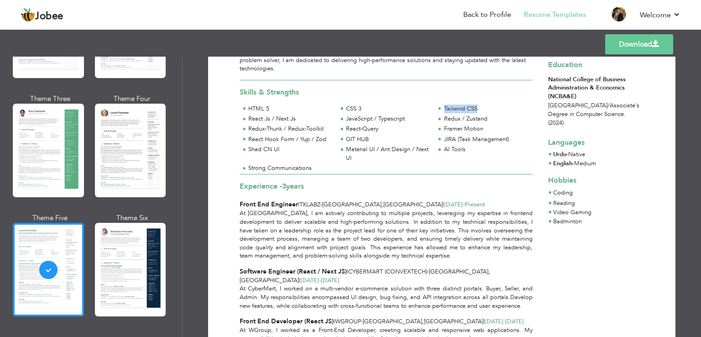
drag, startPoint x: 443, startPoint y: 106, endPoint x: 477, endPoint y: 107, distance: 34.7
click at [477, 107] on div "Tailwind CSS" at bounding box center [486, 109] width 84 height 9
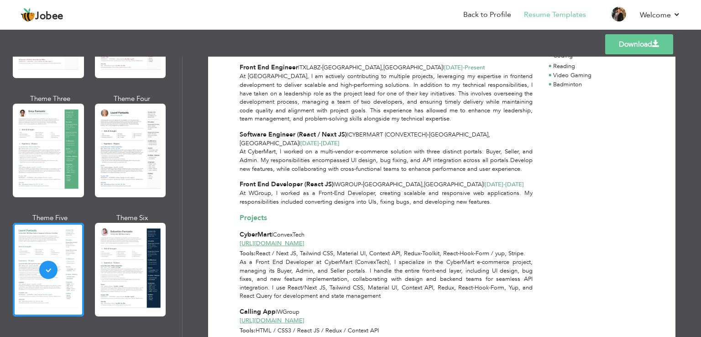
scroll to position [183, 0]
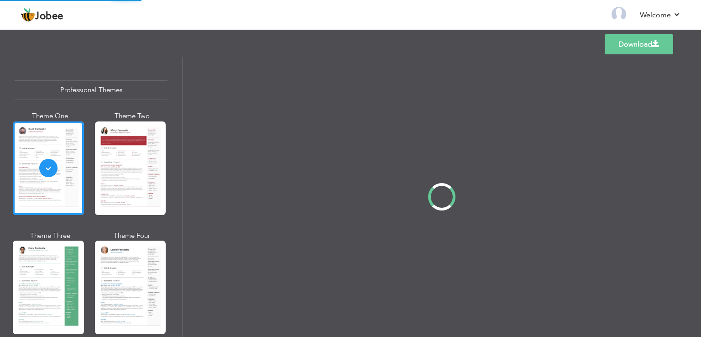
click at [57, 272] on div "Professional Themes Theme One Theme Two Theme Three Theme Four" at bounding box center [350, 197] width 701 height 280
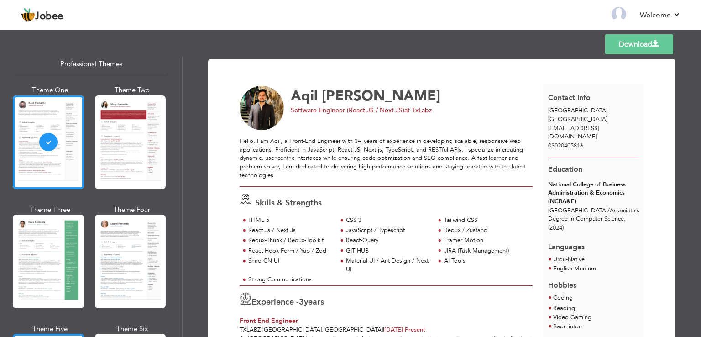
scroll to position [91, 0]
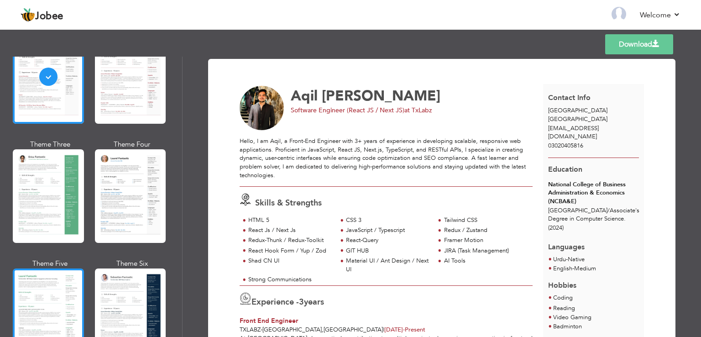
click at [51, 312] on div at bounding box center [48, 315] width 71 height 94
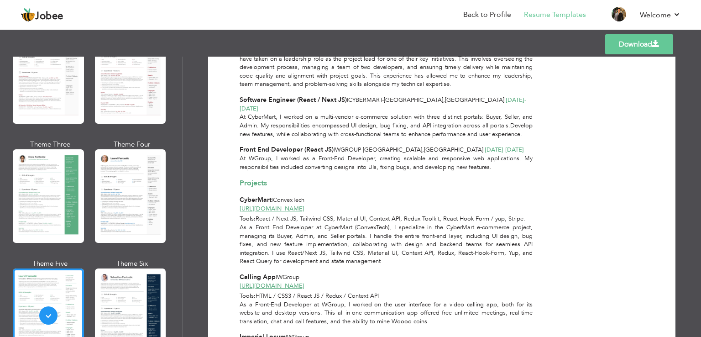
scroll to position [283, 0]
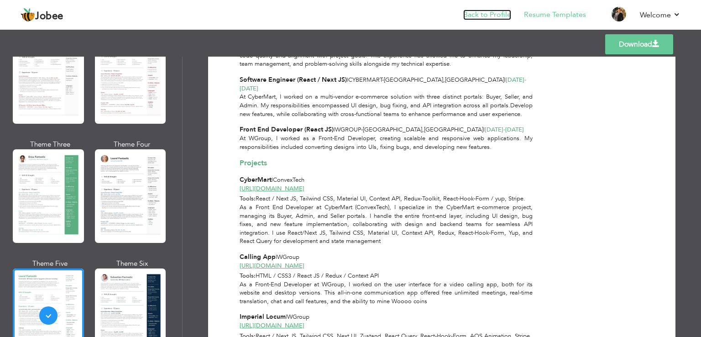
click at [492, 13] on link "Back to Profile" at bounding box center [487, 15] width 48 height 10
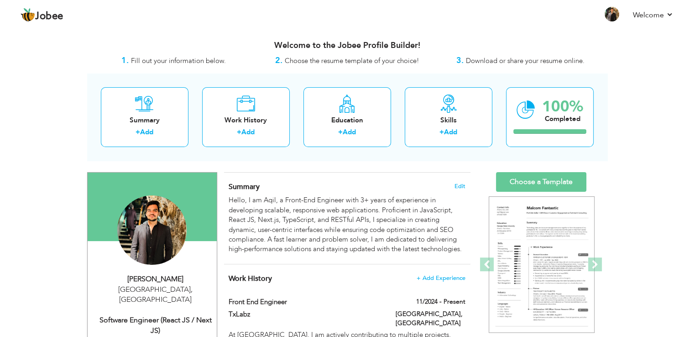
click at [397, 158] on div "Summary + Add Work History + Add Education + Add Skills + Add 100% Completed" at bounding box center [347, 116] width 520 height 87
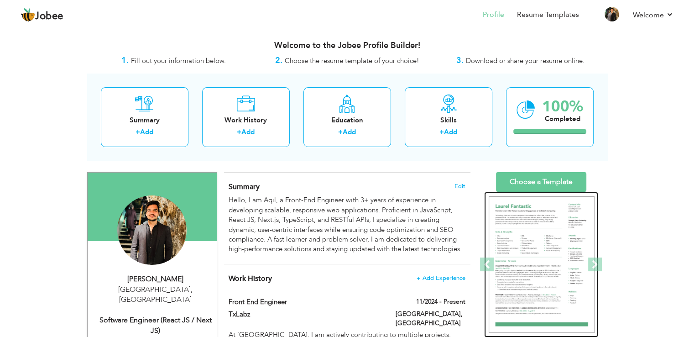
click at [544, 235] on img at bounding box center [542, 264] width 106 height 137
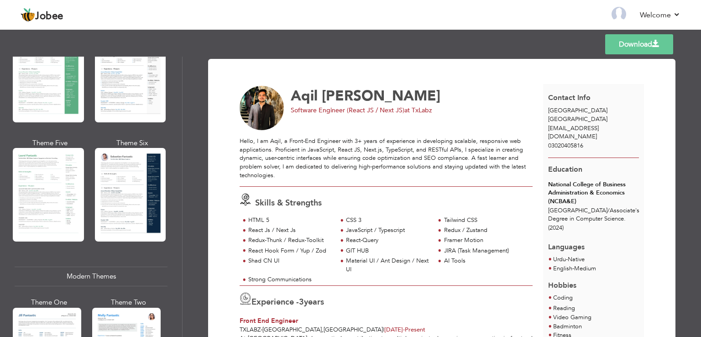
scroll to position [228, 0]
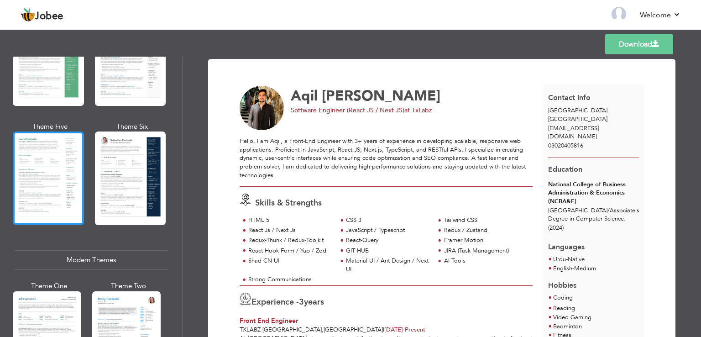
click at [52, 185] on div at bounding box center [48, 178] width 71 height 94
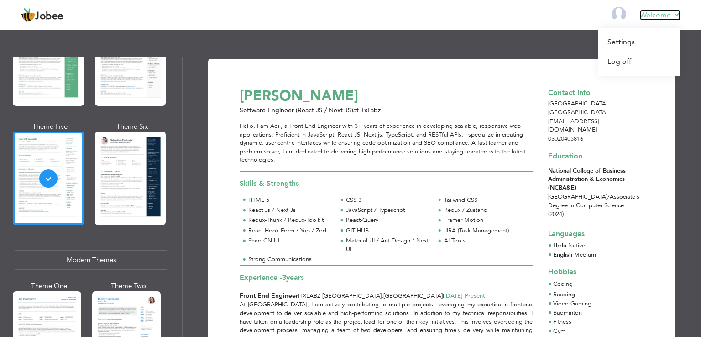
click at [675, 17] on link "Welcome" at bounding box center [660, 15] width 41 height 11
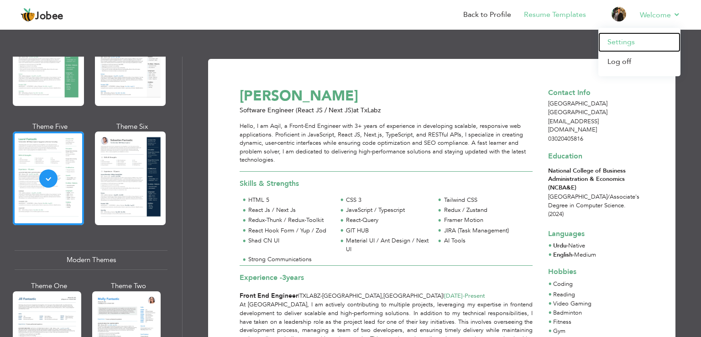
click at [634, 37] on link "Settings" at bounding box center [639, 42] width 82 height 20
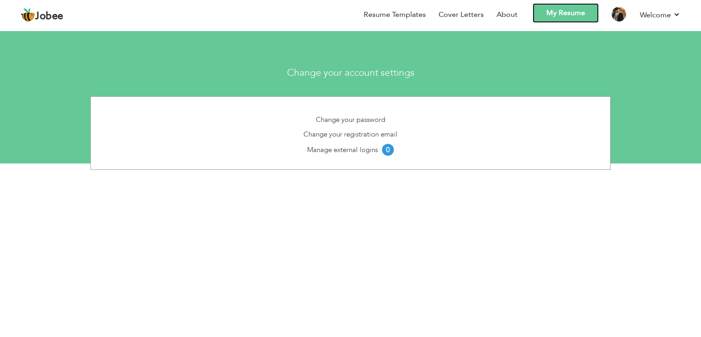
click at [548, 6] on link "My Resume" at bounding box center [566, 13] width 66 height 20
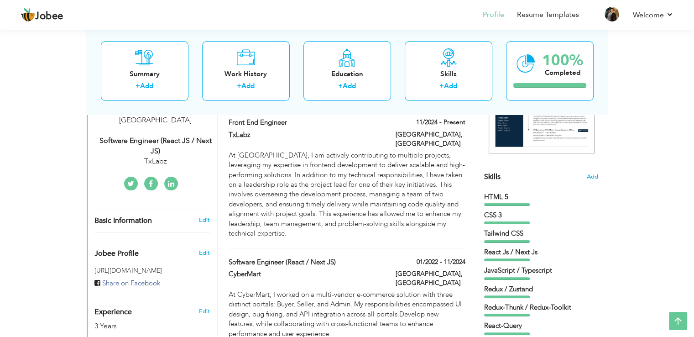
scroll to position [228, 0]
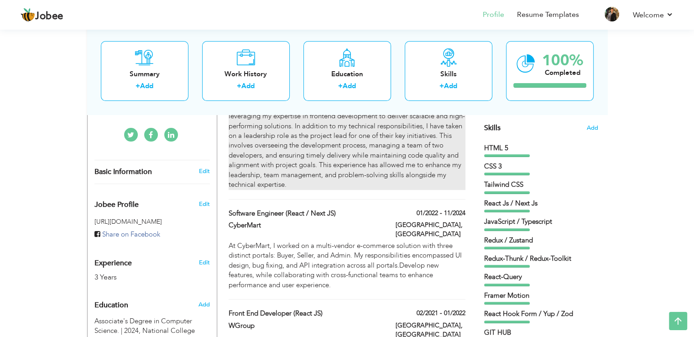
drag, startPoint x: 341, startPoint y: 212, endPoint x: 344, endPoint y: 157, distance: 54.8
click at [344, 157] on div "Work History + Add Experience Front End Engineer 11/2024 - Present Front End En…" at bounding box center [347, 205] width 246 height 339
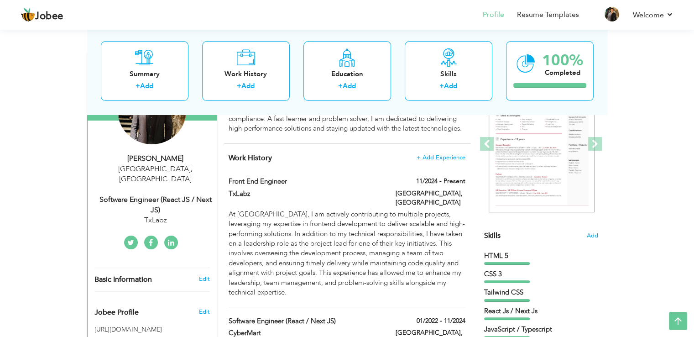
scroll to position [137, 0]
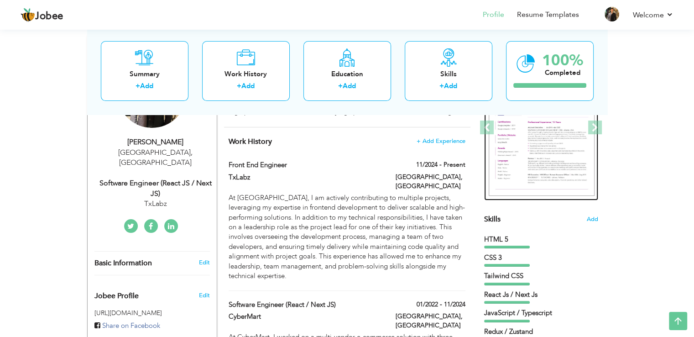
click at [556, 137] on img at bounding box center [542, 127] width 106 height 137
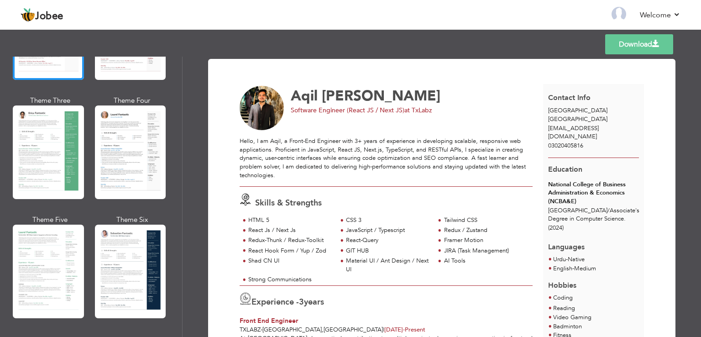
scroll to position [137, 0]
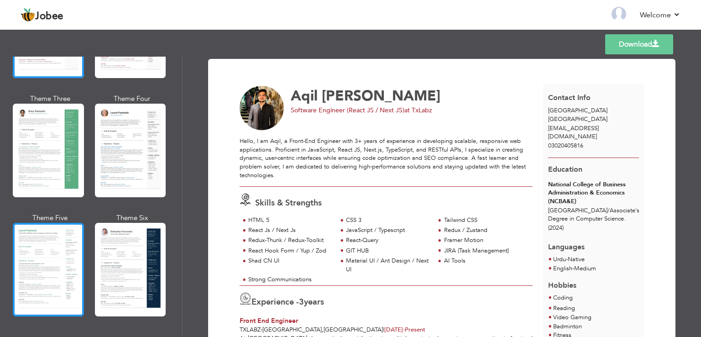
click at [70, 246] on div at bounding box center [48, 270] width 71 height 94
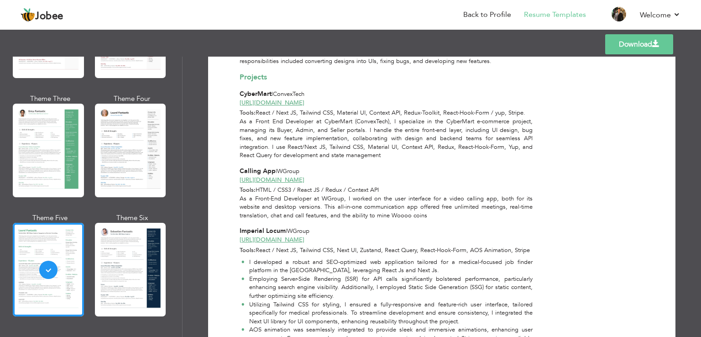
scroll to position [374, 0]
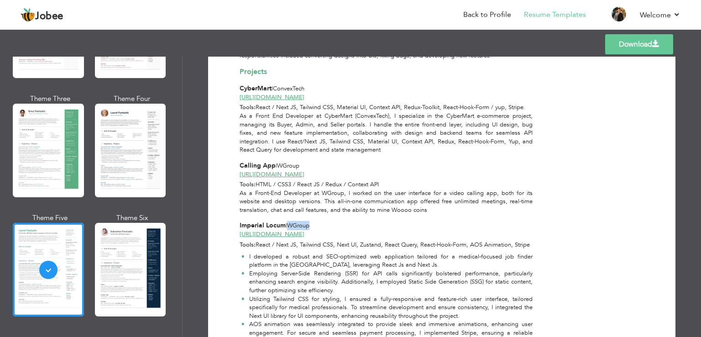
drag, startPoint x: 288, startPoint y: 215, endPoint x: 313, endPoint y: 217, distance: 24.7
click at [313, 221] on div "Imperial Locum | WGroup" at bounding box center [386, 225] width 293 height 9
click at [319, 221] on div "Imperial Locum | WGroup" at bounding box center [386, 225] width 293 height 9
drag, startPoint x: 239, startPoint y: 217, endPoint x: 283, endPoint y: 217, distance: 43.8
click at [283, 221] on span "Imperial Locum" at bounding box center [263, 225] width 46 height 9
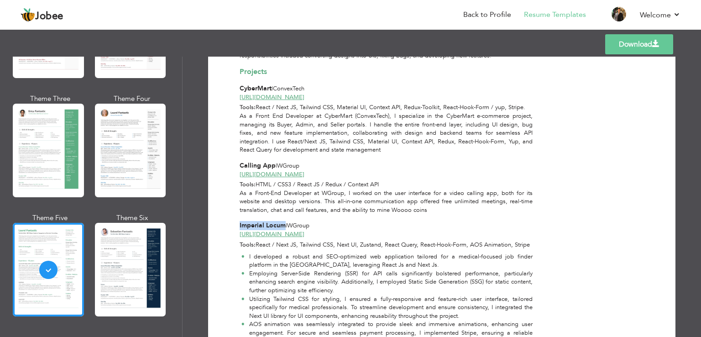
copy span "Imperial Locum"
drag, startPoint x: 287, startPoint y: 218, endPoint x: 336, endPoint y: 219, distance: 48.8
click at [336, 221] on div "Imperial Locum | WGroup" at bounding box center [386, 225] width 293 height 9
copy div "WGroup"
drag, startPoint x: 316, startPoint y: 225, endPoint x: 351, endPoint y: 2, distance: 225.9
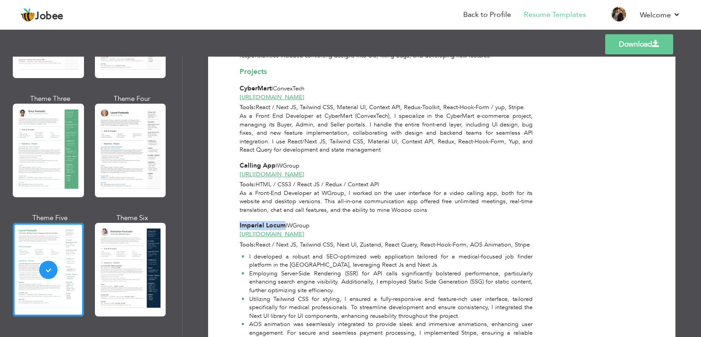
click at [236, 230] on div "[URL][DOMAIN_NAME]" at bounding box center [387, 234] width 304 height 9
copy link "[URL][DOMAIN_NAME]"
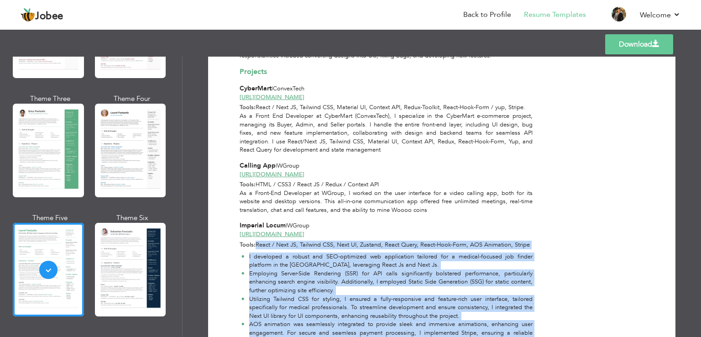
drag, startPoint x: 254, startPoint y: 236, endPoint x: 548, endPoint y: 238, distance: 294.4
click at [548, 238] on div "Aqil Arif Software Engineer (React JS / Next JS) at TxLabz Hello, I am Aqil, a …" at bounding box center [442, 97] width 405 height 774
click at [548, 238] on div "Contact Info Lahore Pakistan aaqil2080@gmail.com 03020405816 Education National…" at bounding box center [593, 97] width 101 height 774
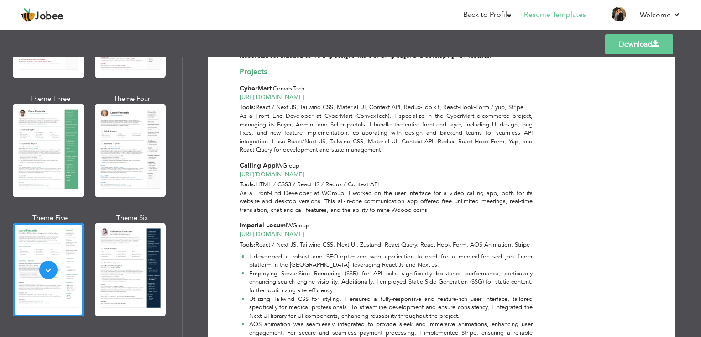
click at [534, 241] on div "Tools: React / Next JS, Tailwind CSS, Next UI, Zustand, React Query, React-Hook…" at bounding box center [387, 245] width 304 height 9
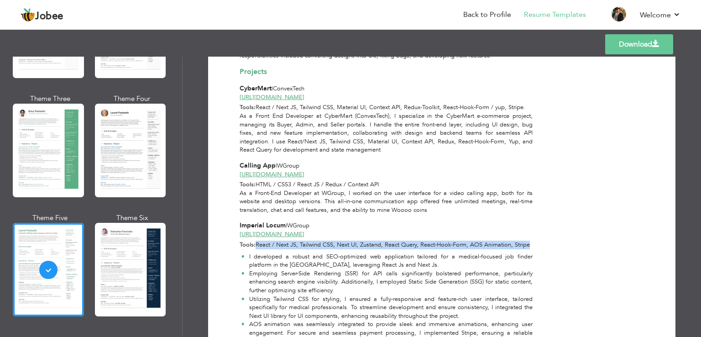
drag, startPoint x: 532, startPoint y: 236, endPoint x: 256, endPoint y: 236, distance: 276.1
click at [256, 241] on div "Tools: React / Next JS, Tailwind CSS, Next UI, Zustand, React Query, React-Hook…" at bounding box center [387, 245] width 304 height 9
copy span "React / Next JS, Tailwind CSS, Next UI, Zustand, React Query, React-Hook-Form, …"
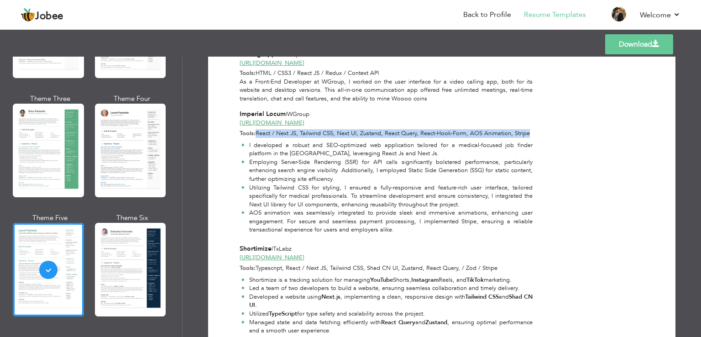
scroll to position [511, 0]
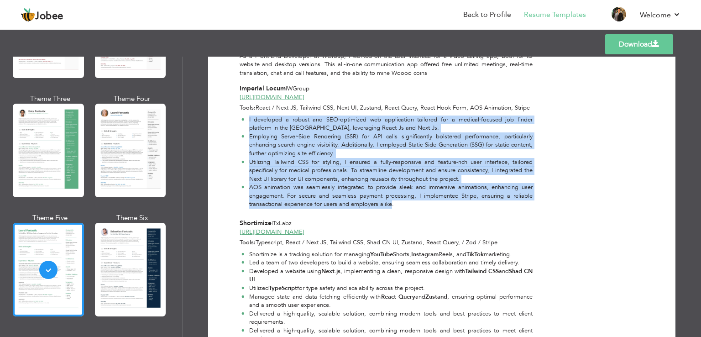
drag, startPoint x: 246, startPoint y: 110, endPoint x: 391, endPoint y: 196, distance: 167.8
click at [391, 196] on ul "I developed a robust and SEO-optimized web application tailored for a medical-f…" at bounding box center [386, 161] width 293 height 93
copy ul "I developed a robust and SEO-optimized web application tailored for a medical-f…"
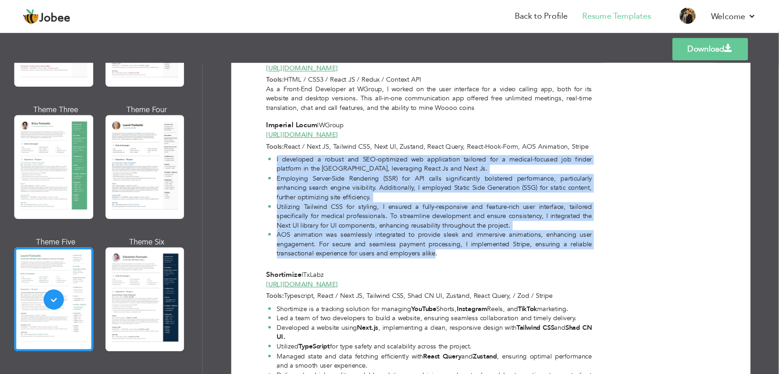
scroll to position [466, 0]
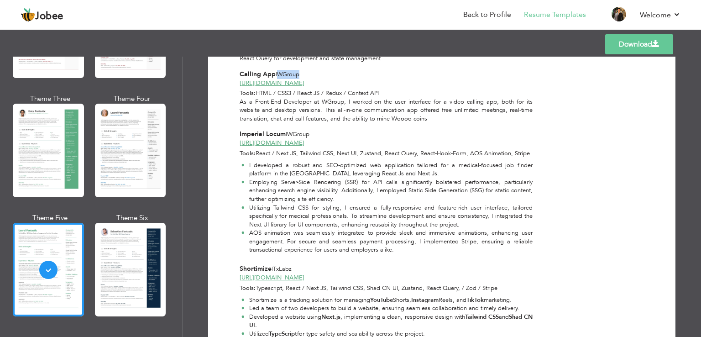
drag, startPoint x: 279, startPoint y: 66, endPoint x: 309, endPoint y: 66, distance: 29.7
click at [309, 70] on div "Calling App | WGroup" at bounding box center [386, 74] width 293 height 9
drag, startPoint x: 272, startPoint y: 66, endPoint x: 236, endPoint y: 66, distance: 37.0
click at [236, 70] on div "Calling App | WGroup" at bounding box center [387, 74] width 304 height 9
copy span "Calling App"
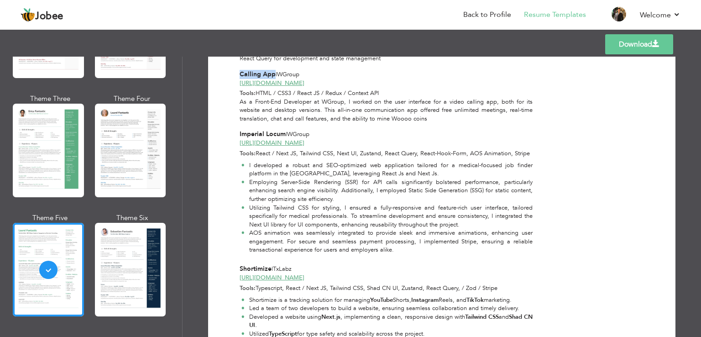
drag, startPoint x: 277, startPoint y: 66, endPoint x: 304, endPoint y: 66, distance: 26.9
click at [304, 70] on div "Calling App | WGroup" at bounding box center [386, 74] width 293 height 9
copy div "WGroup"
drag, startPoint x: 289, startPoint y: 75, endPoint x: 237, endPoint y: 77, distance: 51.6
click at [237, 79] on div "[URL][DOMAIN_NAME]" at bounding box center [387, 83] width 304 height 9
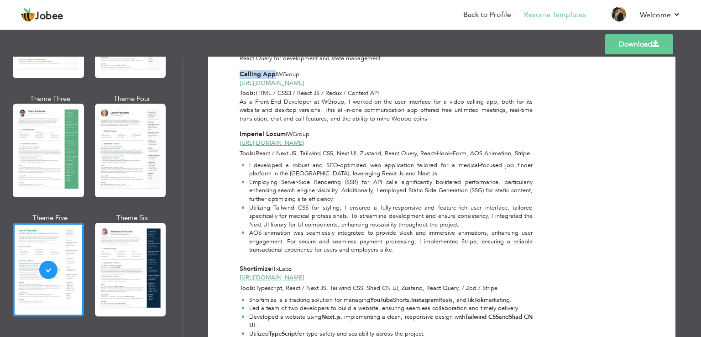
copy link "[URL][DOMAIN_NAME]"
drag, startPoint x: 256, startPoint y: 84, endPoint x: 422, endPoint y: 84, distance: 166.1
click at [422, 89] on div "Tools: HTML / CSS3 / React JS / Redux / Context API" at bounding box center [387, 93] width 304 height 9
copy span "HTML / CSS3 / React JS / Redux / Context API"
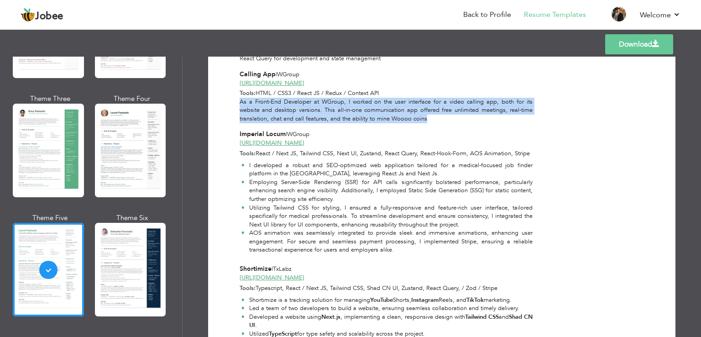
drag, startPoint x: 239, startPoint y: 94, endPoint x: 460, endPoint y: 108, distance: 221.3
click at [460, 108] on div "As a Front-End Developer at WGroup, I worked on the user interface for a video …" at bounding box center [387, 111] width 304 height 26
copy div "As a Front-End Developer at WGroup, I worked on the user interface for a video …"
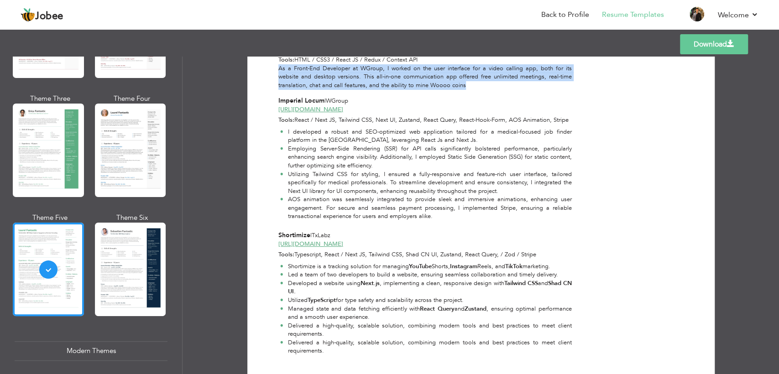
scroll to position [519, 0]
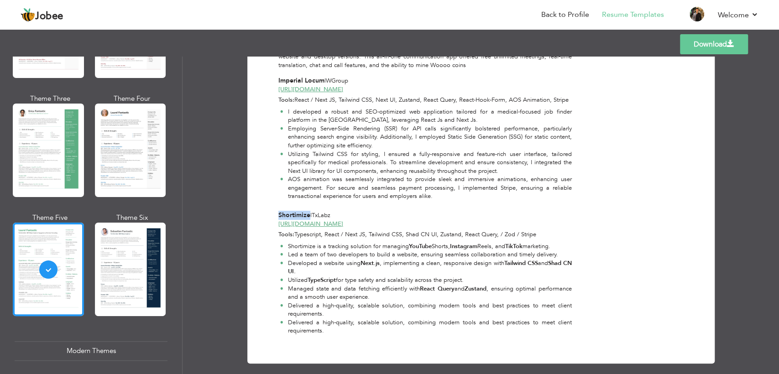
drag, startPoint x: 275, startPoint y: 207, endPoint x: 309, endPoint y: 206, distance: 33.8
click at [309, 211] on div "Shortimize | TxLabz" at bounding box center [425, 215] width 304 height 9
drag, startPoint x: 314, startPoint y: 204, endPoint x: 341, endPoint y: 204, distance: 27.8
click at [341, 211] on div "Shortimize | TxLabz" at bounding box center [424, 215] width 293 height 9
drag, startPoint x: 358, startPoint y: 216, endPoint x: 276, endPoint y: 218, distance: 82.2
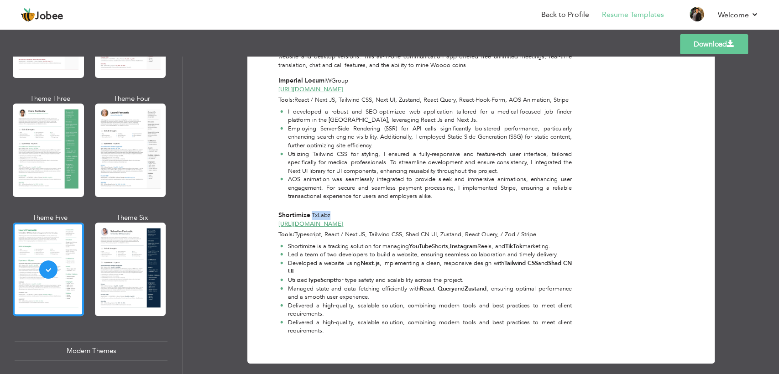
click at [276, 220] on div "[URL][DOMAIN_NAME]" at bounding box center [425, 224] width 304 height 9
drag, startPoint x: 534, startPoint y: 225, endPoint x: 294, endPoint y: 228, distance: 239.6
click at [294, 230] on span "Typescript, React / Next JS, Tailwind CSS, Shad CN UI, Zustand, React Query, / …" at bounding box center [415, 234] width 242 height 8
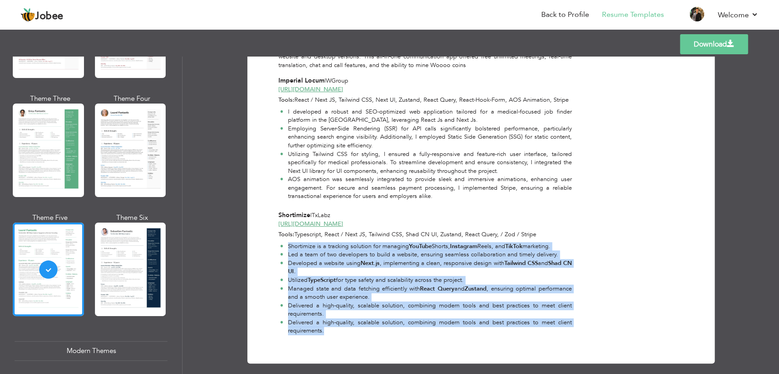
drag, startPoint x: 287, startPoint y: 237, endPoint x: 322, endPoint y: 322, distance: 91.9
click at [322, 322] on ul "Shortimize is a tracking solution for managing YouTube Shorts, Instagram Reels,…" at bounding box center [424, 288] width 293 height 93
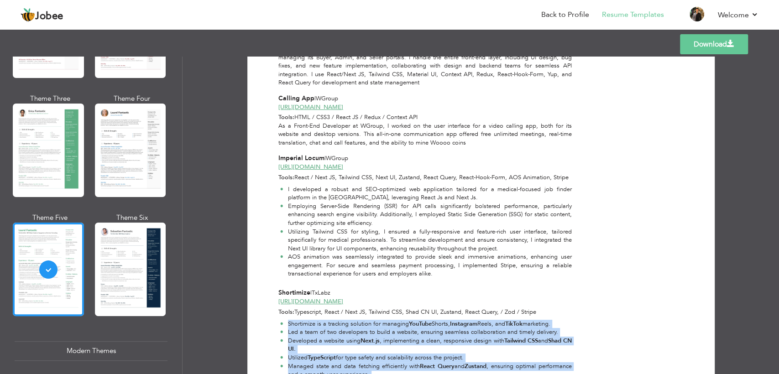
scroll to position [418, 0]
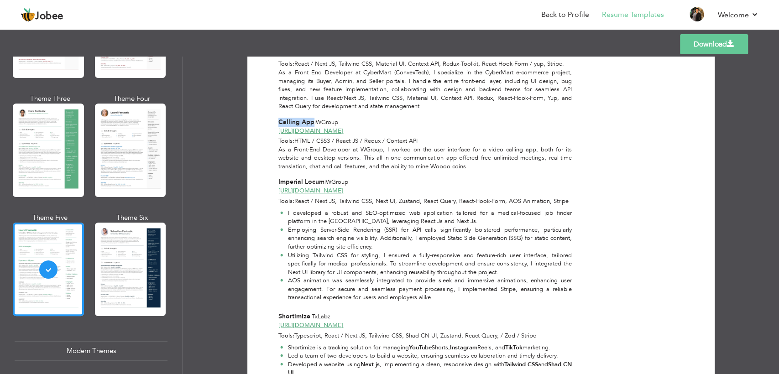
drag, startPoint x: 275, startPoint y: 113, endPoint x: 311, endPoint y: 115, distance: 36.1
click at [311, 118] on div "Calling App | WGroup" at bounding box center [425, 122] width 304 height 9
drag, startPoint x: 317, startPoint y: 111, endPoint x: 348, endPoint y: 113, distance: 31.5
click at [348, 118] on div "Calling App | WGroup" at bounding box center [424, 122] width 293 height 9
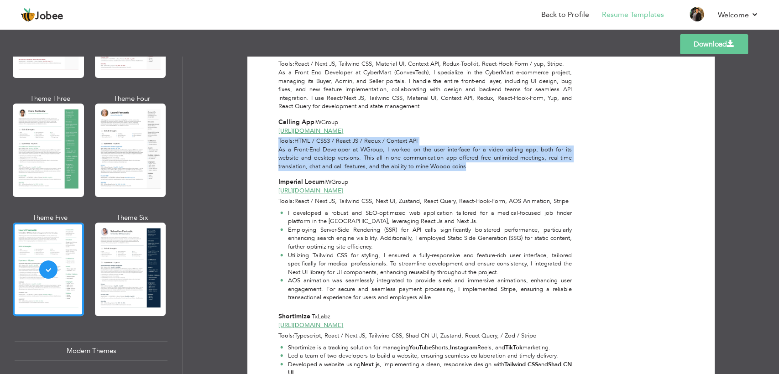
drag, startPoint x: 277, startPoint y: 131, endPoint x: 442, endPoint y: 130, distance: 164.8
click at [467, 157] on div "Calling App | WGroup https://woooo.world/ Tools: HTML / CSS3 / React JS / Redux…" at bounding box center [425, 144] width 304 height 53
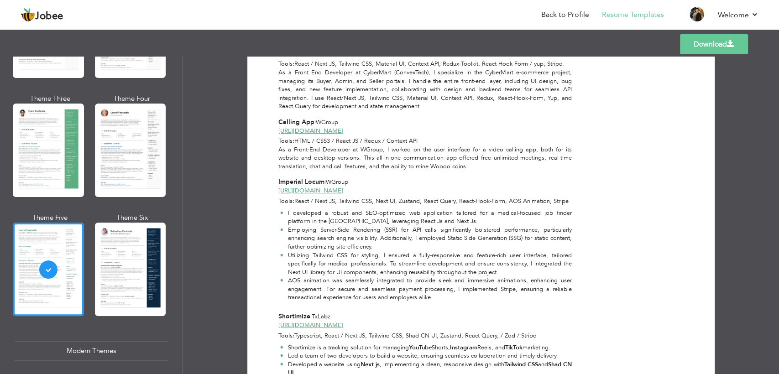
click at [438, 127] on div "[URL][DOMAIN_NAME]" at bounding box center [425, 131] width 304 height 9
drag, startPoint x: 431, startPoint y: 131, endPoint x: 296, endPoint y: 131, distance: 135.1
click at [296, 137] on div "Tools: HTML / CSS3 / React JS / Redux / Context API" at bounding box center [425, 141] width 304 height 9
drag, startPoint x: 340, startPoint y: 121, endPoint x: 274, endPoint y: 123, distance: 65.7
click at [274, 127] on div "[URL][DOMAIN_NAME]" at bounding box center [425, 131] width 304 height 9
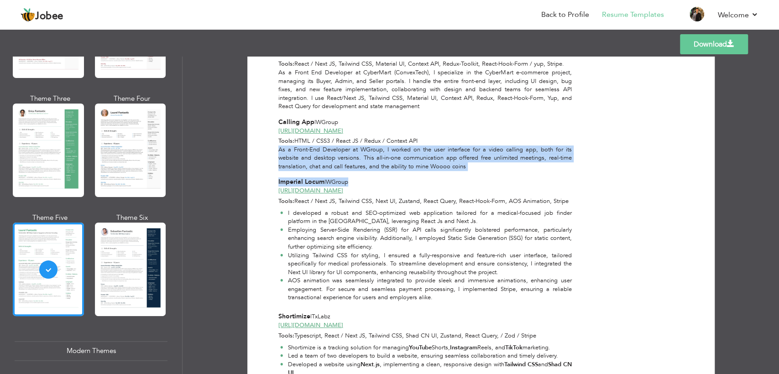
drag, startPoint x: 274, startPoint y: 143, endPoint x: 496, endPoint y: 162, distance: 222.6
click at [496, 162] on div "Aqil Arif Software Engineer (React JS / Next JS) at TxLabz Hello, I am Aqil, a …" at bounding box center [430, 53] width 304 height 774
click at [471, 159] on div "As a Front-End Developer at WGroup, I worked on the user interface for a video …" at bounding box center [425, 159] width 304 height 26
drag, startPoint x: 470, startPoint y: 159, endPoint x: 275, endPoint y: 140, distance: 195.8
click at [275, 146] on div "As a Front-End Developer at WGroup, I worked on the user interface for a video …" at bounding box center [425, 159] width 304 height 26
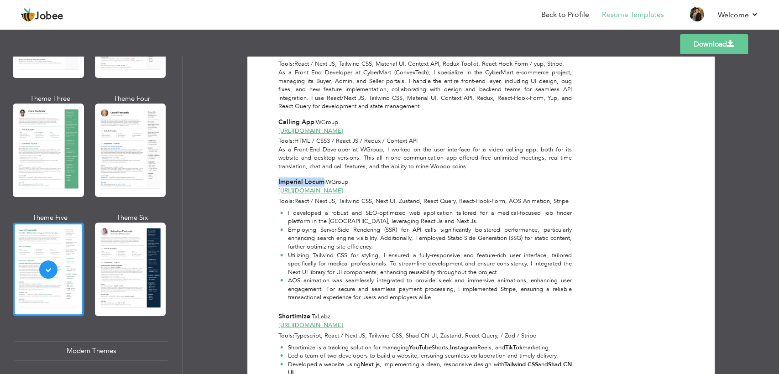
drag, startPoint x: 323, startPoint y: 173, endPoint x: 274, endPoint y: 173, distance: 48.8
click at [274, 178] on div "Imperial Locum | WGroup" at bounding box center [425, 182] width 304 height 9
drag, startPoint x: 326, startPoint y: 173, endPoint x: 364, endPoint y: 173, distance: 37.9
click at [364, 178] on div "Imperial Locum | WGroup" at bounding box center [424, 182] width 293 height 9
drag, startPoint x: 351, startPoint y: 182, endPoint x: 277, endPoint y: 182, distance: 73.5
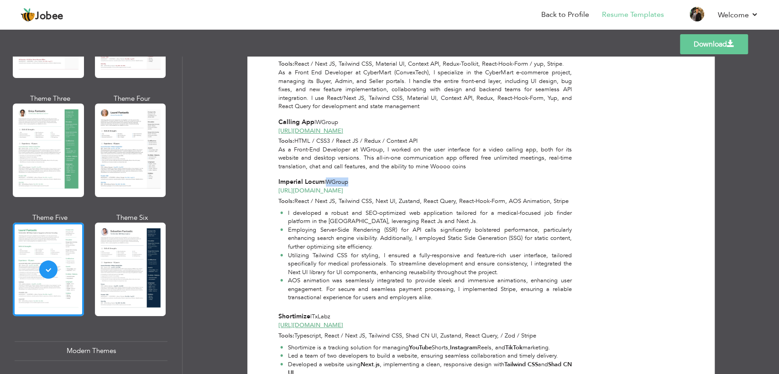
click at [277, 187] on div "[URL][DOMAIN_NAME]" at bounding box center [425, 191] width 304 height 9
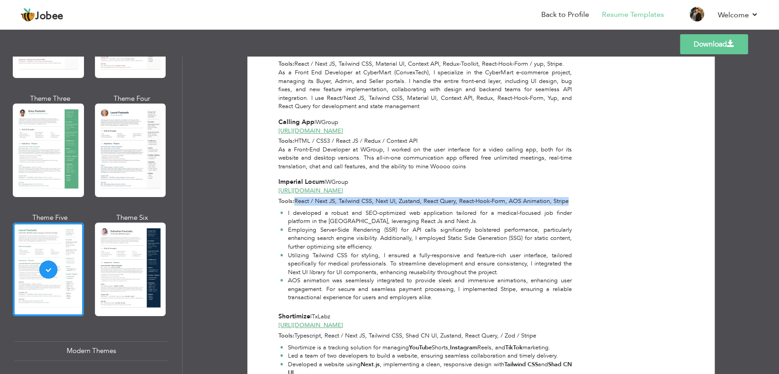
drag, startPoint x: 295, startPoint y: 193, endPoint x: 569, endPoint y: 195, distance: 274.3
click at [569, 197] on div "Tools: React / Next JS, Tailwind CSS, Next UI, Zustand, React Query, React-Hook…" at bounding box center [425, 201] width 304 height 9
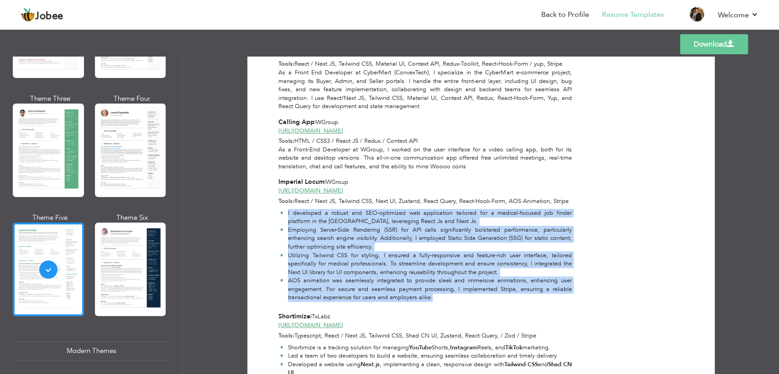
drag, startPoint x: 286, startPoint y: 206, endPoint x: 431, endPoint y: 290, distance: 167.7
click at [431, 290] on ul "I developed a robust and SEO-optimized web application tailored for a medical-f…" at bounding box center [424, 255] width 293 height 93
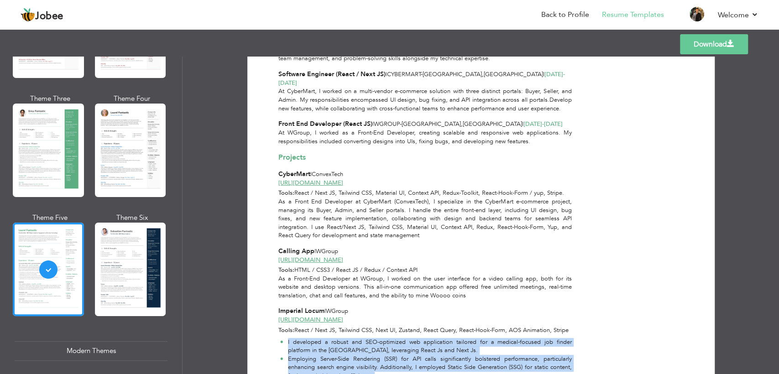
scroll to position [266, 0]
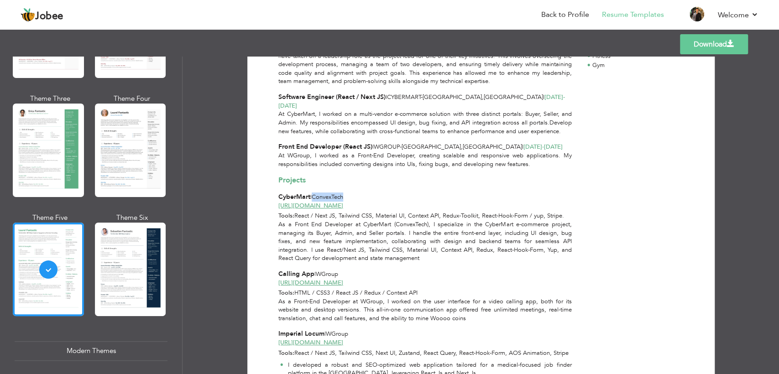
drag, startPoint x: 349, startPoint y: 187, endPoint x: 314, endPoint y: 187, distance: 34.7
click at [314, 193] on div "CyberMart | ConvexTech" at bounding box center [424, 197] width 293 height 9
click at [363, 193] on div "CyberMart | ConvexTech" at bounding box center [424, 197] width 293 height 9
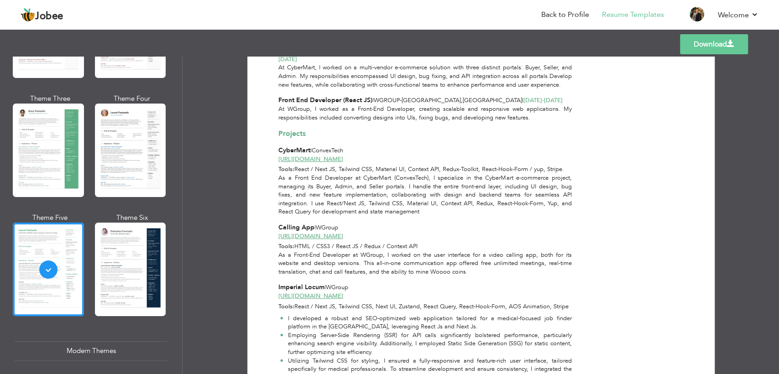
scroll to position [316, 0]
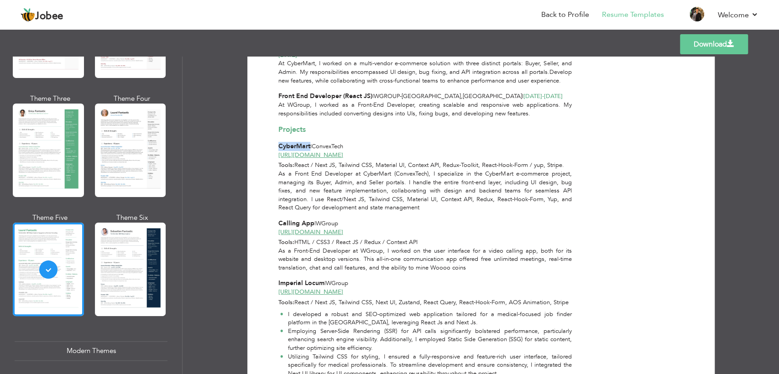
drag, startPoint x: 309, startPoint y: 138, endPoint x: 277, endPoint y: 139, distance: 32.0
click at [278, 142] on span "CyberMart" at bounding box center [294, 146] width 32 height 9
drag, startPoint x: 314, startPoint y: 139, endPoint x: 356, endPoint y: 139, distance: 41.5
click at [356, 142] on div "CyberMart | ConvexTech" at bounding box center [424, 146] width 293 height 9
drag, startPoint x: 346, startPoint y: 146, endPoint x: 277, endPoint y: 146, distance: 69.8
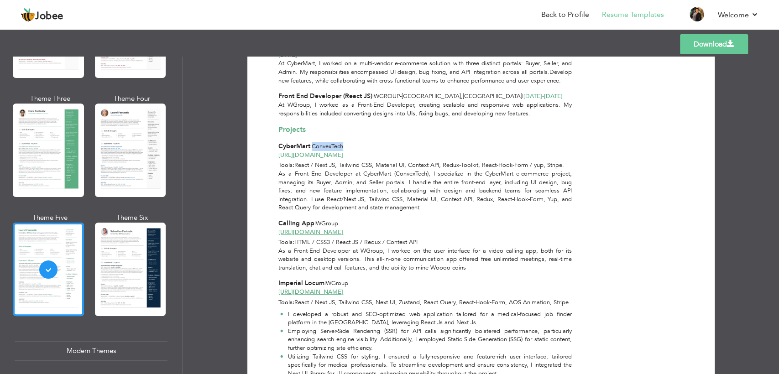
click at [277, 151] on div "[URL][DOMAIN_NAME]" at bounding box center [425, 155] width 304 height 9
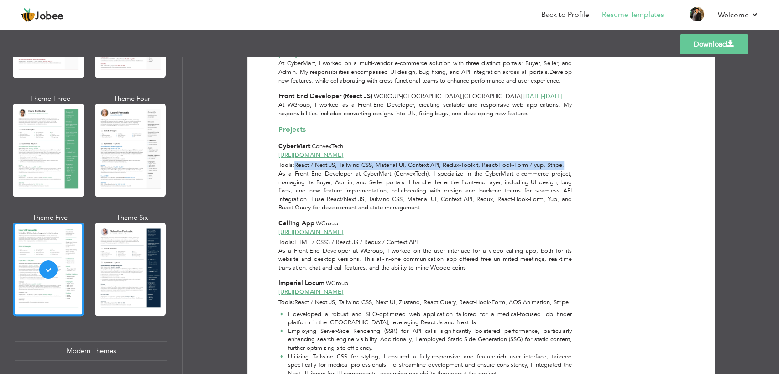
drag, startPoint x: 293, startPoint y: 158, endPoint x: 574, endPoint y: 160, distance: 280.2
click at [574, 161] on div "Tools: React / Next JS, Tailwind CSS, Material UI, Context API, Redux-Toolkit, …" at bounding box center [425, 165] width 304 height 9
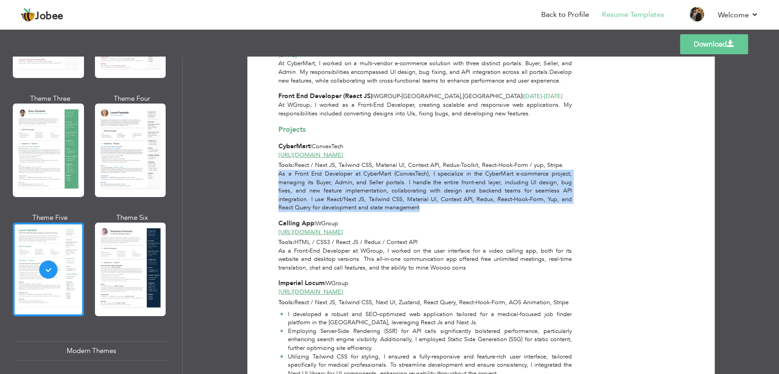
drag, startPoint x: 277, startPoint y: 166, endPoint x: 427, endPoint y: 200, distance: 154.0
click at [427, 200] on div "As a Front End Developer at CyberMart (ConvexTech), I specialize in the CyberMa…" at bounding box center [425, 191] width 304 height 42
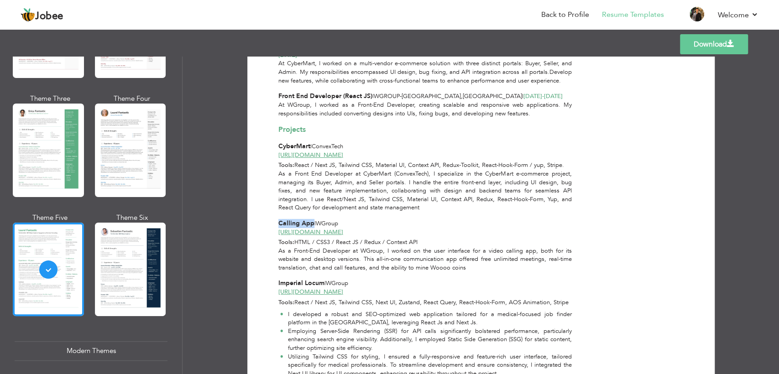
drag, startPoint x: 310, startPoint y: 216, endPoint x: 274, endPoint y: 216, distance: 36.5
click at [274, 219] on div "Calling App | WGroup" at bounding box center [425, 223] width 304 height 9
drag, startPoint x: 344, startPoint y: 216, endPoint x: 316, endPoint y: 216, distance: 27.8
click at [316, 219] on div "Calling App | WGroup" at bounding box center [424, 223] width 293 height 9
drag, startPoint x: 342, startPoint y: 222, endPoint x: 274, endPoint y: 225, distance: 68.5
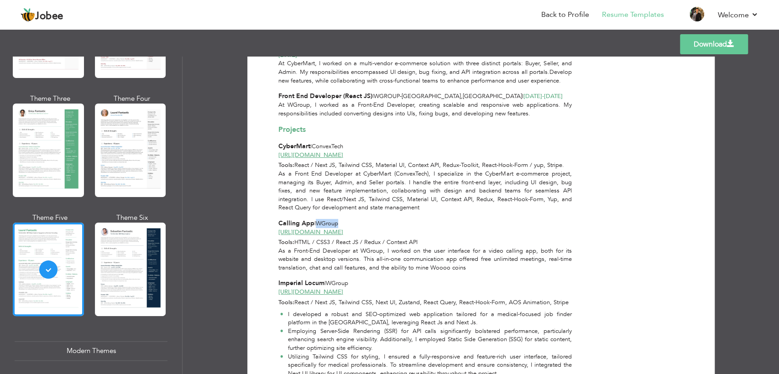
click at [274, 228] on div "[URL][DOMAIN_NAME]" at bounding box center [425, 232] width 304 height 9
drag, startPoint x: 293, startPoint y: 235, endPoint x: 419, endPoint y: 235, distance: 126.4
click at [419, 238] on div "Tools: HTML / CSS3 / React JS / Redux / Context API" at bounding box center [425, 242] width 304 height 9
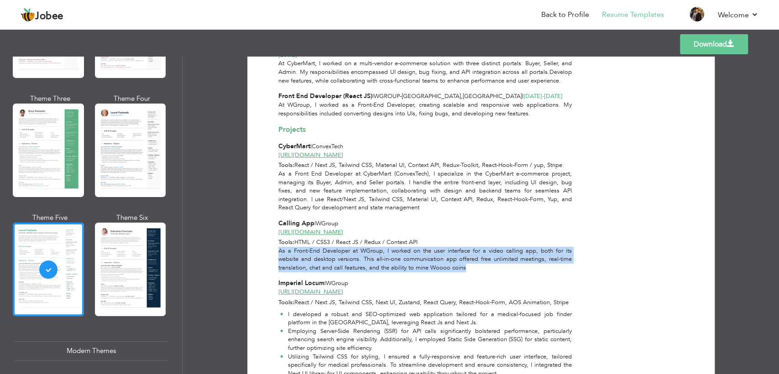
drag, startPoint x: 277, startPoint y: 242, endPoint x: 482, endPoint y: 257, distance: 205.5
click at [482, 257] on div "As a Front-End Developer at WGroup, I worked on the user interface for a video …" at bounding box center [425, 260] width 304 height 26
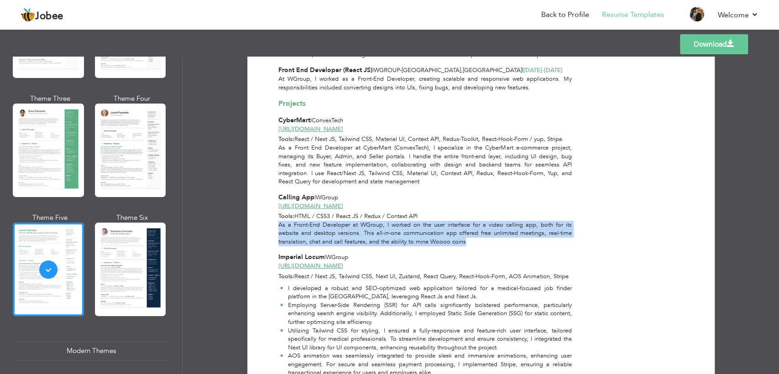
scroll to position [367, 0]
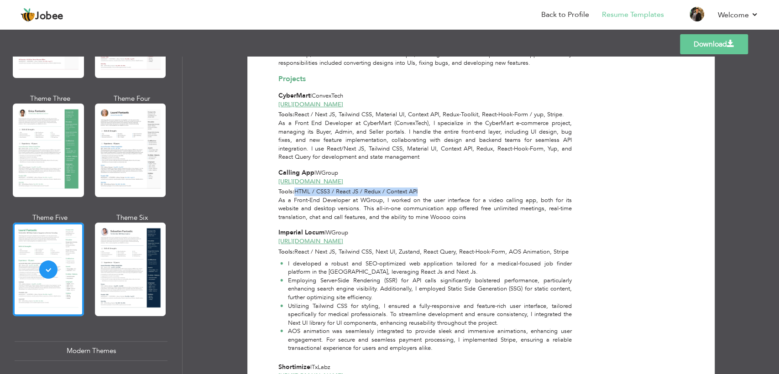
drag, startPoint x: 416, startPoint y: 184, endPoint x: 294, endPoint y: 181, distance: 121.9
click at [294, 188] on span "HTML / CSS3 / React JS / Redux / Context API" at bounding box center [355, 192] width 123 height 8
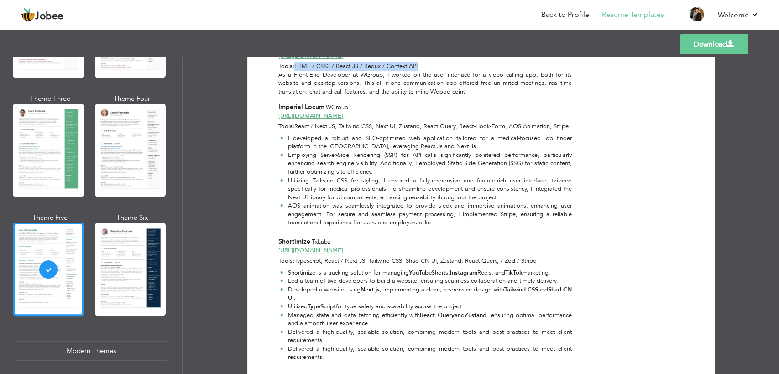
scroll to position [468, 0]
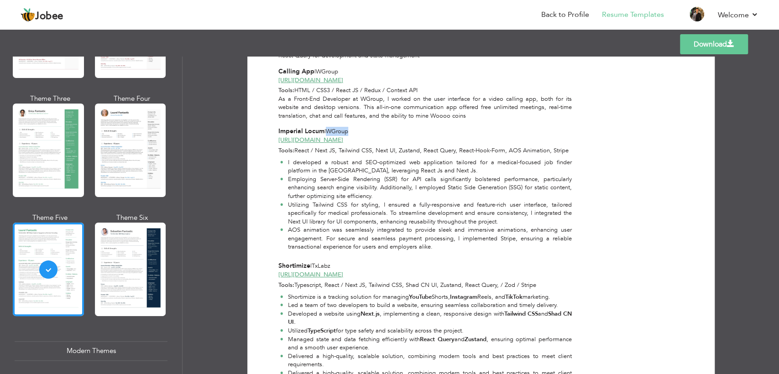
drag, startPoint x: 354, startPoint y: 122, endPoint x: 329, endPoint y: 124, distance: 25.2
click at [329, 127] on div "Imperial Locum | WGroup" at bounding box center [424, 131] width 293 height 9
drag, startPoint x: 322, startPoint y: 122, endPoint x: 277, endPoint y: 121, distance: 45.2
click at [278, 127] on span "Imperial Locum" at bounding box center [301, 131] width 46 height 9
drag, startPoint x: 356, startPoint y: 123, endPoint x: 328, endPoint y: 123, distance: 27.8
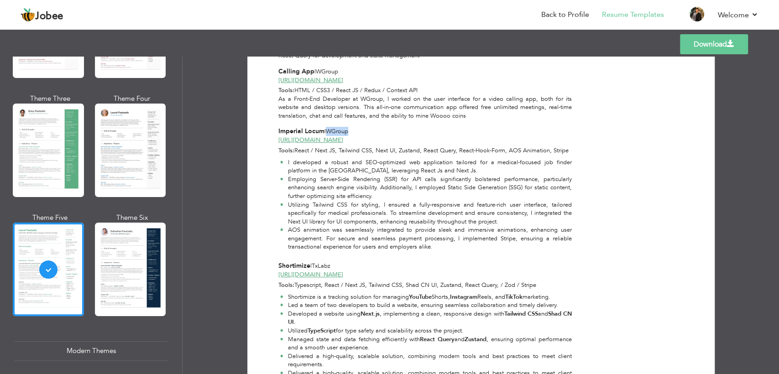
click at [328, 127] on div "Imperial Locum | WGroup" at bounding box center [424, 131] width 293 height 9
drag, startPoint x: 357, startPoint y: 133, endPoint x: 274, endPoint y: 130, distance: 83.6
click at [275, 136] on div "[URL][DOMAIN_NAME]" at bounding box center [425, 140] width 304 height 9
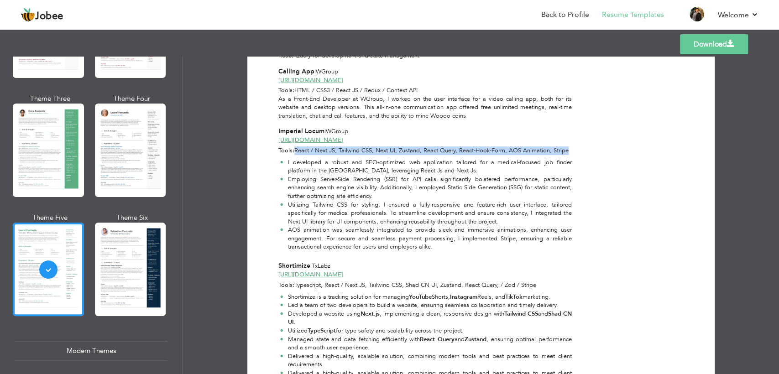
drag, startPoint x: 295, startPoint y: 141, endPoint x: 569, endPoint y: 143, distance: 273.4
click at [569, 147] on div "Tools: React / Next JS, Tailwind CSS, Next UI, Zustand, React Query, React-Hook…" at bounding box center [425, 151] width 304 height 9
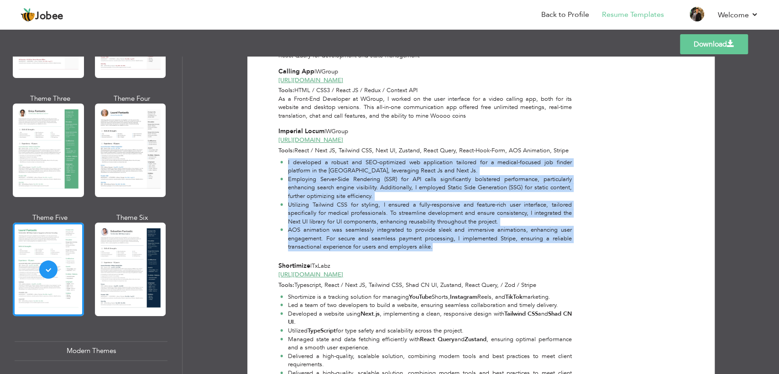
drag, startPoint x: 286, startPoint y: 154, endPoint x: 431, endPoint y: 239, distance: 168.0
click at [431, 239] on ul "I developed a robust and SEO-optimized web application tailored for a medical-f…" at bounding box center [424, 204] width 293 height 93
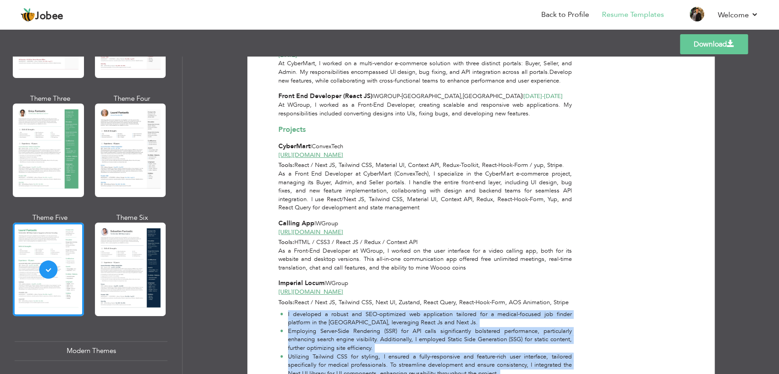
scroll to position [367, 0]
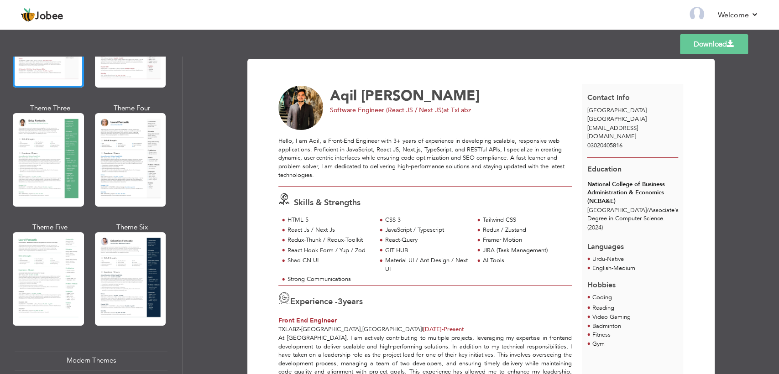
scroll to position [152, 0]
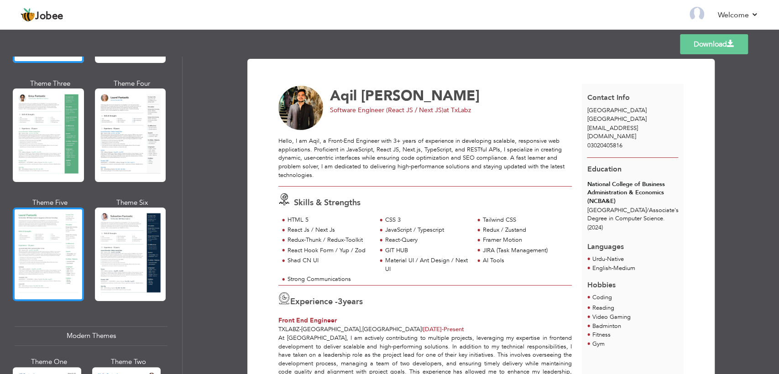
click at [64, 236] on div at bounding box center [48, 255] width 71 height 94
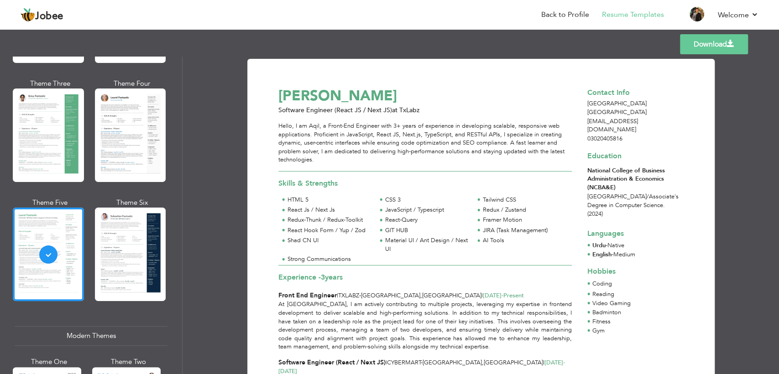
scroll to position [0, 0]
drag, startPoint x: 287, startPoint y: 201, endPoint x: 310, endPoint y: 201, distance: 22.8
click at [310, 201] on div "HTML 5" at bounding box center [330, 200] width 84 height 9
copy div "HTML 5"
drag, startPoint x: 383, startPoint y: 197, endPoint x: 406, endPoint y: 198, distance: 22.8
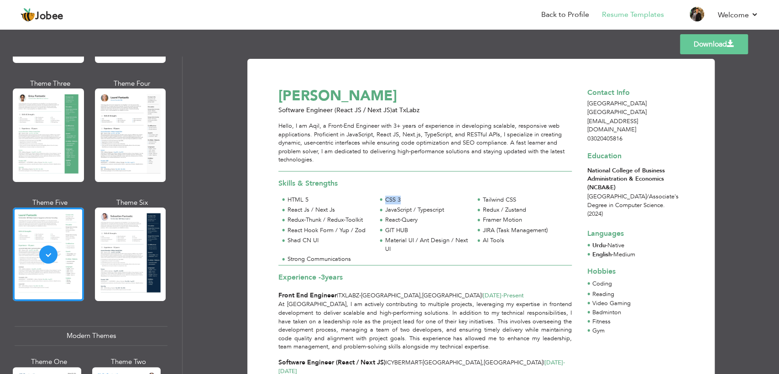
click at [406, 198] on div "CSS 3" at bounding box center [425, 201] width 98 height 10
copy div "CSS 3"
drag, startPoint x: 481, startPoint y: 198, endPoint x: 520, endPoint y: 198, distance: 39.7
click at [520, 198] on div "Tailwind CSS" at bounding box center [523, 201] width 98 height 10
copy div "Tailwind CSS"
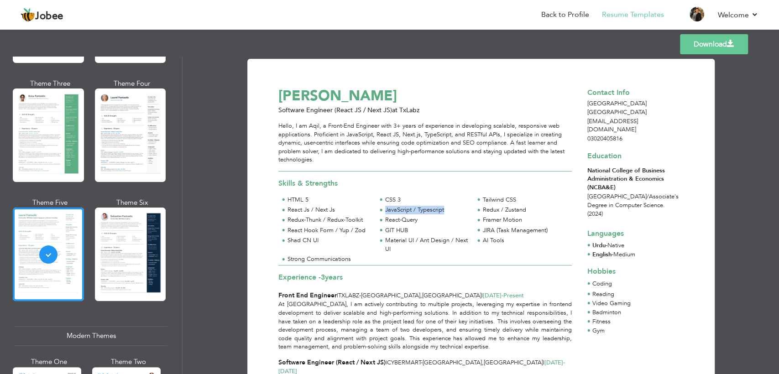
drag, startPoint x: 384, startPoint y: 208, endPoint x: 450, endPoint y: 209, distance: 65.7
click at [450, 209] on div "JavaScript / Typescript" at bounding box center [427, 210] width 84 height 9
copy div "JavaScript / Typescript"
drag, startPoint x: 286, startPoint y: 209, endPoint x: 346, endPoint y: 209, distance: 59.8
click at [346, 209] on div "React Js / Next Js" at bounding box center [330, 210] width 84 height 9
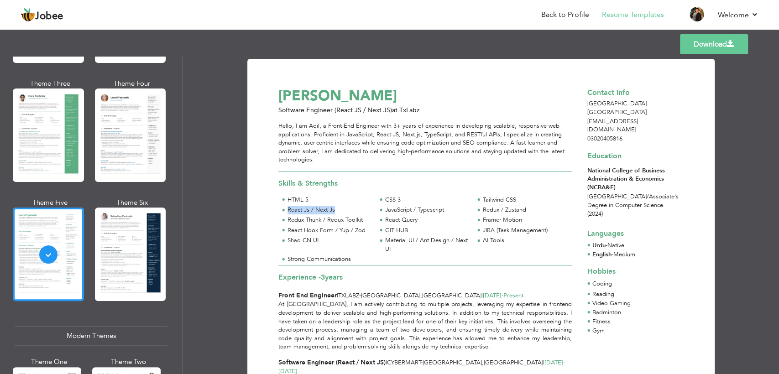
copy div "React Js / Next Js"
drag, startPoint x: 384, startPoint y: 209, endPoint x: 448, endPoint y: 210, distance: 63.9
click at [448, 210] on div "JavaScript / Typescript" at bounding box center [427, 210] width 84 height 9
copy div "JavaScript / Typescript"
drag, startPoint x: 482, startPoint y: 200, endPoint x: 518, endPoint y: 199, distance: 36.5
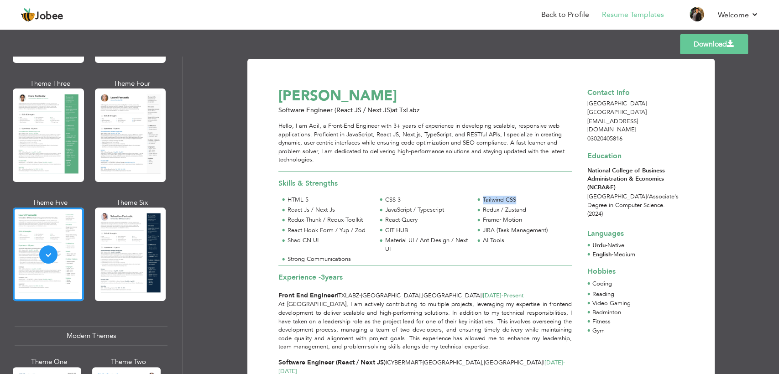
click at [518, 199] on div "Tailwind CSS" at bounding box center [523, 201] width 98 height 10
copy div "Tailwind CSS"
drag, startPoint x: 383, startPoint y: 211, endPoint x: 411, endPoint y: 211, distance: 27.8
click at [411, 211] on div "JavaScript / Typescript" at bounding box center [425, 211] width 98 height 10
copy div "JavaScript"
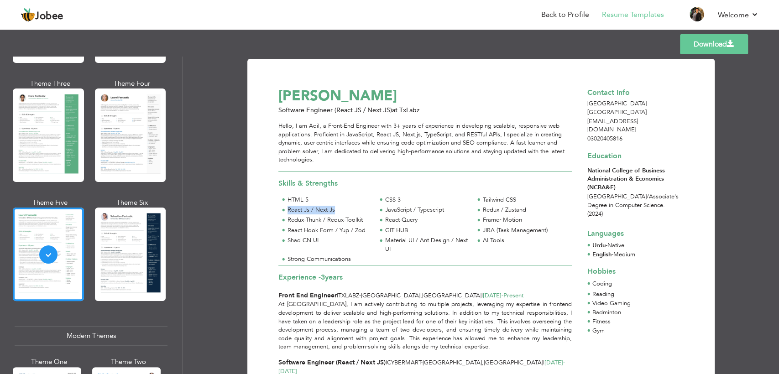
drag, startPoint x: 287, startPoint y: 209, endPoint x: 340, endPoint y: 208, distance: 53.4
click at [340, 208] on div "React Js / Next Js" at bounding box center [330, 210] width 84 height 9
copy div "React Js / Next Js"
drag, startPoint x: 385, startPoint y: 210, endPoint x: 398, endPoint y: 209, distance: 12.8
click at [443, 209] on div "JavaScript / Typescript" at bounding box center [427, 210] width 84 height 9
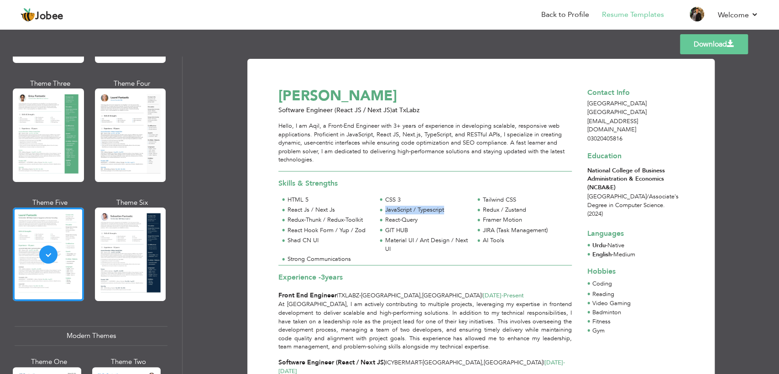
drag, startPoint x: 385, startPoint y: 210, endPoint x: 445, endPoint y: 209, distance: 60.3
click at [445, 209] on div "JavaScript / Typescript" at bounding box center [427, 210] width 84 height 9
copy div "JavaScript / Typescript"
drag, startPoint x: 286, startPoint y: 209, endPoint x: 356, endPoint y: 209, distance: 69.8
click at [356, 209] on div "React Js / Next Js" at bounding box center [330, 210] width 84 height 9
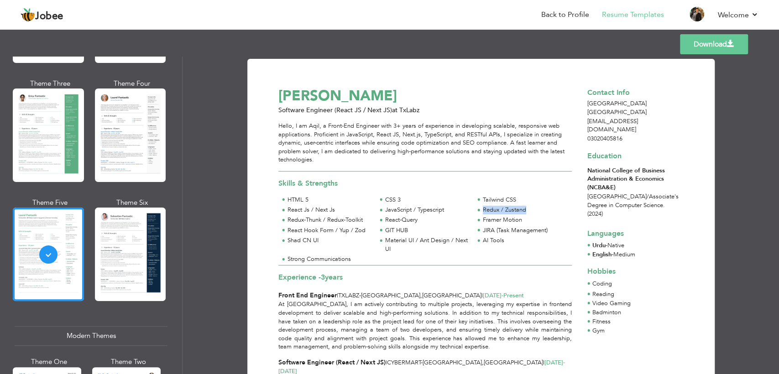
drag, startPoint x: 482, startPoint y: 209, endPoint x: 535, endPoint y: 211, distance: 53.9
click at [535, 211] on div "Redux / Zustand" at bounding box center [525, 210] width 84 height 9
drag, startPoint x: 283, startPoint y: 221, endPoint x: 365, endPoint y: 220, distance: 81.7
click at [365, 220] on div "Redux-Thunk / Redux-Toolkit" at bounding box center [327, 221] width 98 height 10
drag, startPoint x: 383, startPoint y: 221, endPoint x: 417, endPoint y: 224, distance: 33.4
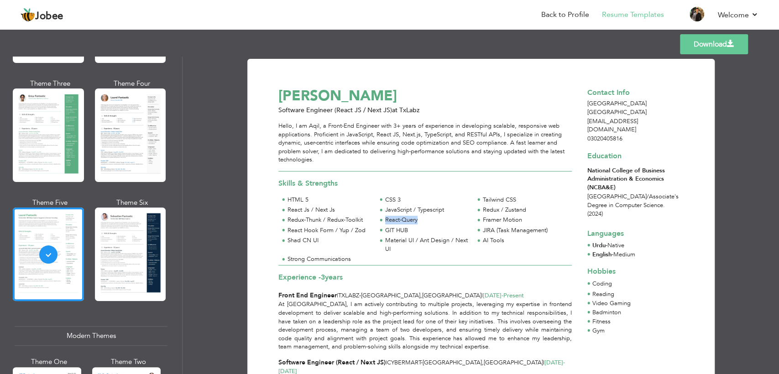
click at [417, 224] on div "React-Query" at bounding box center [427, 220] width 84 height 9
drag, startPoint x: 480, startPoint y: 220, endPoint x: 525, endPoint y: 223, distance: 45.3
click at [525, 223] on div "Framer Motion" at bounding box center [523, 221] width 98 height 10
drag, startPoint x: 287, startPoint y: 230, endPoint x: 365, endPoint y: 228, distance: 78.1
click at [365, 228] on div "React Hook Form / Yup / Zod" at bounding box center [330, 230] width 84 height 9
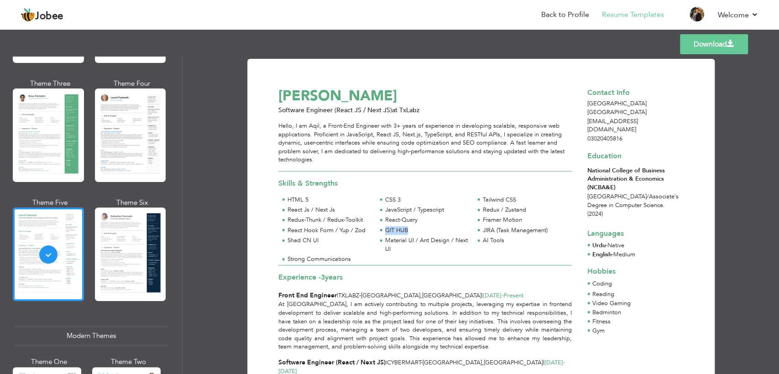
drag, startPoint x: 382, startPoint y: 228, endPoint x: 409, endPoint y: 228, distance: 26.9
click at [409, 228] on div "GIT HUB" at bounding box center [425, 231] width 98 height 10
drag, startPoint x: 481, startPoint y: 231, endPoint x: 549, endPoint y: 230, distance: 67.6
click at [549, 230] on div "JIRA (Task Management)" at bounding box center [525, 230] width 84 height 9
drag, startPoint x: 286, startPoint y: 240, endPoint x: 325, endPoint y: 239, distance: 38.8
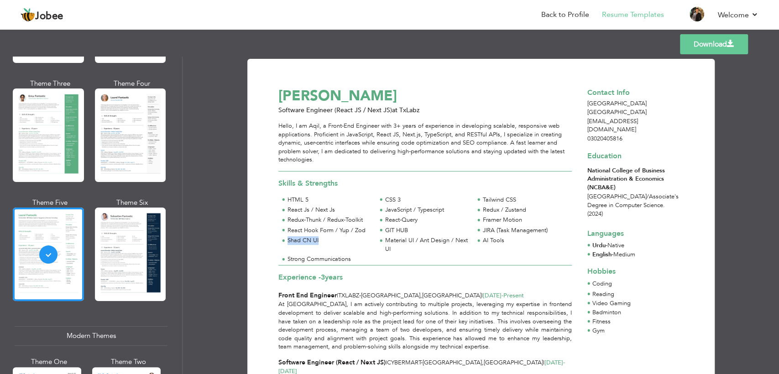
click at [325, 239] on div "Shad CN UI" at bounding box center [330, 240] width 84 height 9
drag, startPoint x: 386, startPoint y: 241, endPoint x: 397, endPoint y: 246, distance: 12.0
click at [397, 246] on div "Material UI / Ant Design / Next UI" at bounding box center [427, 244] width 84 height 17
drag, startPoint x: 482, startPoint y: 241, endPoint x: 509, endPoint y: 242, distance: 26.9
click at [509, 242] on div "AI Tools" at bounding box center [525, 240] width 84 height 9
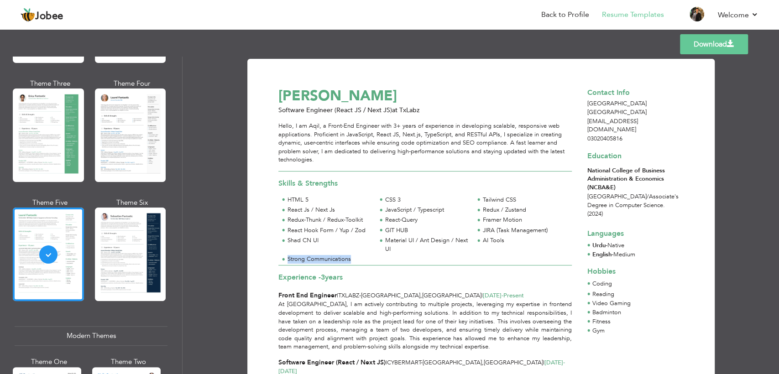
drag, startPoint x: 285, startPoint y: 260, endPoint x: 367, endPoint y: 259, distance: 82.2
click at [367, 259] on div "Strong Communications" at bounding box center [327, 260] width 98 height 10
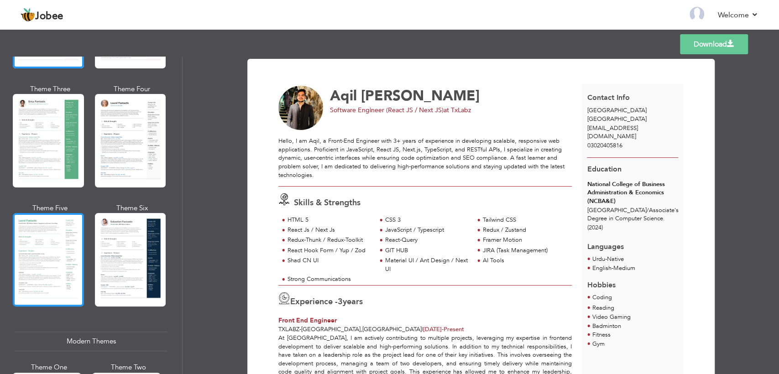
scroll to position [152, 0]
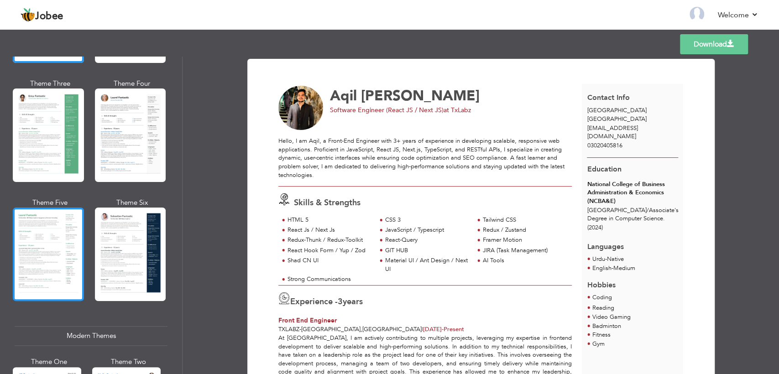
click at [69, 241] on div at bounding box center [48, 255] width 71 height 94
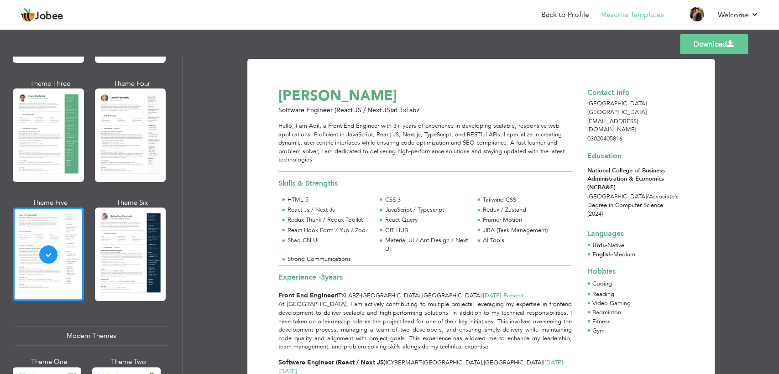
scroll to position [0, 0]
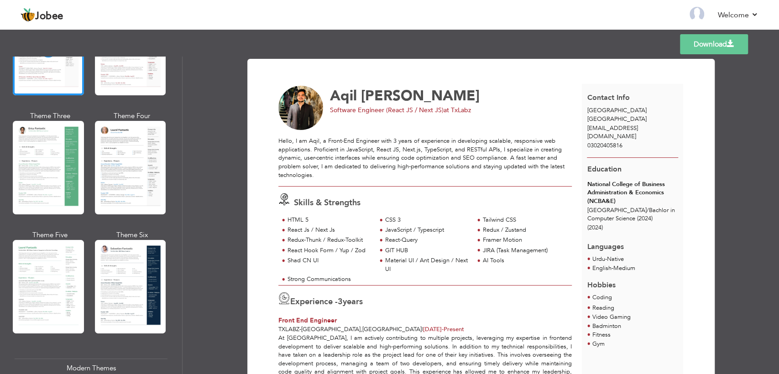
scroll to position [120, 0]
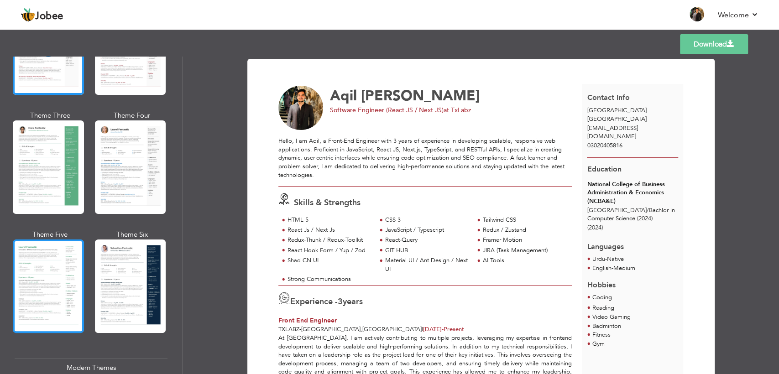
click at [55, 258] on div at bounding box center [48, 287] width 71 height 94
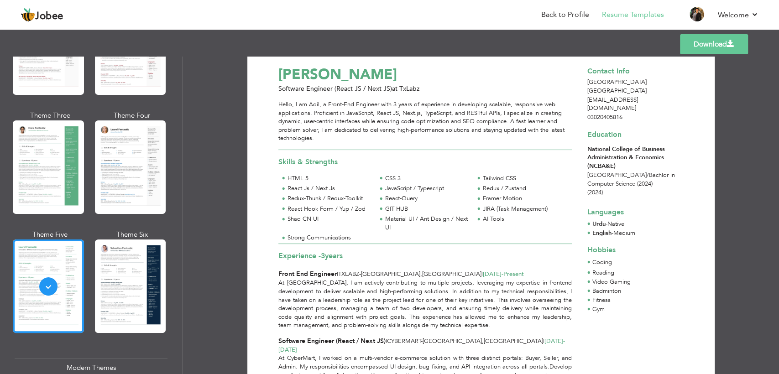
scroll to position [0, 0]
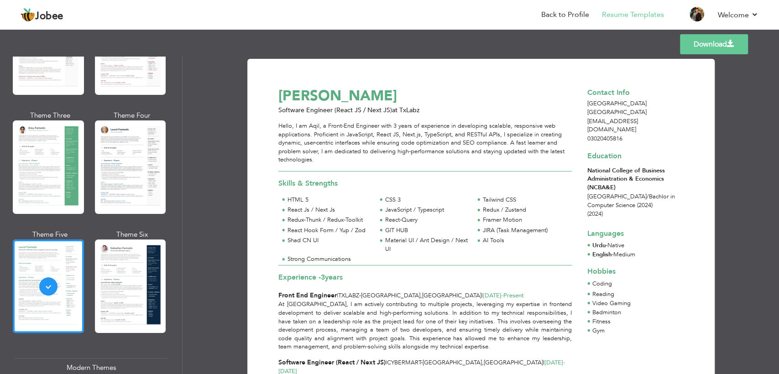
click at [701, 46] on link "Download" at bounding box center [714, 44] width 68 height 20
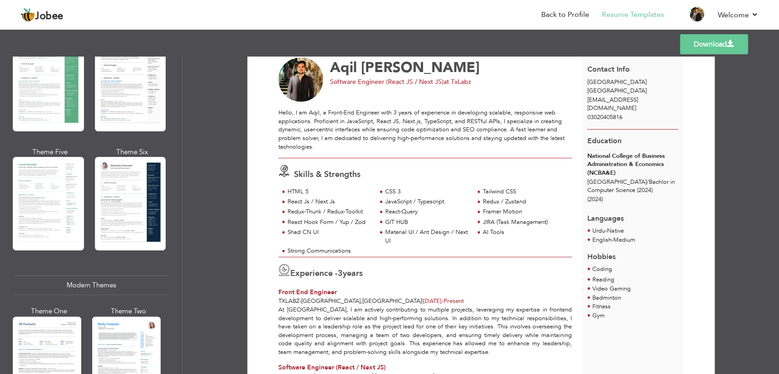
scroll to position [152, 0]
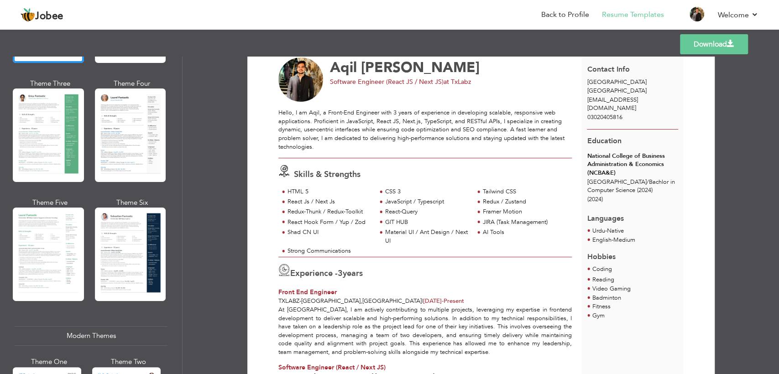
click at [52, 264] on div at bounding box center [48, 255] width 71 height 94
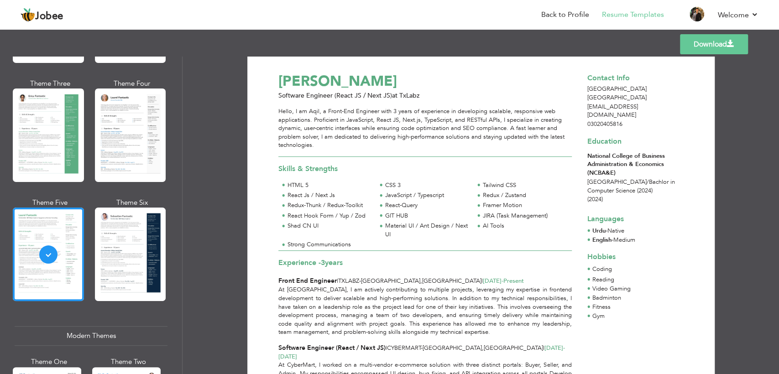
scroll to position [0, 0]
